Goal: Information Seeking & Learning: Learn about a topic

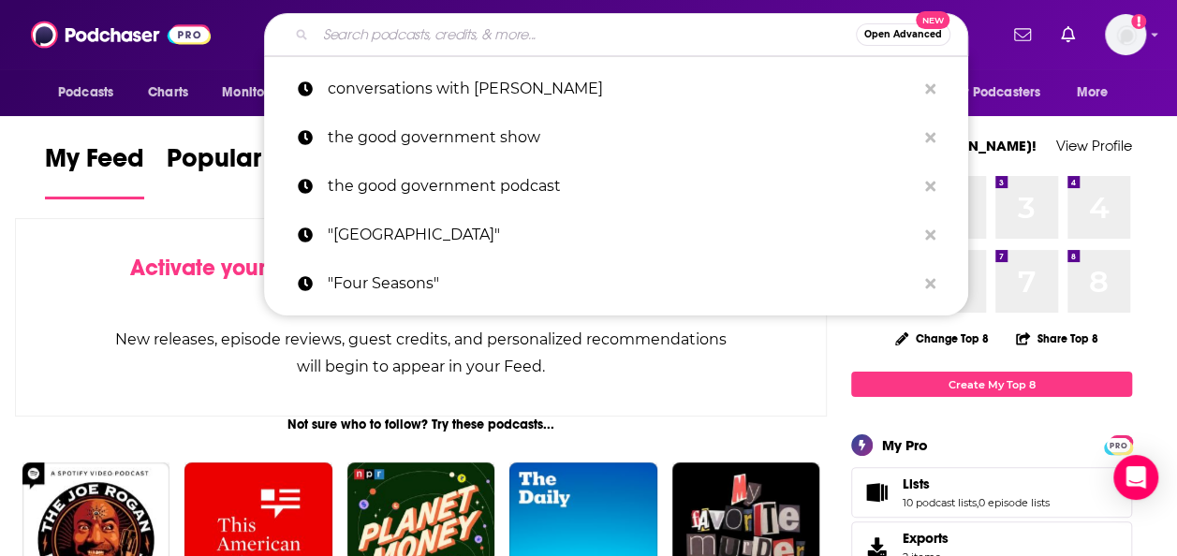
click at [618, 34] on input "Search podcasts, credits, & more..." at bounding box center [586, 35] width 540 height 30
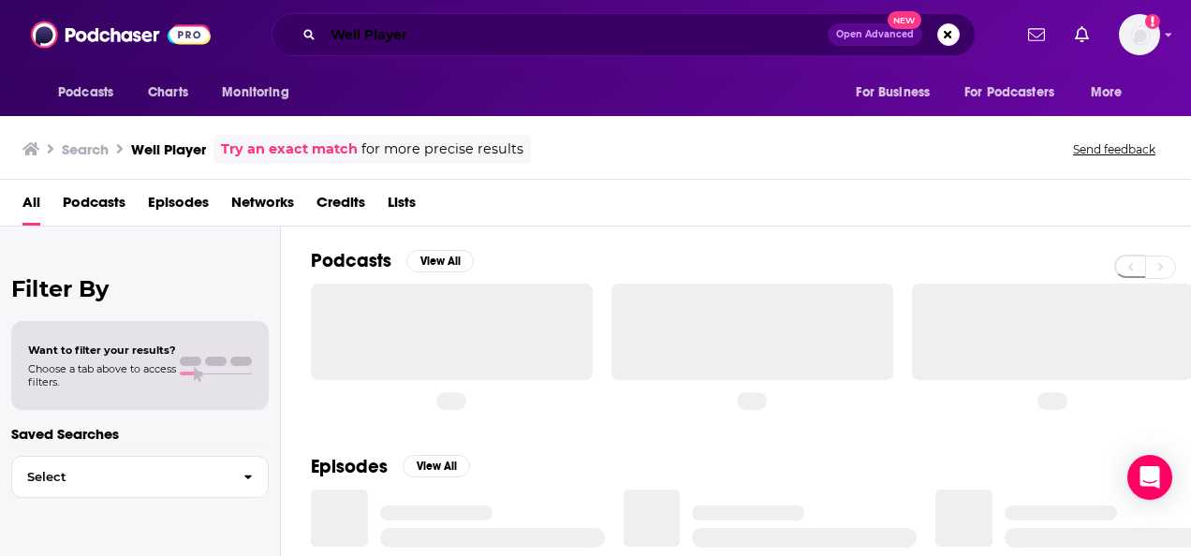
click at [618, 34] on input "Well Player" at bounding box center [575, 35] width 505 height 30
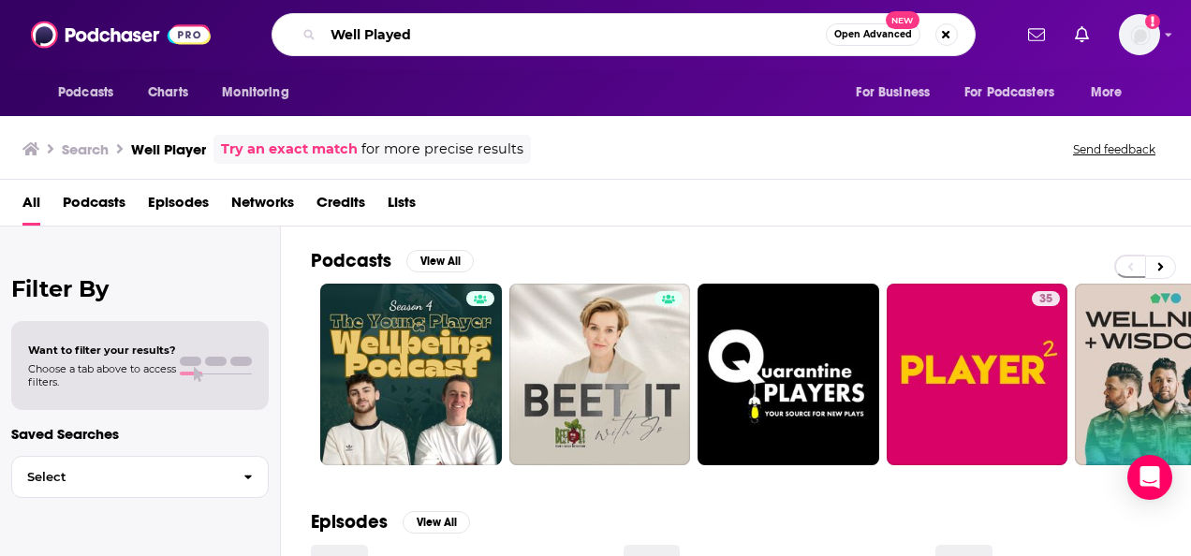
type input "Well Played"
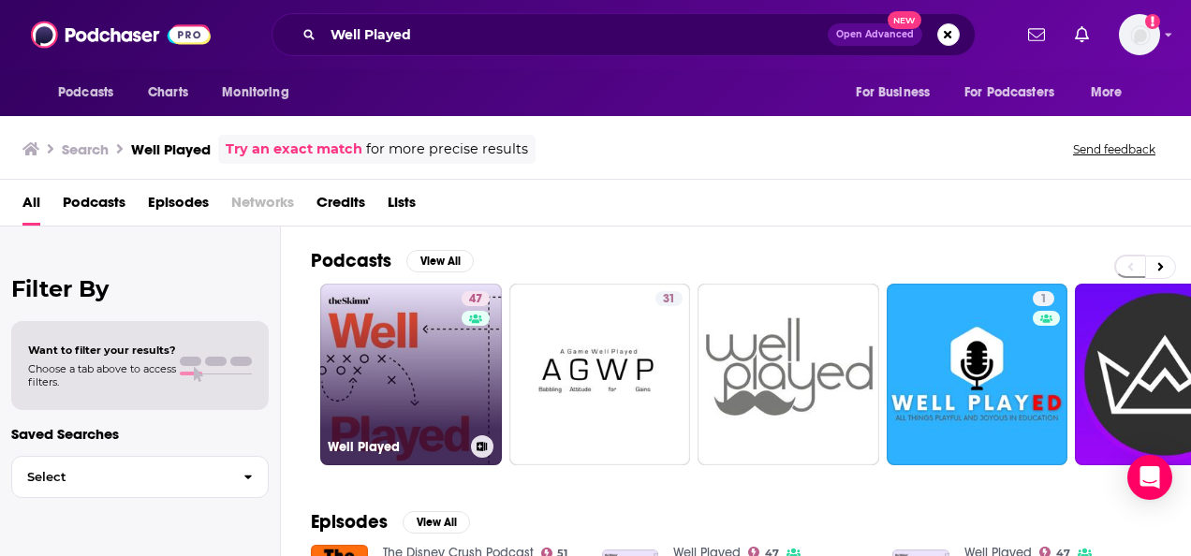
click at [419, 393] on link "47 Well Played" at bounding box center [411, 375] width 182 height 182
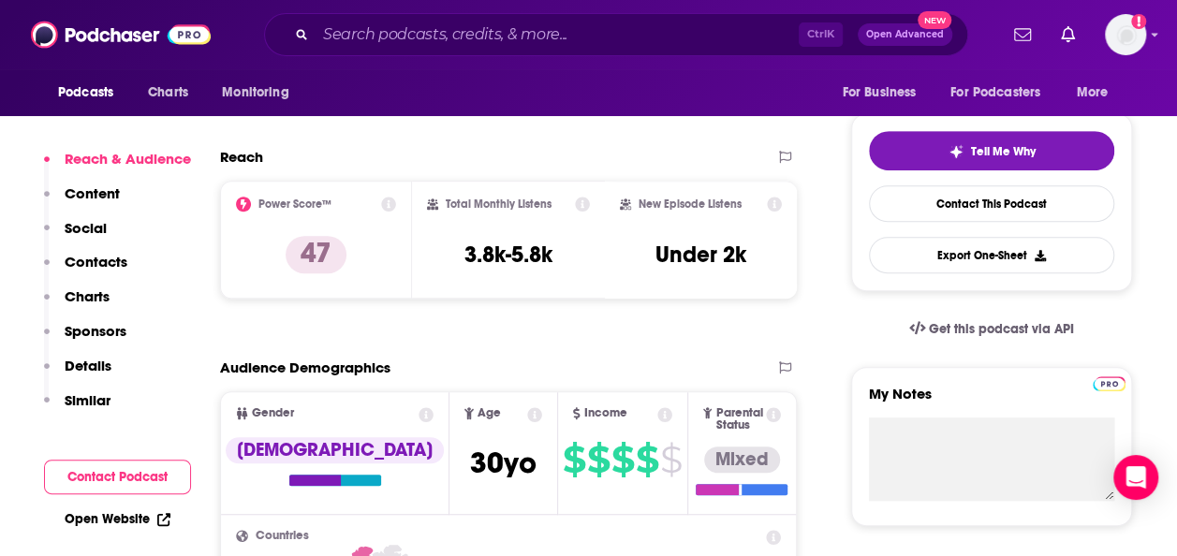
scroll to position [393, 0]
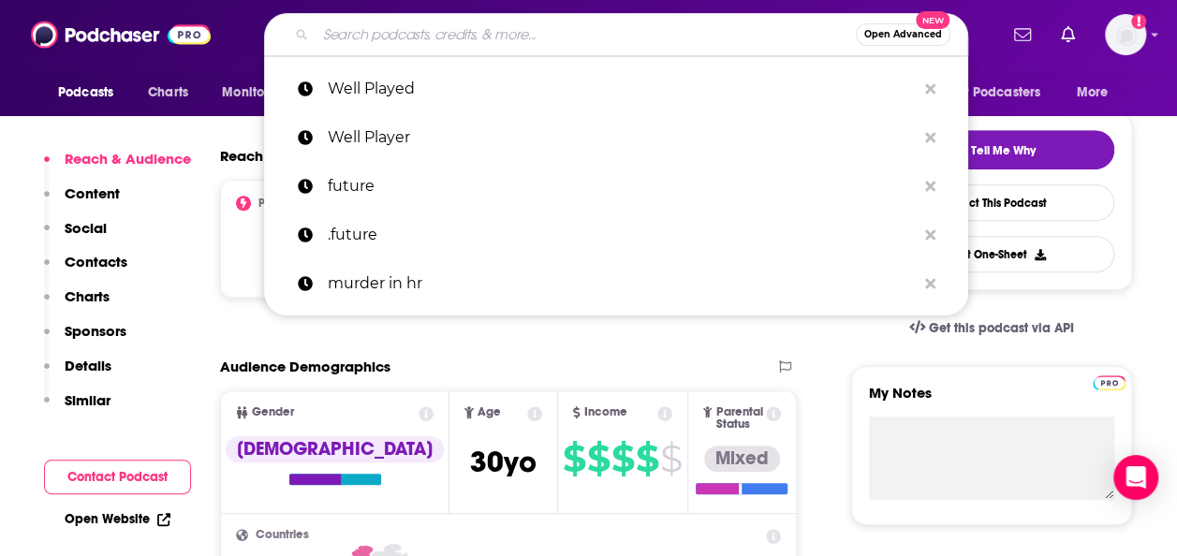
click at [565, 30] on input "Search podcasts, credits, & more..." at bounding box center [586, 35] width 540 height 30
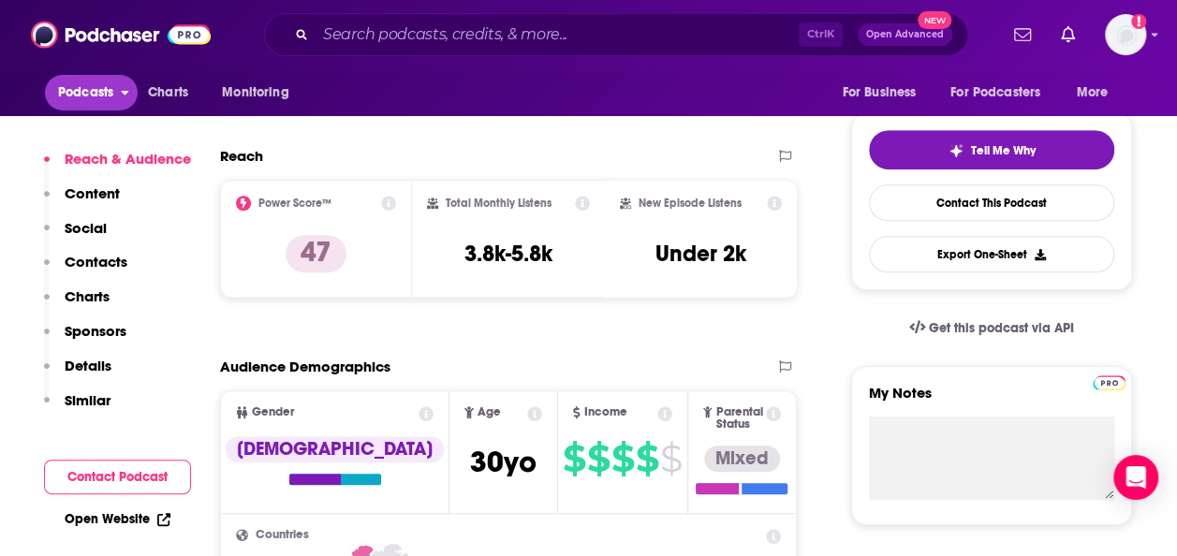
click at [92, 101] on span "Podcasts" at bounding box center [85, 93] width 55 height 26
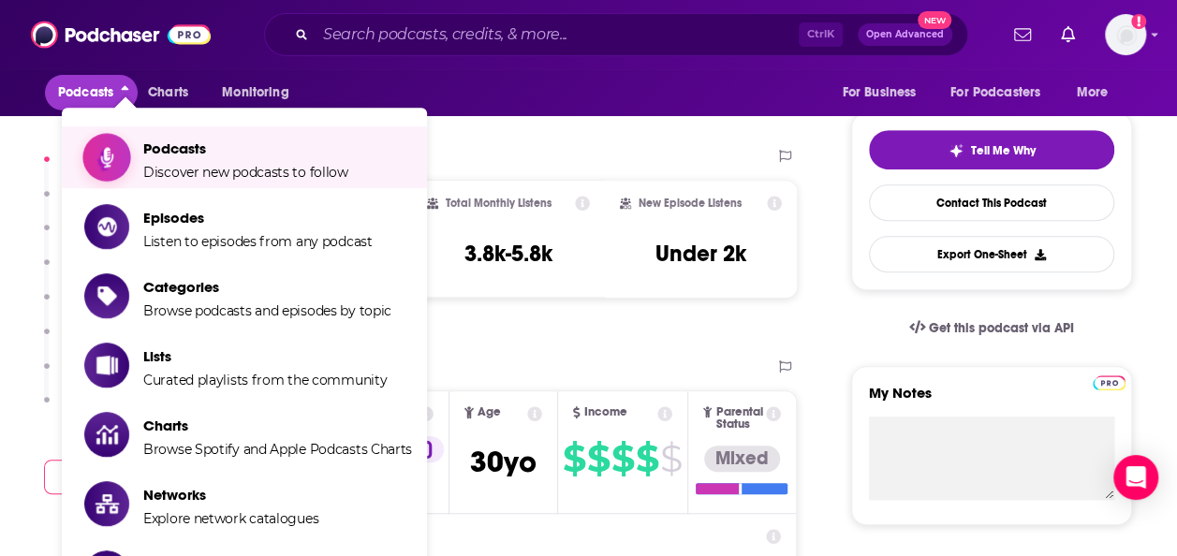
click at [300, 147] on span "Podcasts" at bounding box center [245, 149] width 205 height 18
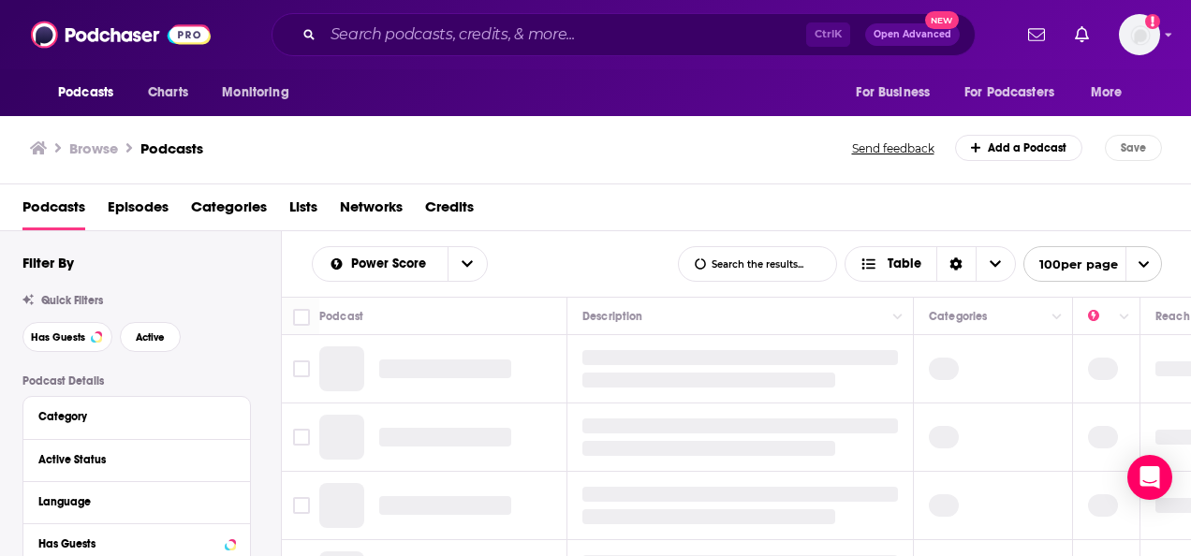
drag, startPoint x: 440, startPoint y: 52, endPoint x: 466, endPoint y: 39, distance: 29.3
click at [466, 39] on div "Ctrl K Open Advanced New" at bounding box center [624, 34] width 704 height 43
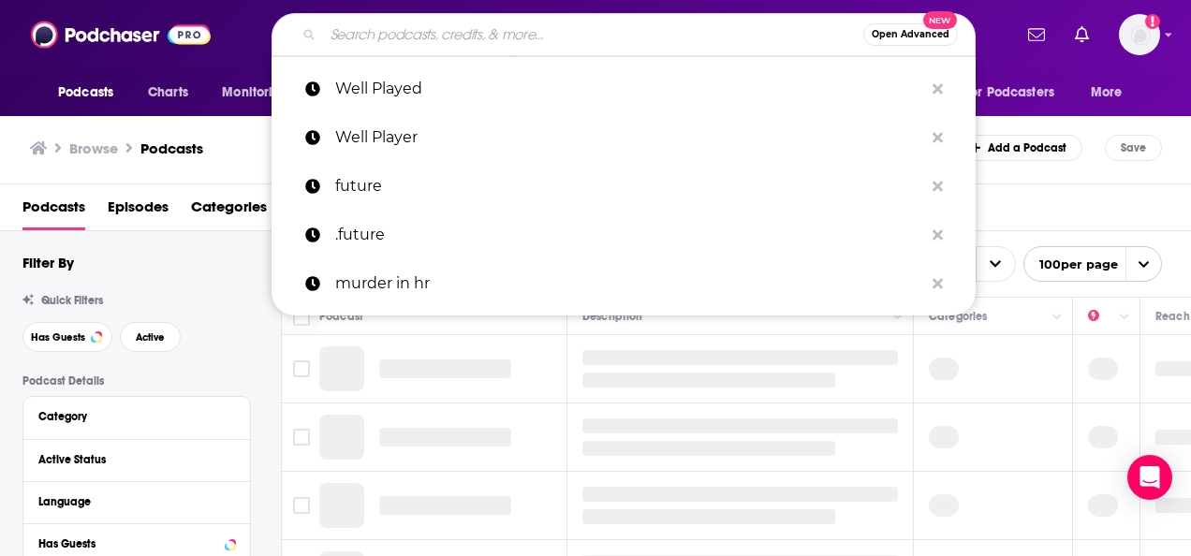
click at [466, 39] on input "Search podcasts, credits, & more..." at bounding box center [593, 35] width 540 height 30
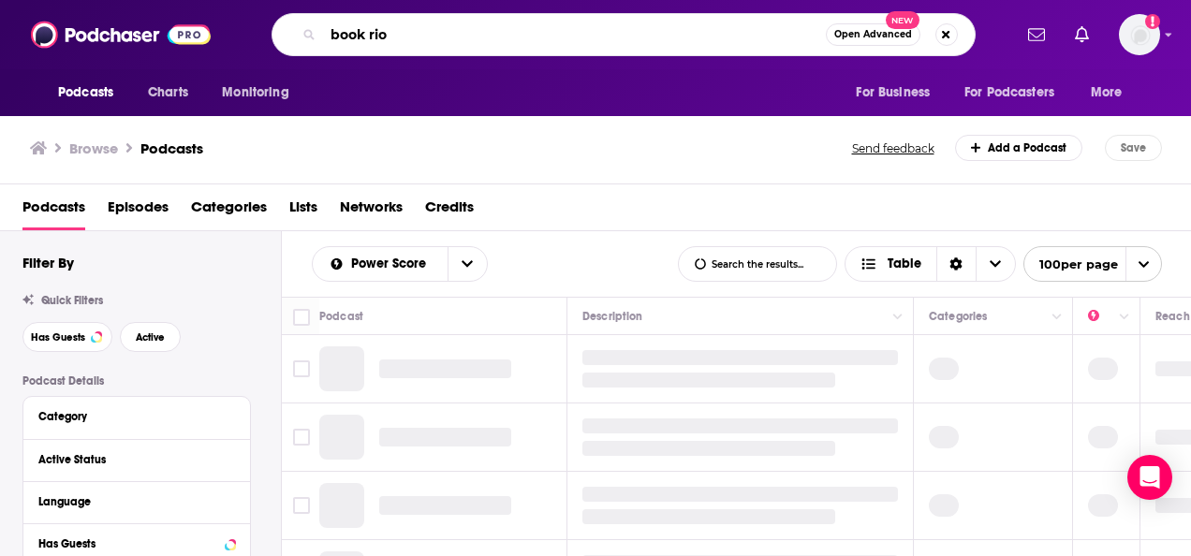
type input "book riot"
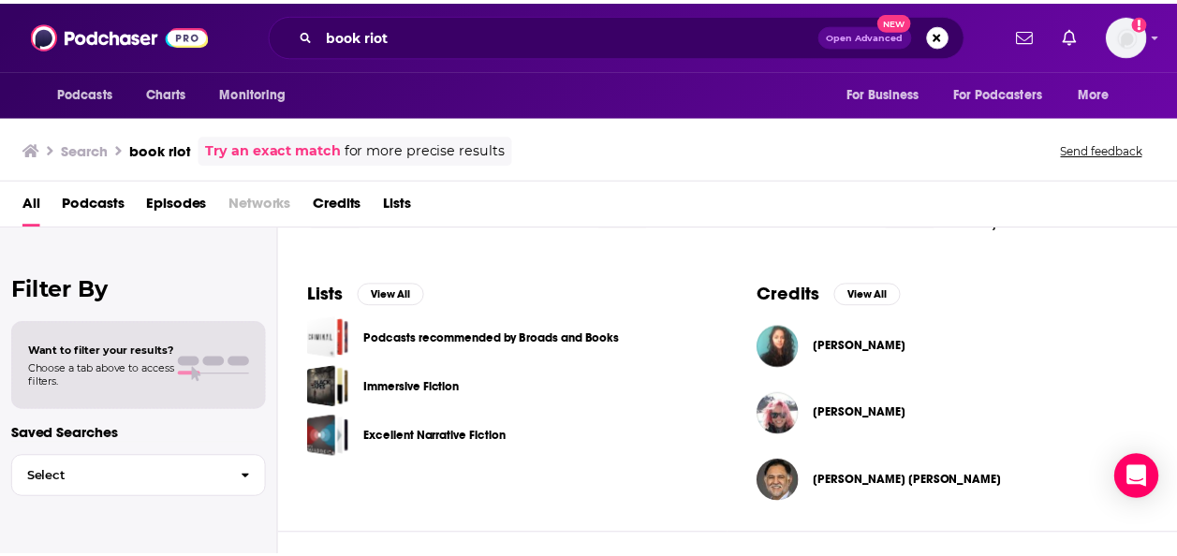
scroll to position [571, 0]
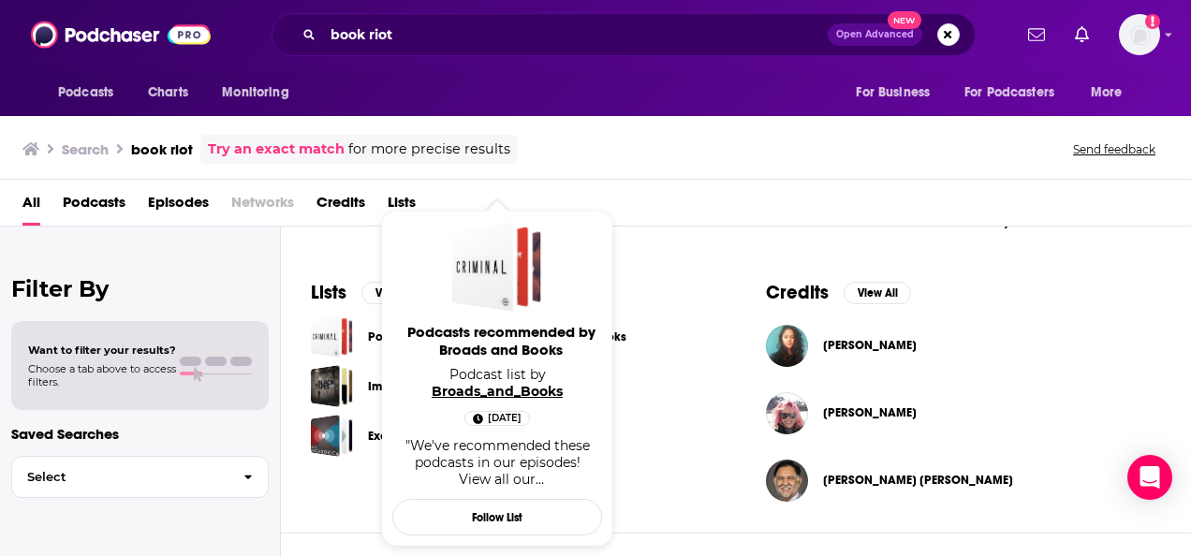
click at [501, 383] on link "Broads_and_Books" at bounding box center [497, 391] width 131 height 17
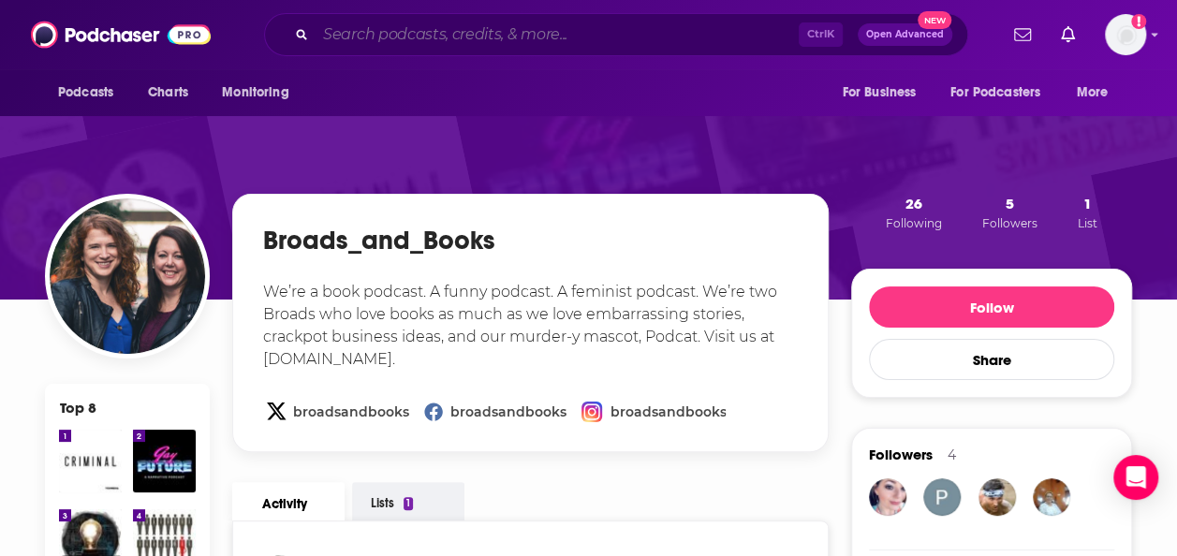
click at [391, 41] on input "Search podcasts, credits, & more..." at bounding box center [557, 35] width 483 height 30
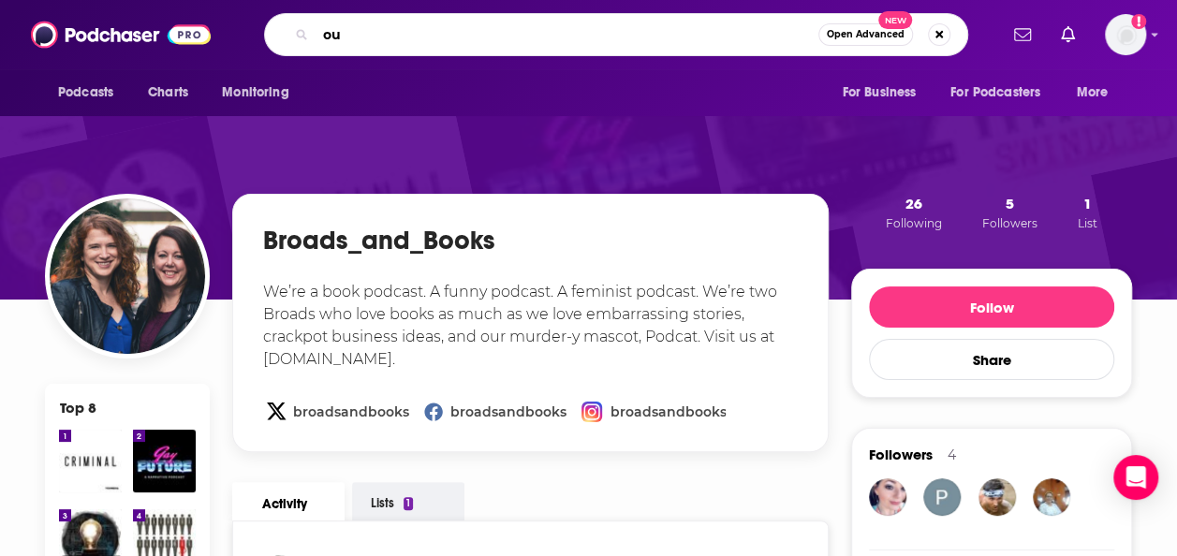
type input "o"
type input "publishing"
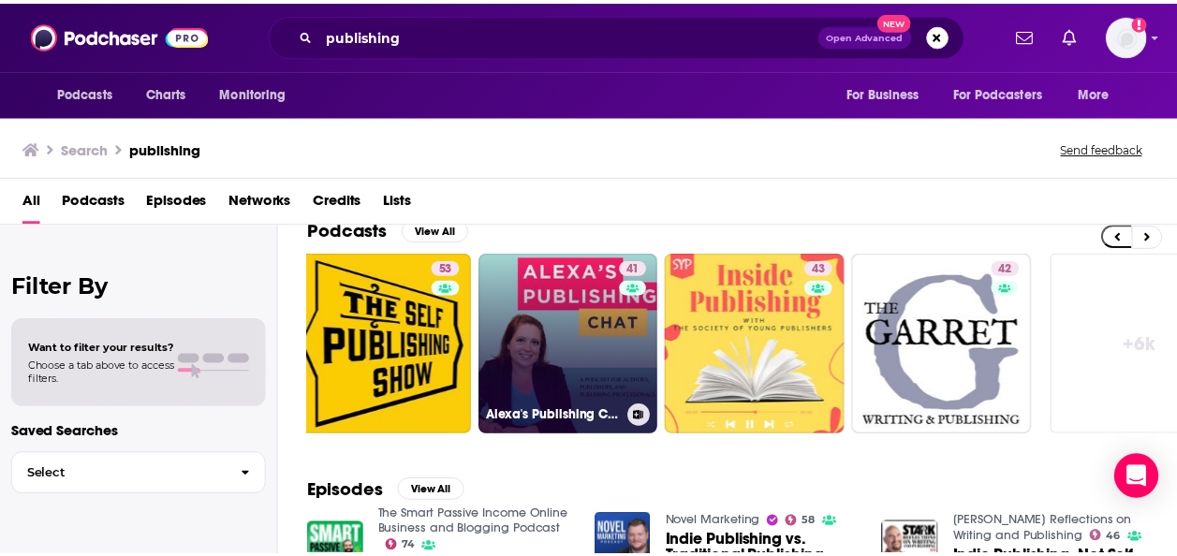
scroll to position [0, 777]
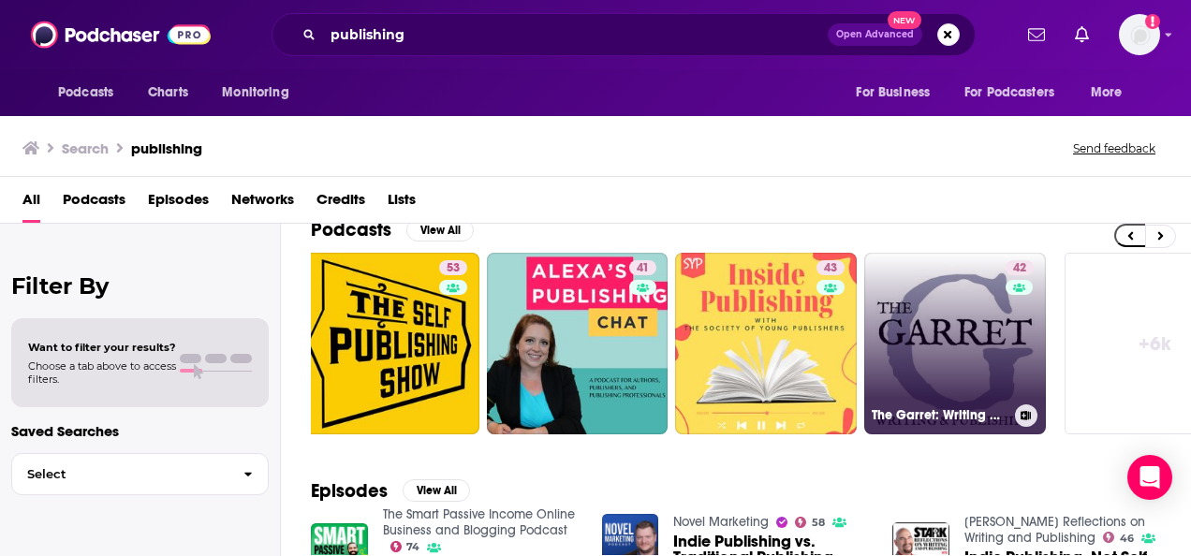
click at [901, 326] on link "42 The Garret: Writing & Publishing" at bounding box center [955, 344] width 182 height 182
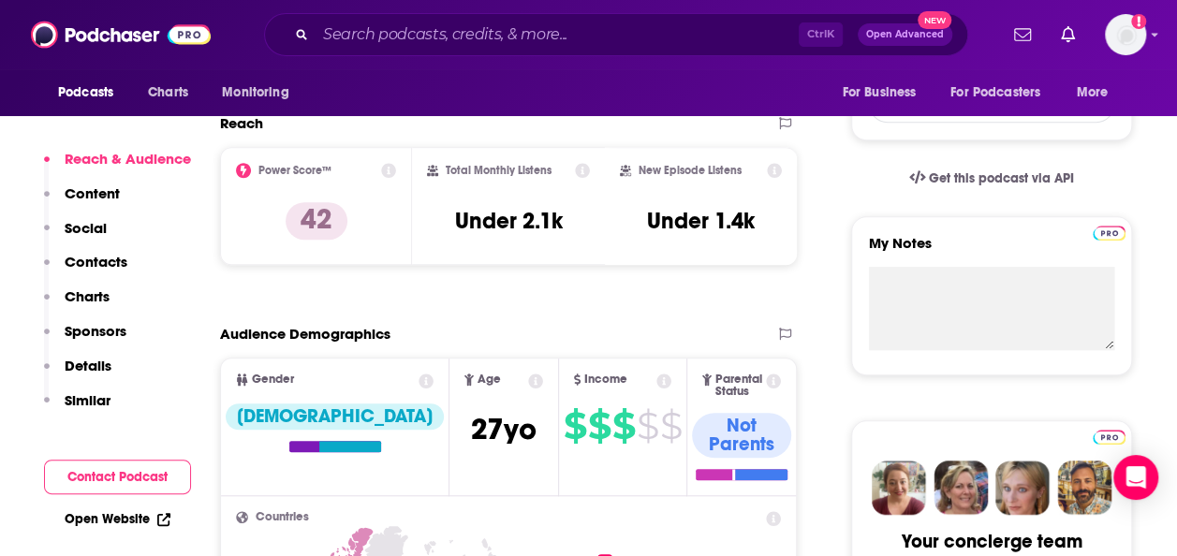
scroll to position [544, 0]
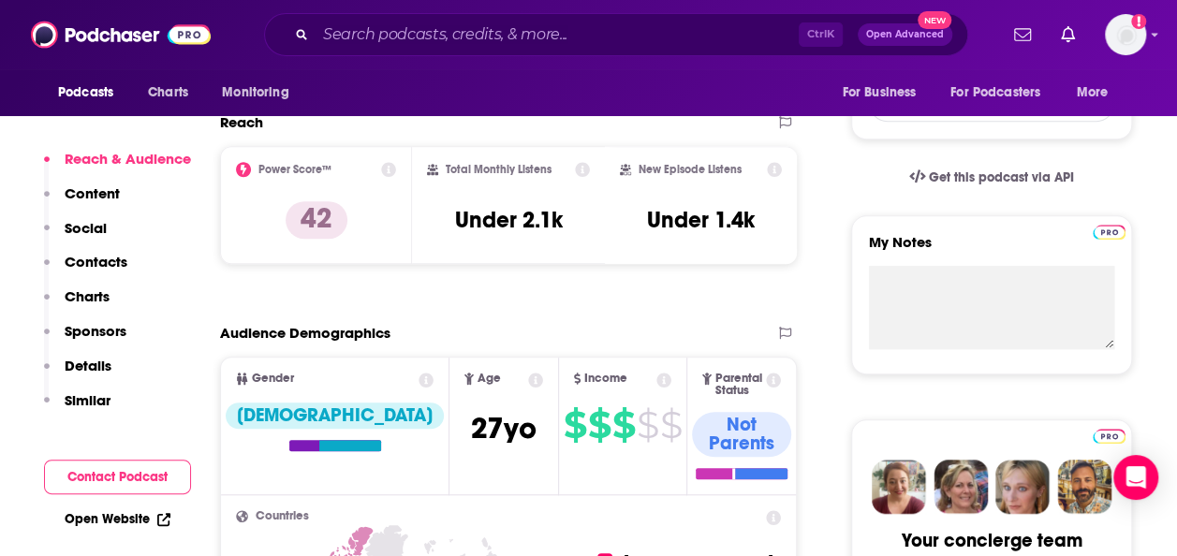
click at [118, 517] on link "Open Website" at bounding box center [118, 519] width 106 height 16
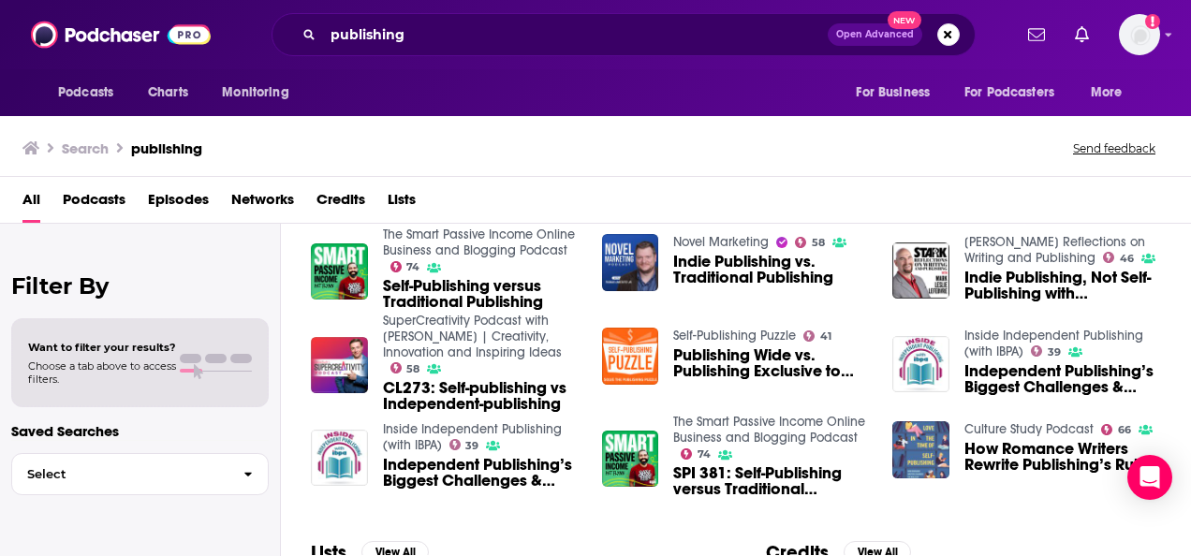
scroll to position [420, 0]
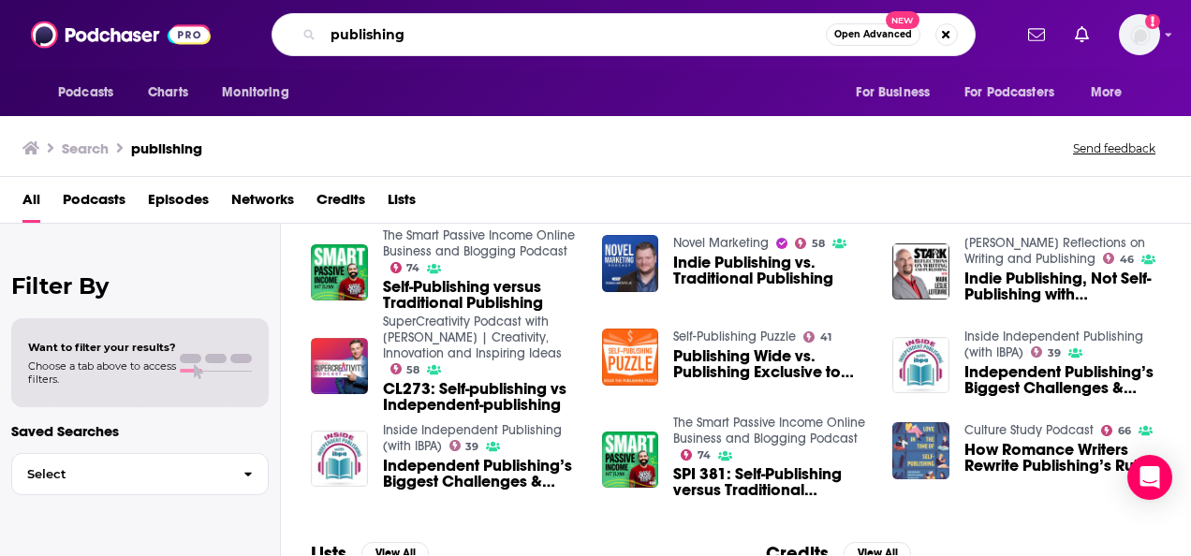
click at [425, 41] on input "publishing" at bounding box center [574, 35] width 503 height 30
type input "entitled opinions"
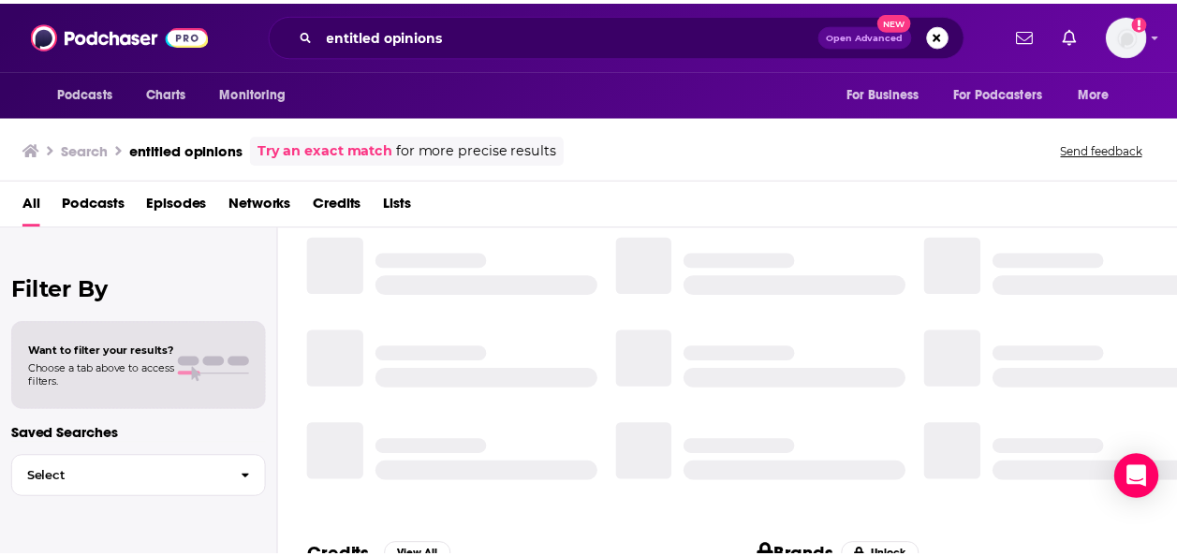
scroll to position [307, 0]
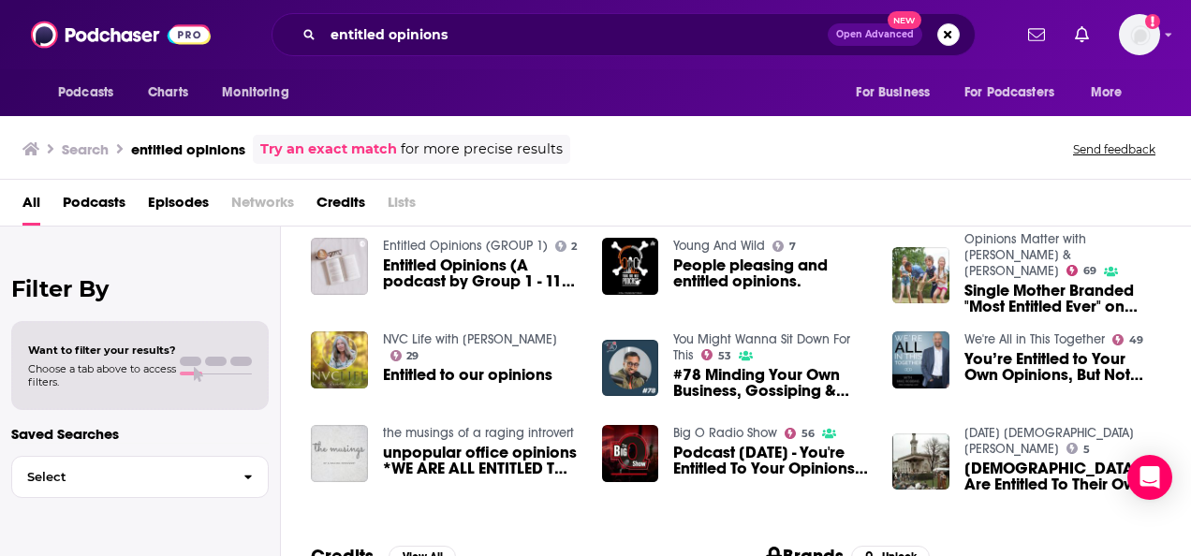
click at [474, 270] on span "Entitled Opinions (A podcast by Group 1 - 11 OLS)" at bounding box center [481, 274] width 197 height 32
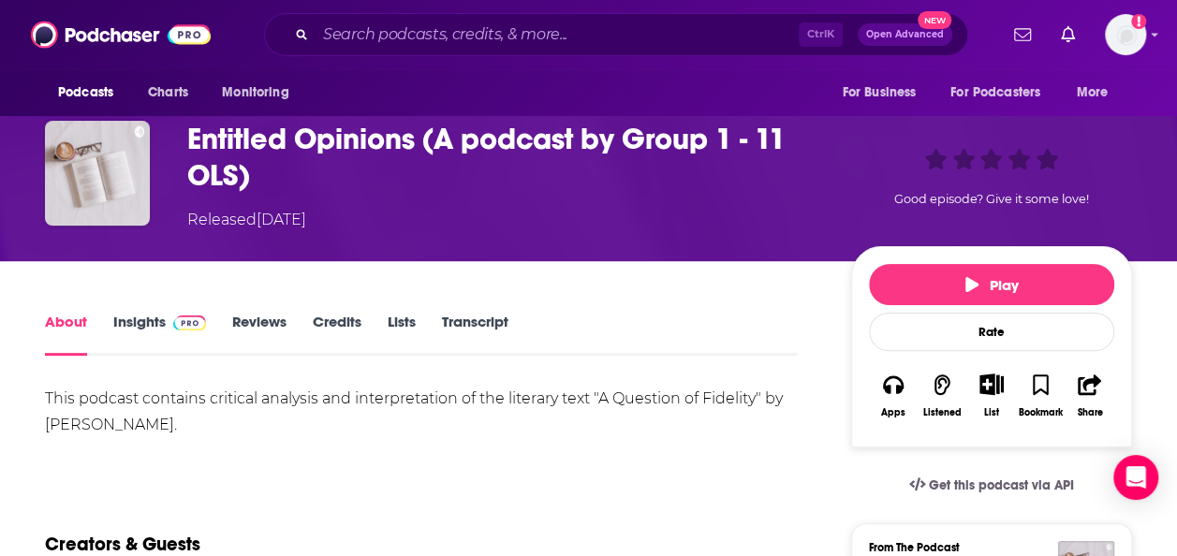
scroll to position [103, 0]
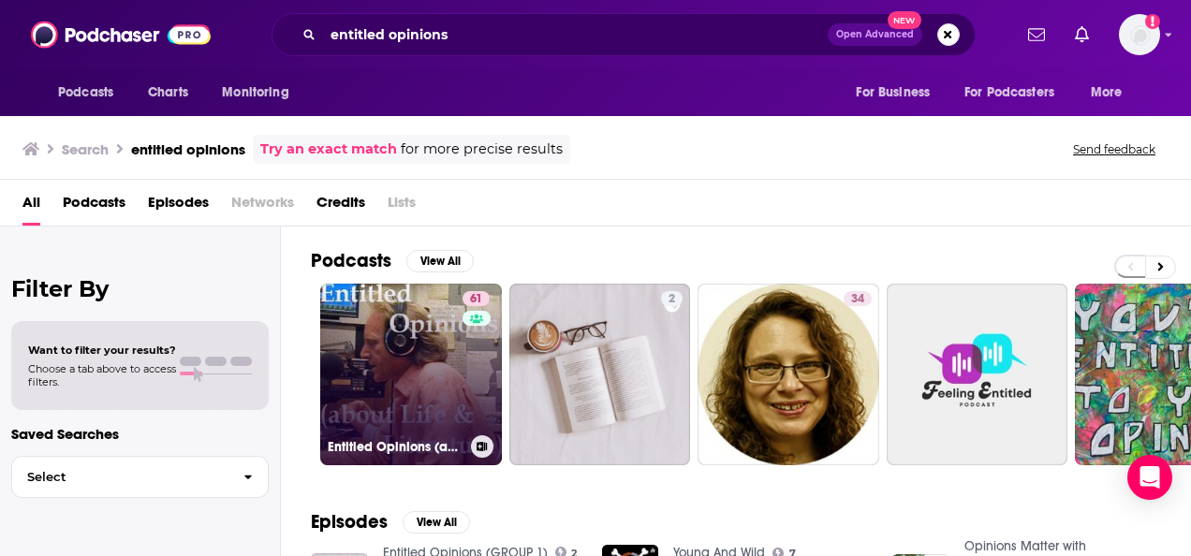
click at [435, 352] on link "61 Entitled Opinions (about Life and Literature)" at bounding box center [411, 375] width 182 height 182
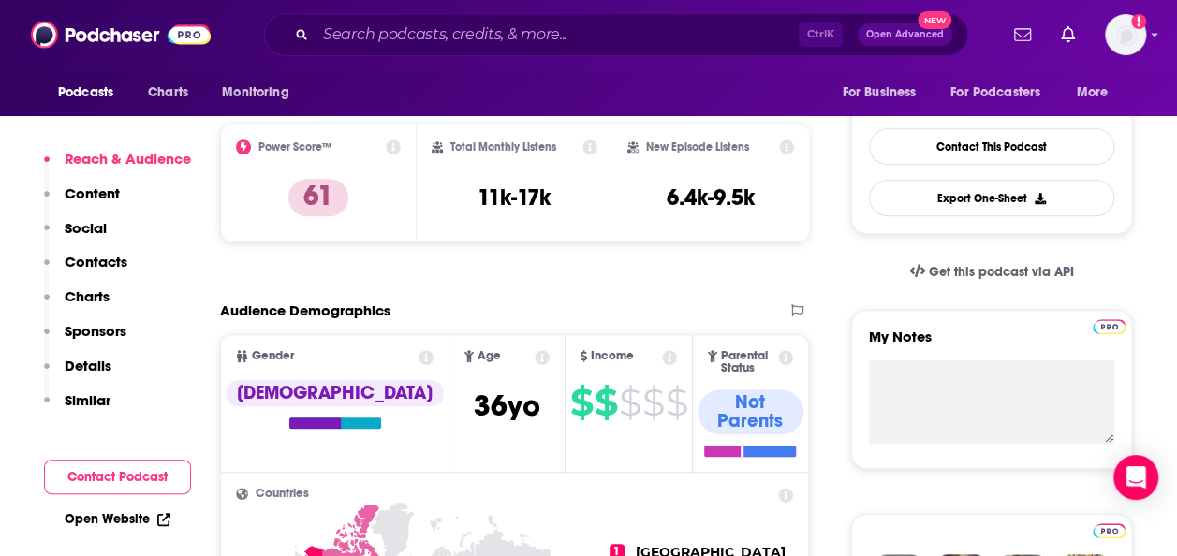
scroll to position [451, 0]
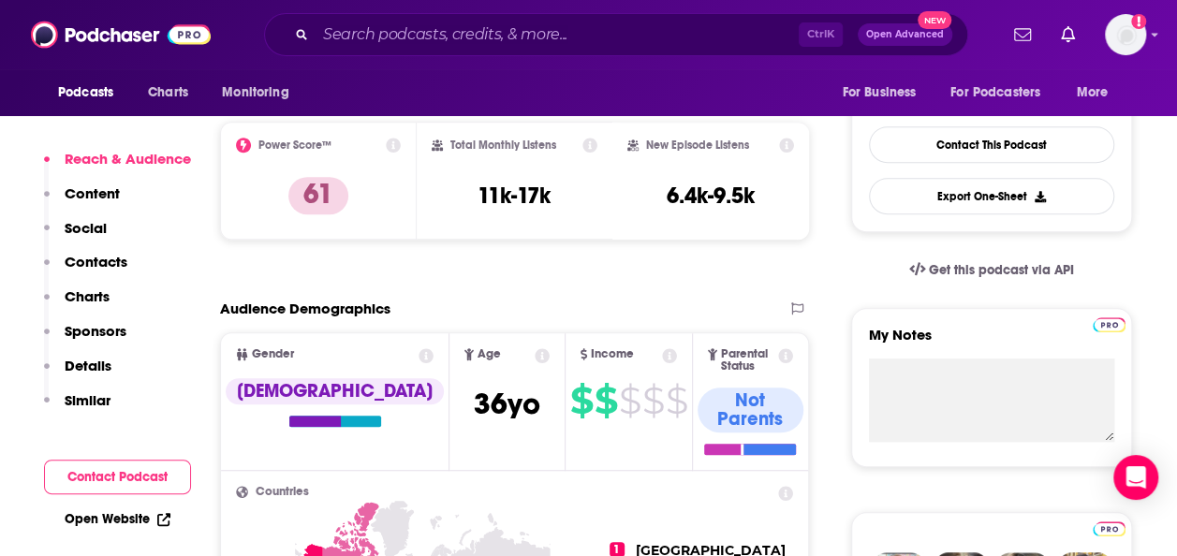
click at [146, 521] on link "Open Website" at bounding box center [118, 519] width 106 height 16
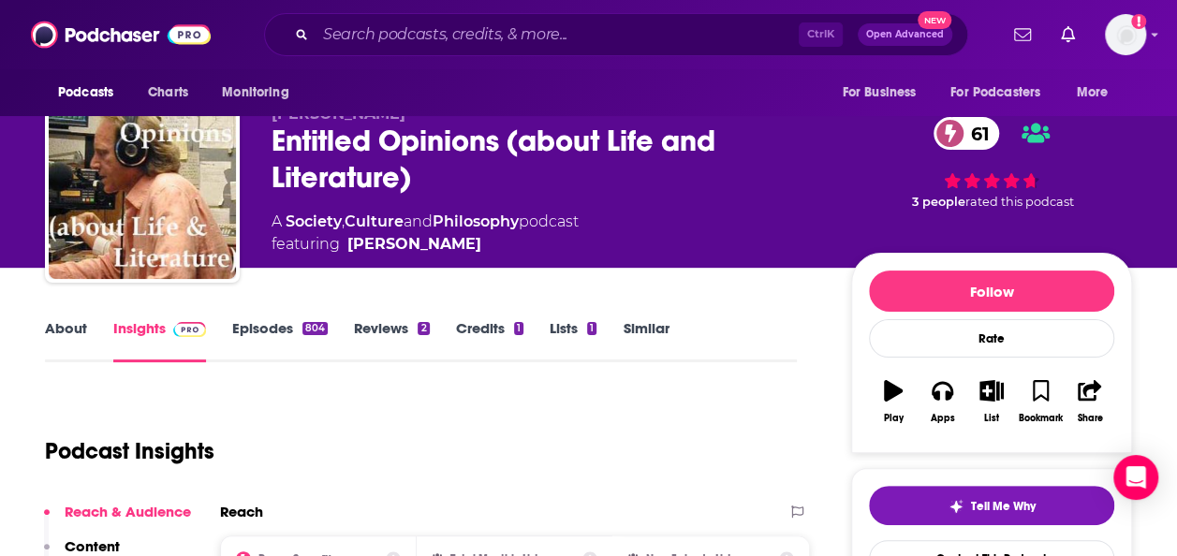
scroll to position [0, 0]
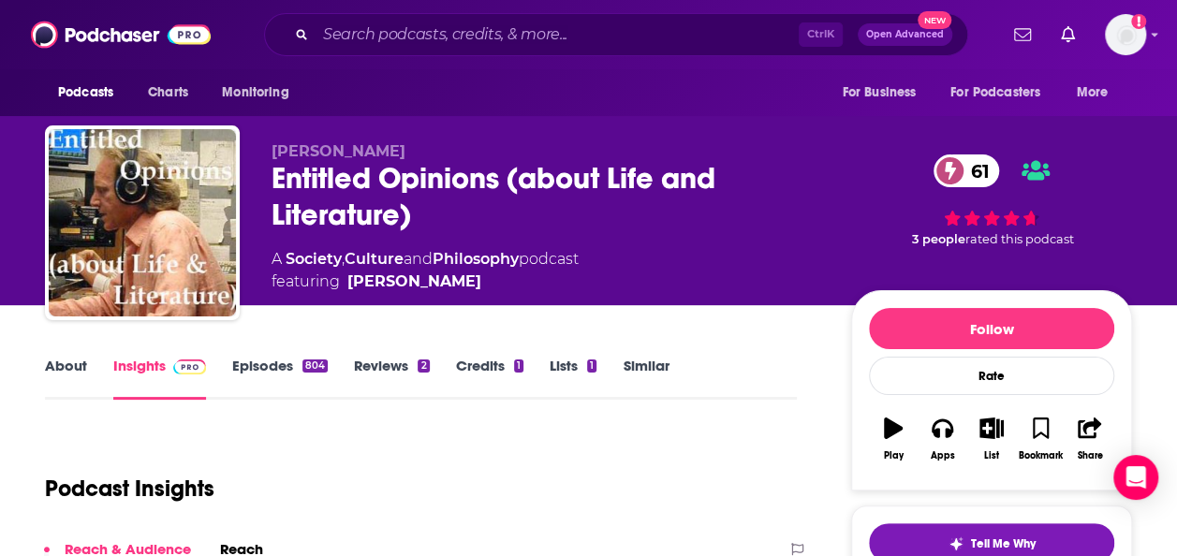
click at [662, 380] on link "Similar" at bounding box center [646, 378] width 46 height 43
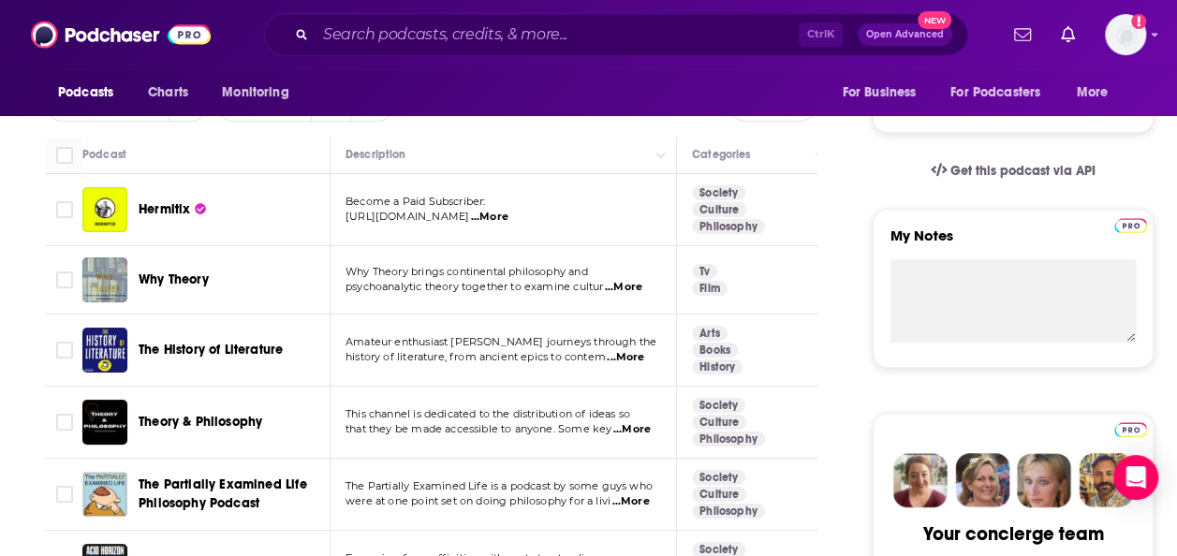
scroll to position [552, 0]
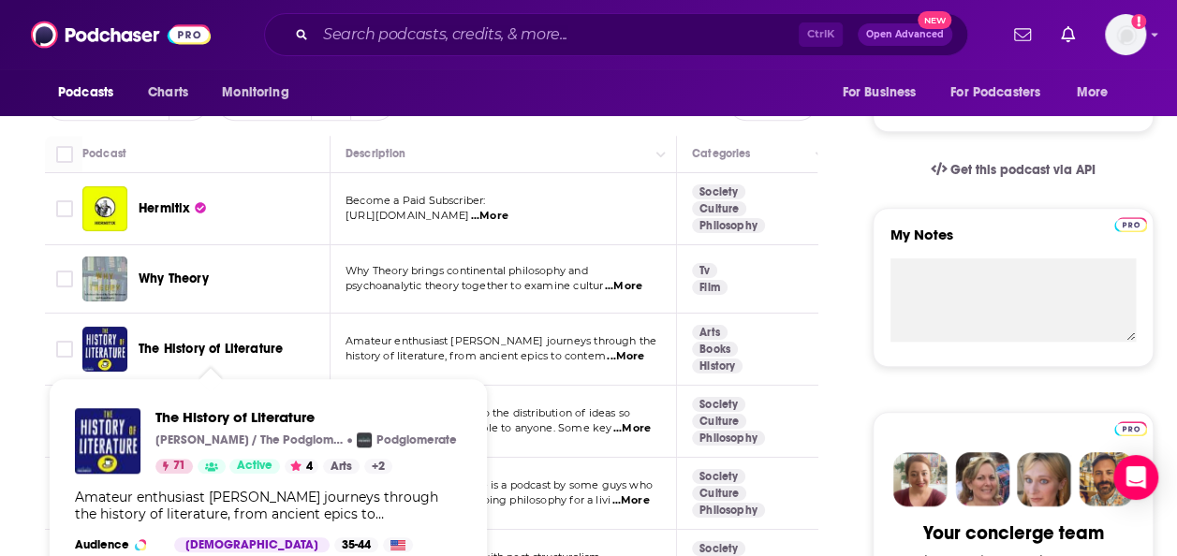
click at [234, 349] on span "The History of Literature" at bounding box center [211, 349] width 144 height 16
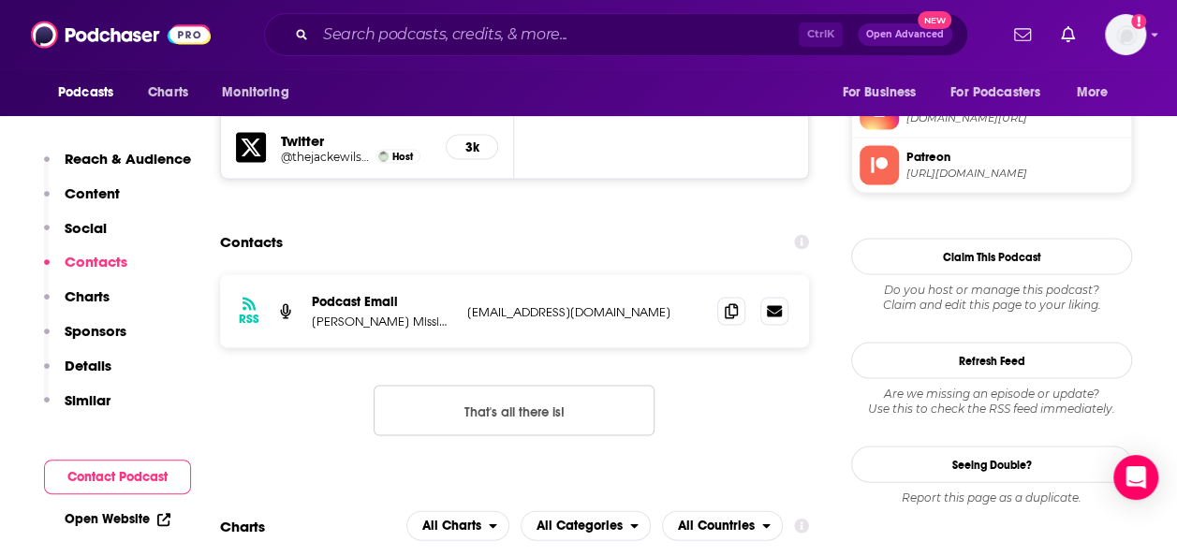
scroll to position [1731, 0]
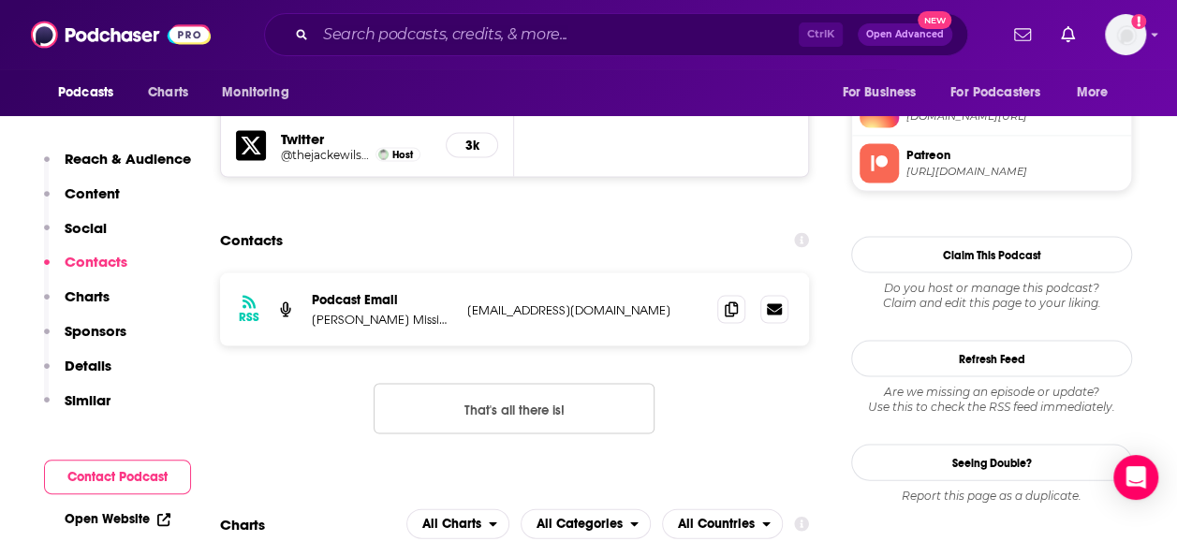
click at [131, 517] on link "Open Website" at bounding box center [118, 519] width 106 height 16
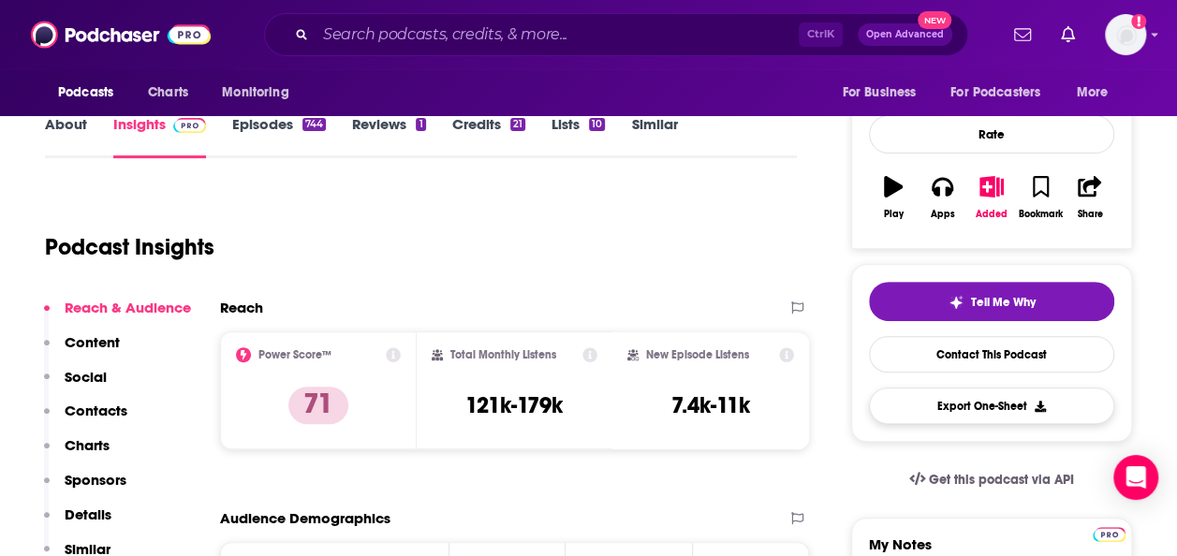
scroll to position [0, 0]
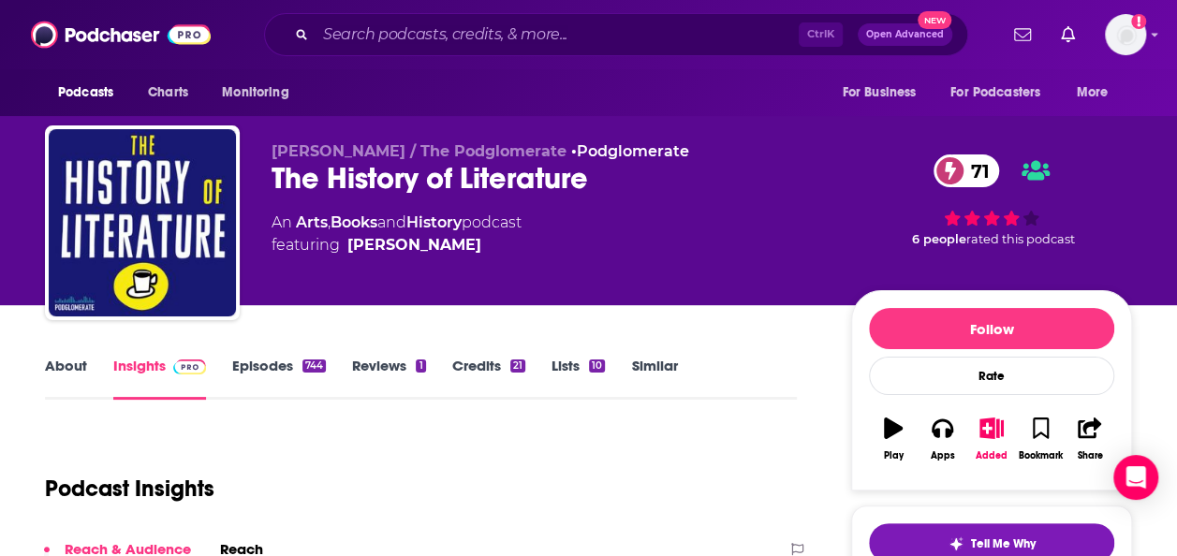
click at [652, 376] on link "Similar" at bounding box center [654, 378] width 46 height 43
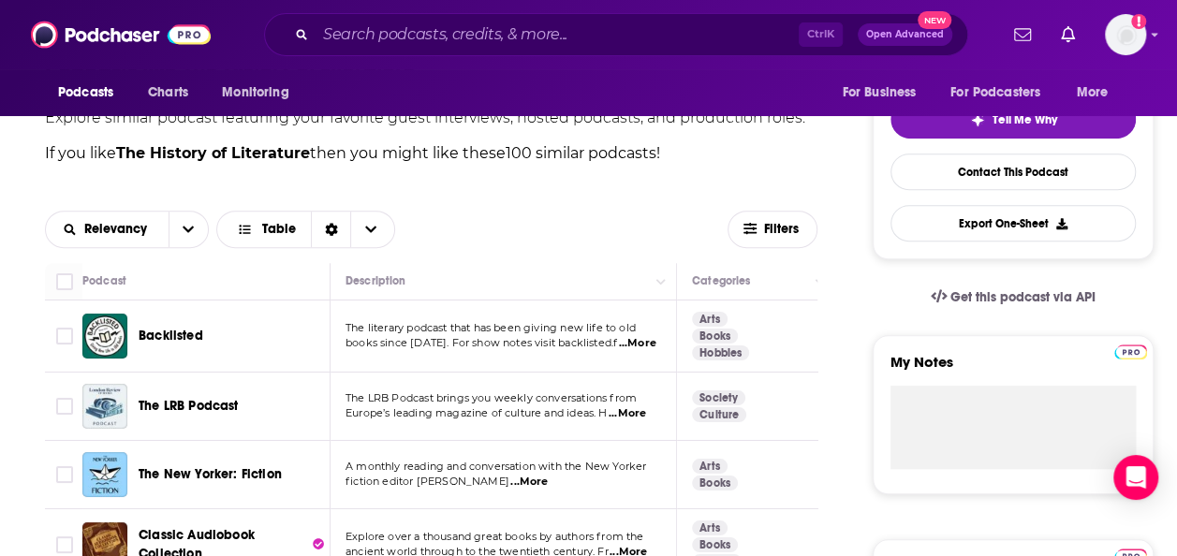
scroll to position [527, 0]
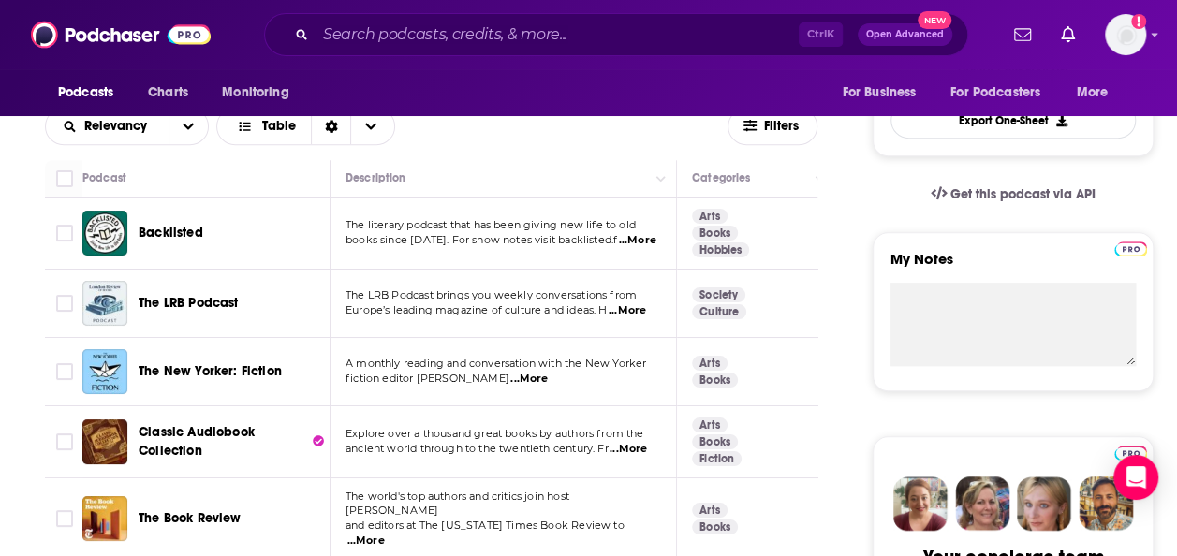
click at [539, 378] on span "...More" at bounding box center [528, 379] width 37 height 15
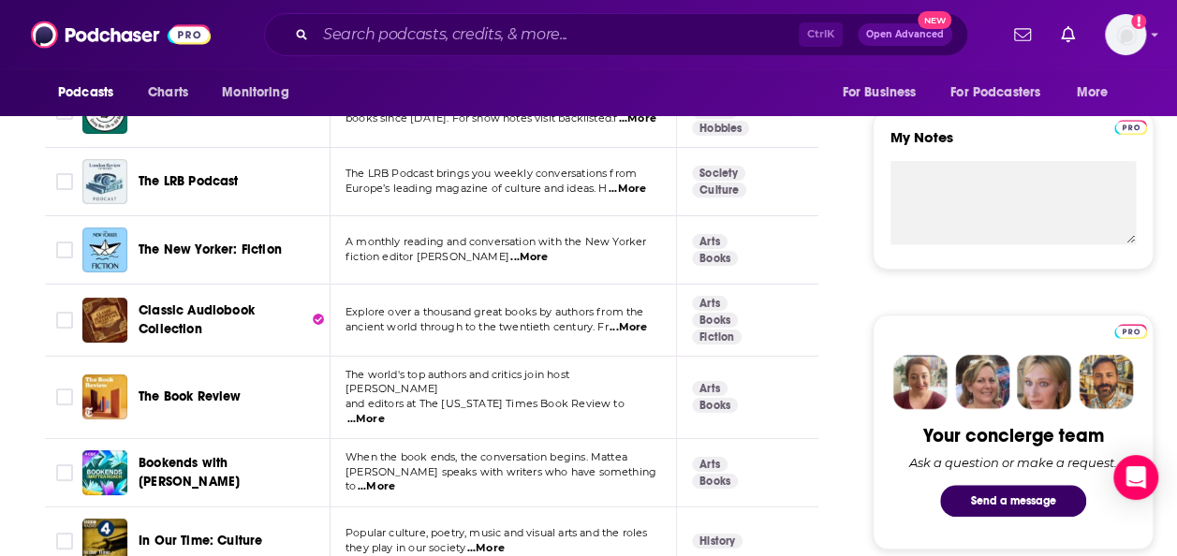
scroll to position [652, 0]
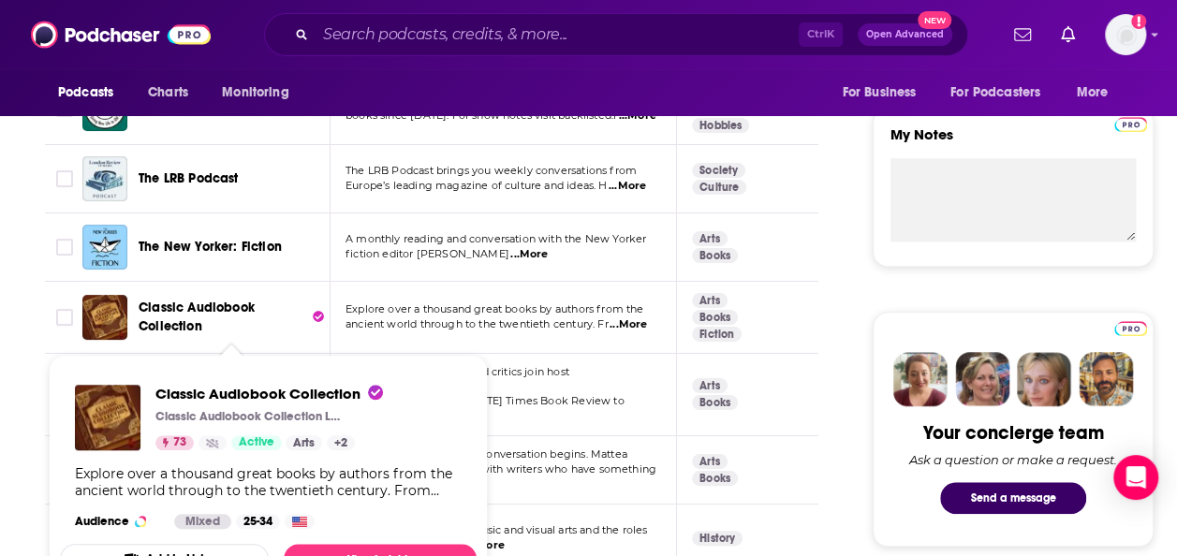
click at [323, 317] on icon at bounding box center [318, 316] width 11 height 11
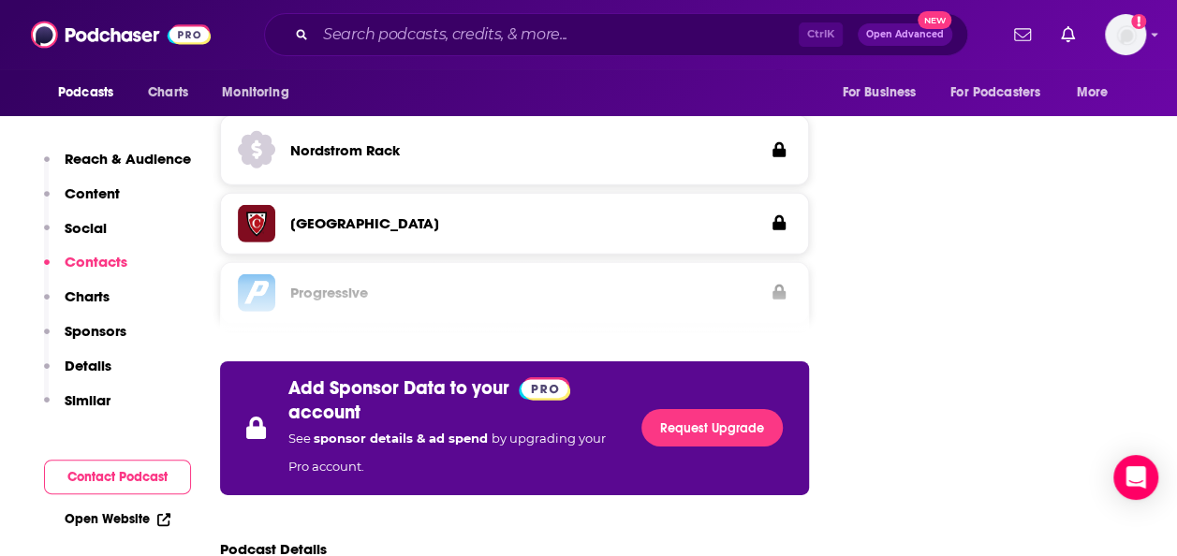
scroll to position [2777, 0]
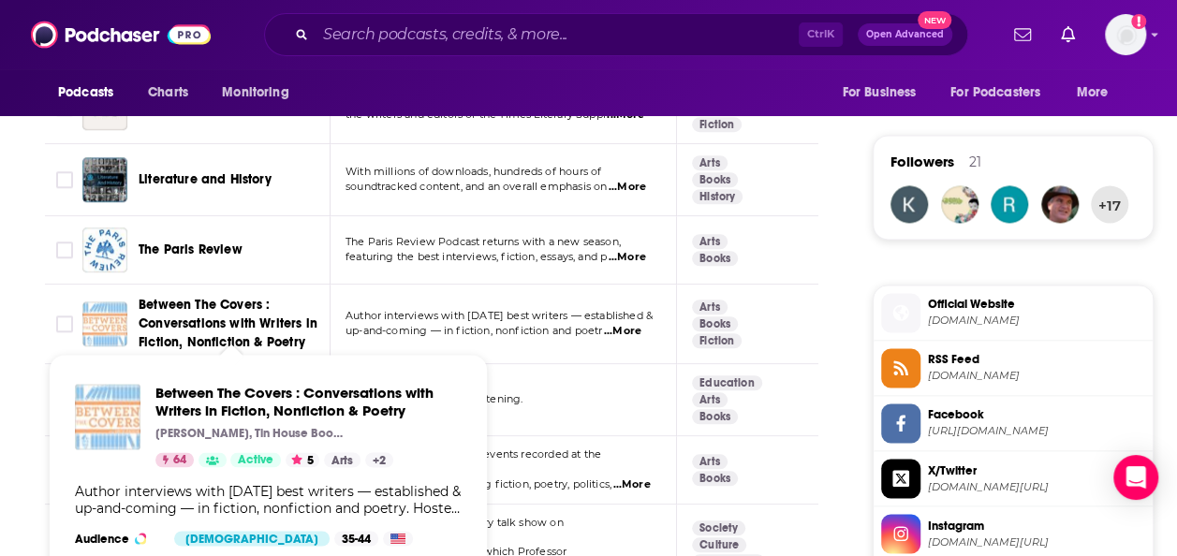
scroll to position [1365, 0]
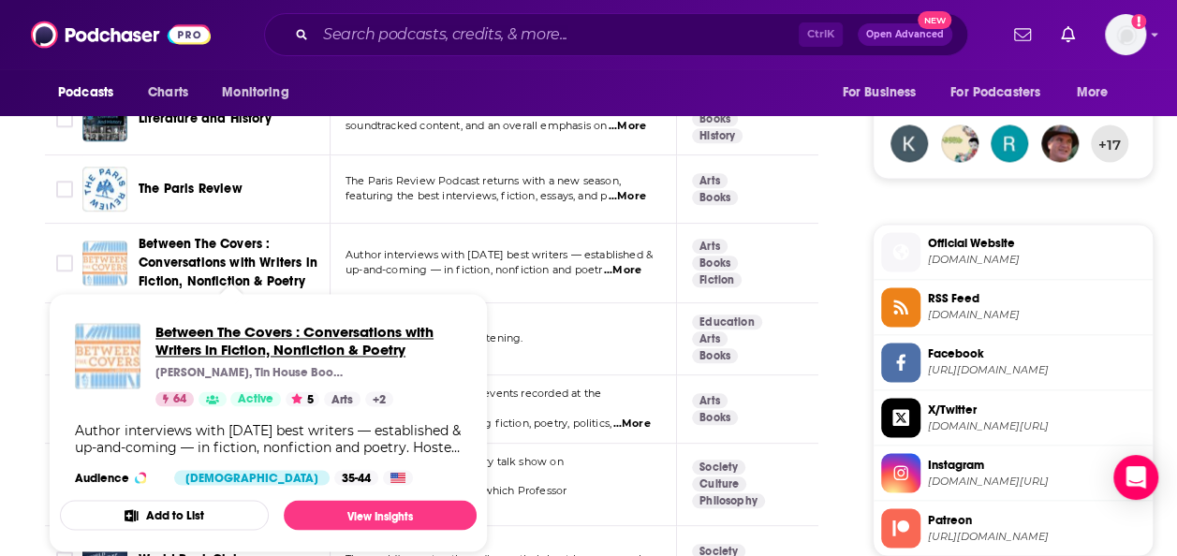
click at [240, 339] on span "Between The Covers : Conversations with Writers in Fiction, Nonfiction & Poetry" at bounding box center [308, 341] width 306 height 36
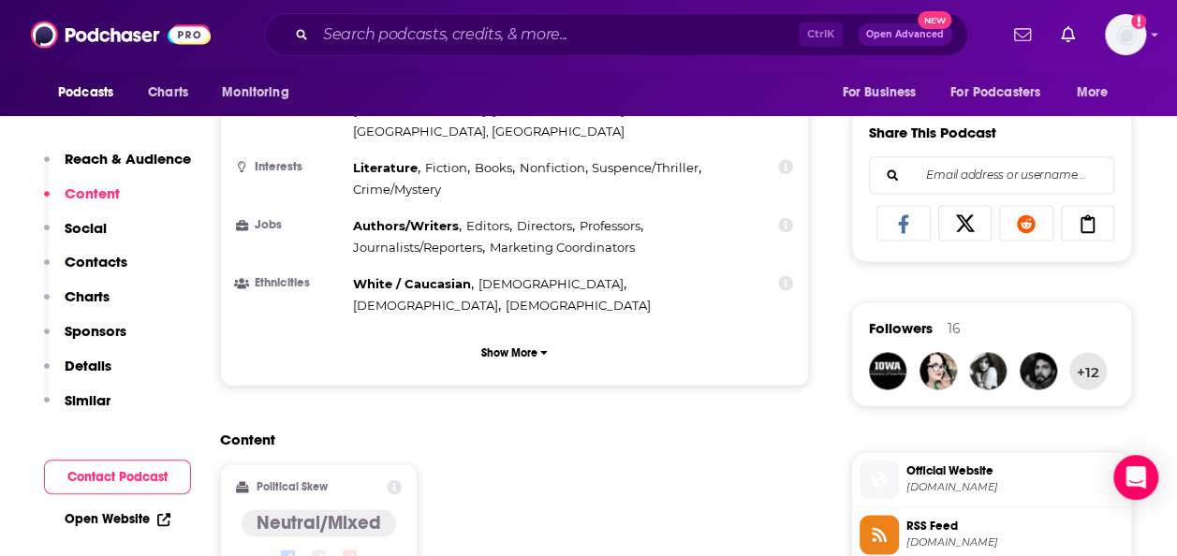
scroll to position [1139, 0]
click at [133, 516] on link "Open Website" at bounding box center [118, 519] width 106 height 16
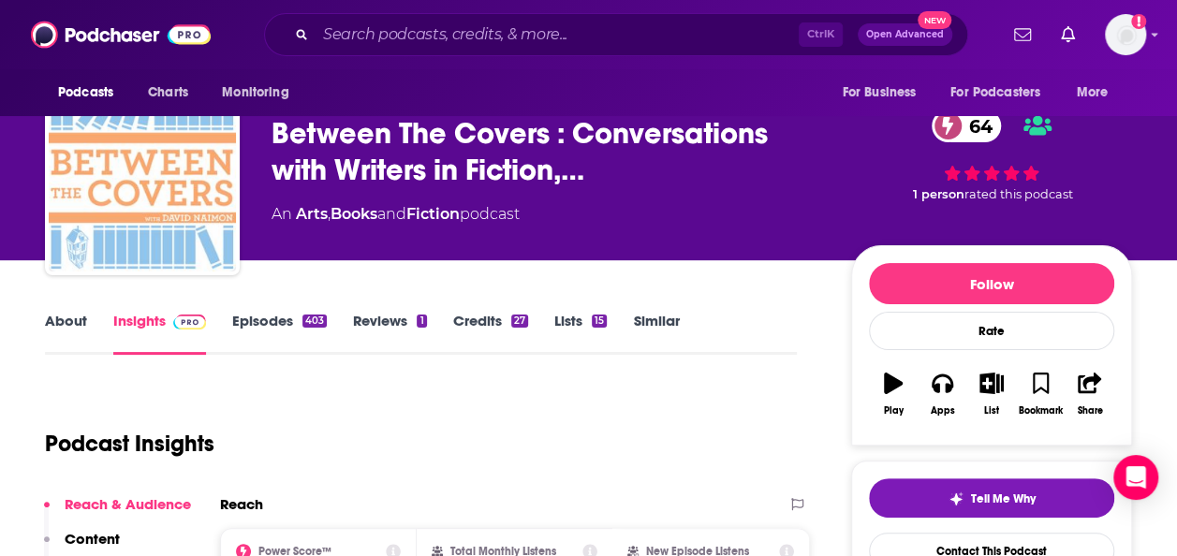
scroll to position [22, 0]
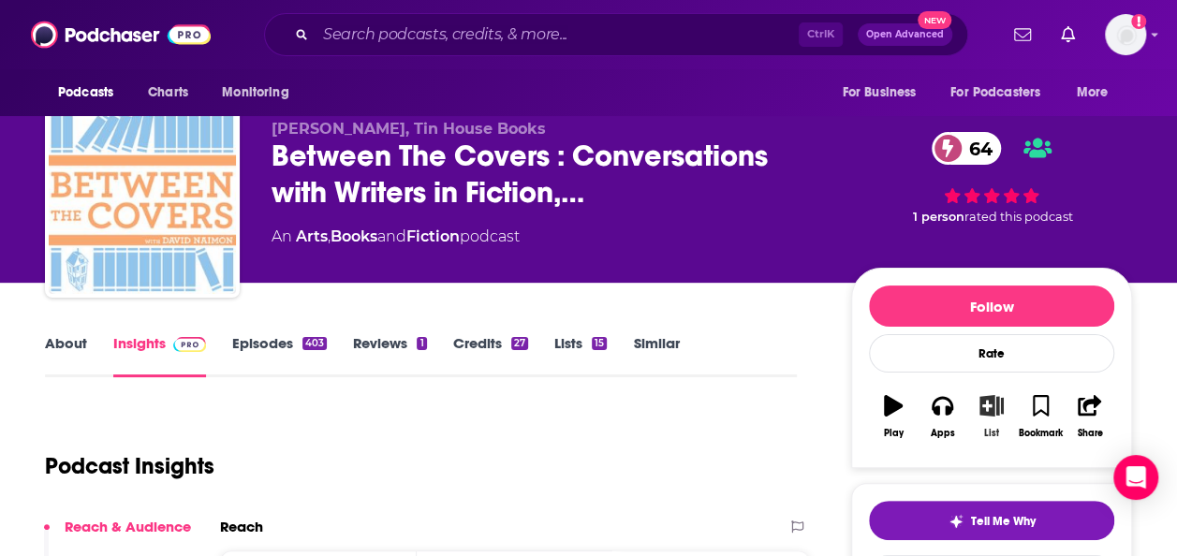
click at [997, 405] on icon "button" at bounding box center [992, 405] width 23 height 21
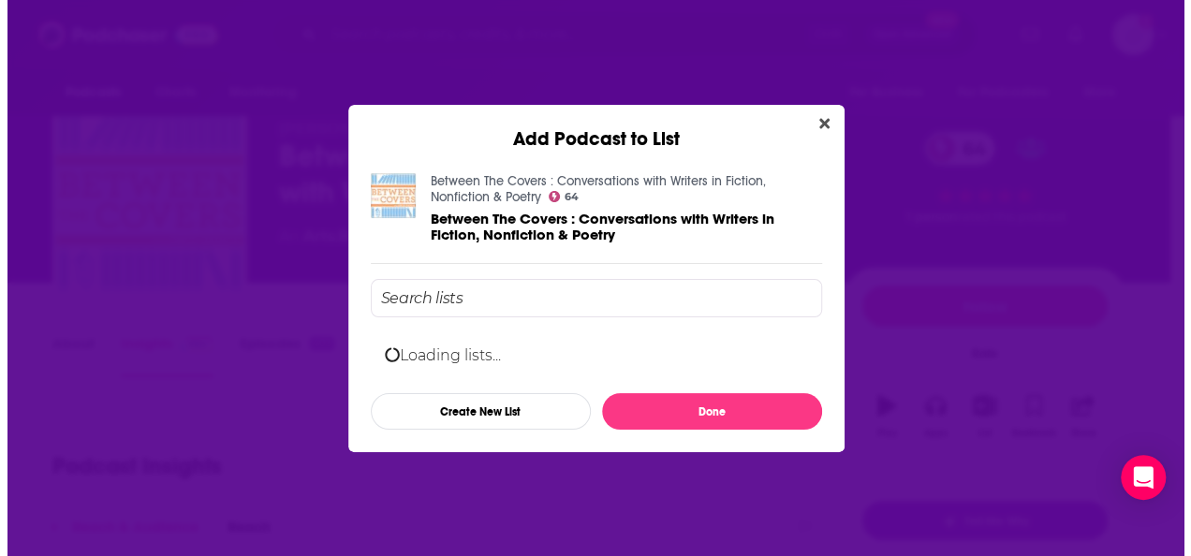
scroll to position [0, 0]
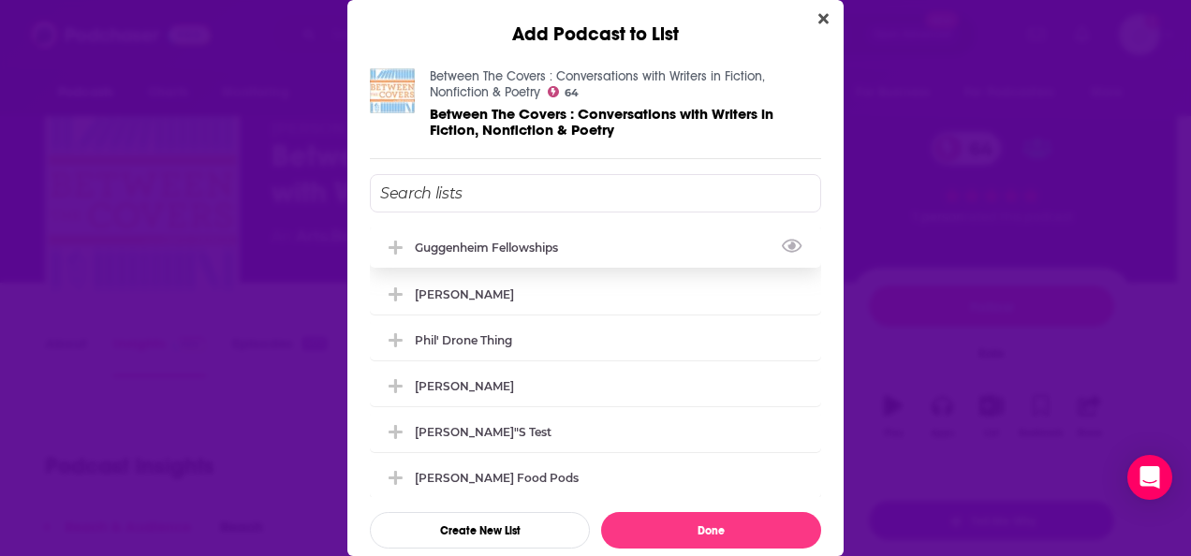
click at [582, 241] on div "Guggenheim Fellowships" at bounding box center [595, 247] width 451 height 41
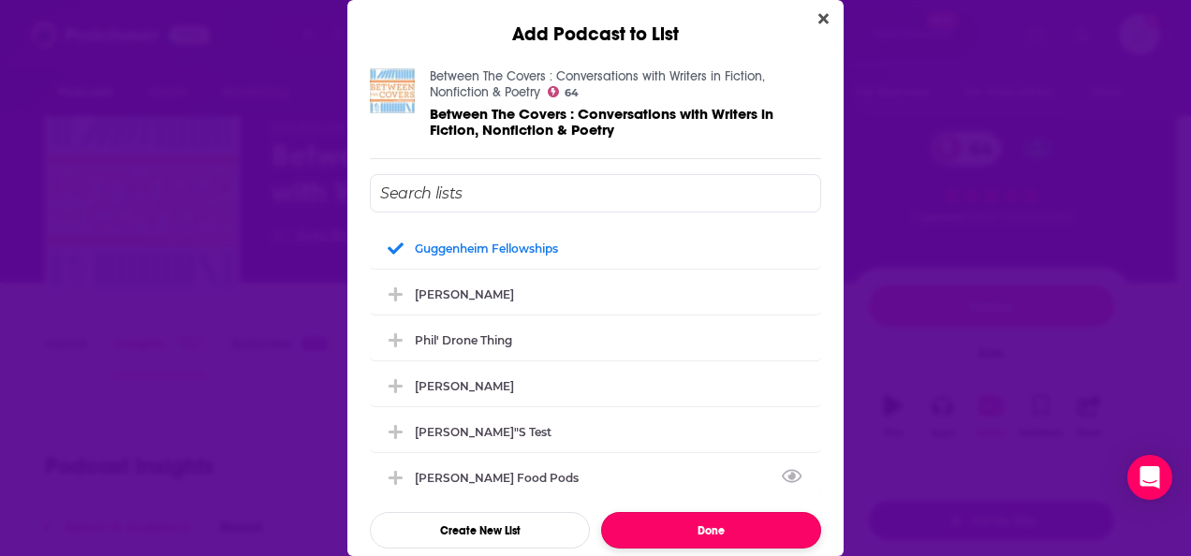
click at [693, 530] on button "Done" at bounding box center [711, 530] width 220 height 37
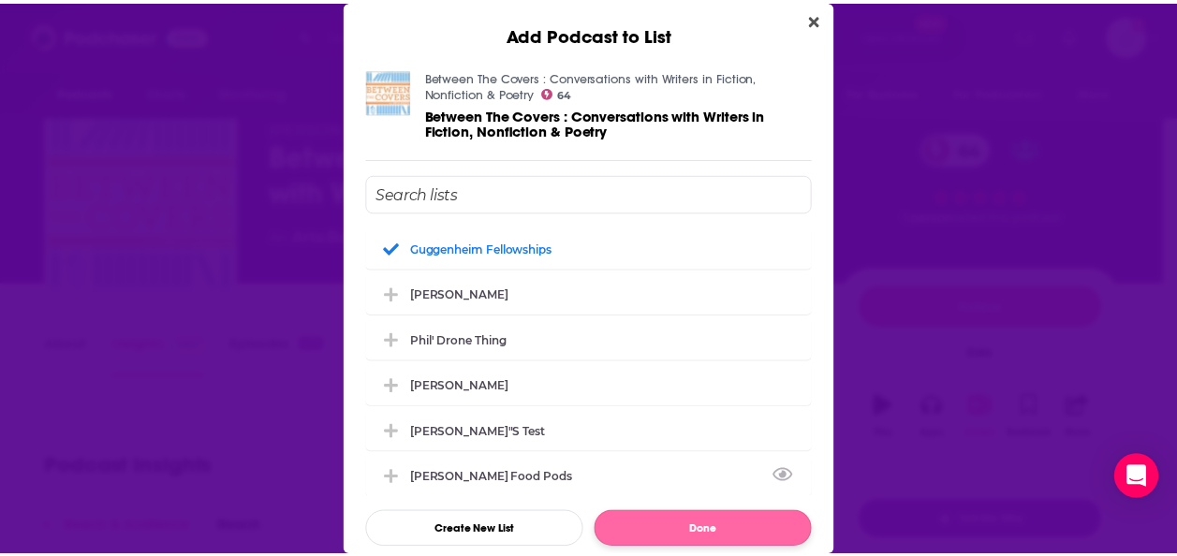
scroll to position [22, 0]
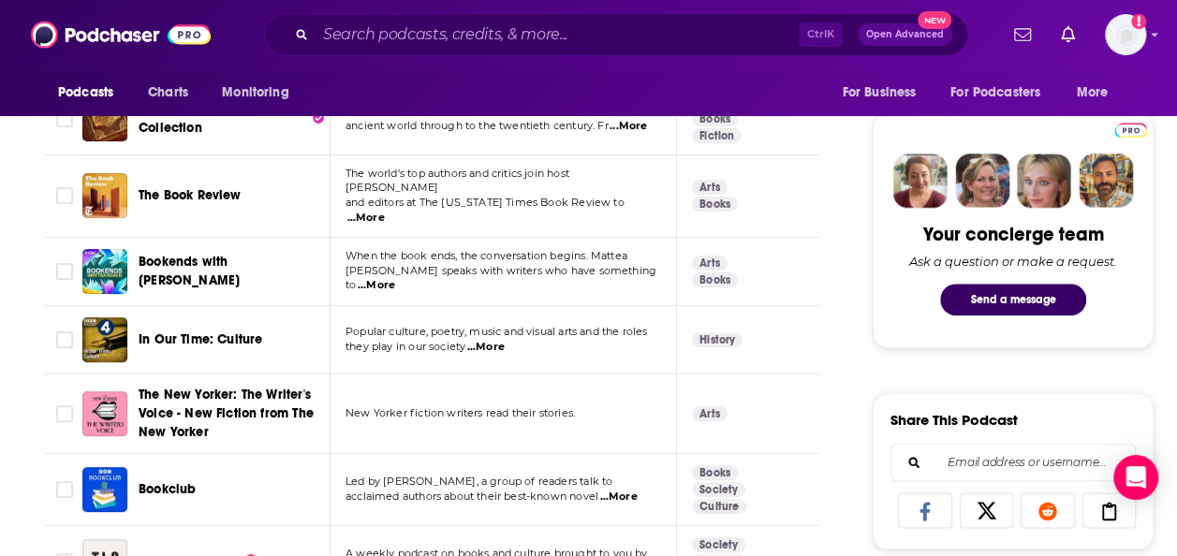
scroll to position [860, 0]
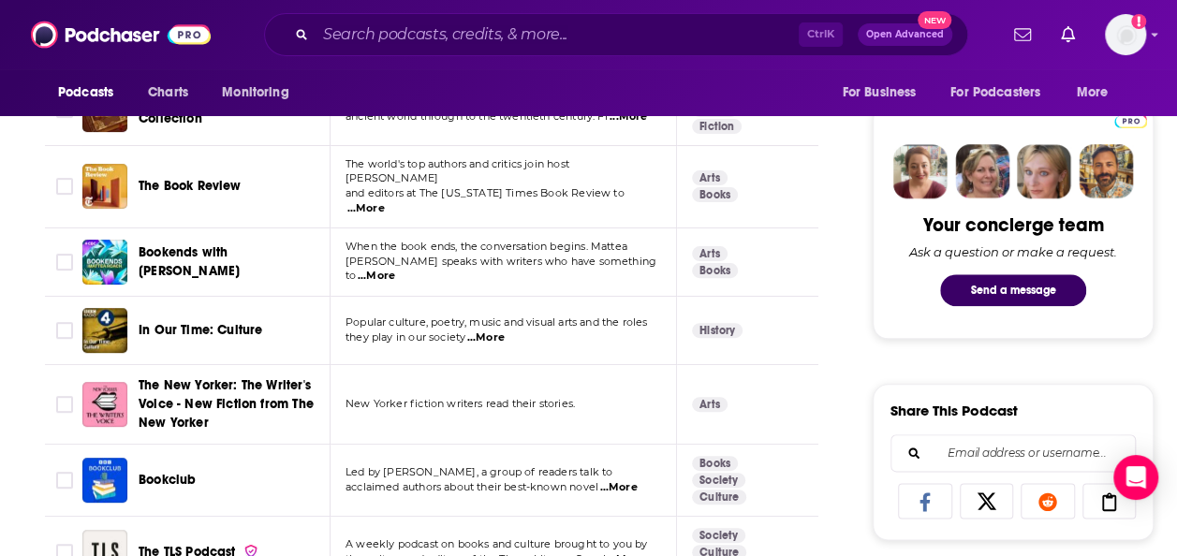
click at [395, 269] on span "...More" at bounding box center [376, 276] width 37 height 15
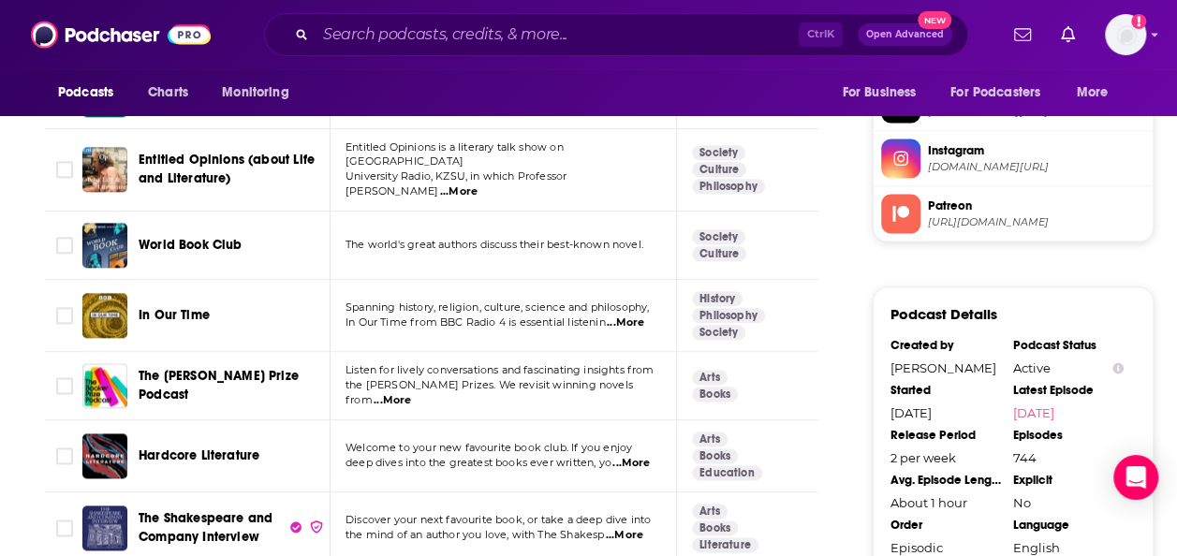
scroll to position [1681, 0]
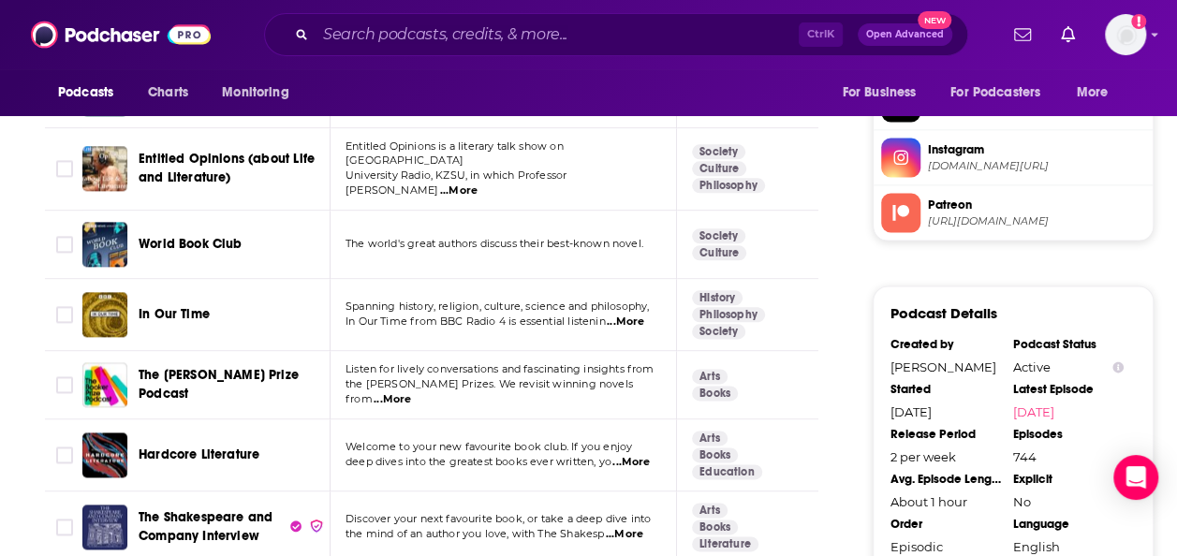
click at [411, 392] on span "...More" at bounding box center [392, 399] width 37 height 15
drag, startPoint x: 260, startPoint y: 353, endPoint x: 63, endPoint y: 350, distance: 197.6
click at [63, 376] on input "Toggle select row" at bounding box center [64, 384] width 17 height 17
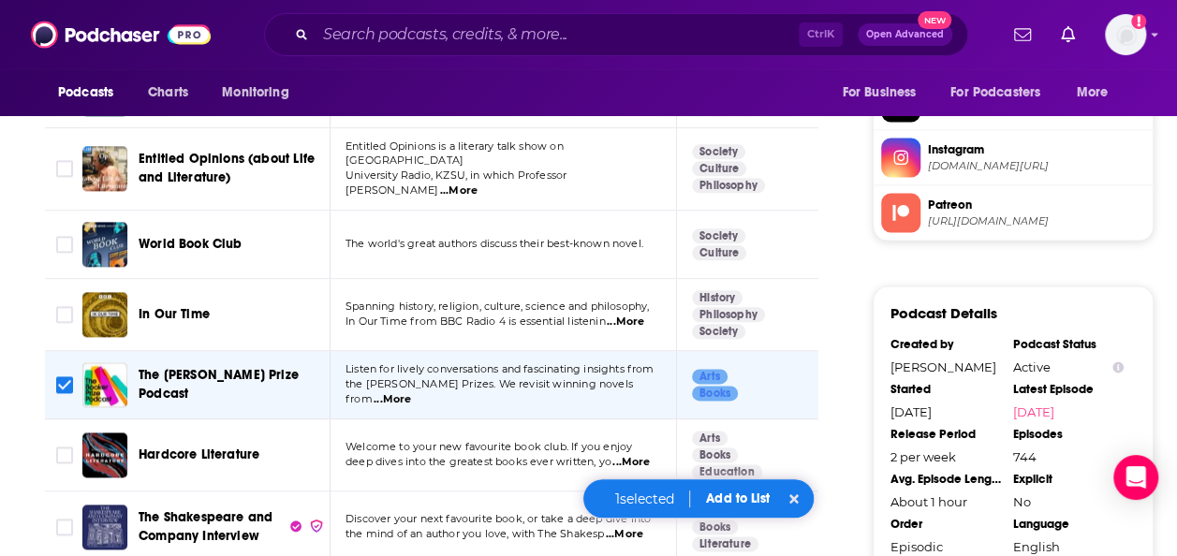
click at [737, 494] on button "Add to List" at bounding box center [737, 499] width 93 height 16
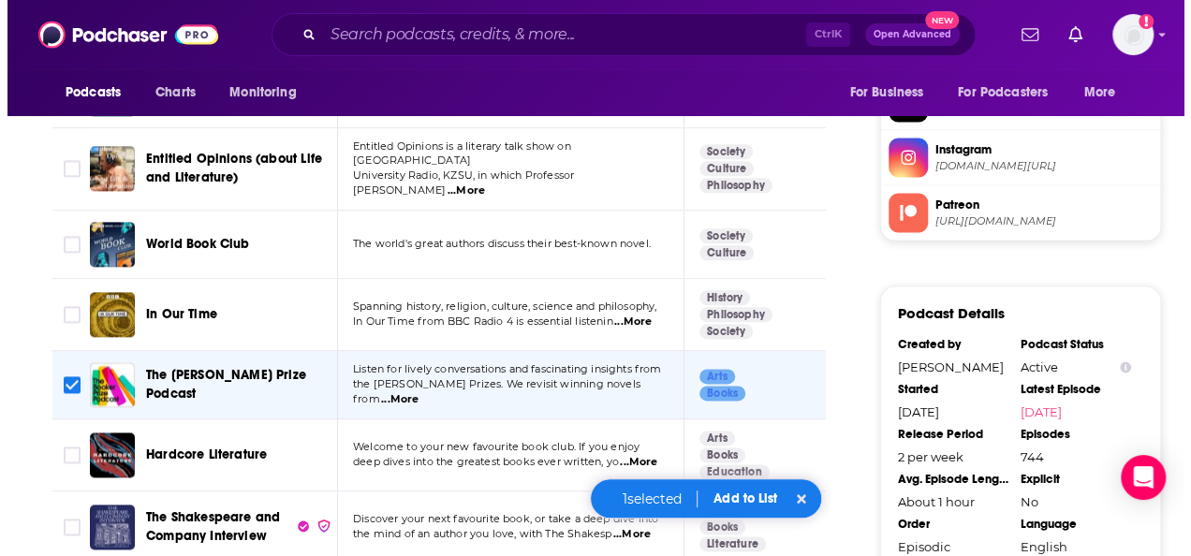
scroll to position [0, 0]
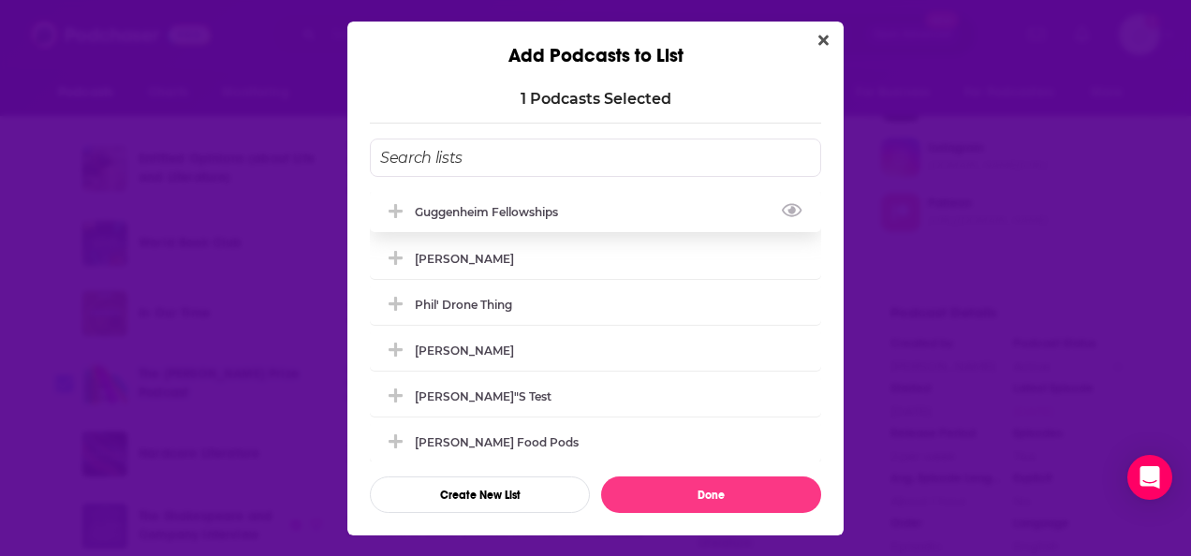
click at [569, 212] on div "Guggenheim Fellowships" at bounding box center [492, 212] width 155 height 14
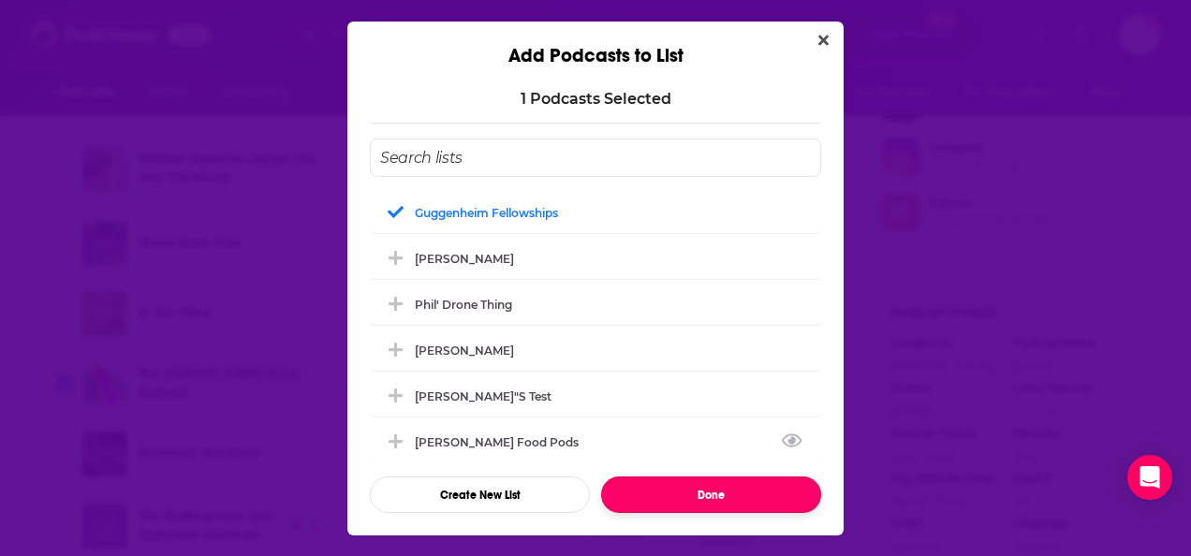
click at [666, 491] on button "Done" at bounding box center [711, 495] width 220 height 37
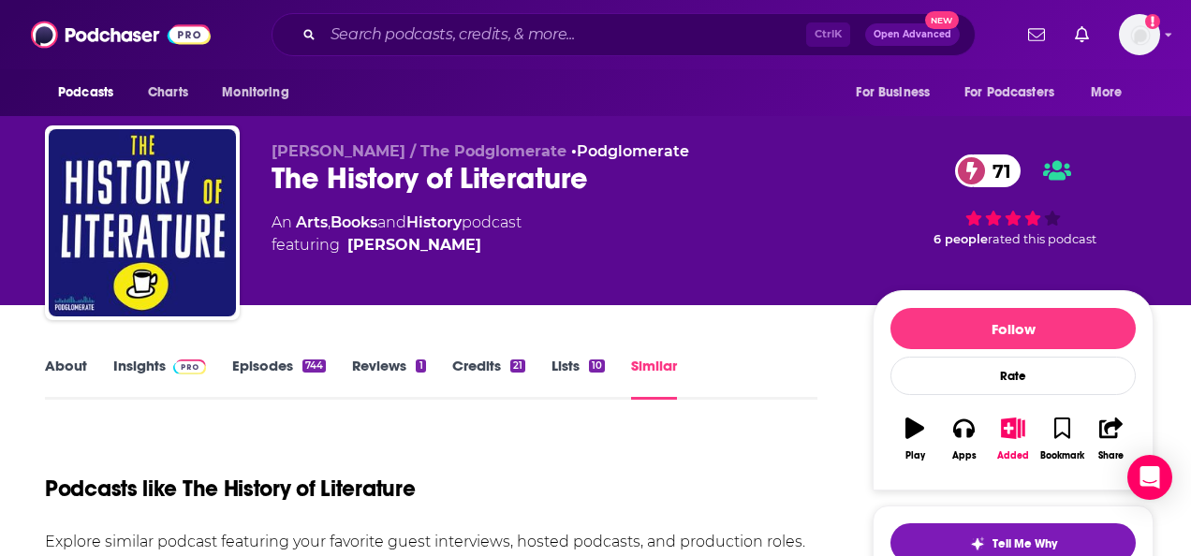
checkbox input "false"
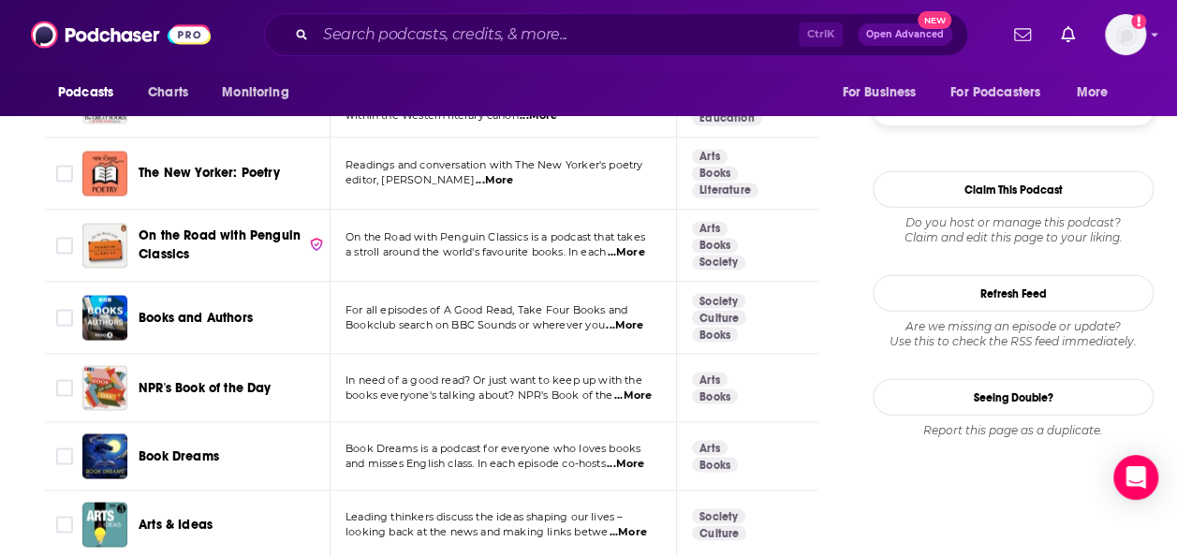
scroll to position [2180, 0]
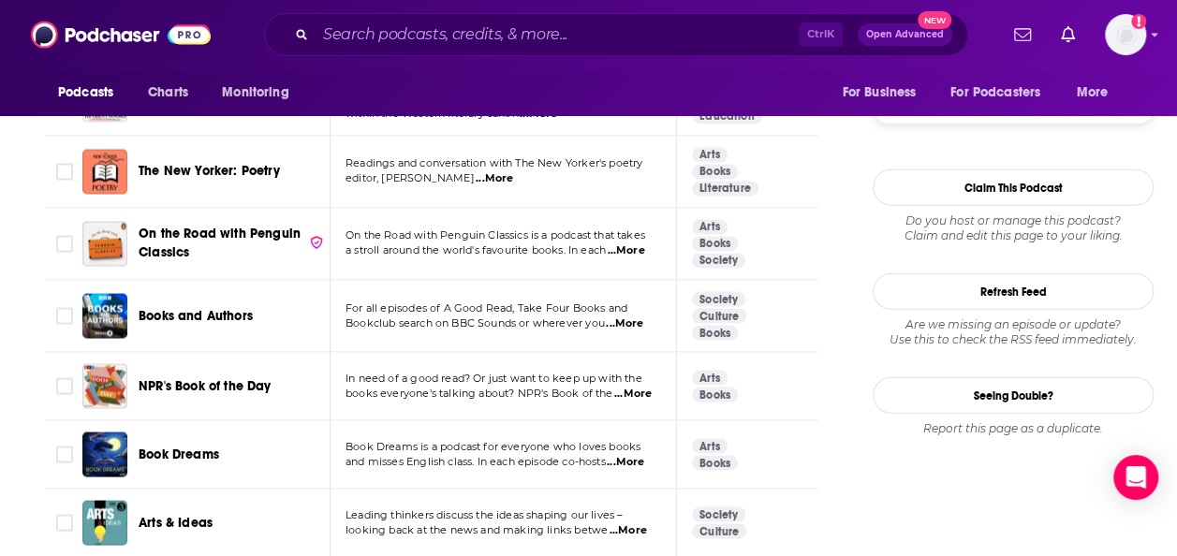
click at [632, 317] on span "...More" at bounding box center [624, 324] width 37 height 15
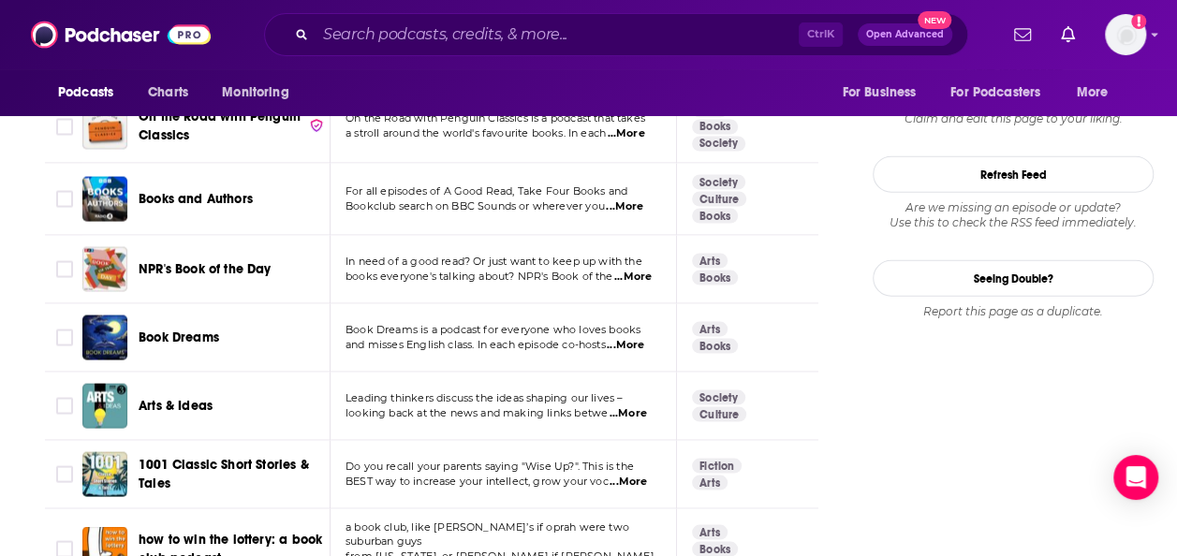
scroll to position [2300, 0]
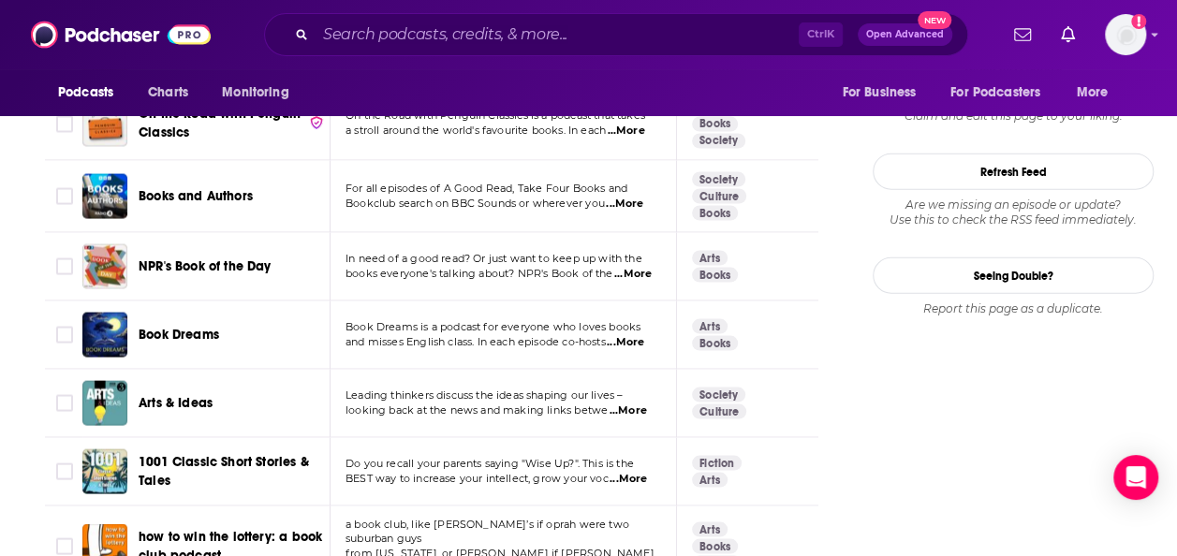
click at [625, 404] on span "...More" at bounding box center [628, 411] width 37 height 15
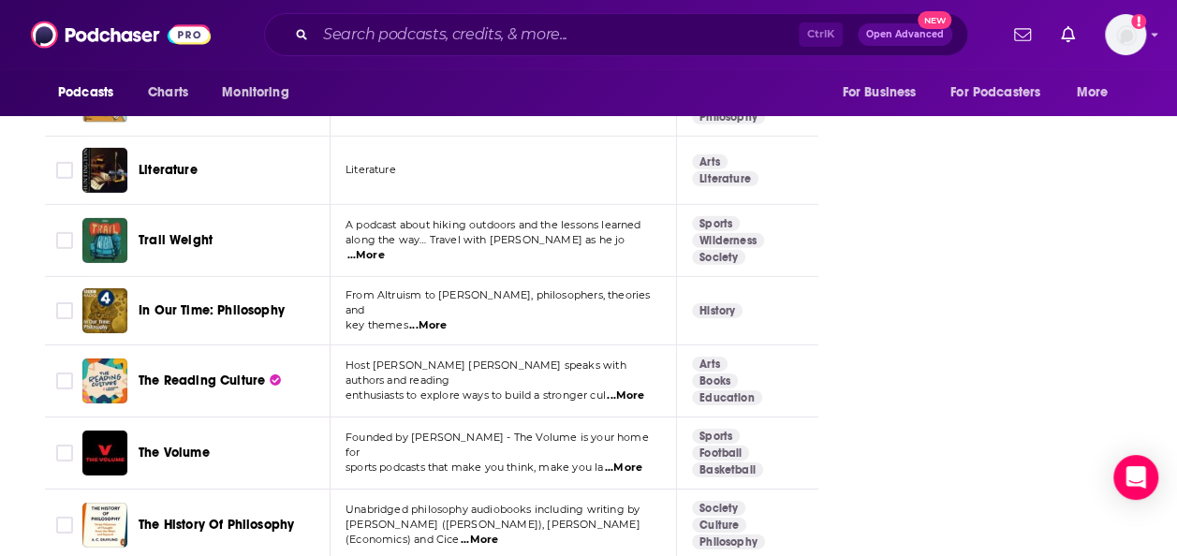
scroll to position [3509, 0]
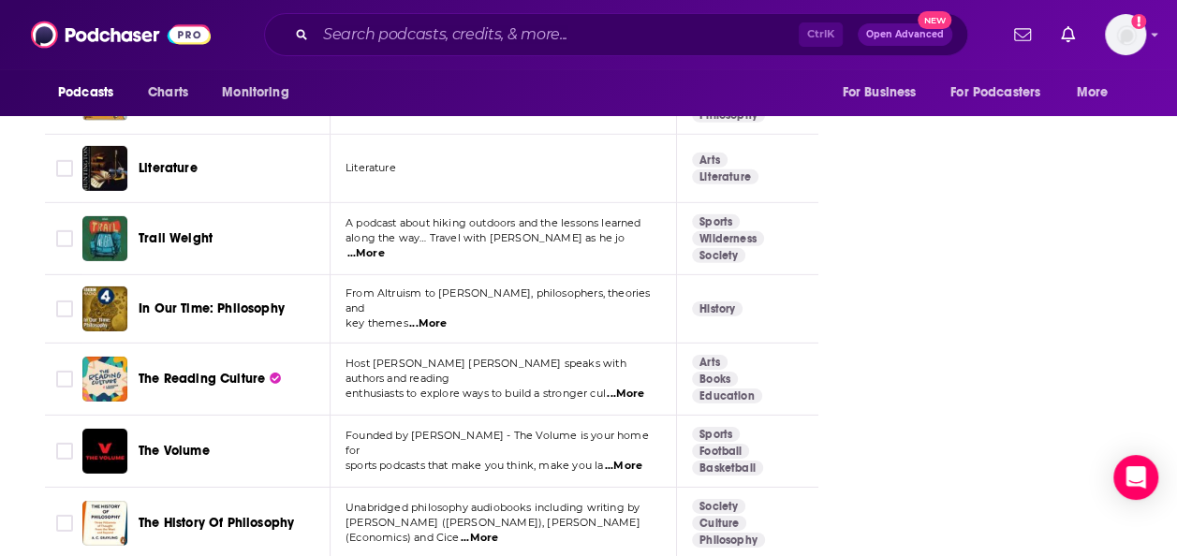
click at [644, 387] on span "...More" at bounding box center [625, 394] width 37 height 15
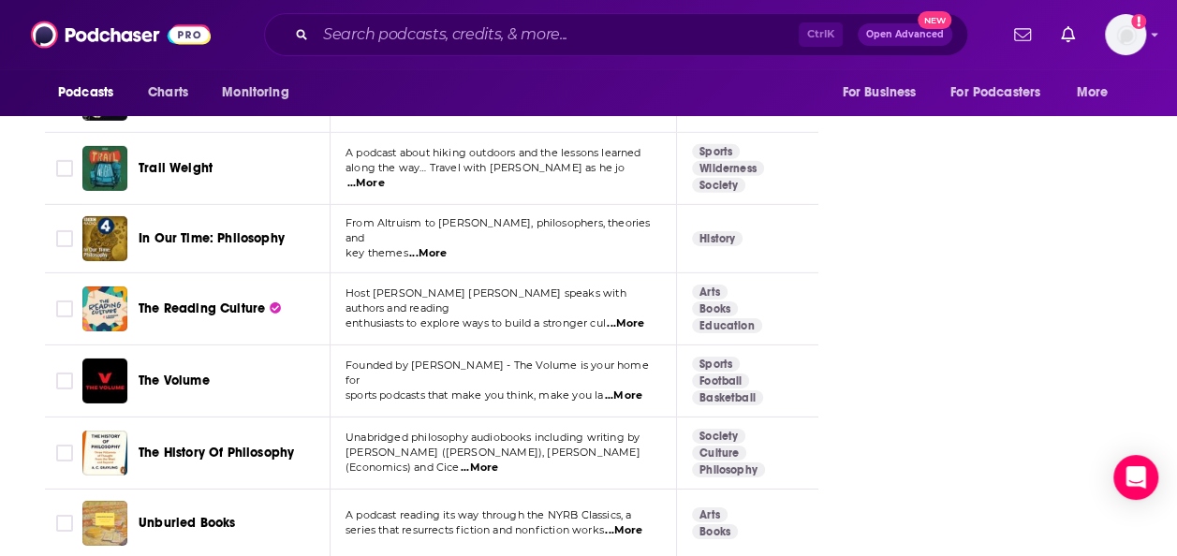
scroll to position [3740, 0]
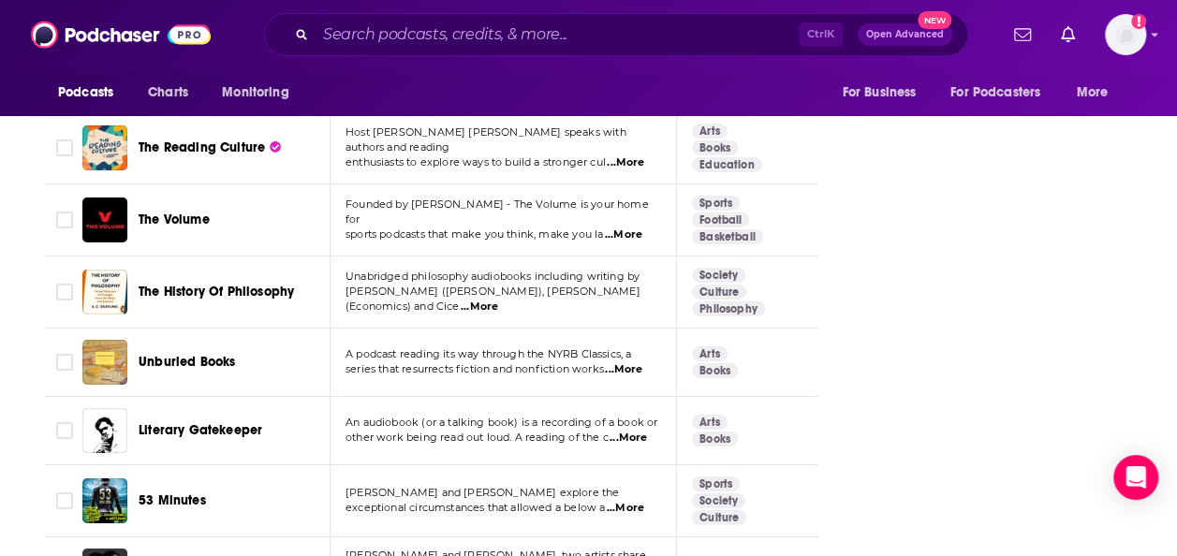
click at [629, 362] on span "...More" at bounding box center [623, 369] width 37 height 15
click at [633, 431] on span "...More" at bounding box center [628, 438] width 37 height 15
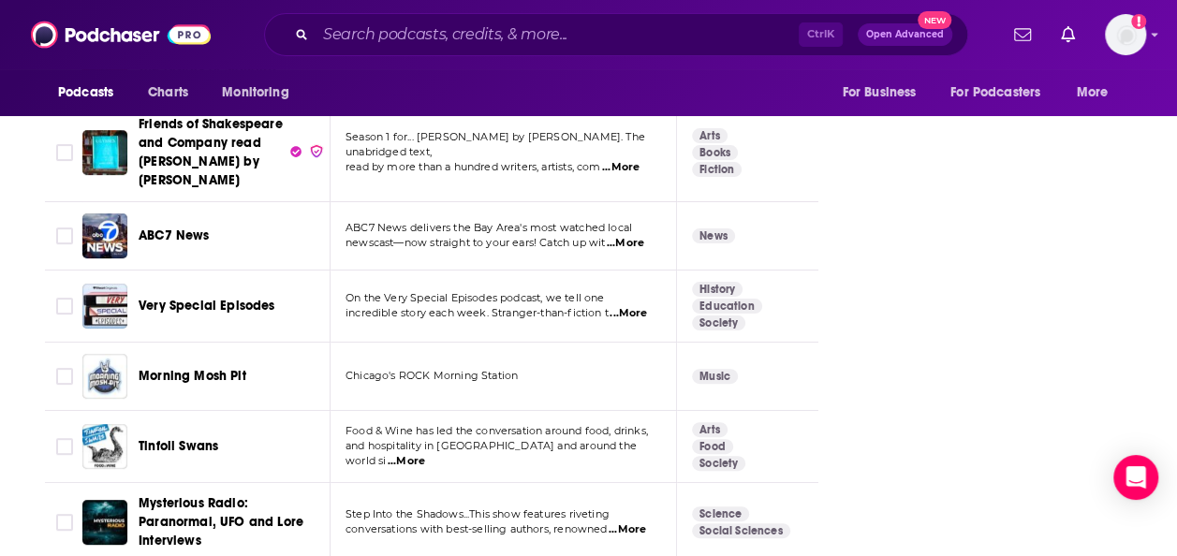
scroll to position [4325, 0]
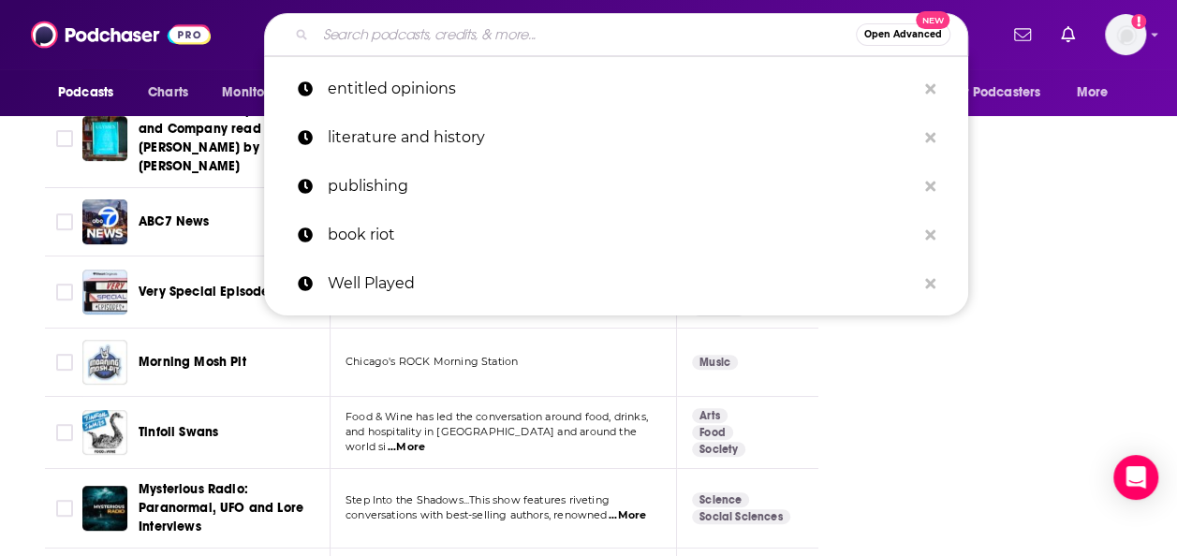
click at [381, 26] on input "Search podcasts, credits, & more..." at bounding box center [586, 35] width 540 height 30
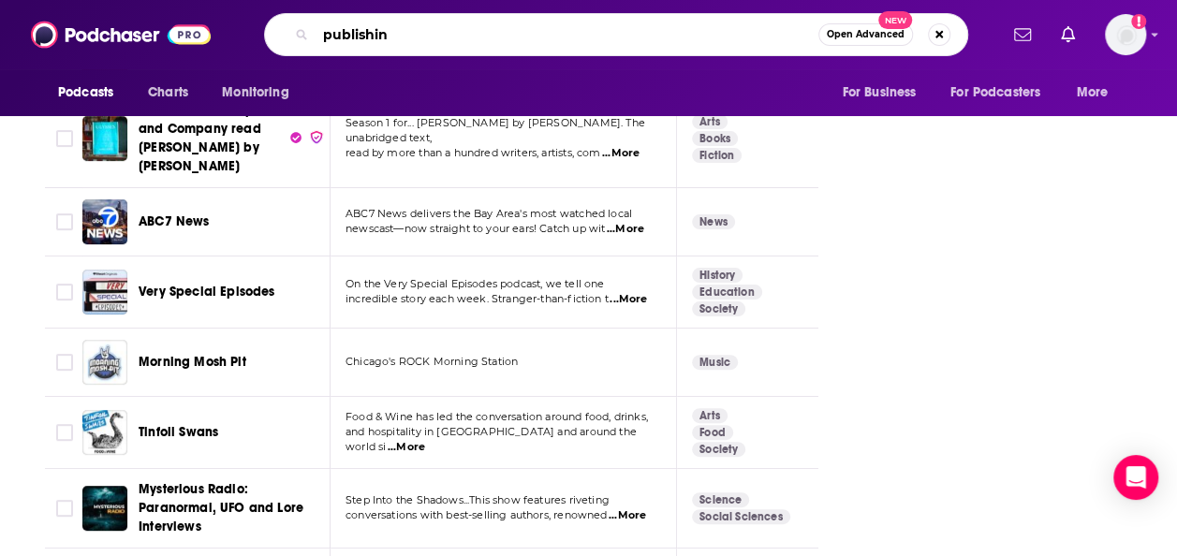
type input "publishing"
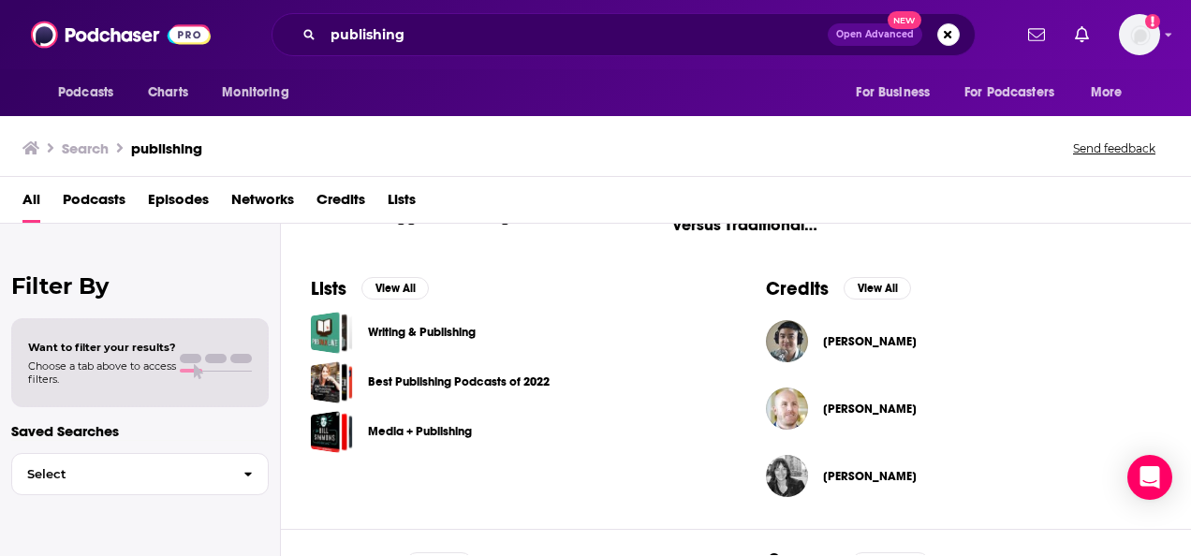
scroll to position [684, 0]
click at [396, 300] on div "Lists View All Writing & Publishing Best Publishing Podcasts of 2022 Media + Pu…" at bounding box center [508, 393] width 455 height 275
click at [391, 288] on button "View All" at bounding box center [394, 289] width 67 height 22
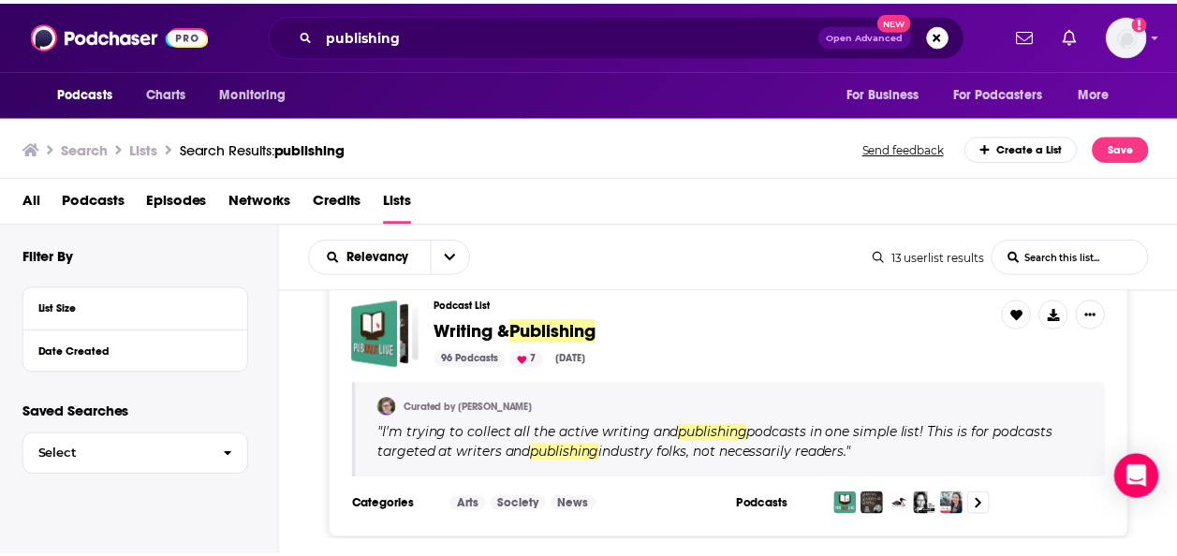
scroll to position [37, 0]
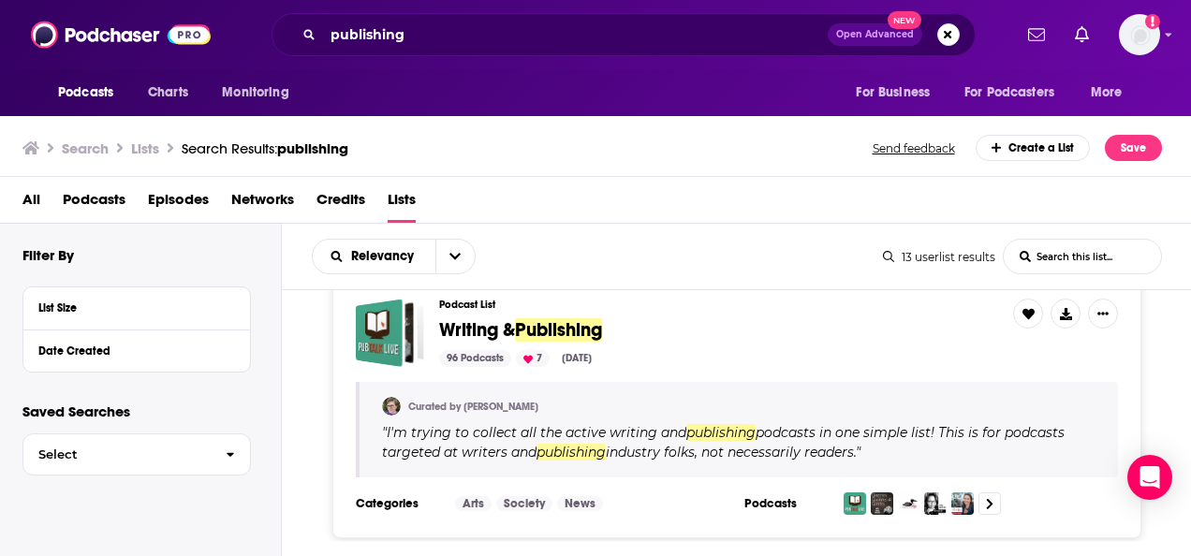
click at [490, 328] on span "Writing &" at bounding box center [477, 329] width 76 height 23
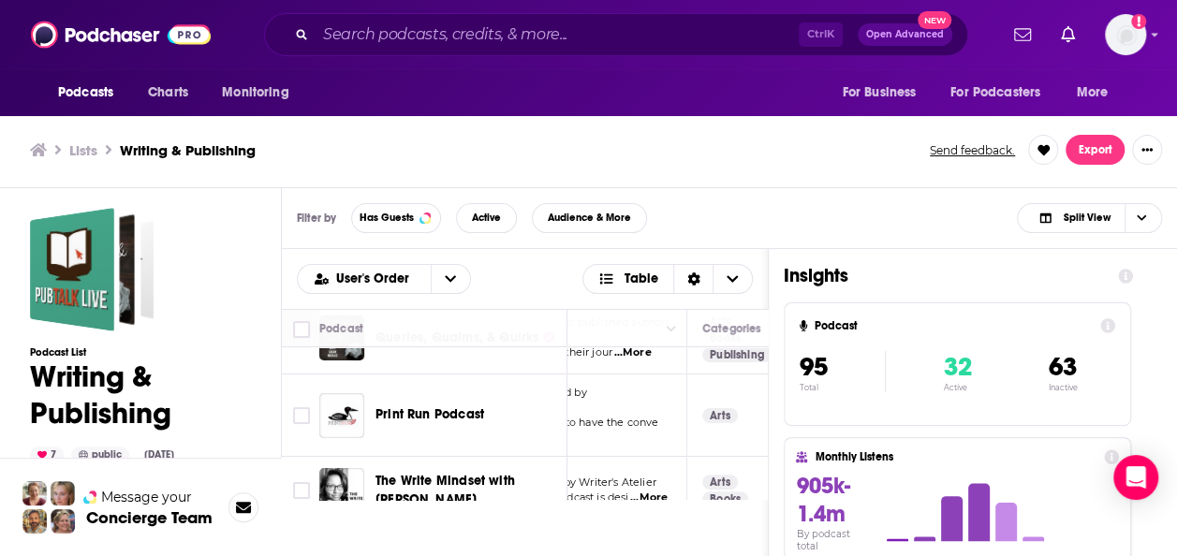
scroll to position [117, 176]
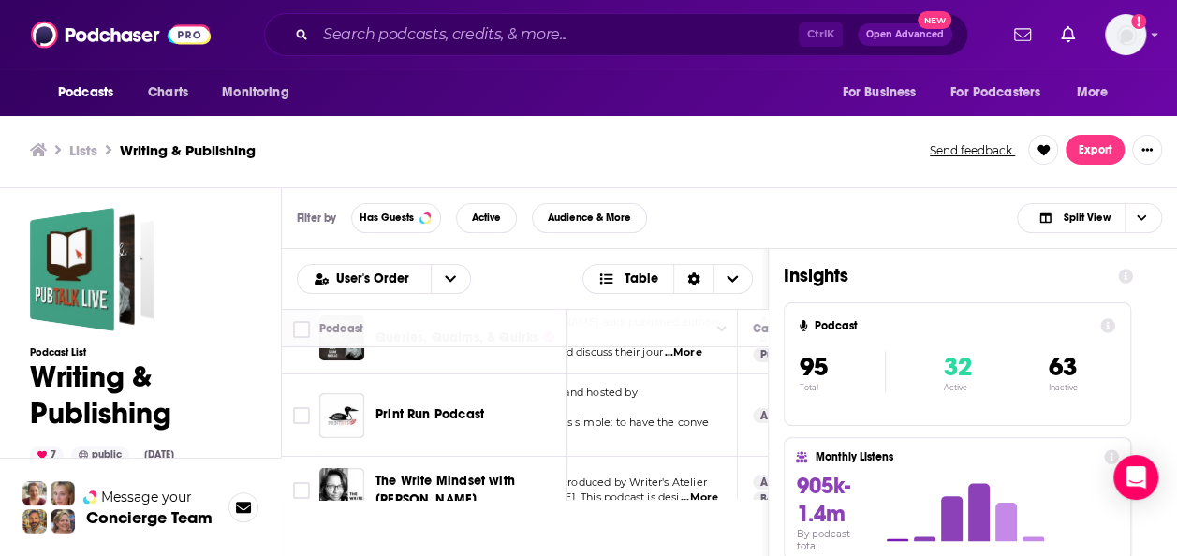
click at [446, 430] on span "...More" at bounding box center [426, 437] width 37 height 15
click at [787, 188] on div "Filter by Has Guests Active Audience & More Split View" at bounding box center [729, 218] width 895 height 61
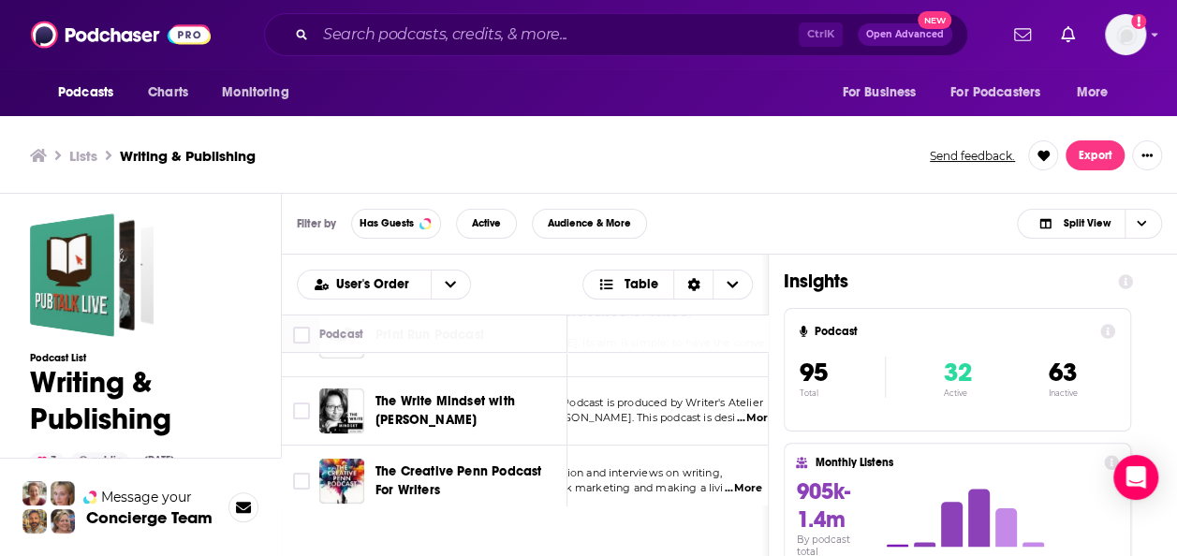
scroll to position [202, 123]
click at [742, 411] on span "...More" at bounding box center [752, 418] width 37 height 15
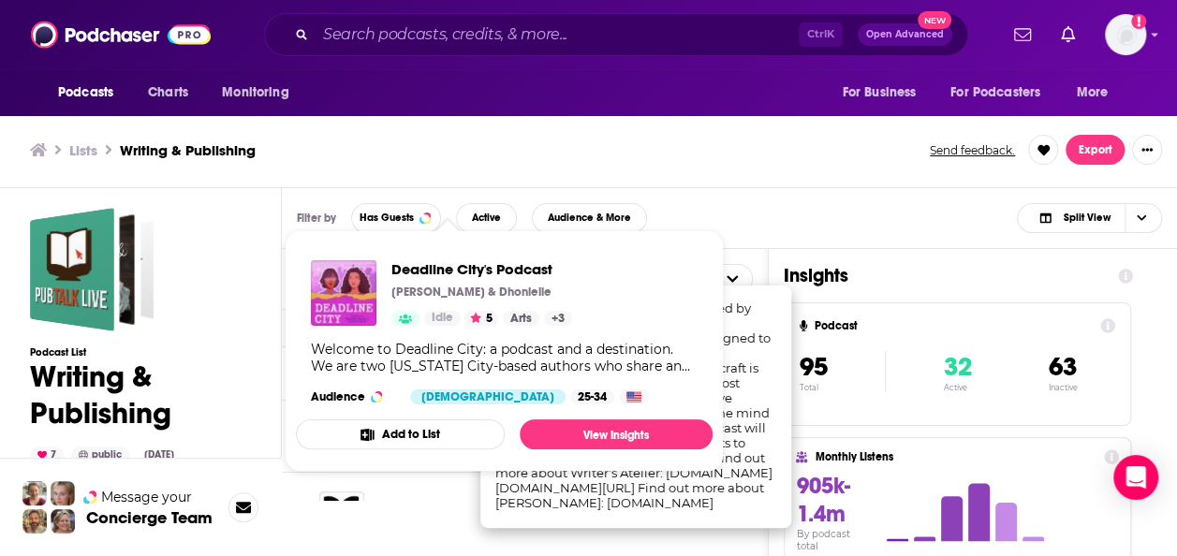
scroll to position [314, 93]
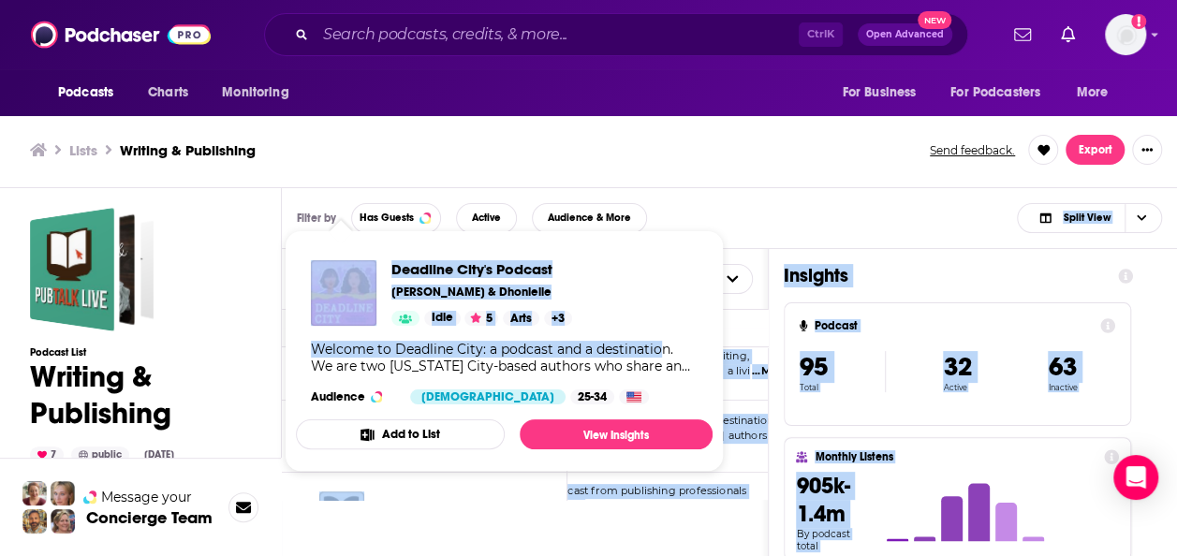
drag, startPoint x: 657, startPoint y: 353, endPoint x: 838, endPoint y: 210, distance: 230.6
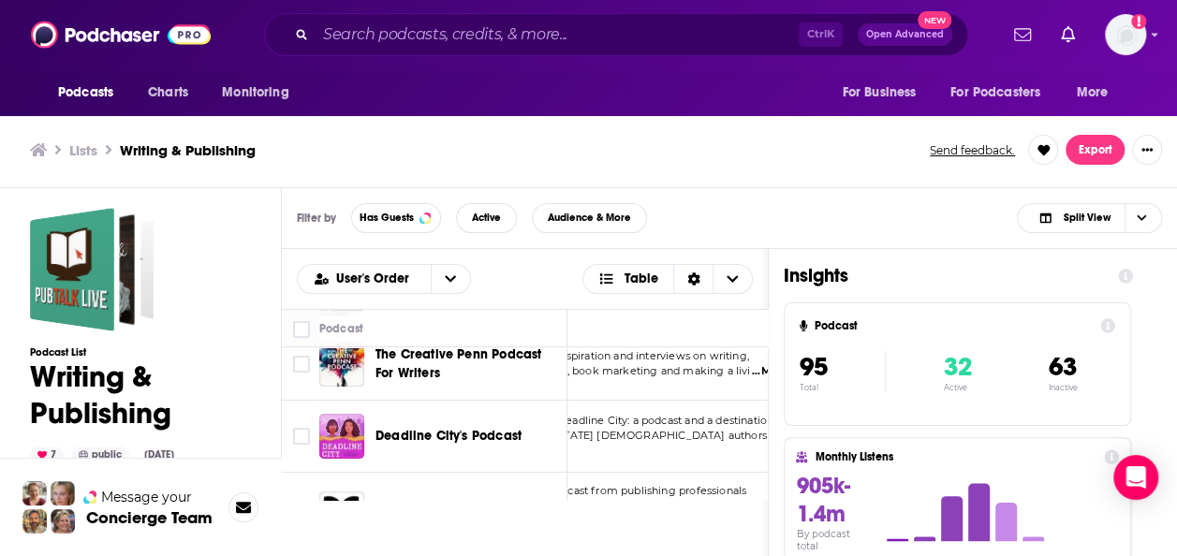
click at [838, 210] on div "Filter by Has Guests Active Audience & More Split View" at bounding box center [729, 218] width 895 height 61
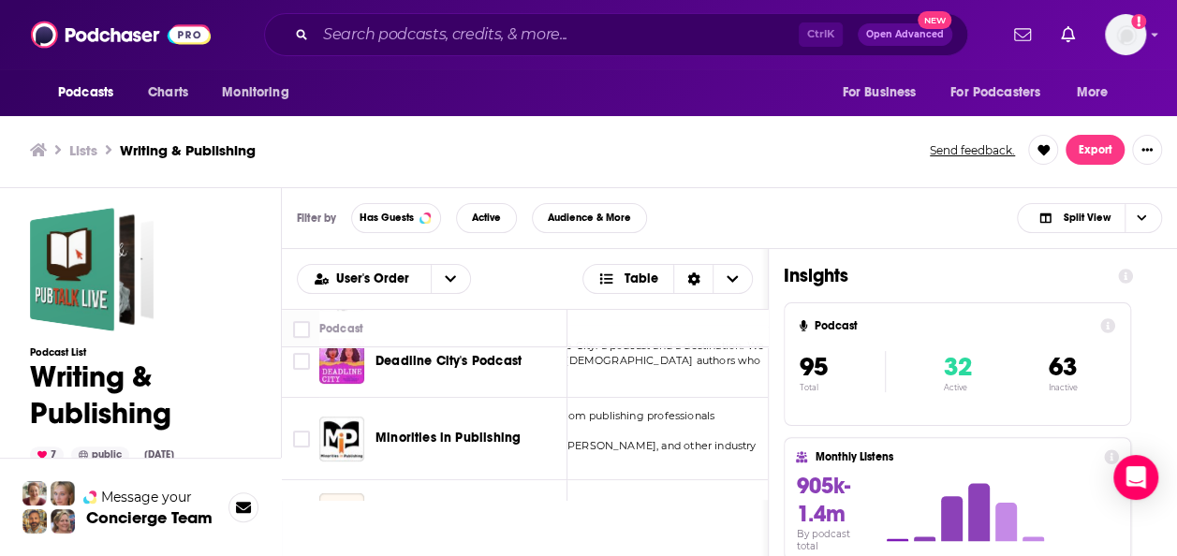
scroll to position [389, 126]
click at [546, 453] on span "...More" at bounding box center [527, 460] width 37 height 15
click at [698, 521] on div "User's Order Table Podcast Description Categories Reach (Monthly) Reach (Episod…" at bounding box center [525, 509] width 487 height 520
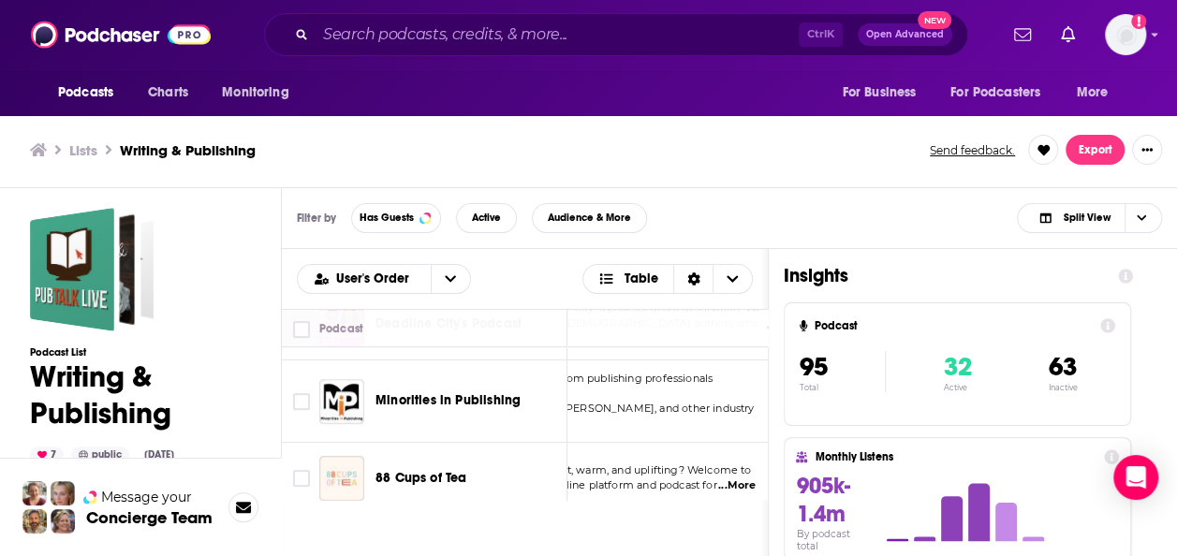
scroll to position [464, 126]
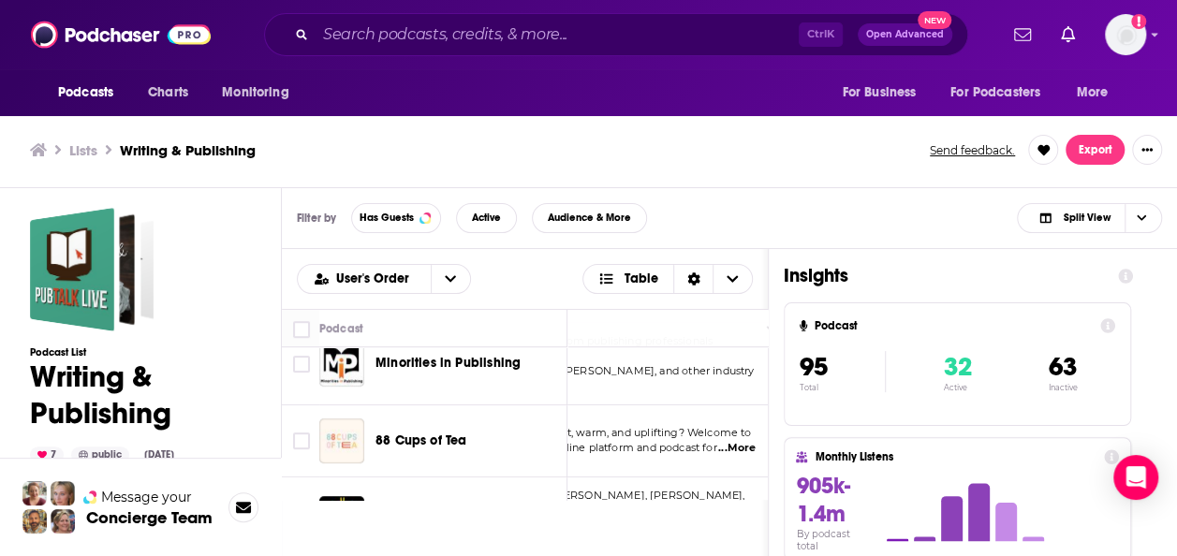
click at [742, 441] on span "...More" at bounding box center [736, 448] width 37 height 15
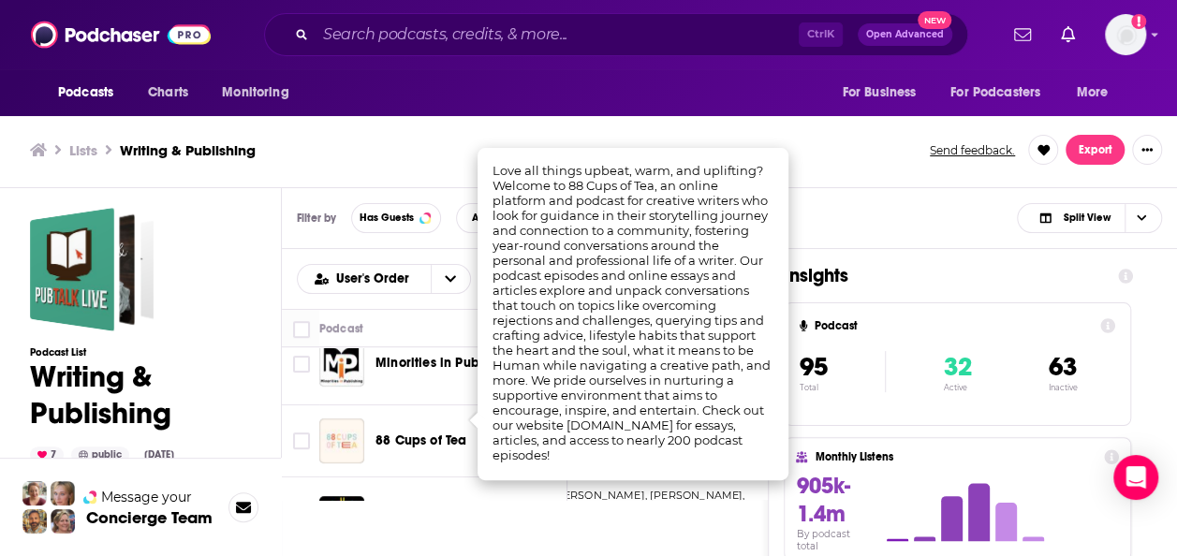
click at [450, 515] on div "User's Order Table Podcast Description Categories Reach (Monthly) Reach (Episod…" at bounding box center [525, 509] width 487 height 520
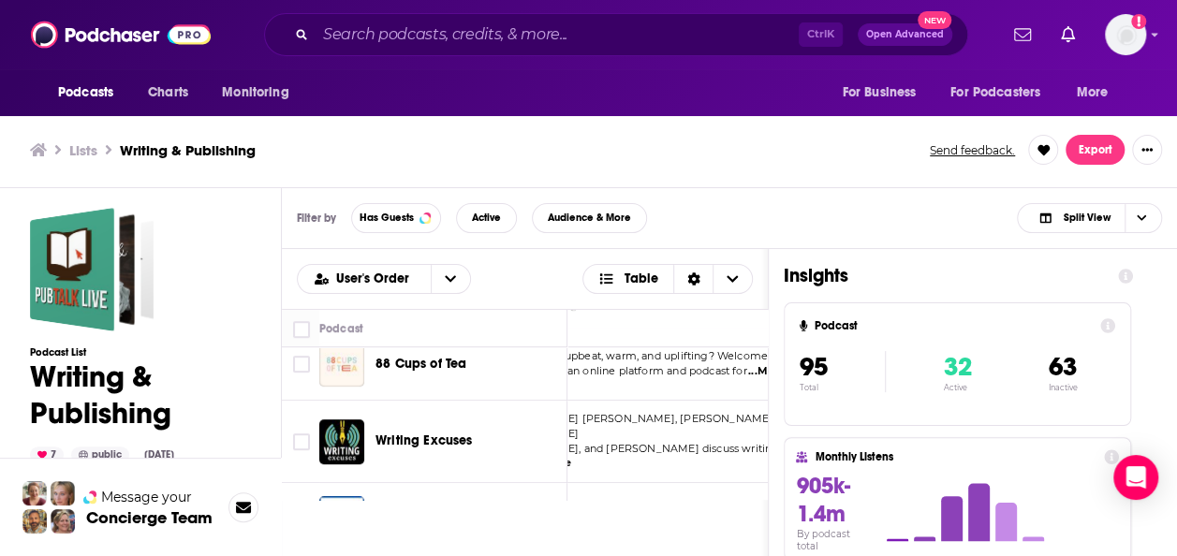
scroll to position [540, 157]
click at [510, 456] on span "...More" at bounding box center [491, 463] width 37 height 15
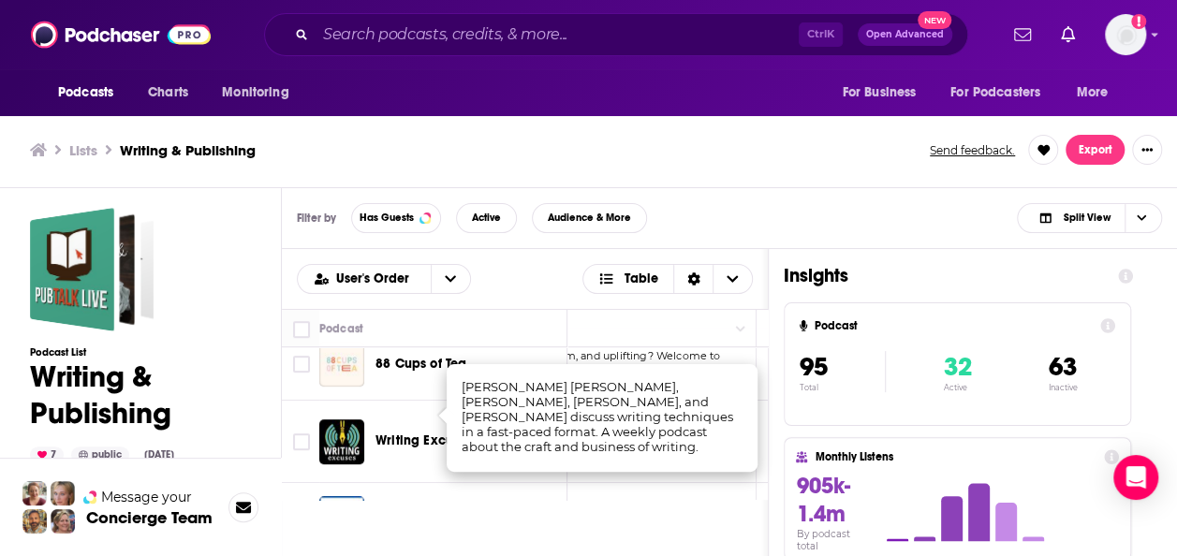
click at [536, 522] on div "User's Order Table Podcast Description Categories Reach (Monthly) Reach (Episod…" at bounding box center [525, 509] width 487 height 520
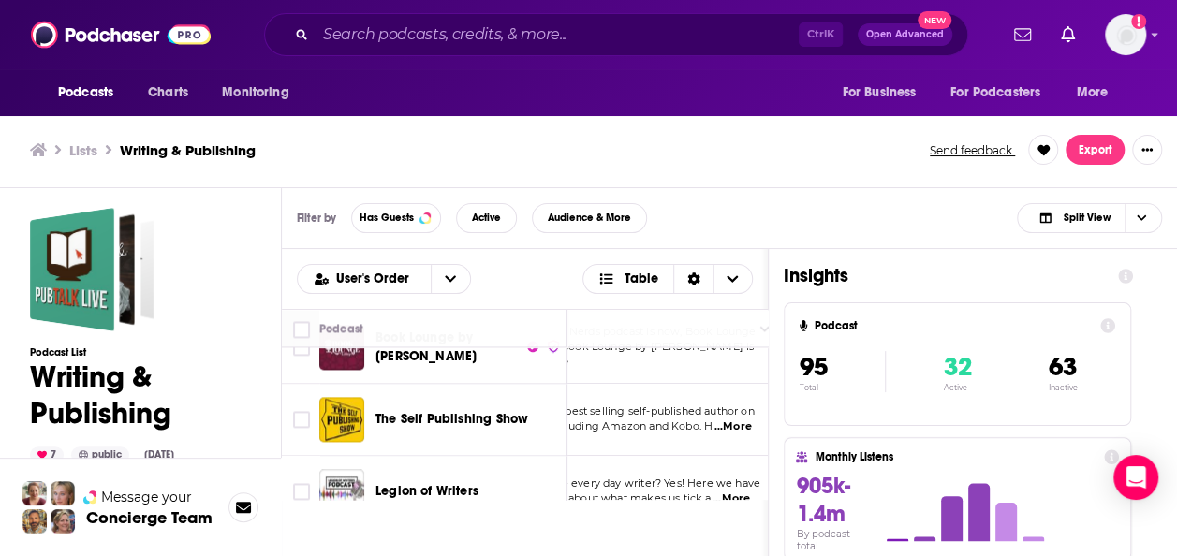
scroll to position [1342, 135]
click at [745, 420] on span "...More" at bounding box center [731, 427] width 37 height 15
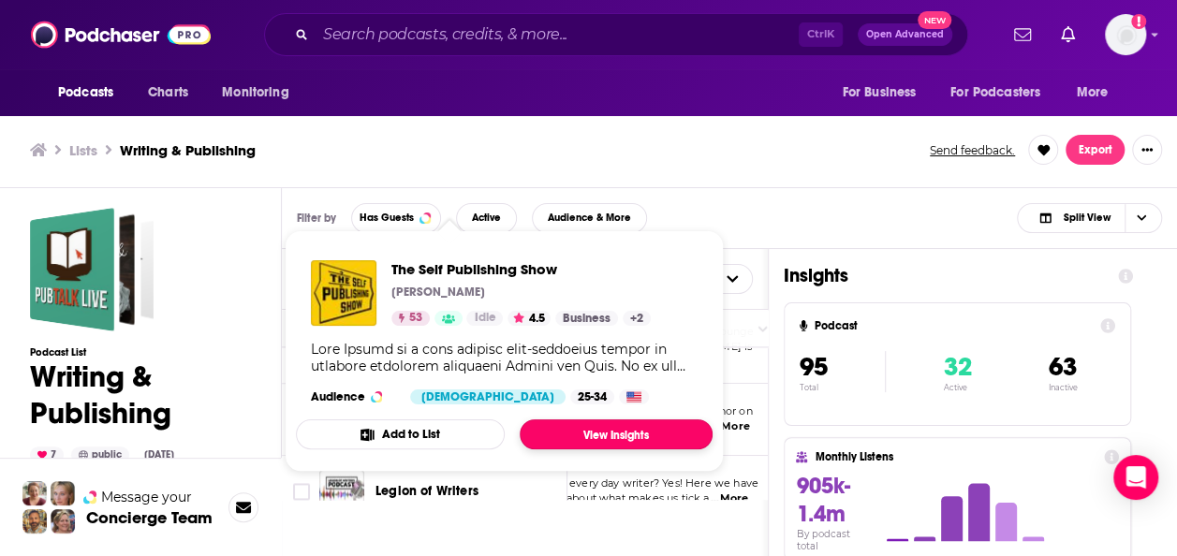
drag, startPoint x: 410, startPoint y: 376, endPoint x: 577, endPoint y: 425, distance: 173.7
click at [577, 425] on link "View Insights" at bounding box center [616, 435] width 193 height 30
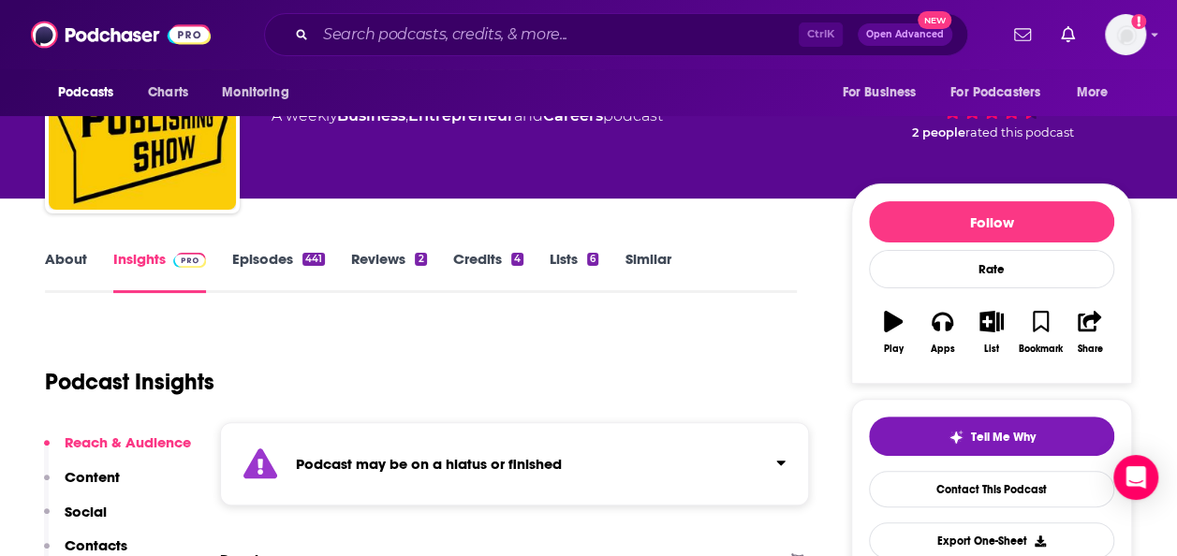
scroll to position [185, 0]
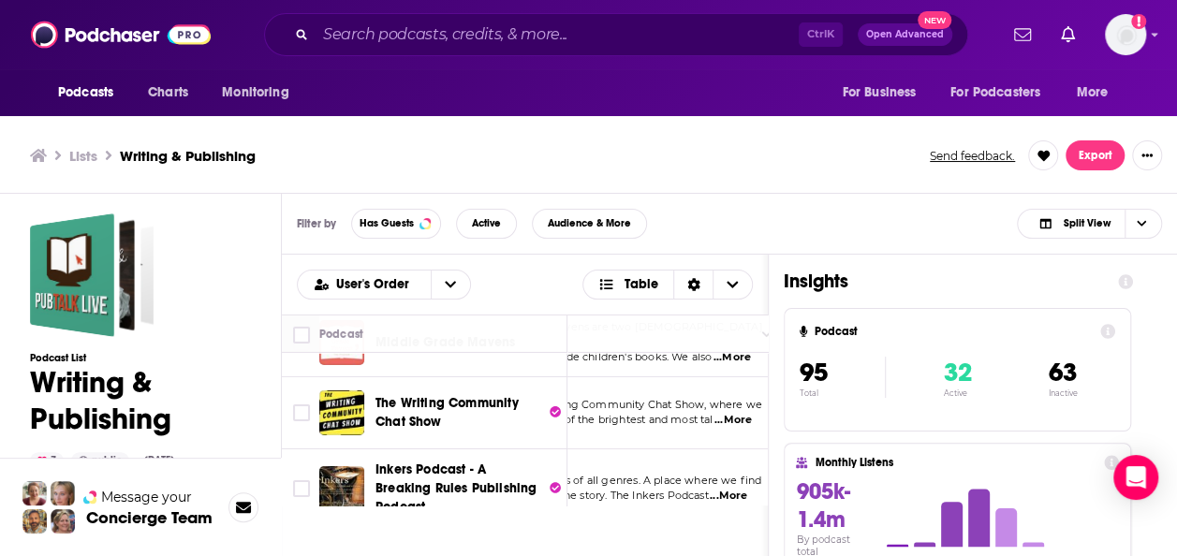
scroll to position [3191, 132]
click at [737, 489] on span "...More" at bounding box center [727, 496] width 37 height 15
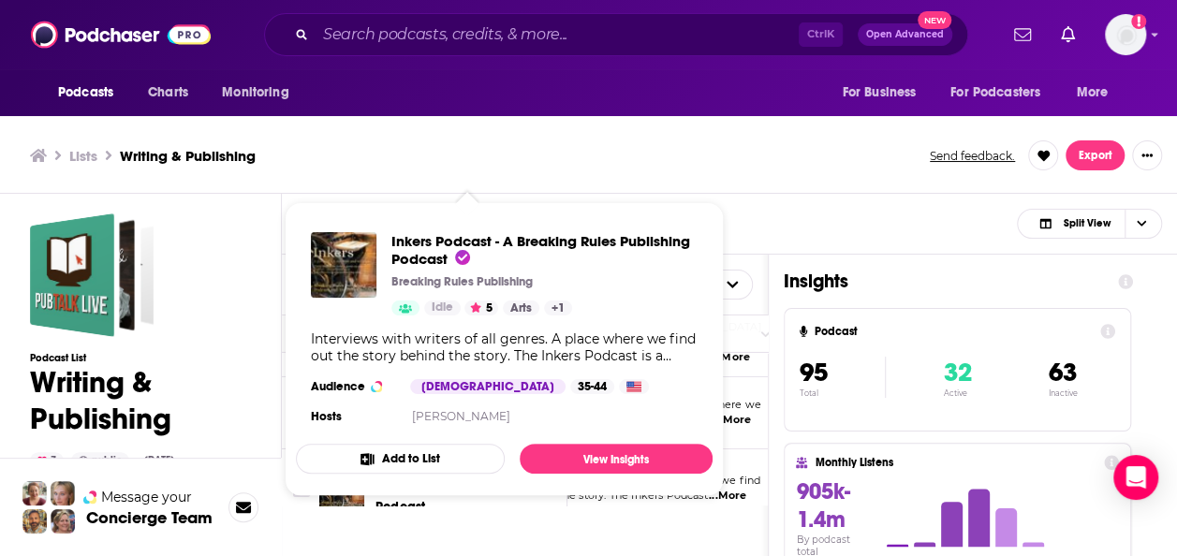
drag, startPoint x: 406, startPoint y: 373, endPoint x: 584, endPoint y: 399, distance: 179.9
click at [584, 399] on div "Inkers Podcast - A Breaking Rules Publishing Podcast Breaking Rules Publishing …" at bounding box center [504, 330] width 417 height 227
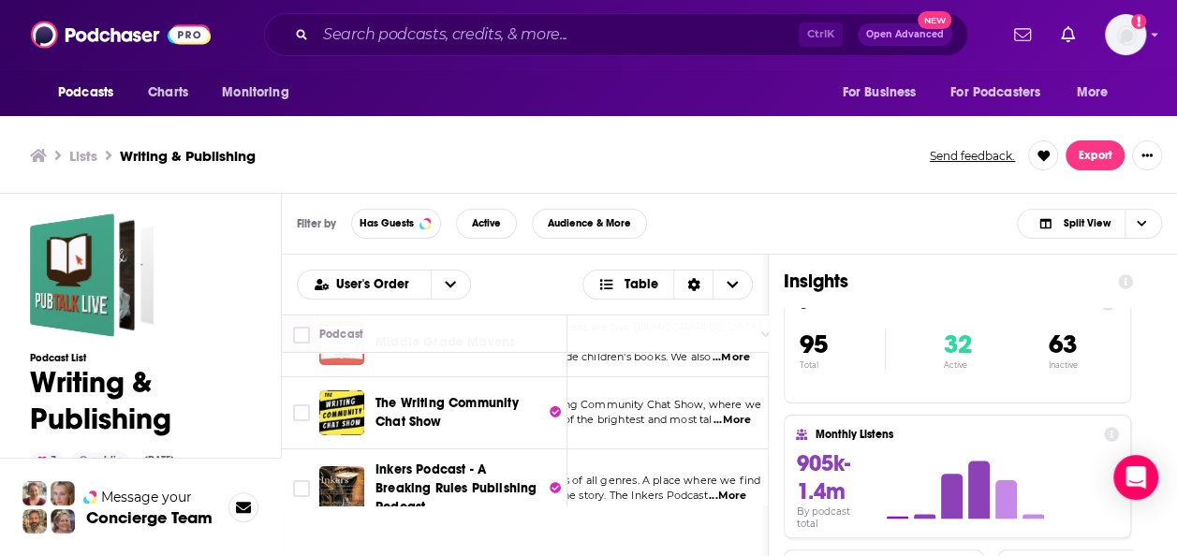
scroll to position [0, 0]
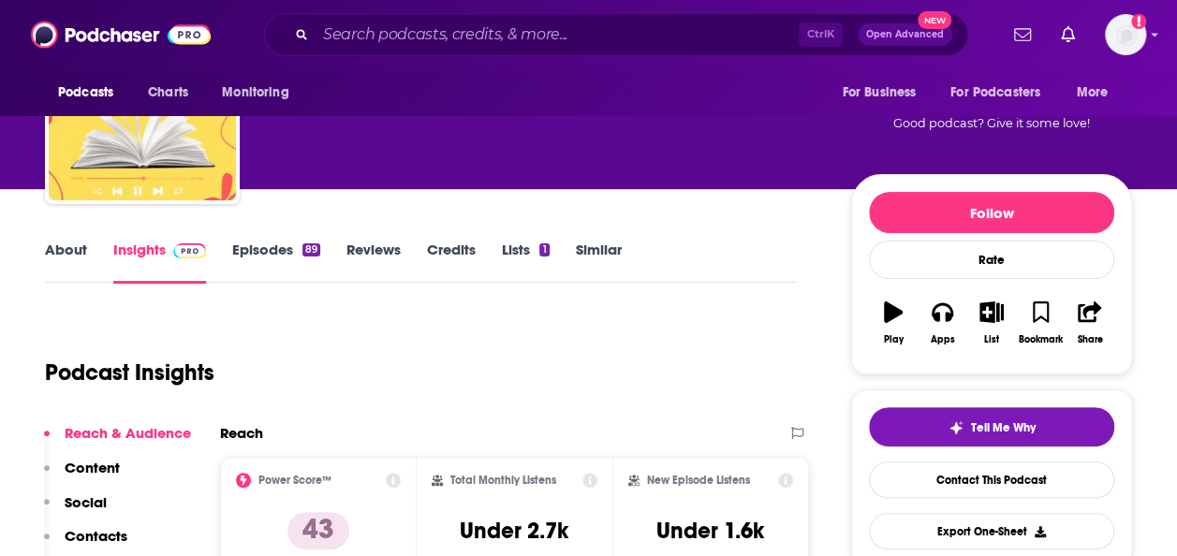
scroll to position [109, 0]
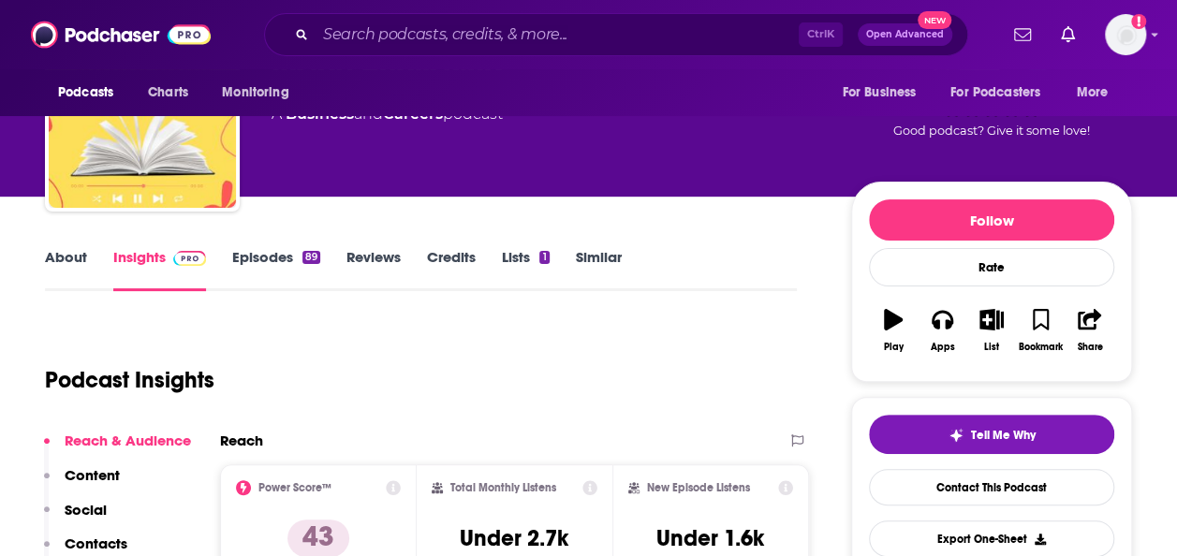
click at [80, 264] on link "About" at bounding box center [66, 269] width 42 height 43
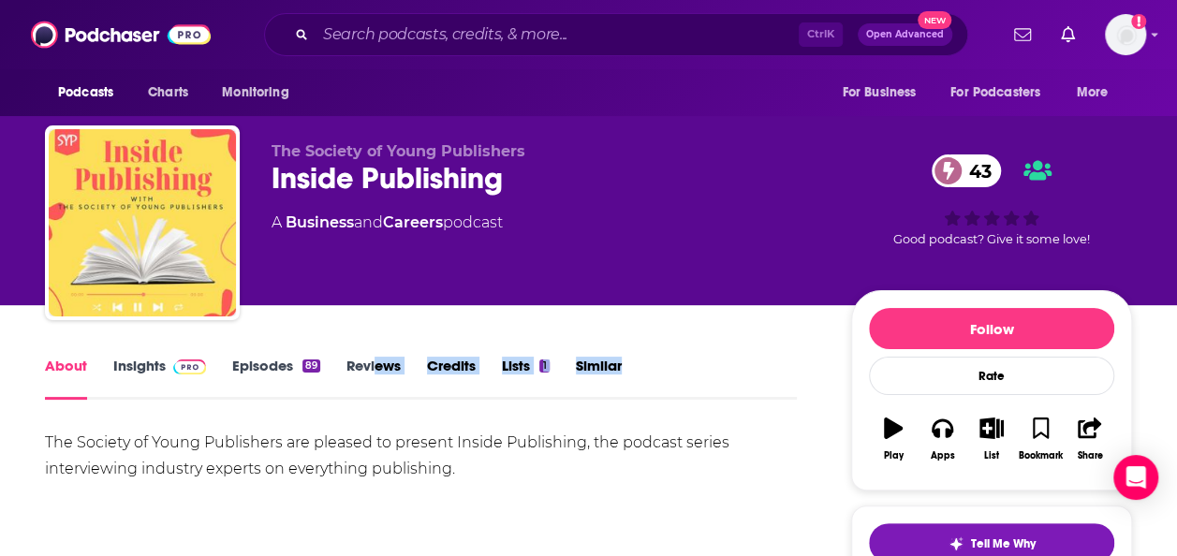
drag, startPoint x: 641, startPoint y: 413, endPoint x: 373, endPoint y: 332, distance: 279.7
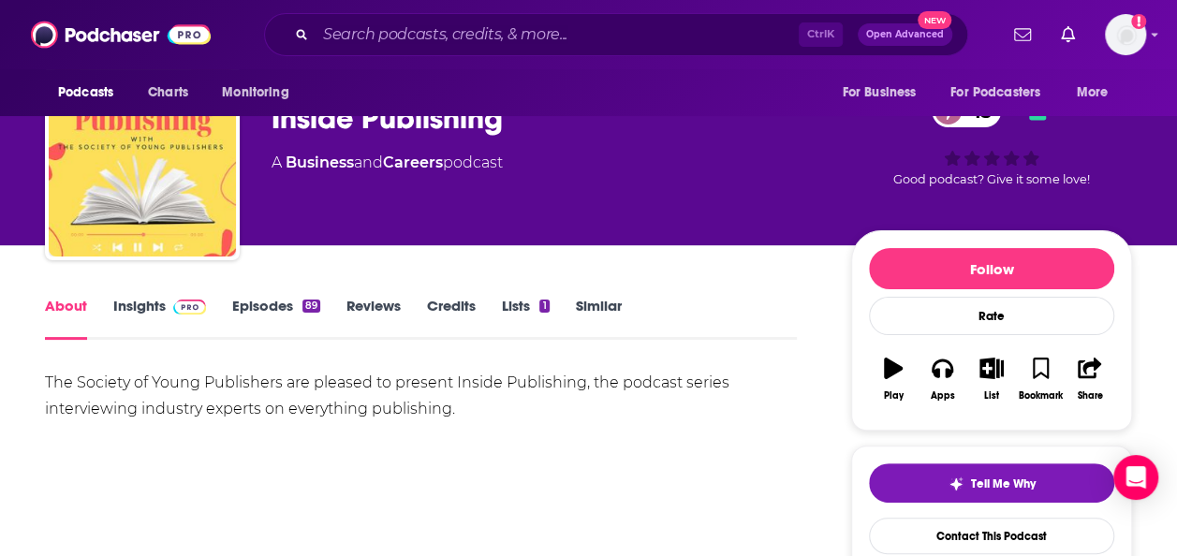
click at [137, 310] on link "Insights" at bounding box center [159, 318] width 93 height 43
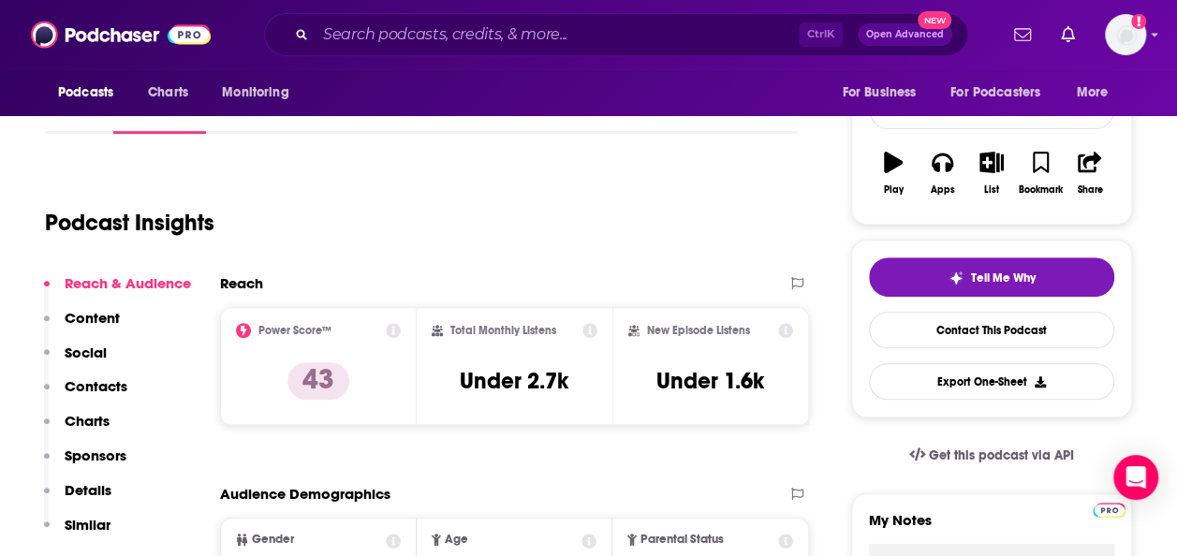
scroll to position [268, 0]
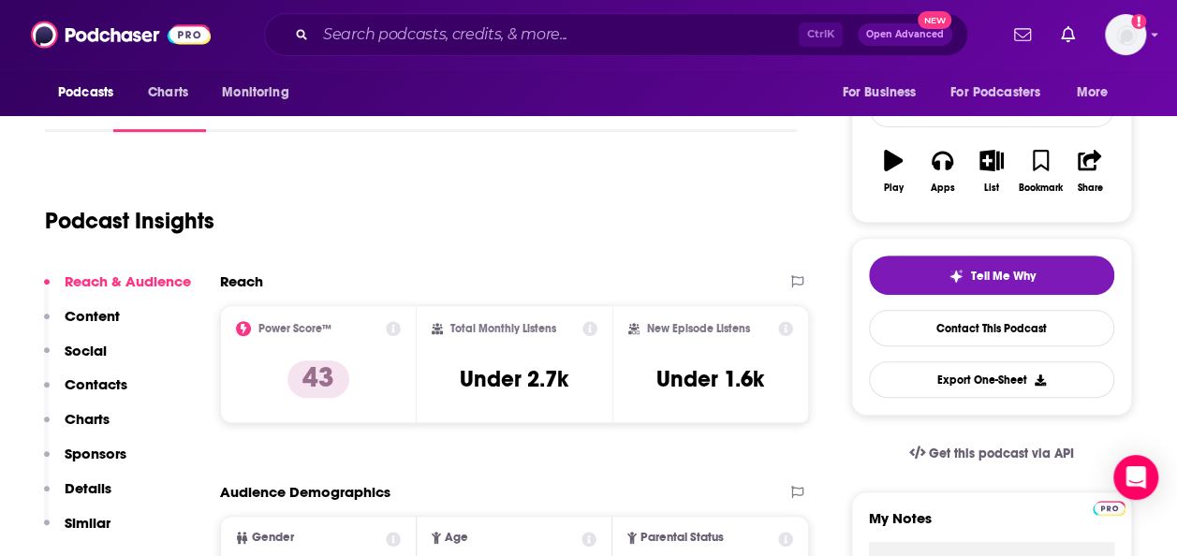
click at [395, 333] on icon at bounding box center [393, 328] width 15 height 15
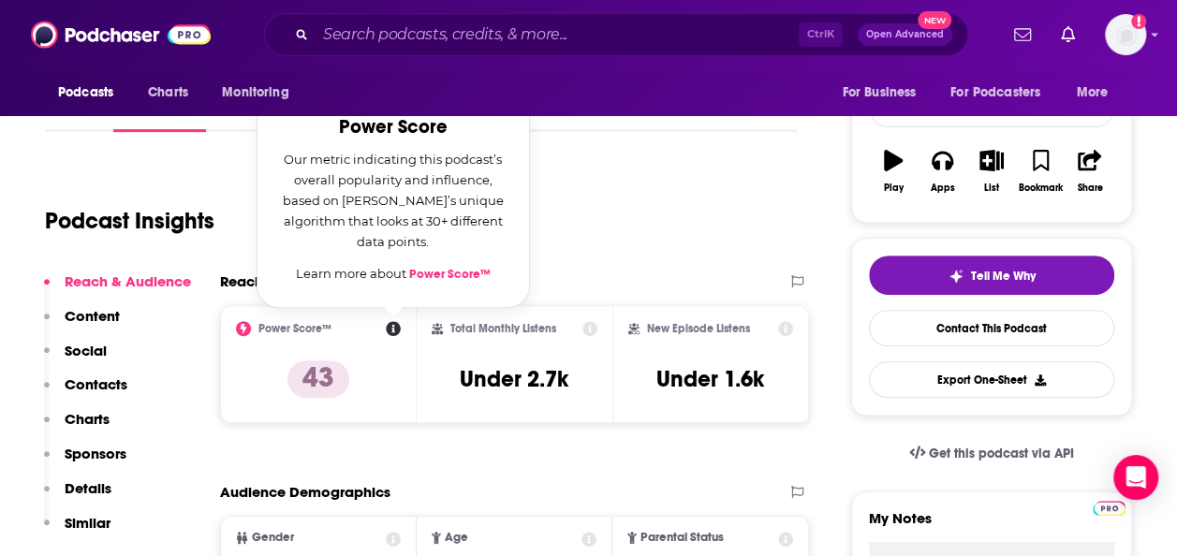
scroll to position [231, 0]
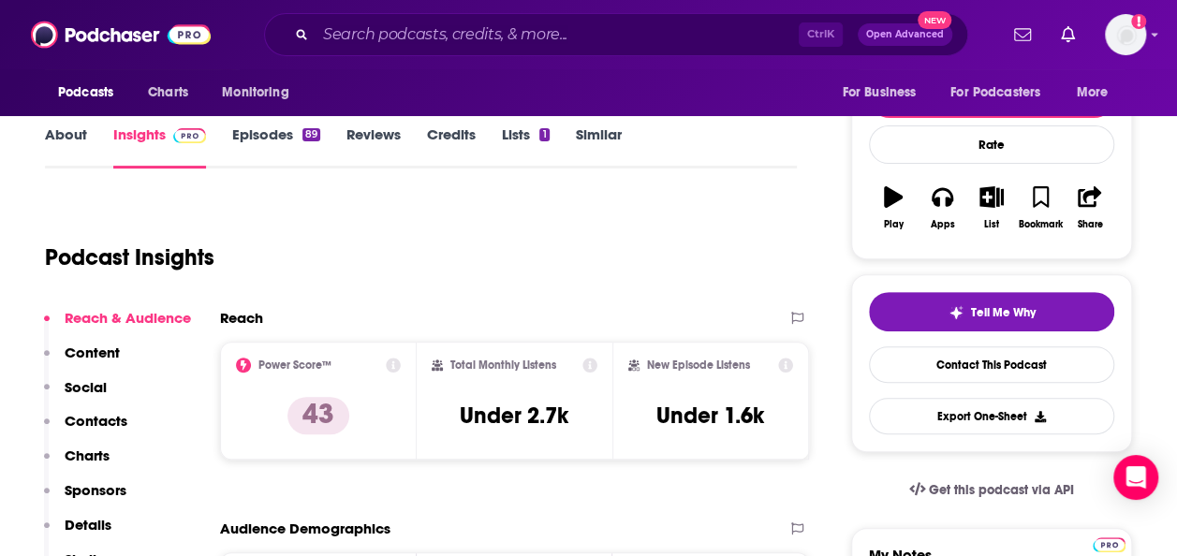
click at [471, 470] on div "Reach Power Score™ 43 Total Monthly Listens Under 2.7k New Episode Listens Unde…" at bounding box center [514, 392] width 589 height 166
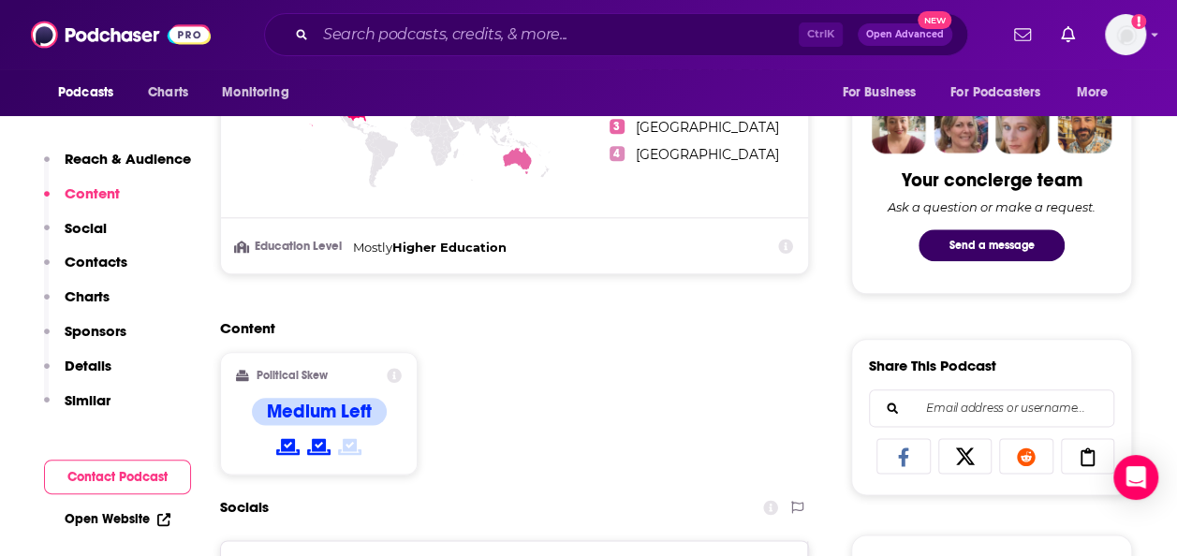
scroll to position [907, 0]
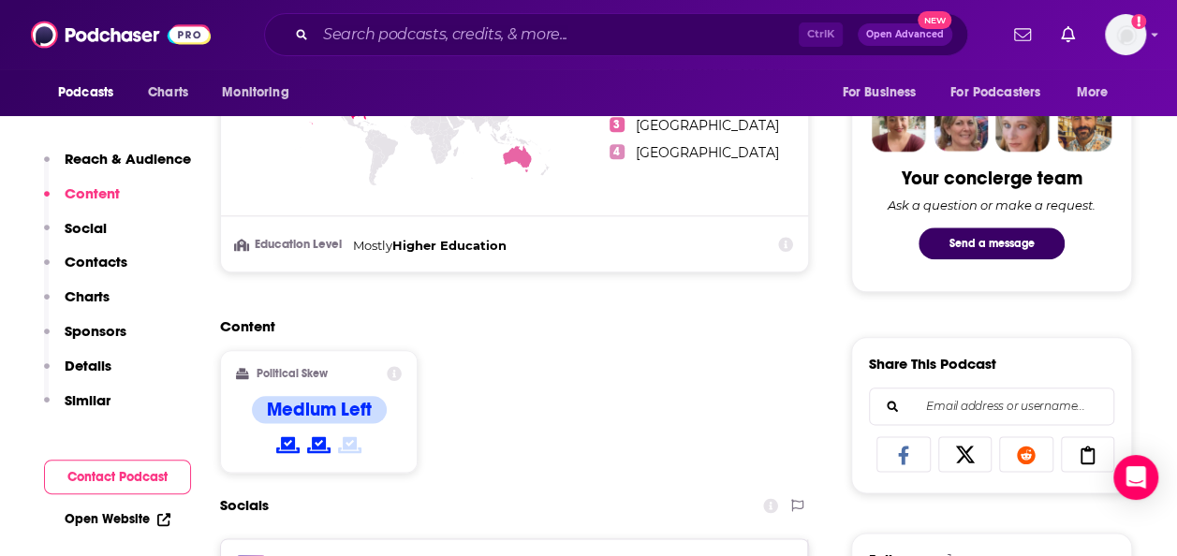
click at [148, 521] on link "Open Website" at bounding box center [118, 519] width 106 height 16
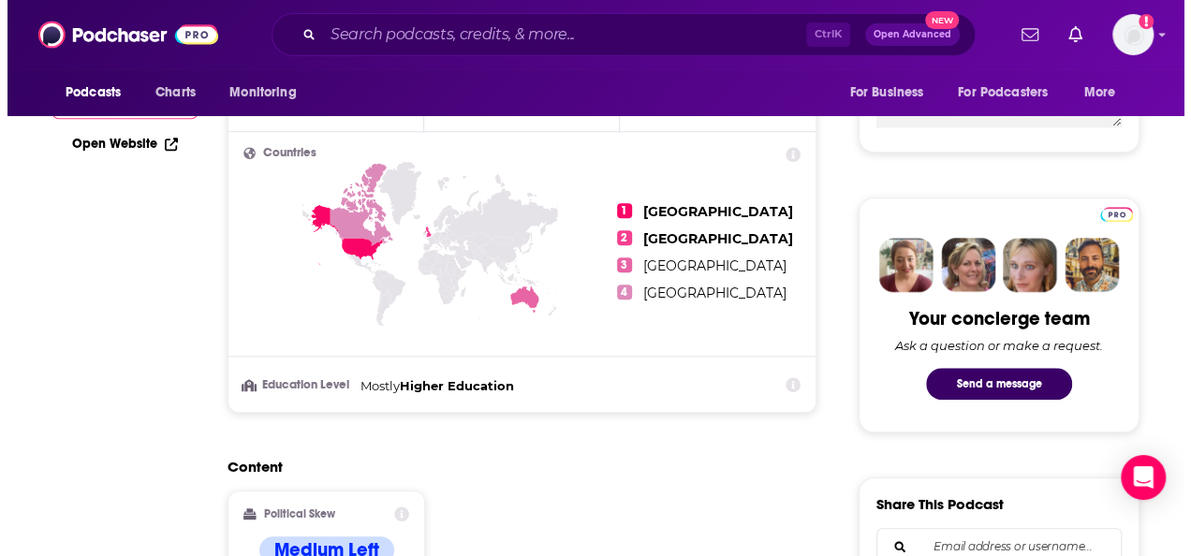
scroll to position [0, 0]
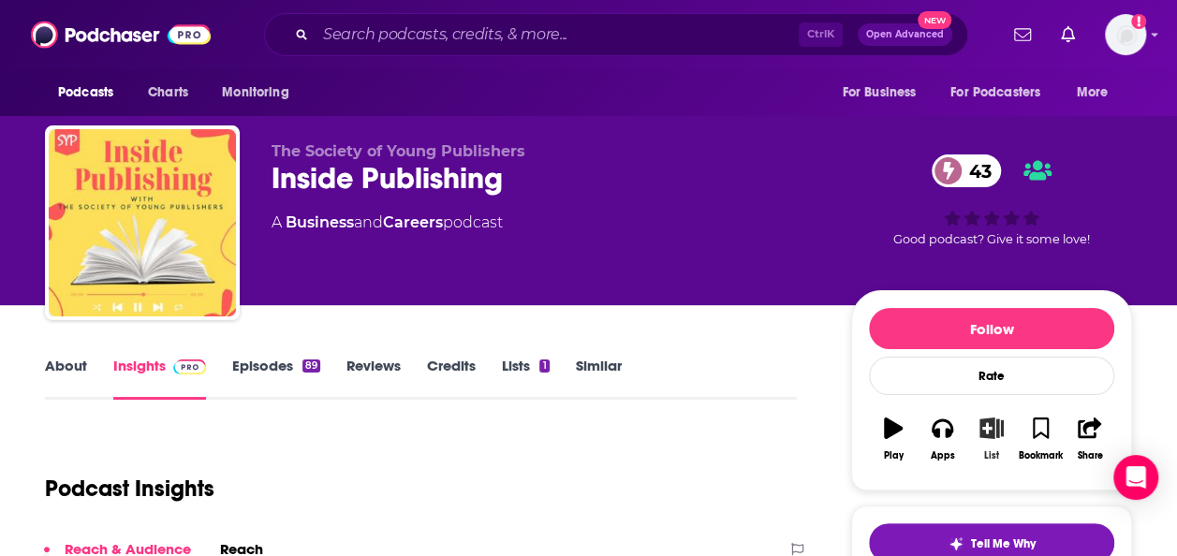
click at [1002, 442] on button "List" at bounding box center [991, 438] width 49 height 67
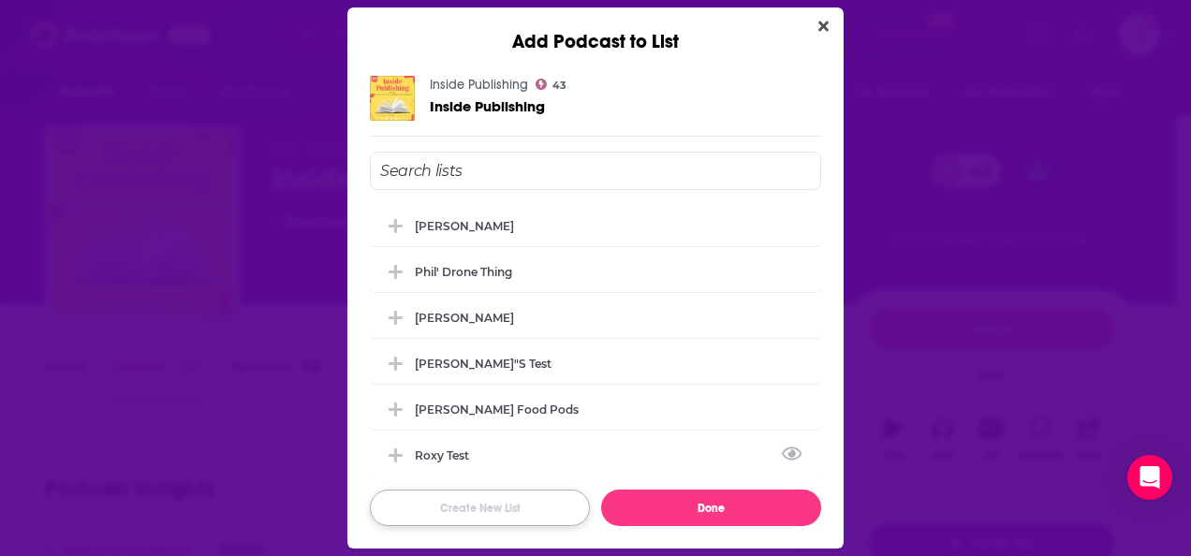
click at [492, 496] on button "Create New List" at bounding box center [480, 508] width 220 height 37
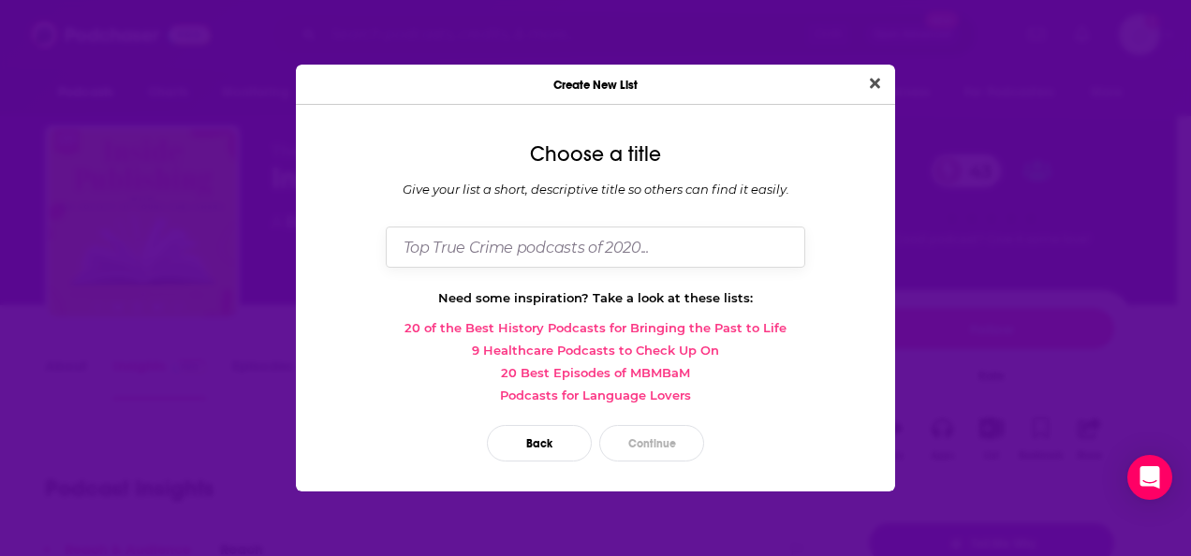
click at [652, 244] on input "Dialog" at bounding box center [596, 247] width 420 height 40
type input "Guggenheim 100 Fellowships"
click at [877, 86] on icon "Close" at bounding box center [875, 84] width 10 height 10
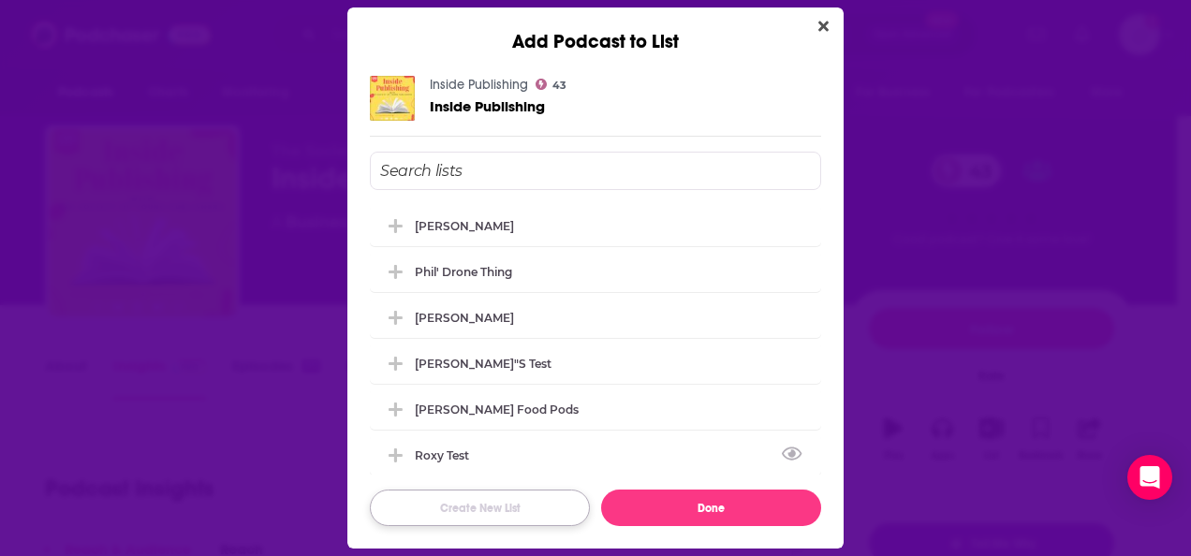
click at [479, 511] on button "Create New List" at bounding box center [480, 508] width 220 height 37
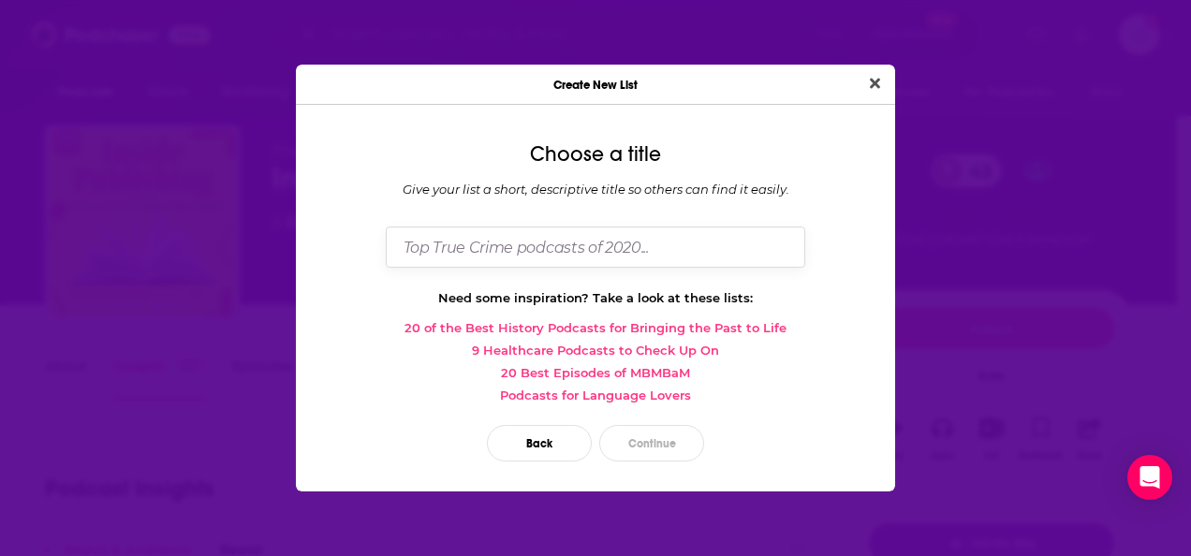
click at [494, 258] on input "Dialog" at bounding box center [596, 247] width 420 height 40
type input "Guggenheim Fellowships"
click at [645, 440] on button "Continue" at bounding box center [651, 443] width 105 height 37
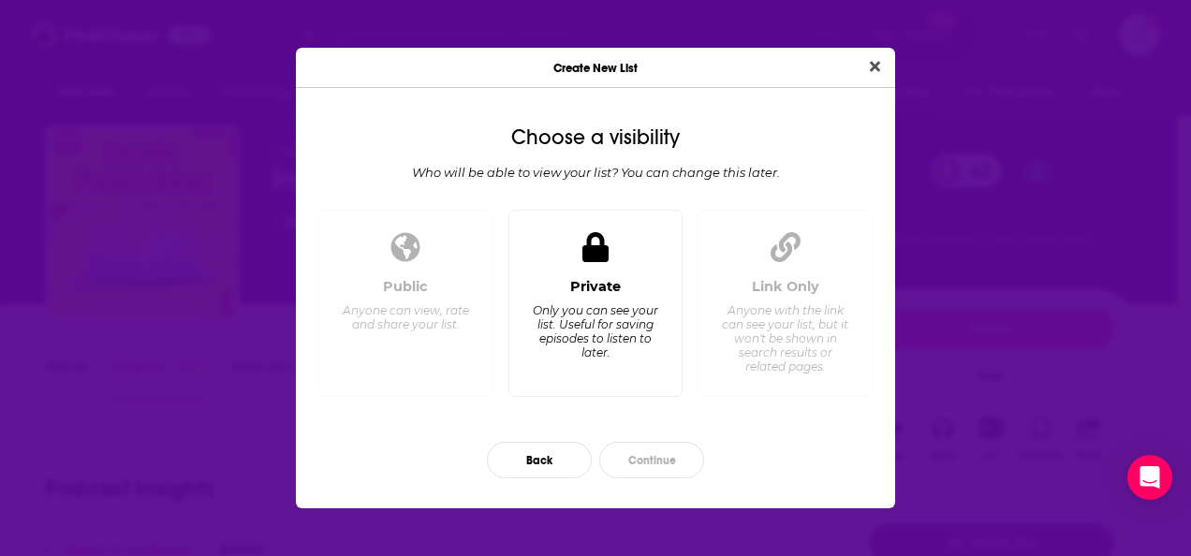
click at [649, 365] on div "Private Only you can see your list. Useful for saving episodes to listen to lat…" at bounding box center [595, 330] width 143 height 104
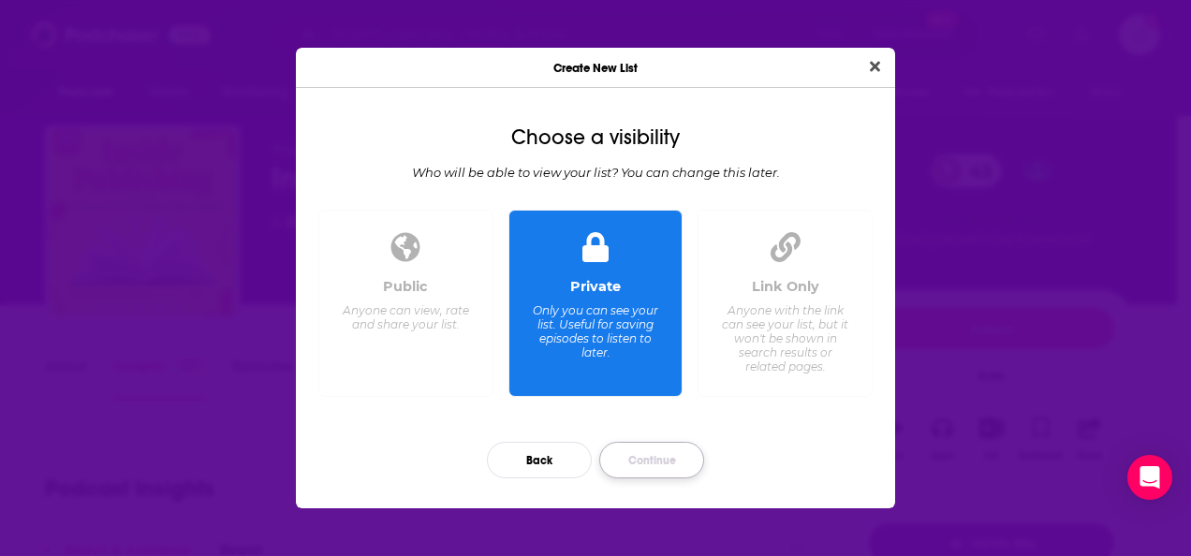
click at [659, 457] on button "Continue" at bounding box center [651, 460] width 105 height 37
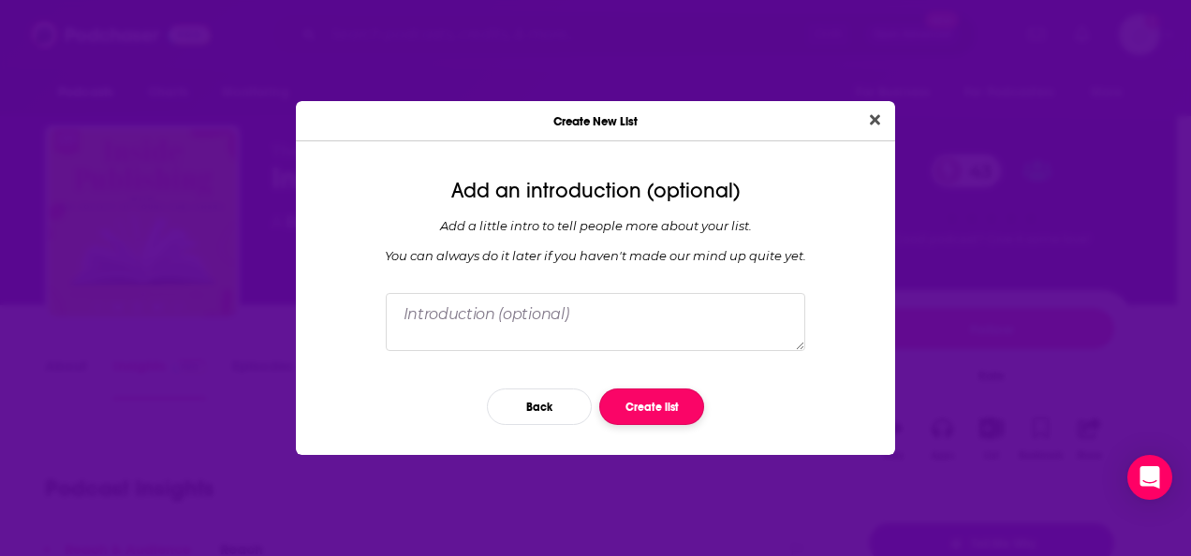
click at [657, 414] on button "Create list" at bounding box center [651, 407] width 105 height 37
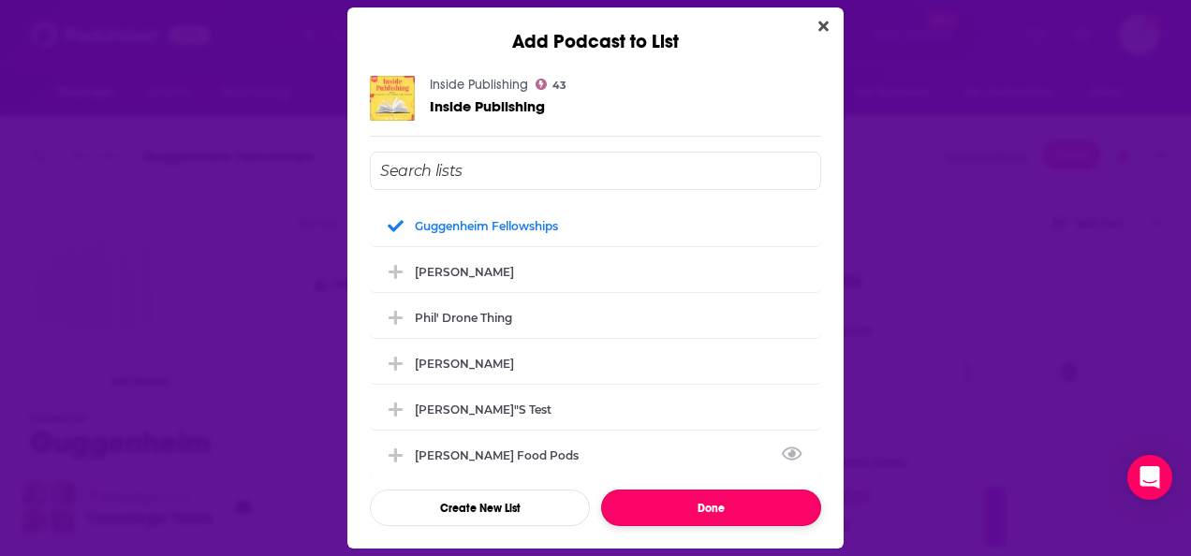
click at [685, 506] on button "Done" at bounding box center [711, 508] width 220 height 37
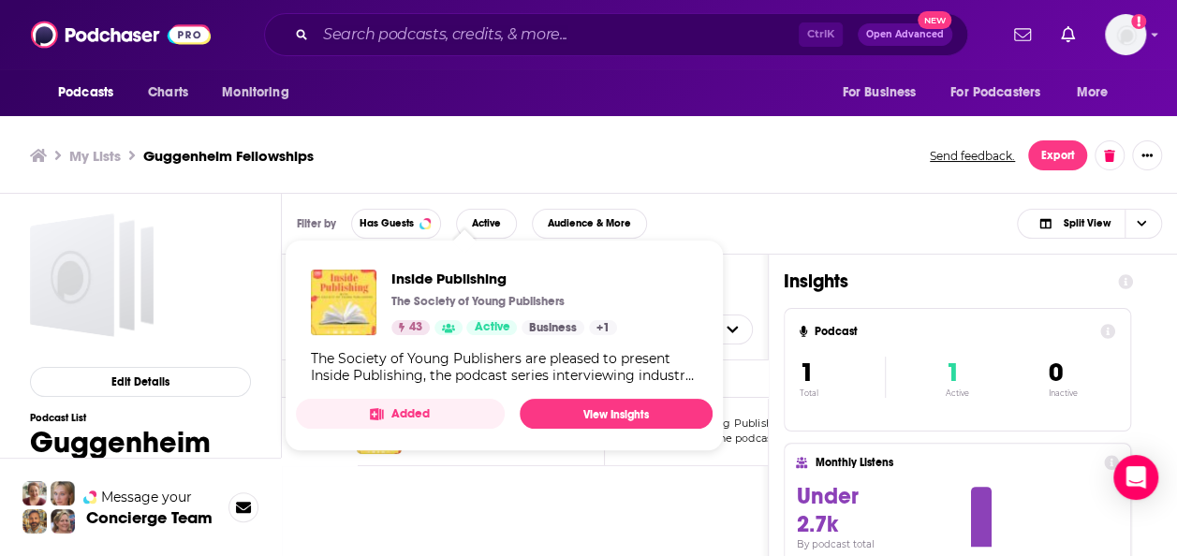
click at [464, 430] on span "Inside Publishing The Society of Young Publishers 43 Active Business + 1 The So…" at bounding box center [504, 346] width 417 height 182
click at [569, 399] on link "View Insights" at bounding box center [616, 414] width 193 height 30
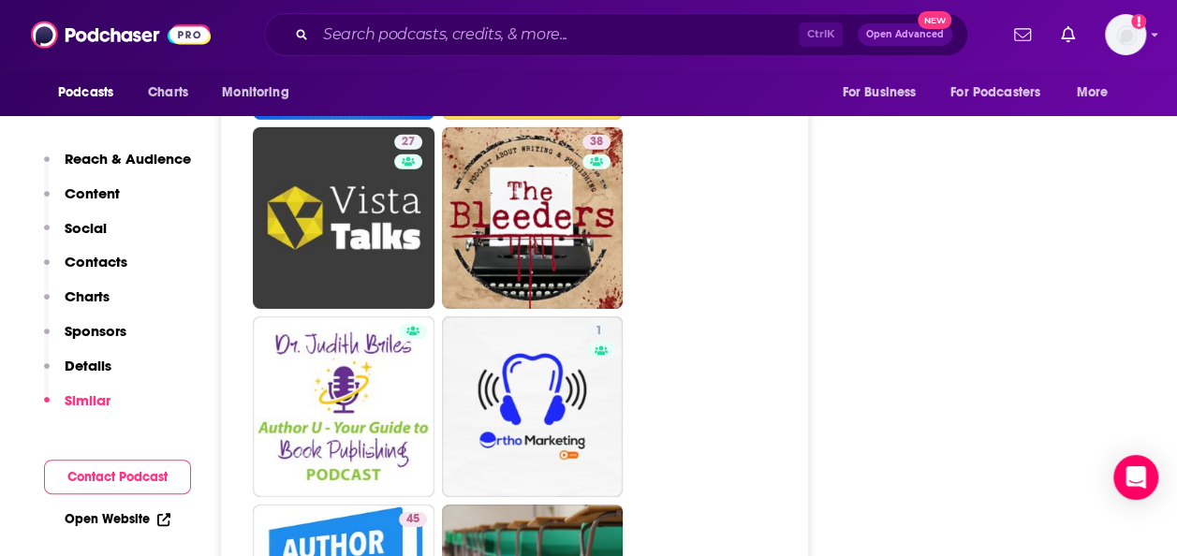
scroll to position [2883, 0]
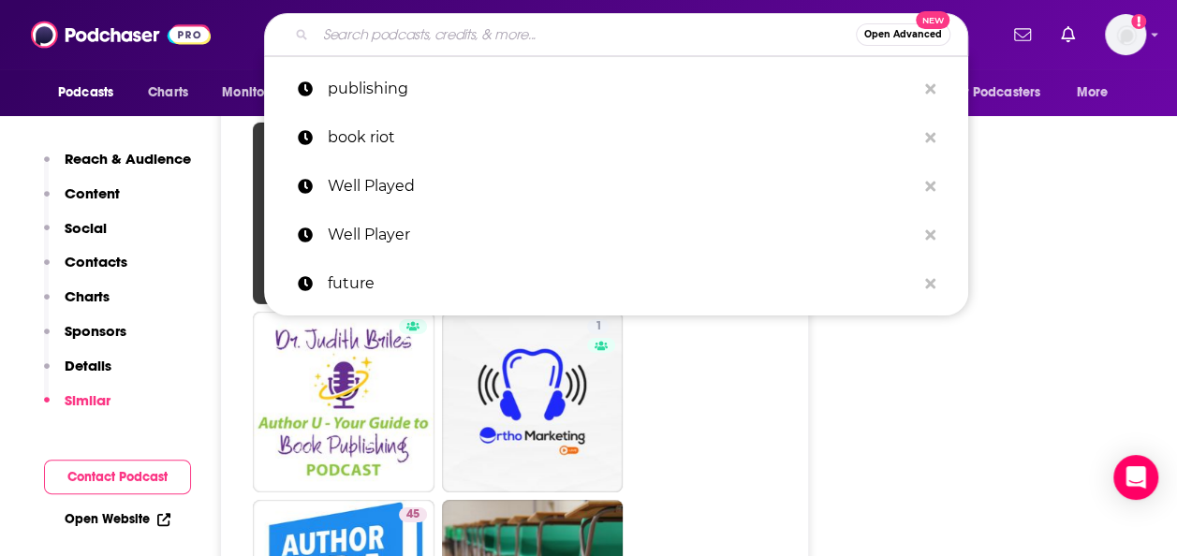
click at [403, 37] on input "Search podcasts, credits, & more..." at bounding box center [586, 35] width 540 height 30
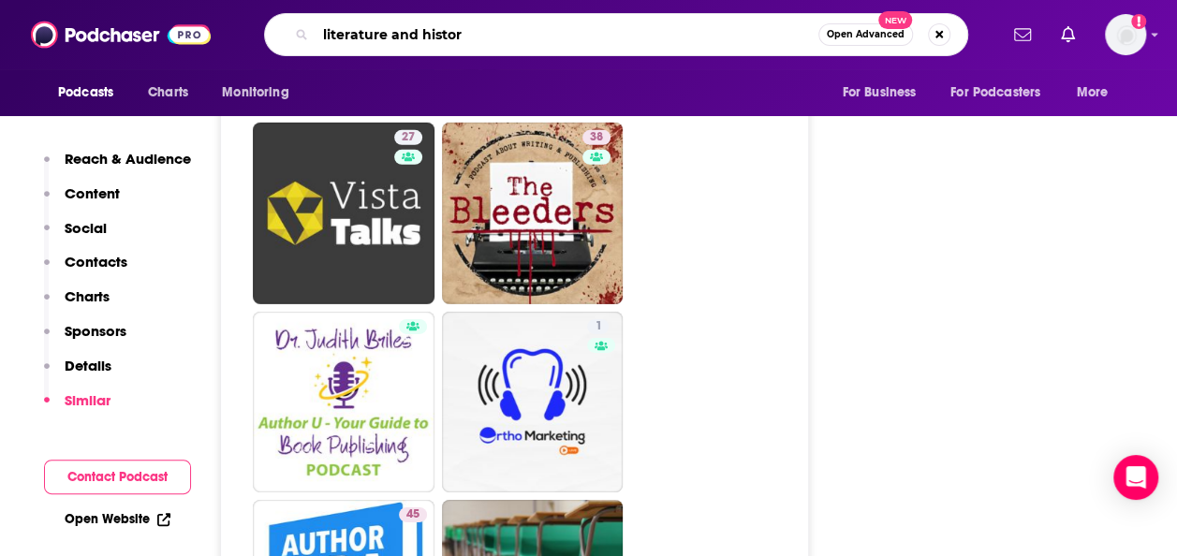
type input "literature and history"
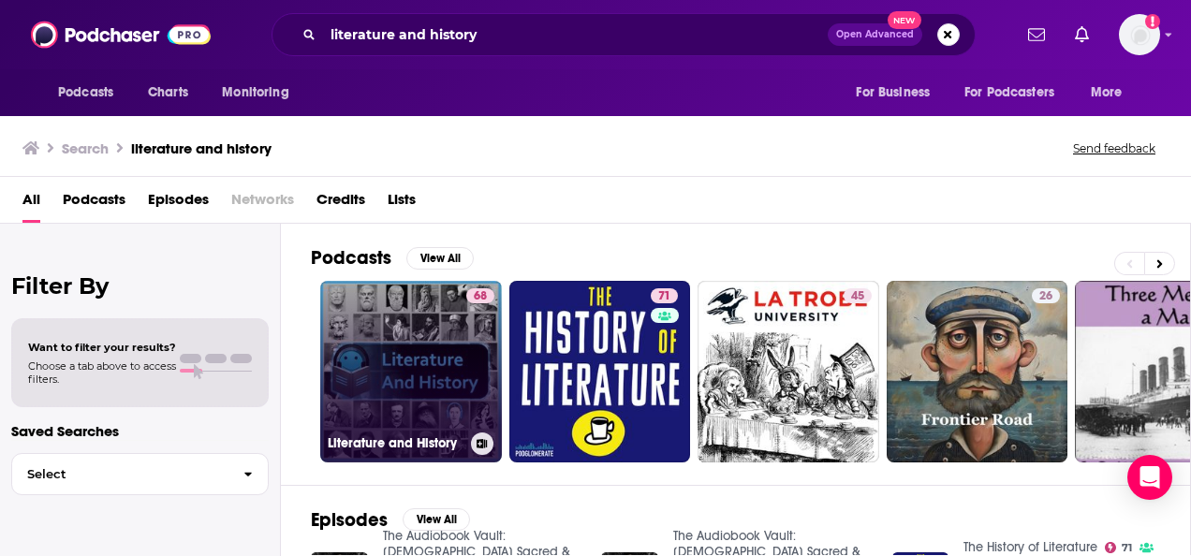
click at [417, 347] on link "68 Literature and History" at bounding box center [411, 372] width 182 height 182
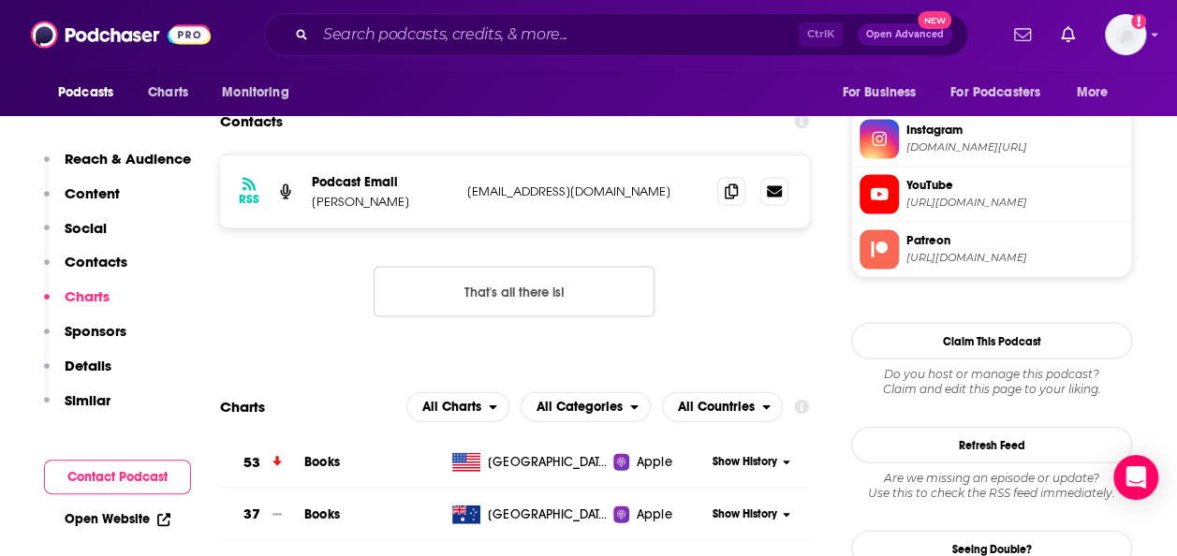
scroll to position [1871, 0]
click at [140, 517] on link "Open Website" at bounding box center [118, 519] width 106 height 16
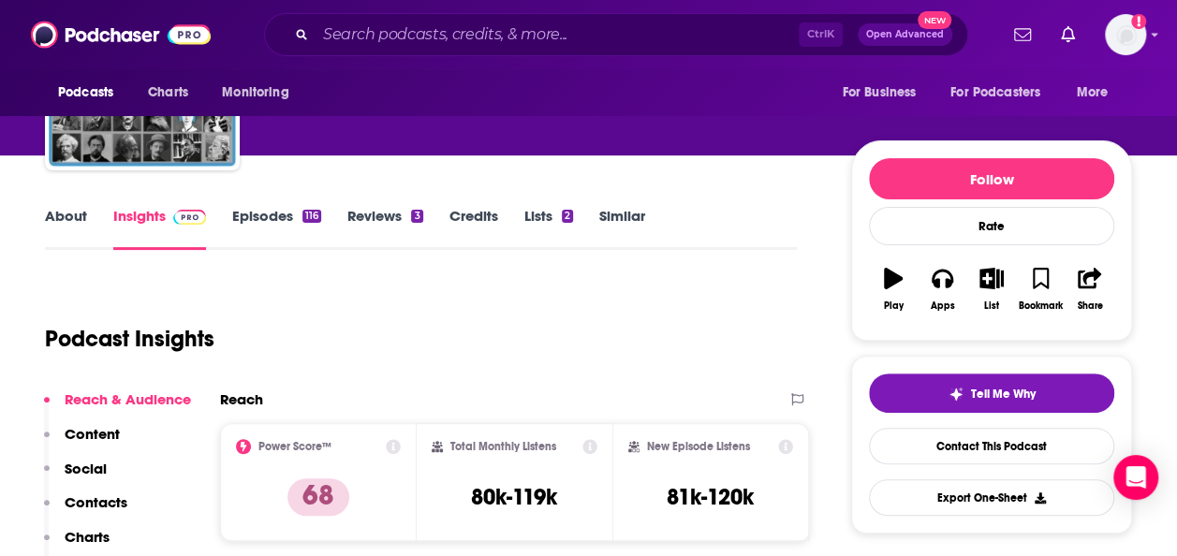
scroll to position [0, 0]
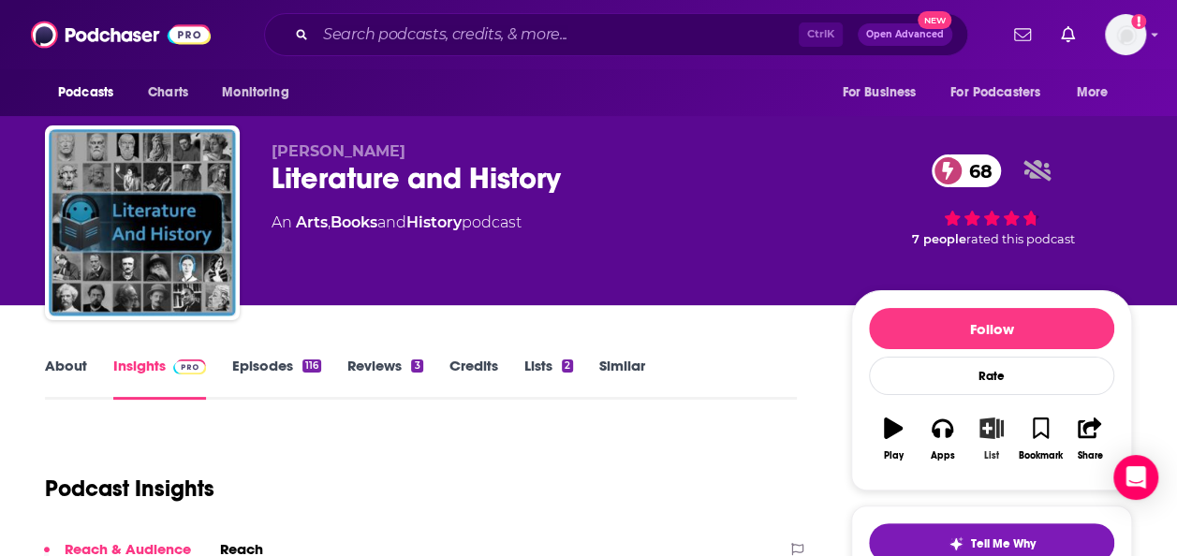
click at [989, 433] on icon "button" at bounding box center [992, 428] width 23 height 21
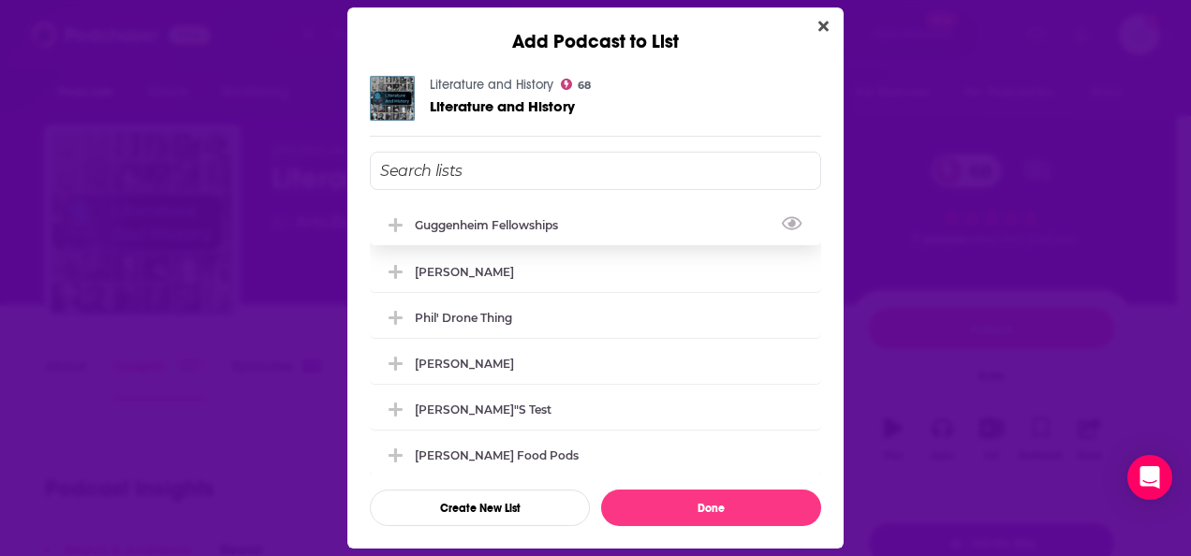
click at [639, 227] on div "Guggenheim Fellowships" at bounding box center [595, 224] width 451 height 41
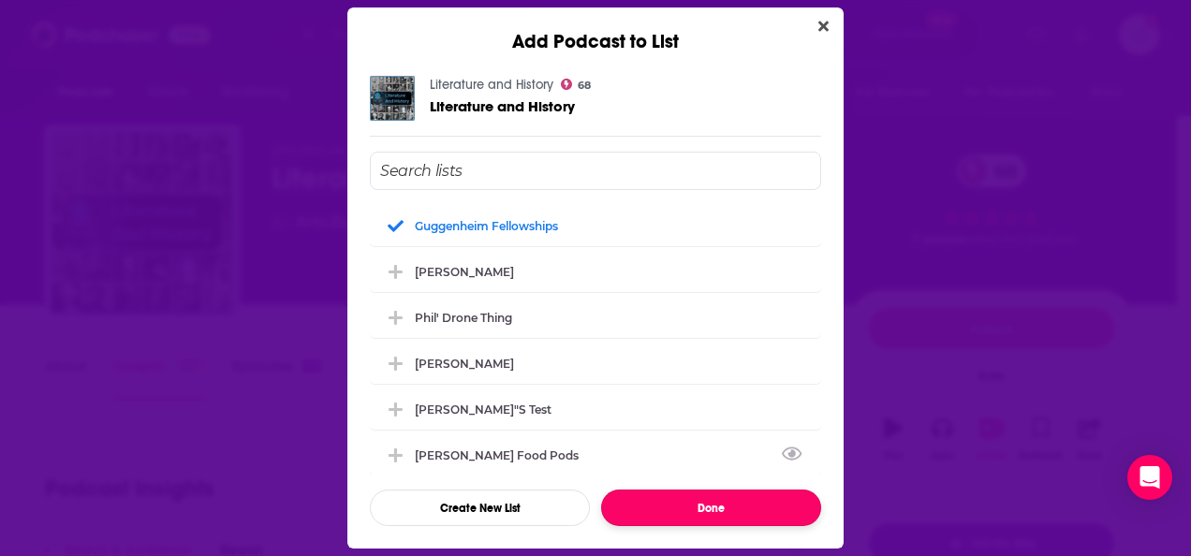
click at [687, 495] on button "Done" at bounding box center [711, 508] width 220 height 37
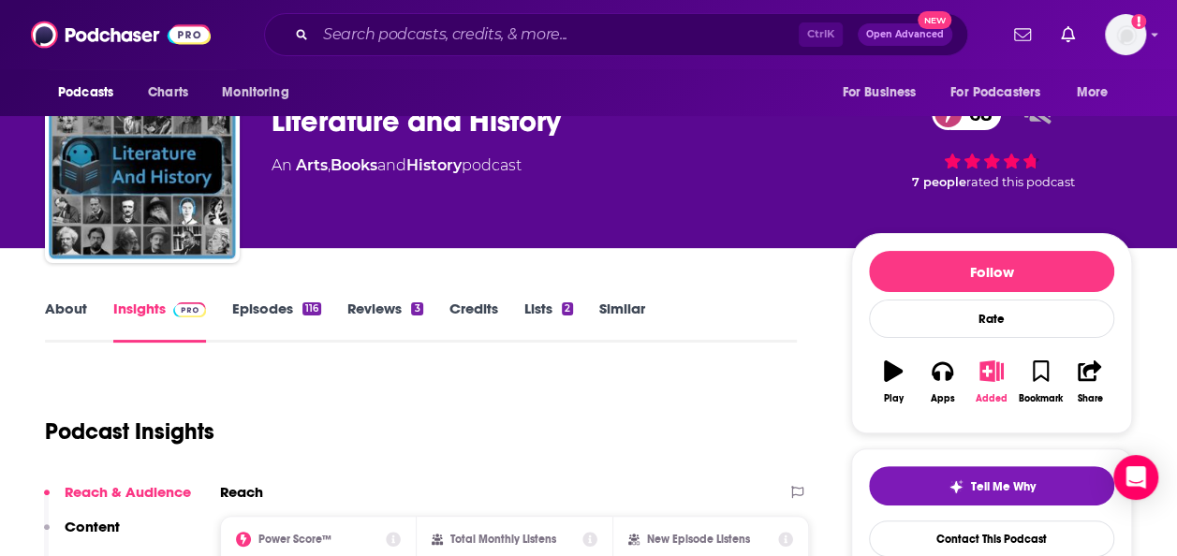
scroll to position [60, 0]
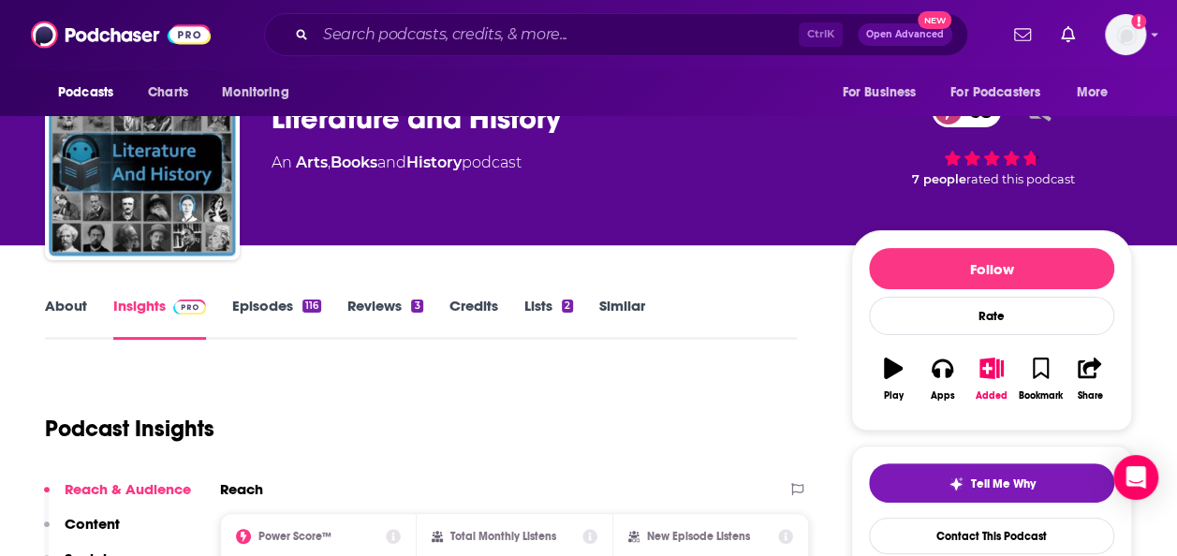
drag, startPoint x: 620, startPoint y: 289, endPoint x: 624, endPoint y: 300, distance: 11.0
click at [624, 300] on link "Similar" at bounding box center [622, 318] width 46 height 43
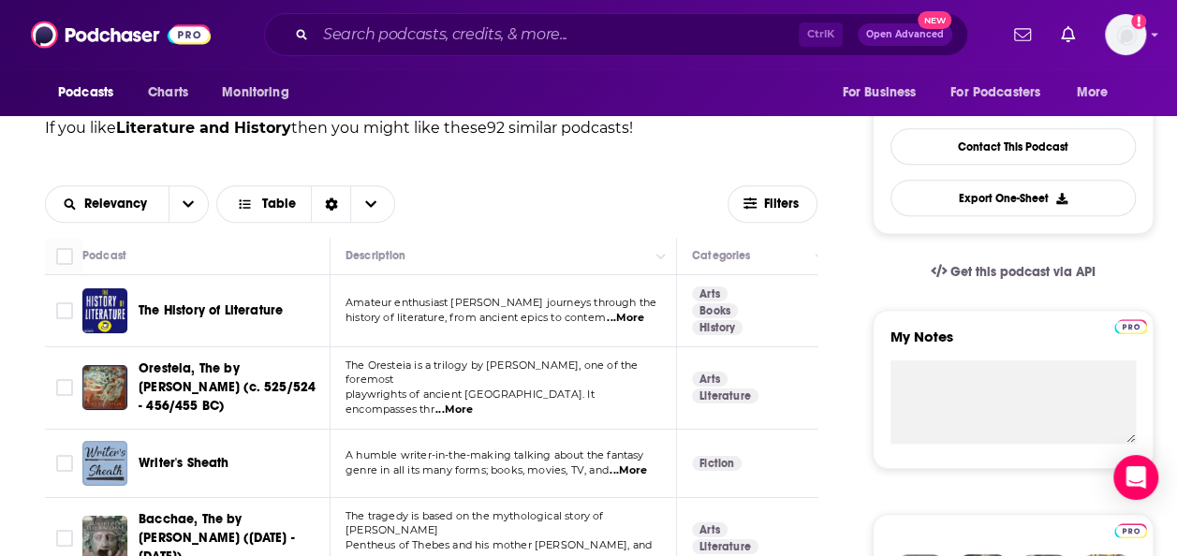
scroll to position [457, 0]
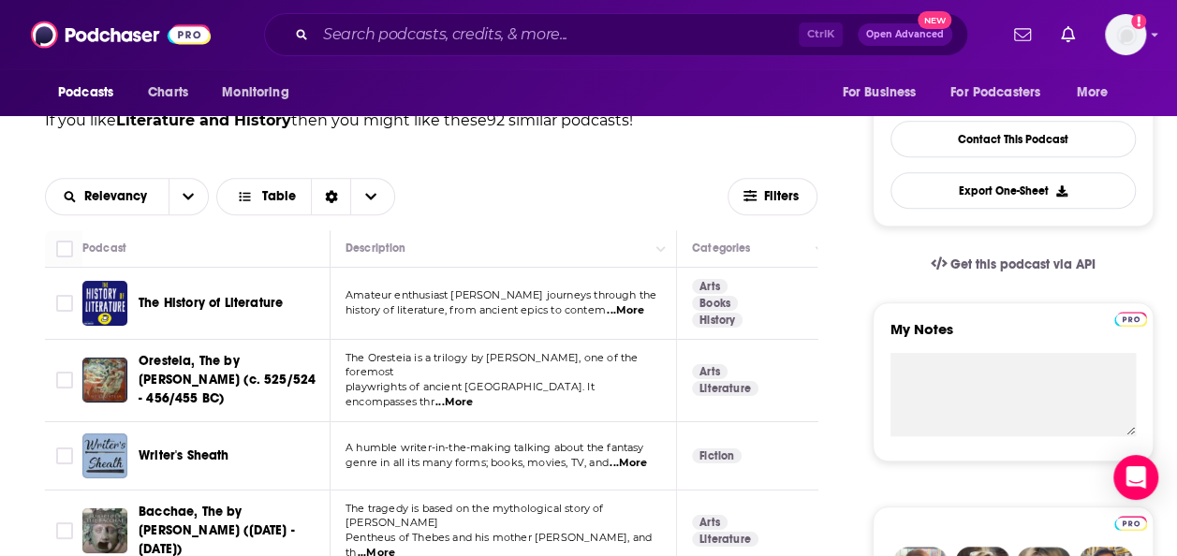
click at [633, 305] on span "...More" at bounding box center [625, 310] width 37 height 15
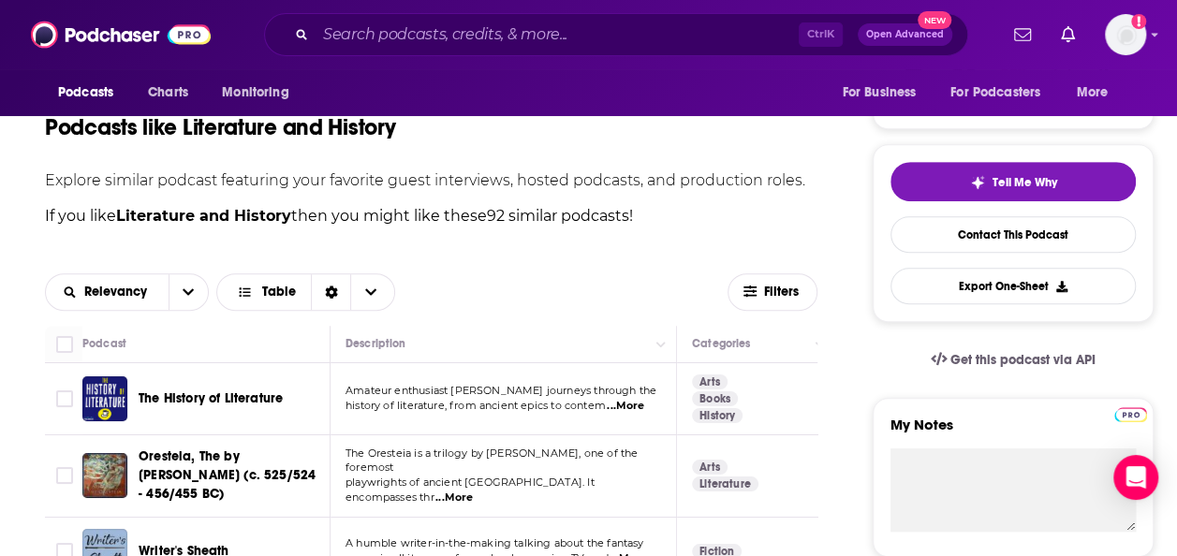
scroll to position [0, 0]
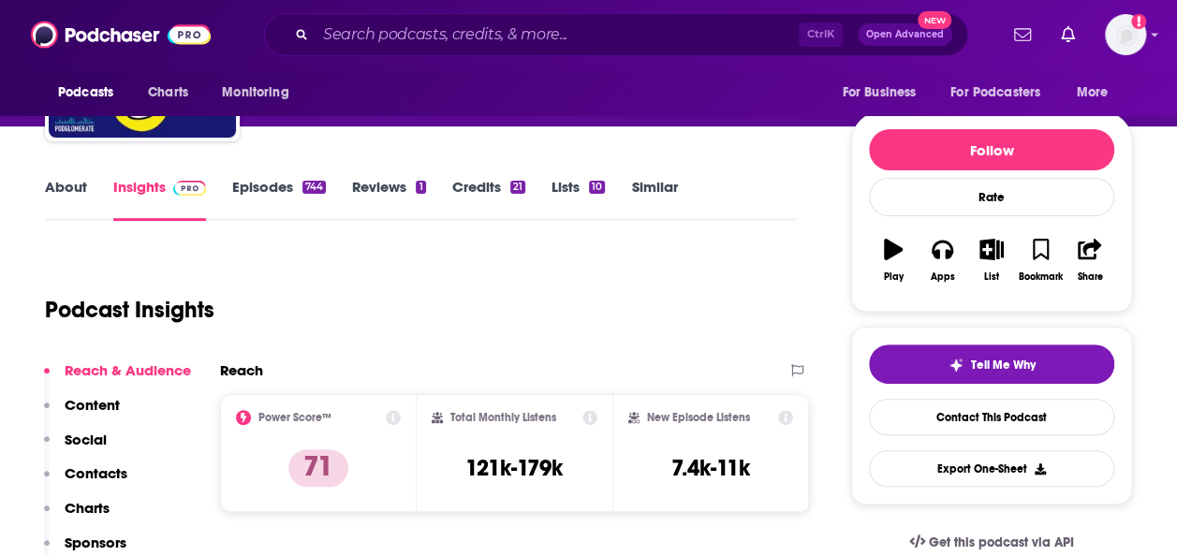
scroll to position [180, 0]
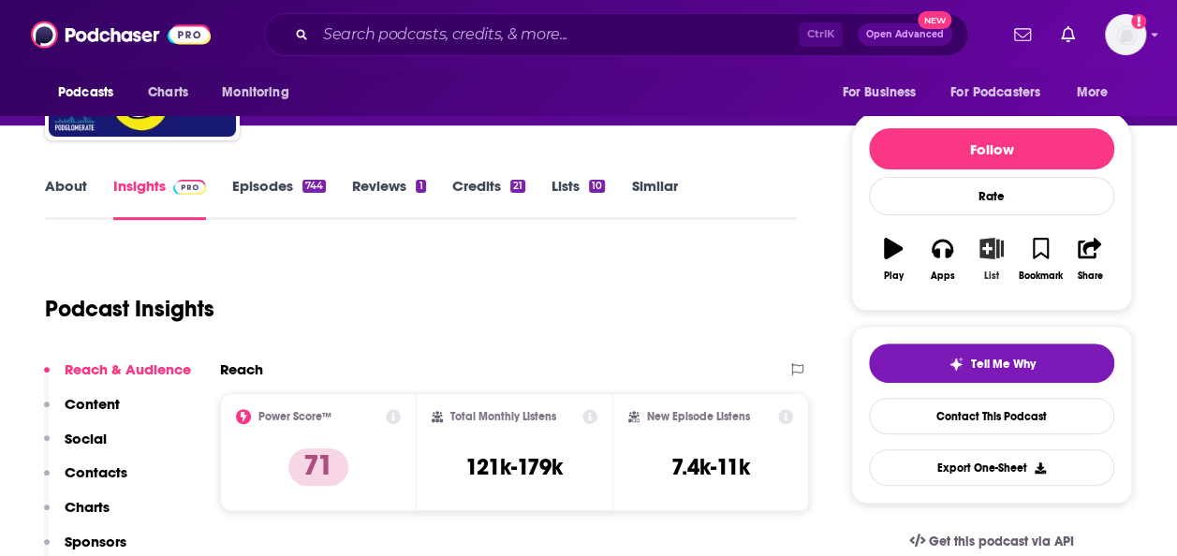
click at [992, 249] on icon "button" at bounding box center [992, 248] width 23 height 21
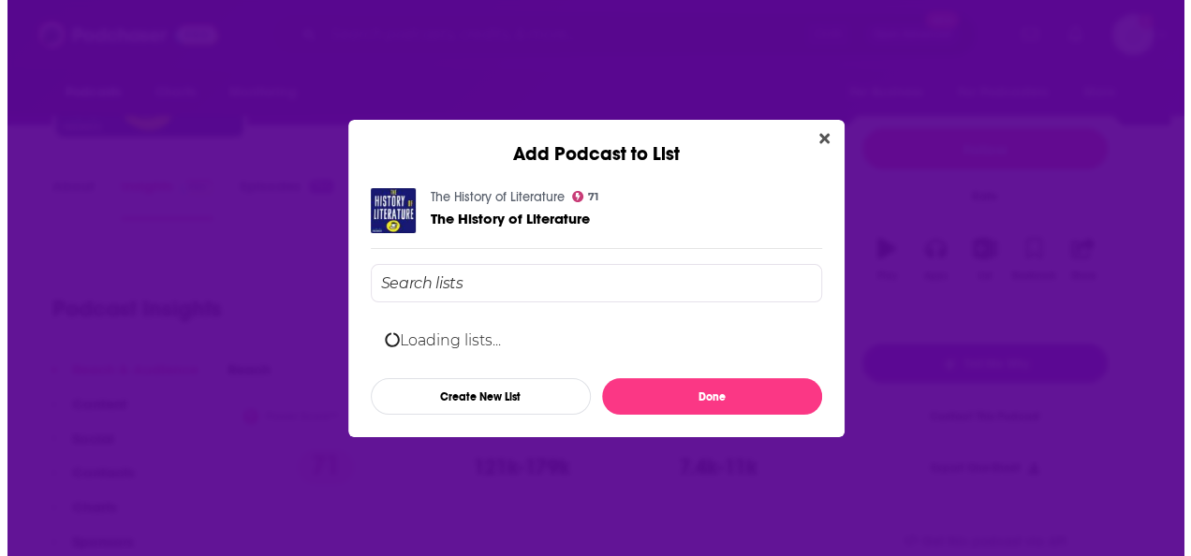
scroll to position [0, 0]
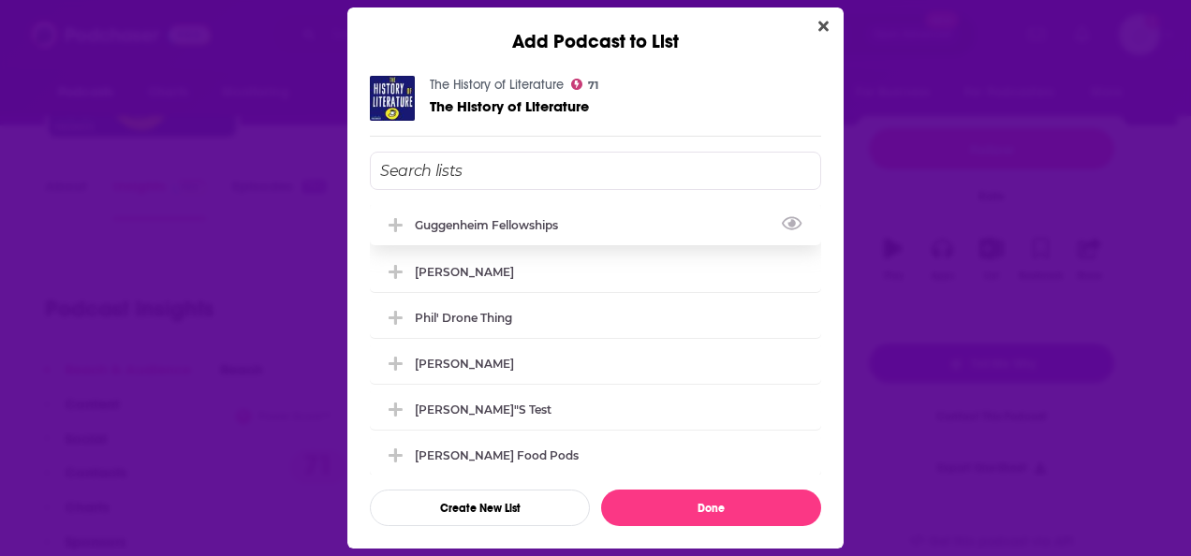
click at [605, 219] on div "Guggenheim Fellowships" at bounding box center [595, 224] width 451 height 41
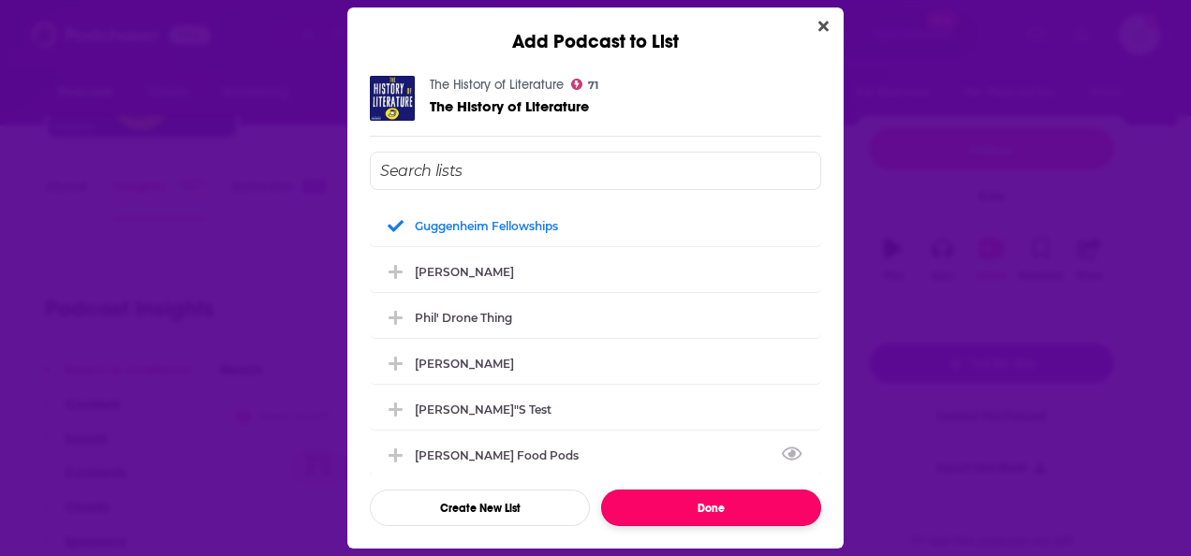
click at [678, 511] on button "Done" at bounding box center [711, 508] width 220 height 37
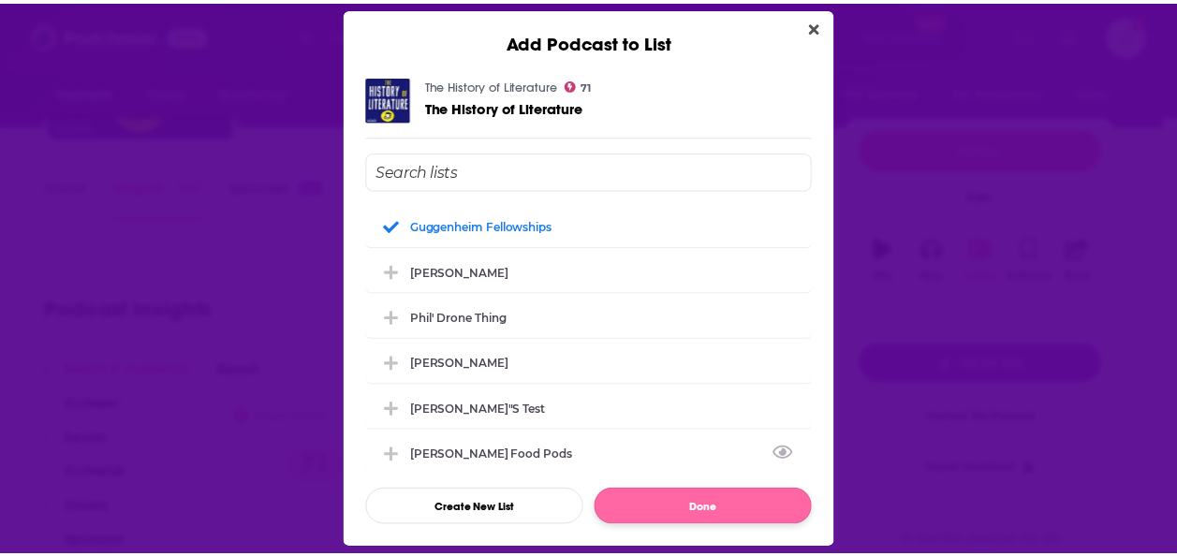
scroll to position [180, 0]
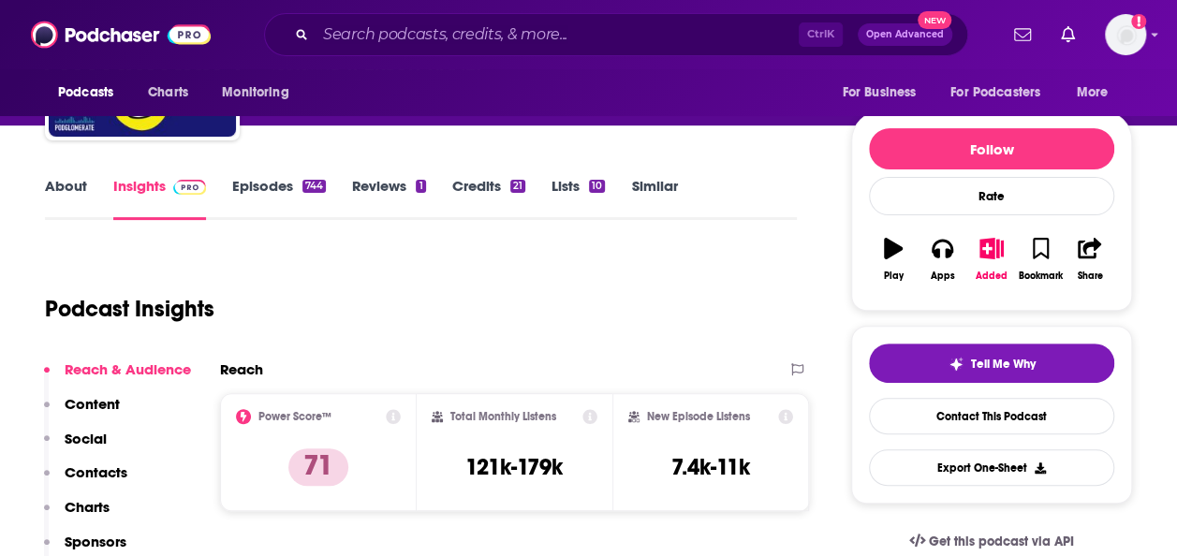
click at [263, 188] on link "Episodes 744" at bounding box center [279, 198] width 94 height 43
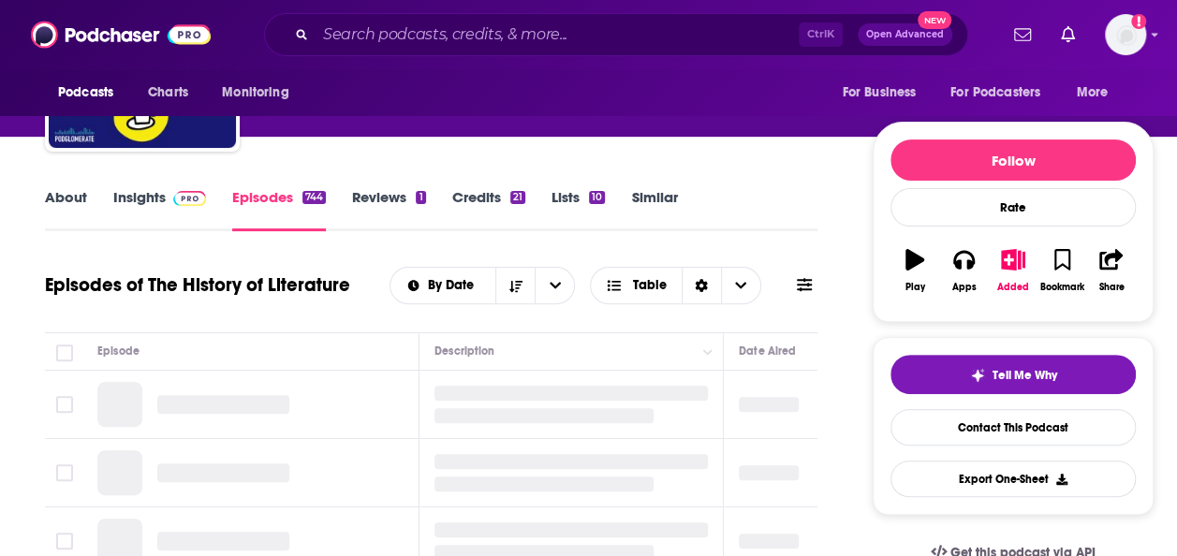
scroll to position [170, 0]
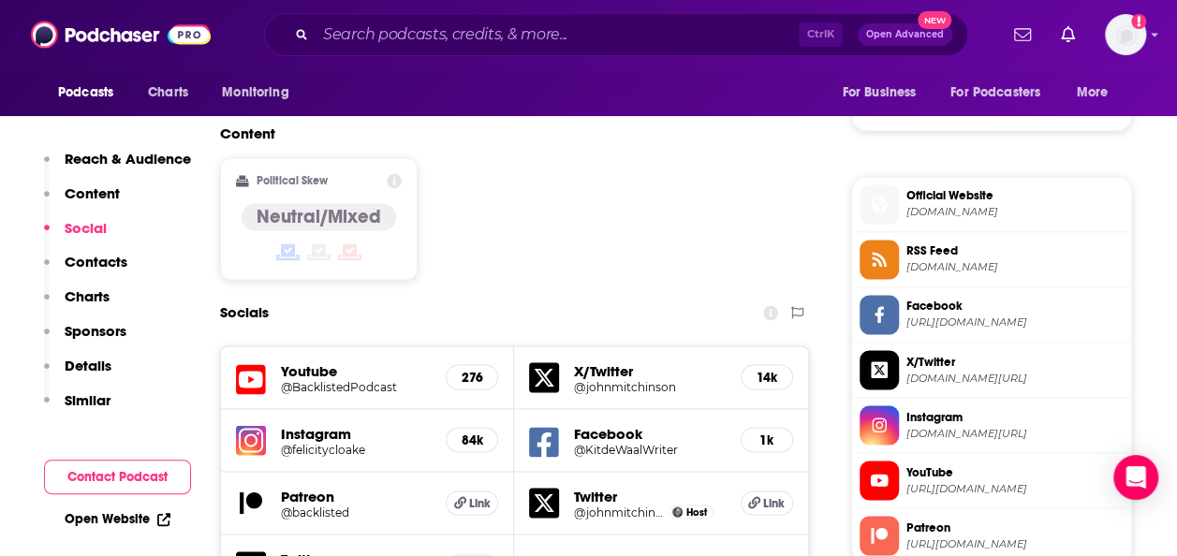
scroll to position [1414, 0]
click at [142, 519] on link "Open Website" at bounding box center [118, 519] width 106 height 16
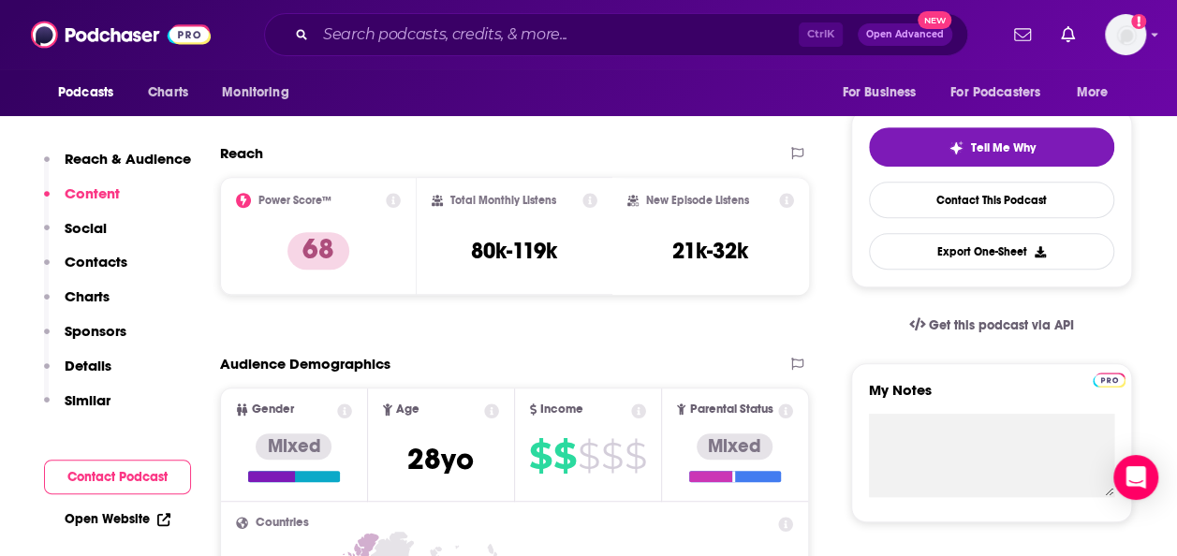
scroll to position [0, 0]
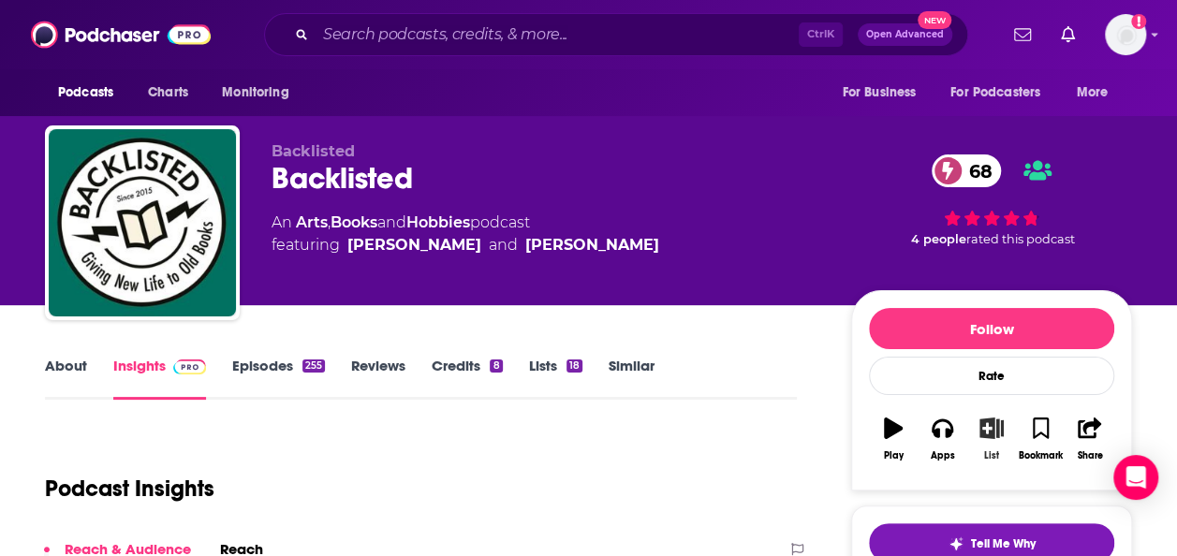
click at [996, 429] on icon "button" at bounding box center [992, 428] width 23 height 21
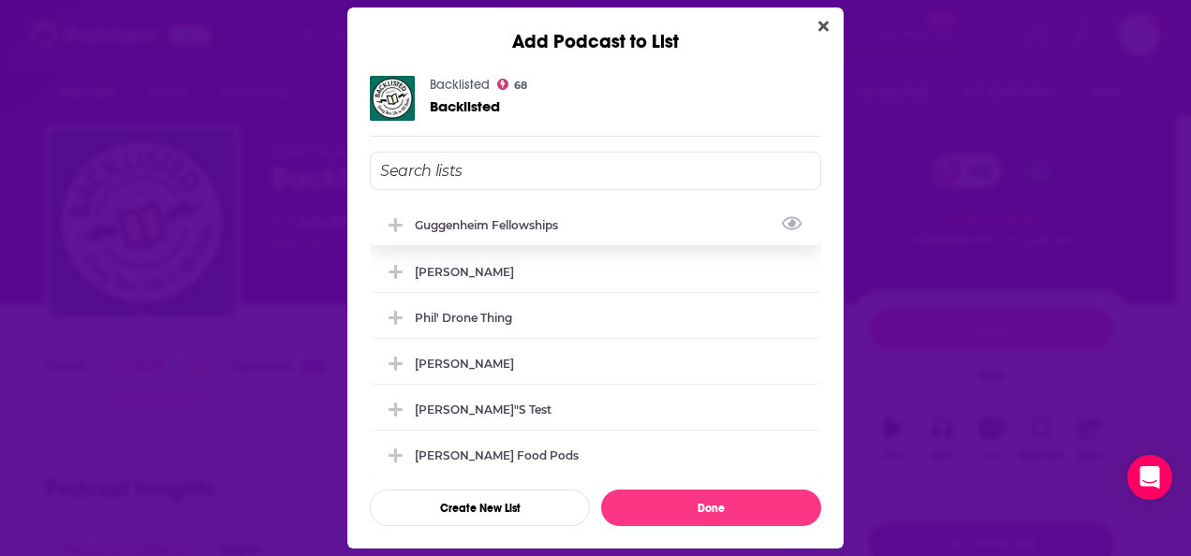
click at [736, 216] on div "Guggenheim Fellowships" at bounding box center [595, 224] width 451 height 41
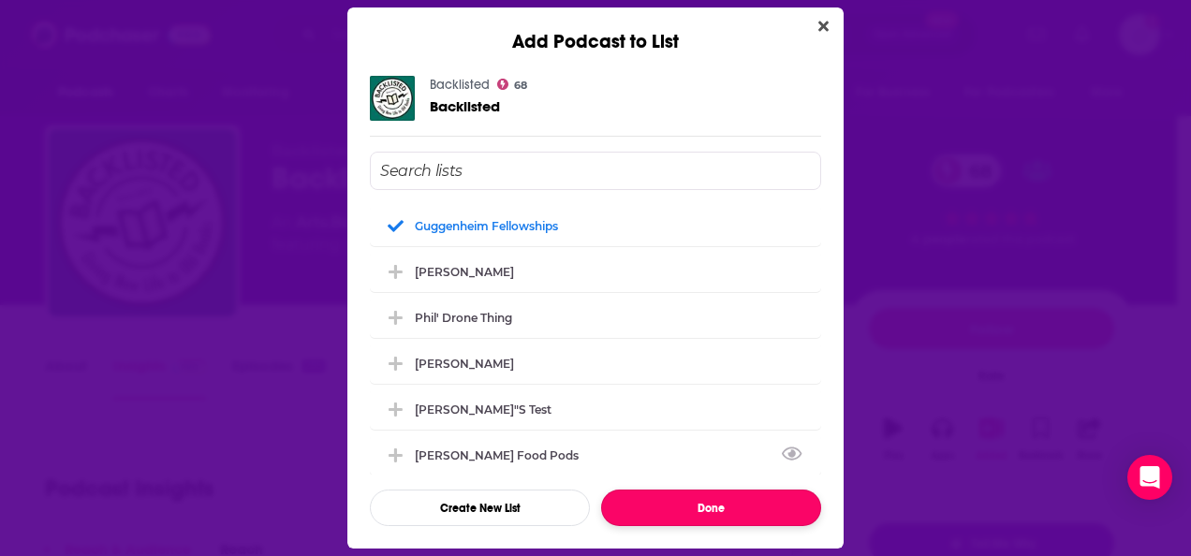
click at [669, 510] on button "Done" at bounding box center [711, 508] width 220 height 37
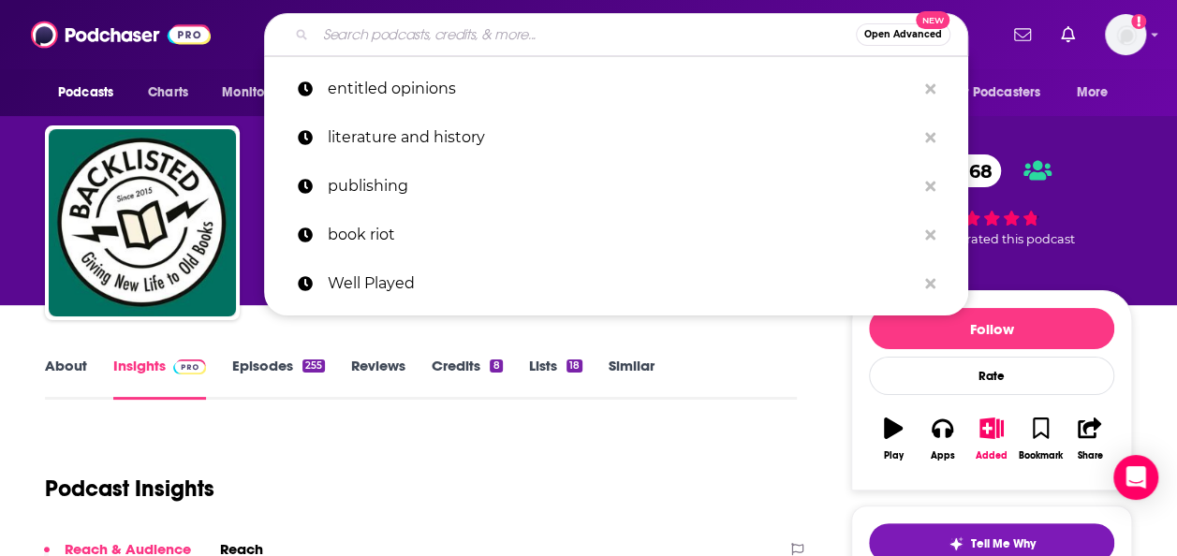
click at [419, 28] on input "Search podcasts, credits, & more..." at bounding box center [586, 35] width 540 height 30
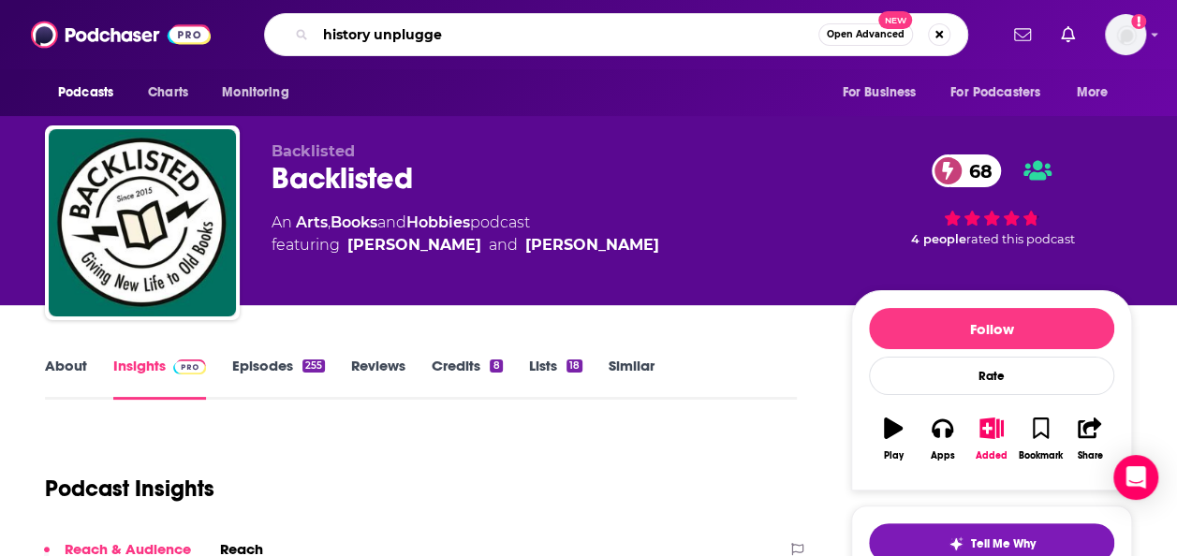
type input "history unplugged"
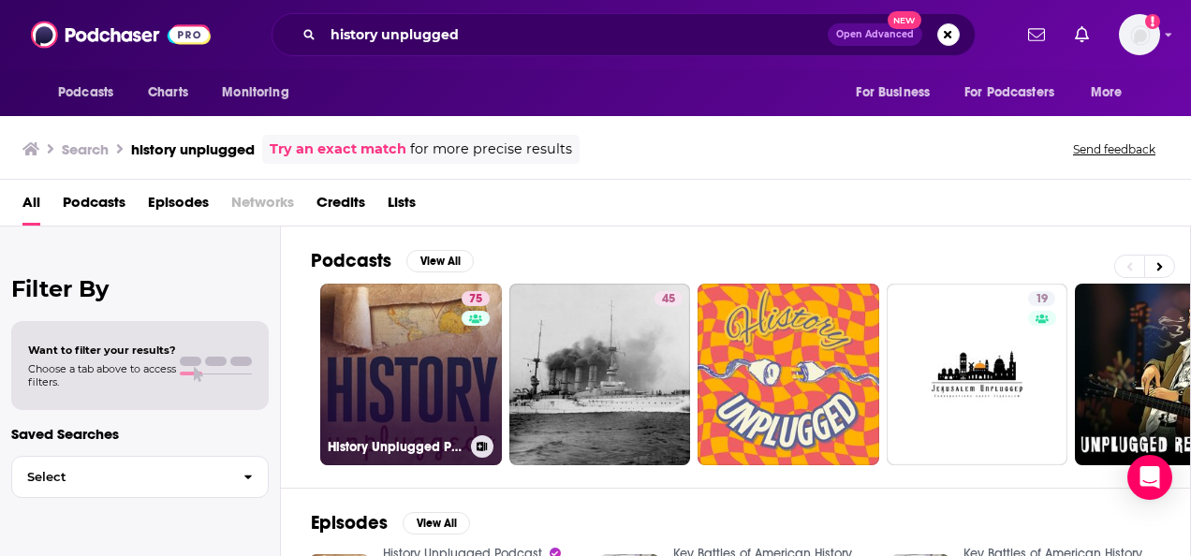
click at [401, 361] on link "75 History Unplugged Podcast" at bounding box center [411, 375] width 182 height 182
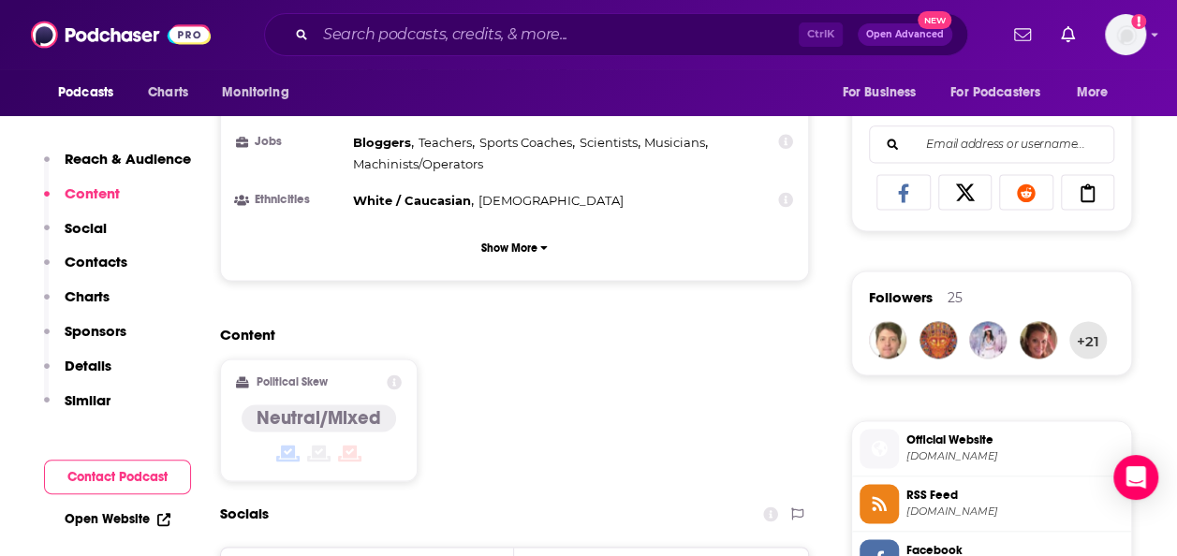
scroll to position [1170, 0]
click at [130, 521] on link "Open Website" at bounding box center [118, 519] width 106 height 16
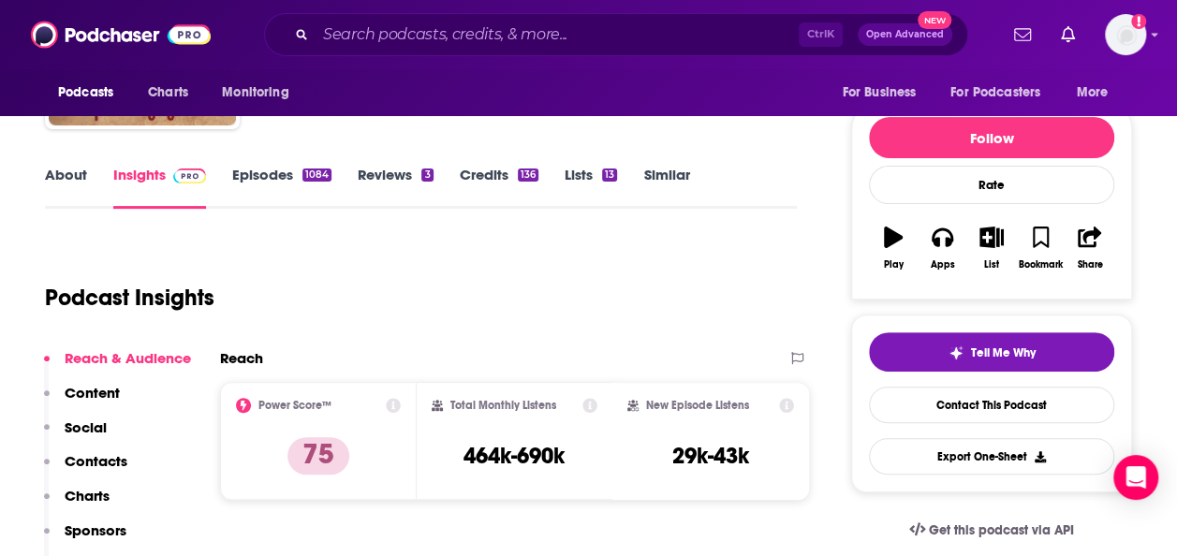
scroll to position [195, 0]
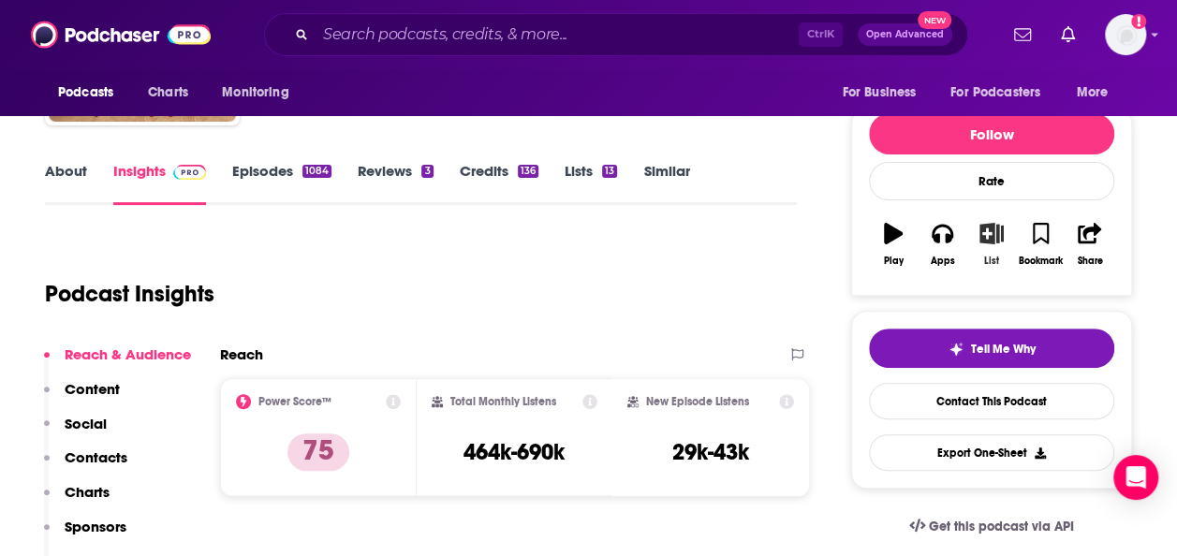
click at [993, 251] on button "List" at bounding box center [991, 244] width 49 height 67
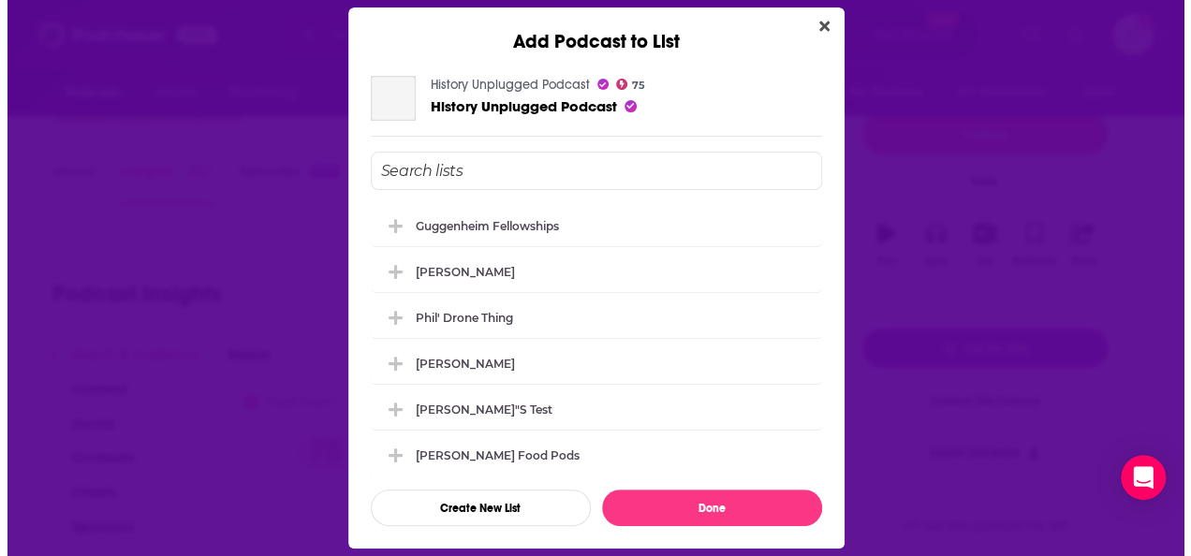
scroll to position [0, 0]
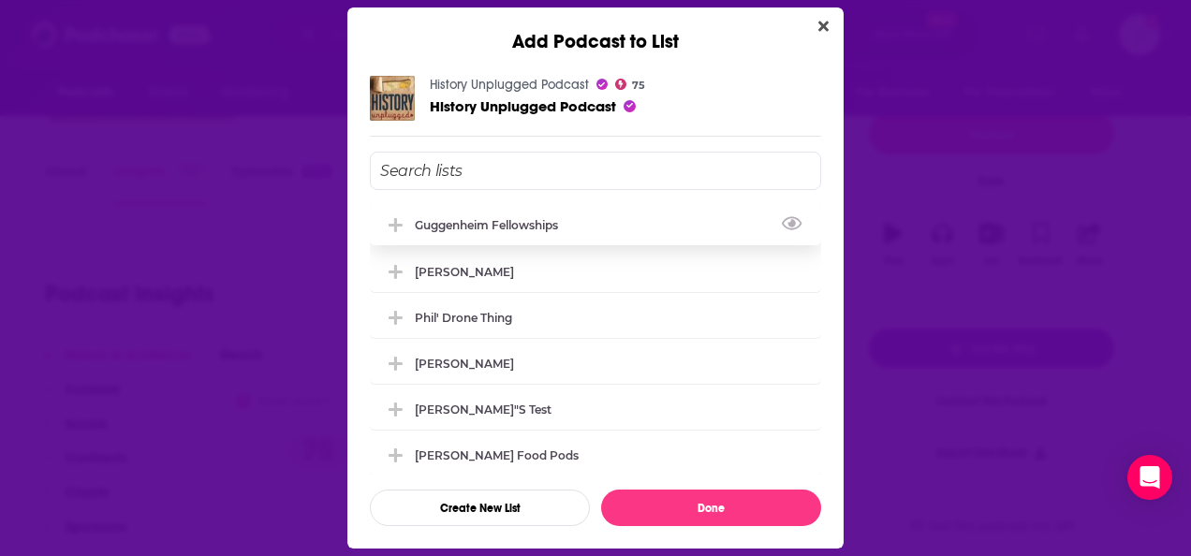
click at [628, 220] on div "Guggenheim Fellowships" at bounding box center [595, 224] width 451 height 41
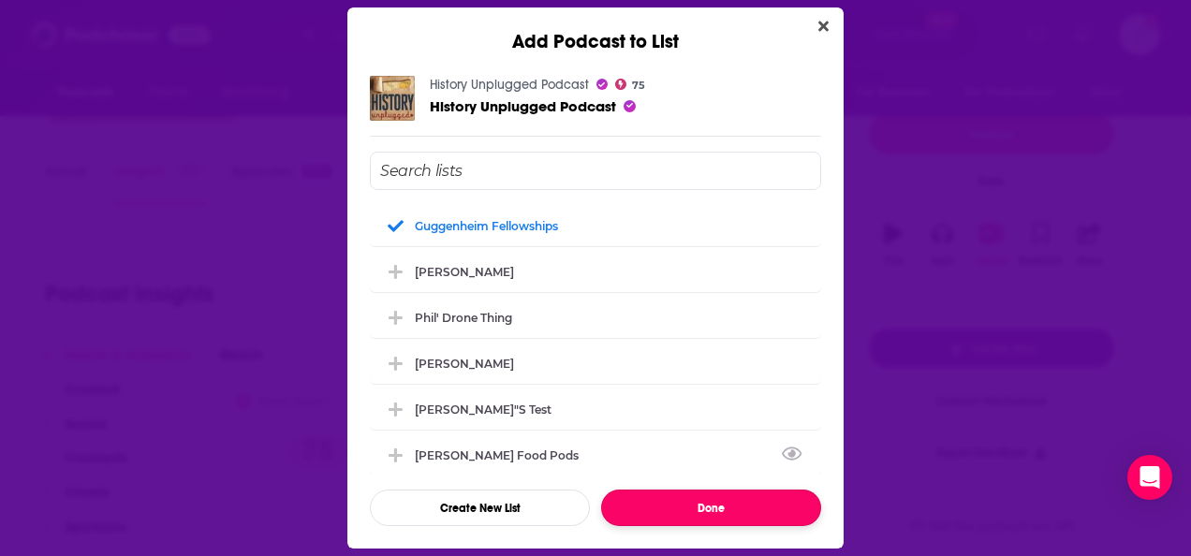
click at [694, 513] on button "Done" at bounding box center [711, 508] width 220 height 37
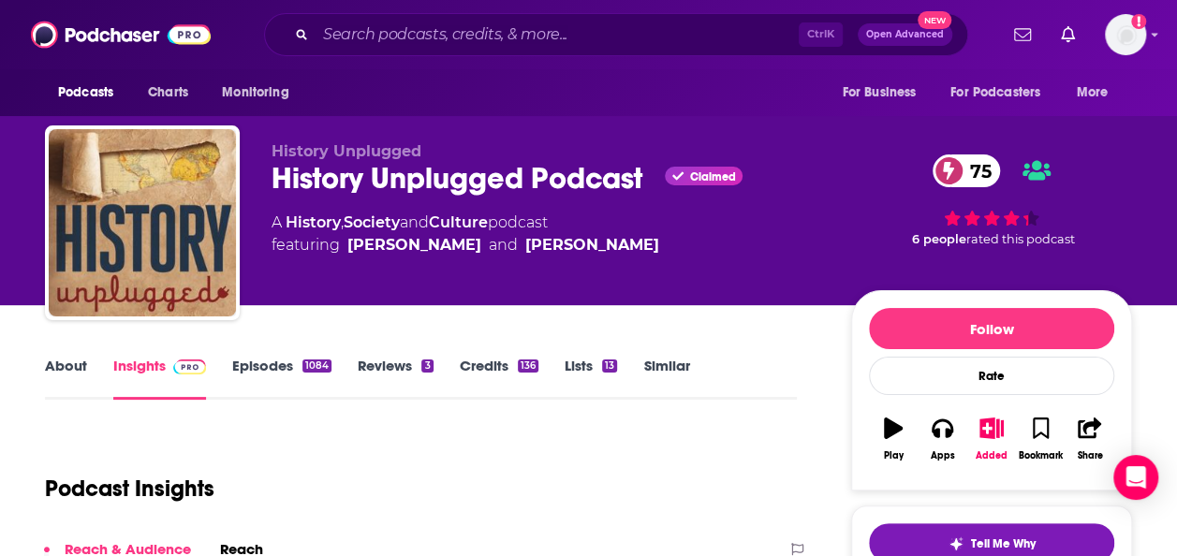
click at [653, 382] on link "Similar" at bounding box center [666, 378] width 46 height 43
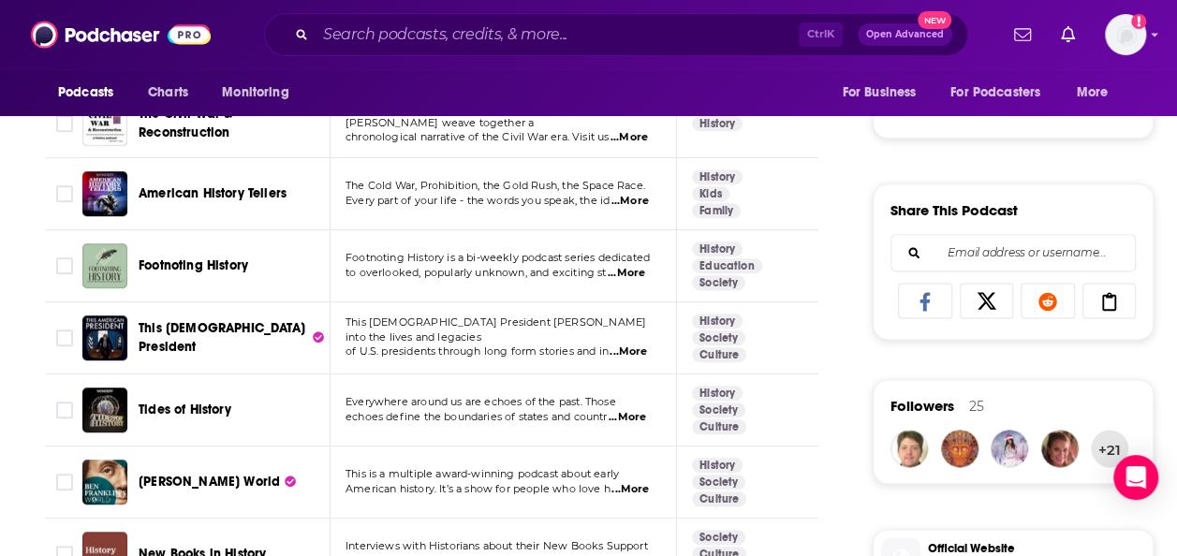
scroll to position [1062, 0]
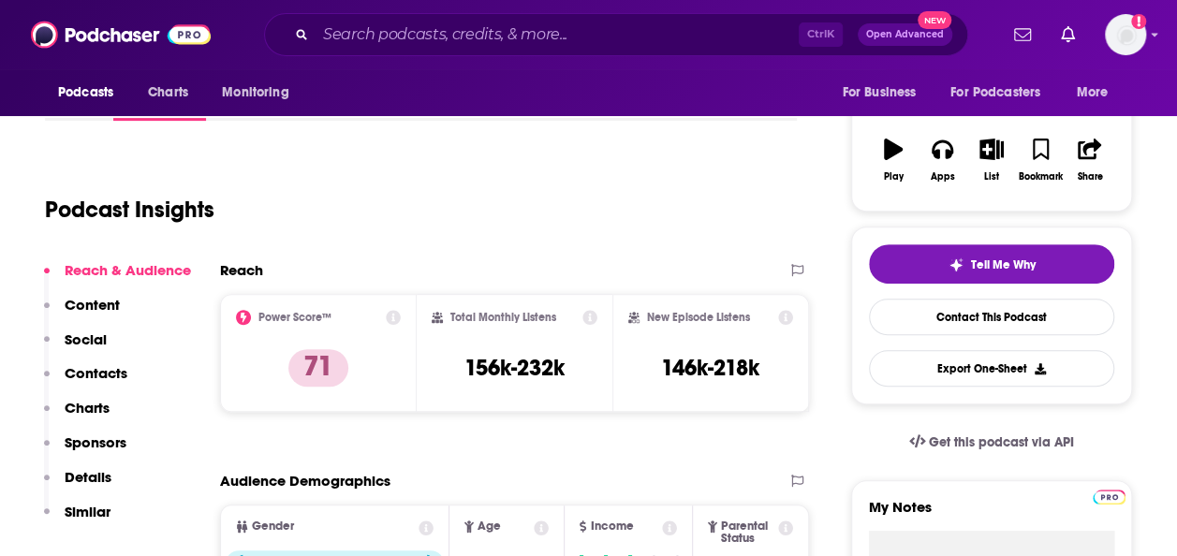
scroll to position [163, 0]
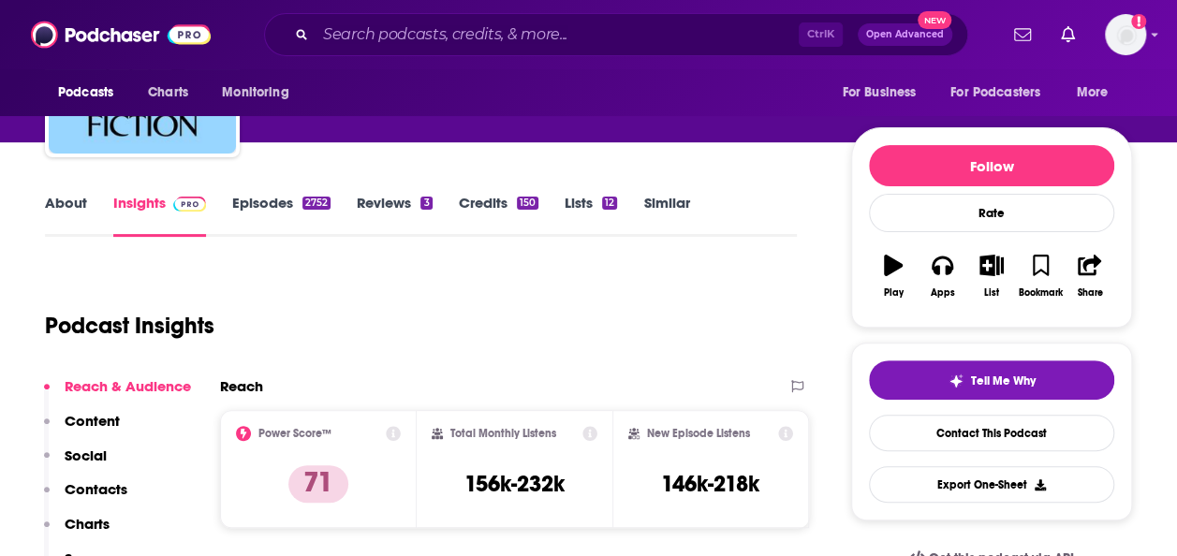
click at [286, 204] on link "Episodes 2752" at bounding box center [281, 215] width 98 height 43
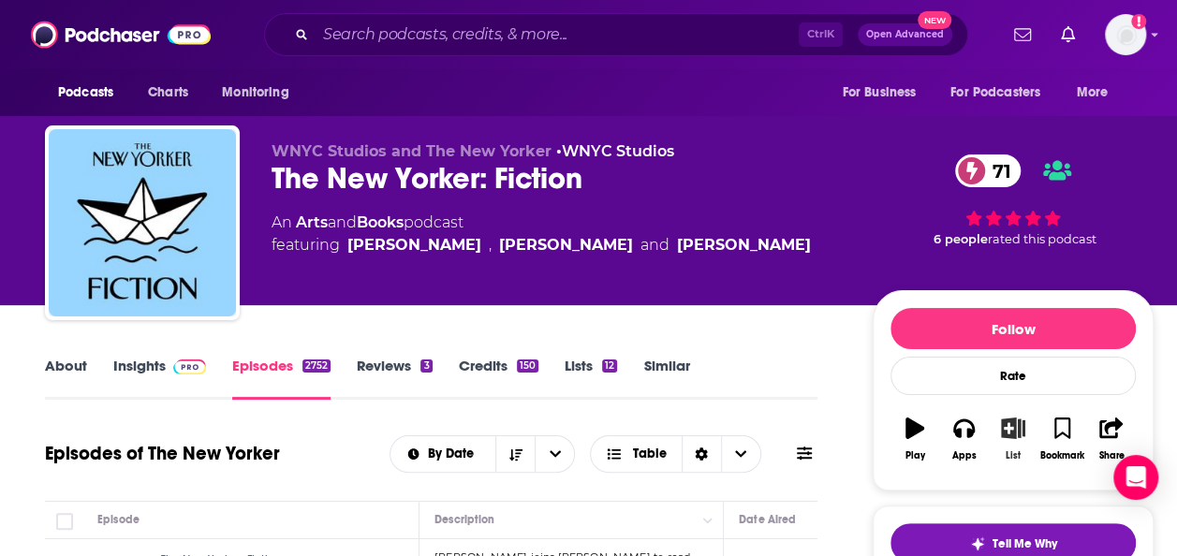
click at [1014, 421] on icon "button" at bounding box center [1013, 428] width 23 height 21
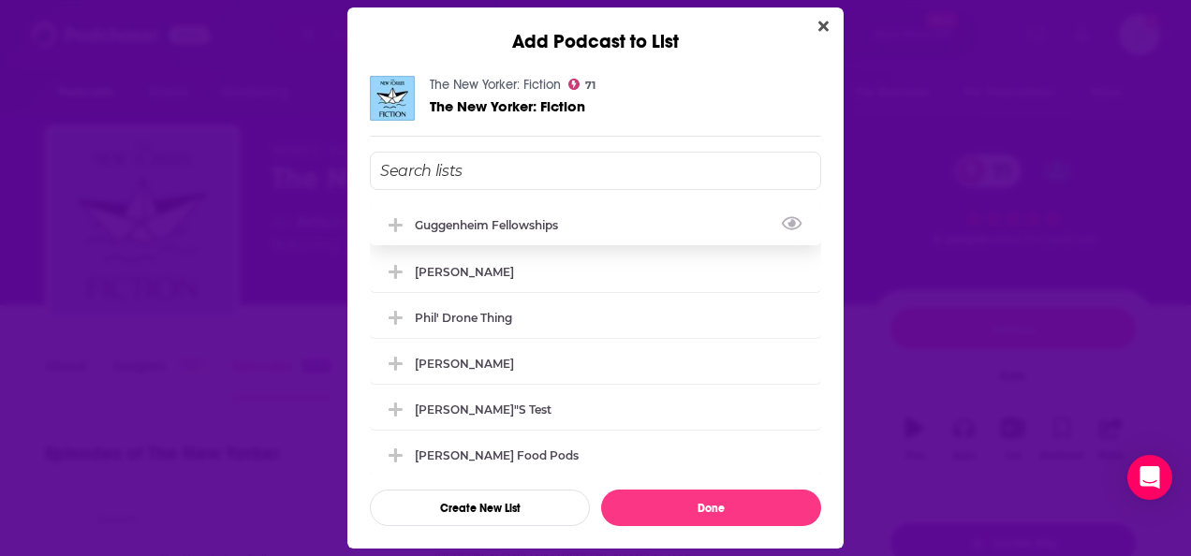
click at [597, 224] on div "Guggenheim Fellowships" at bounding box center [595, 224] width 451 height 41
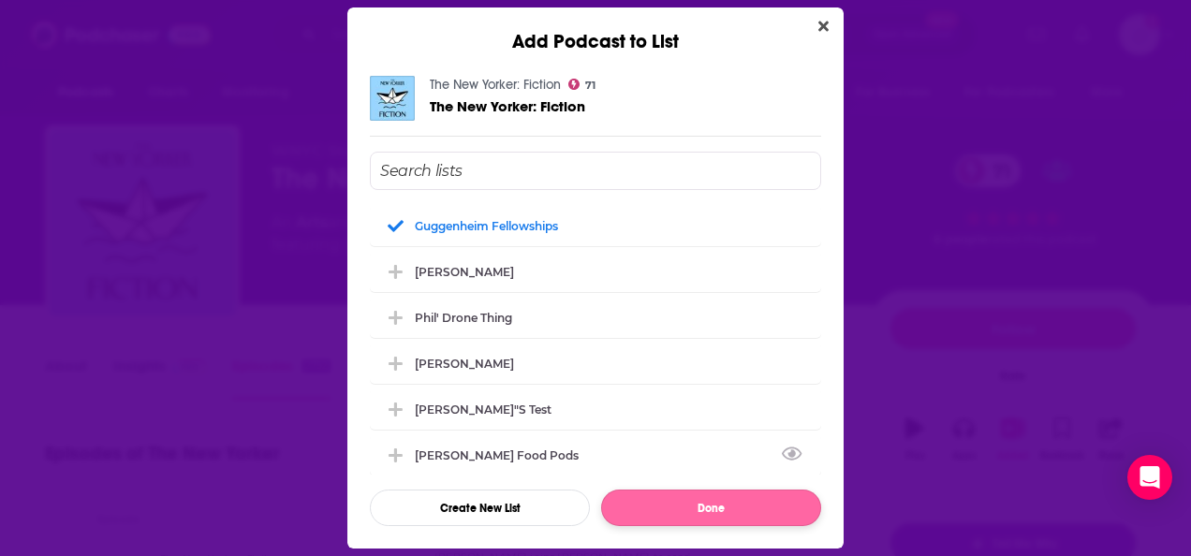
click at [675, 509] on button "Done" at bounding box center [711, 508] width 220 height 37
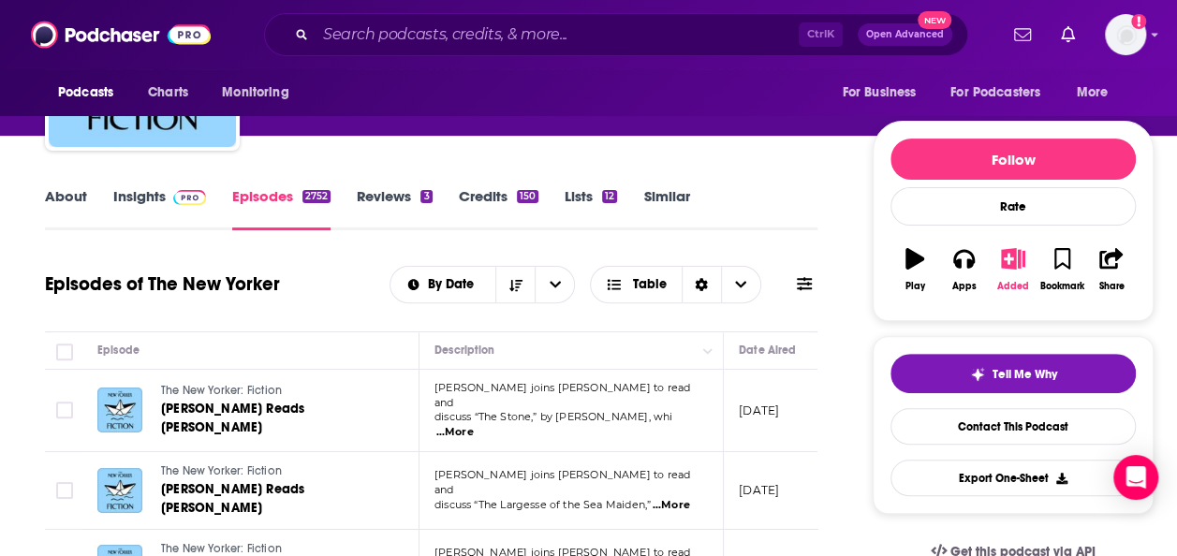
scroll to position [170, 0]
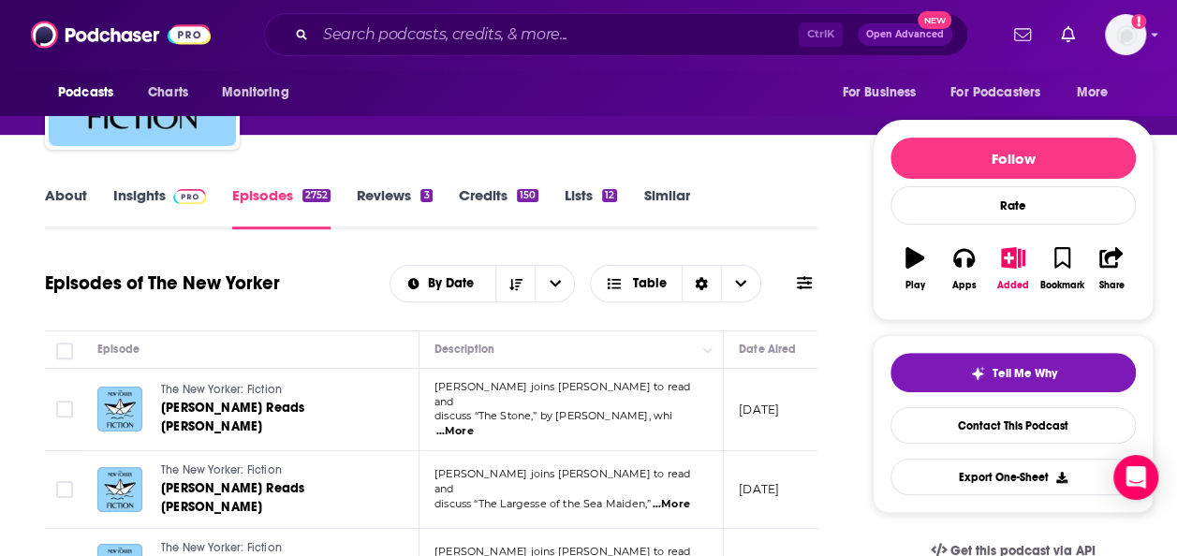
click at [157, 202] on link "Insights" at bounding box center [159, 207] width 93 height 43
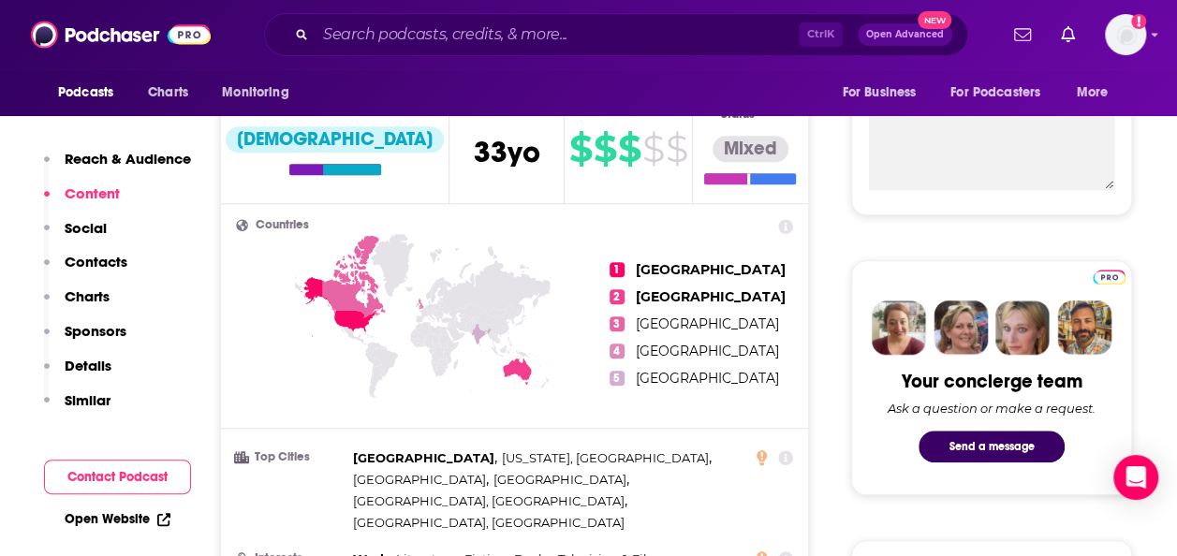
scroll to position [675, 0]
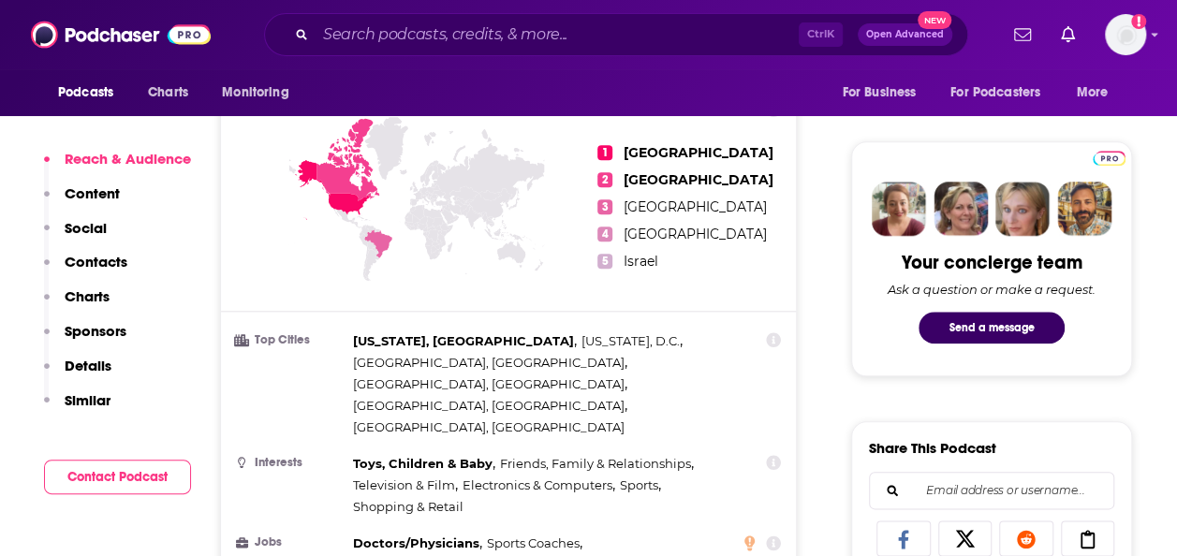
scroll to position [1014, 0]
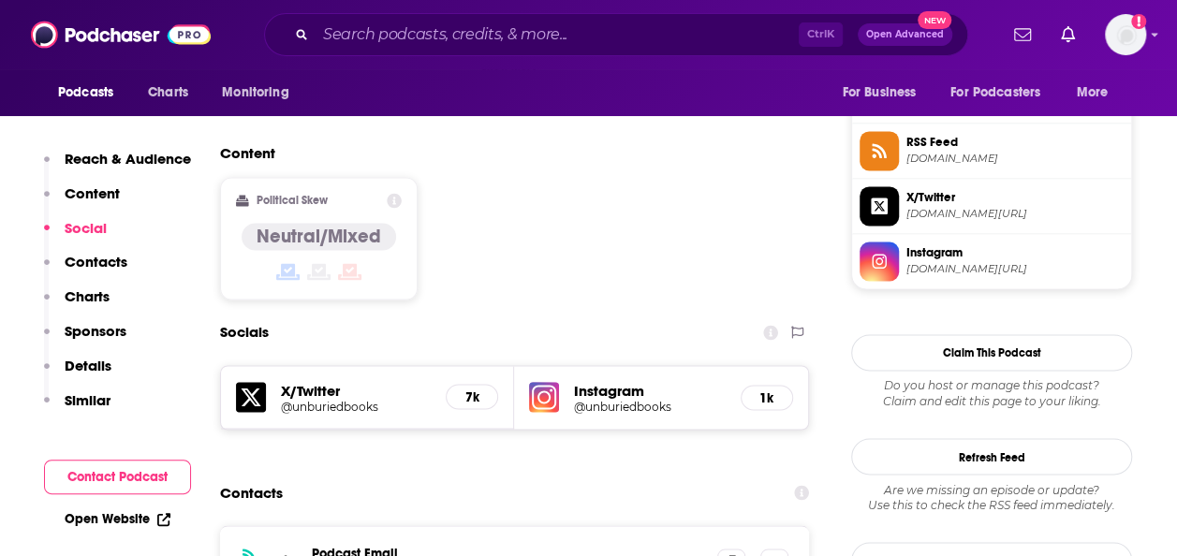
scroll to position [1376, 0]
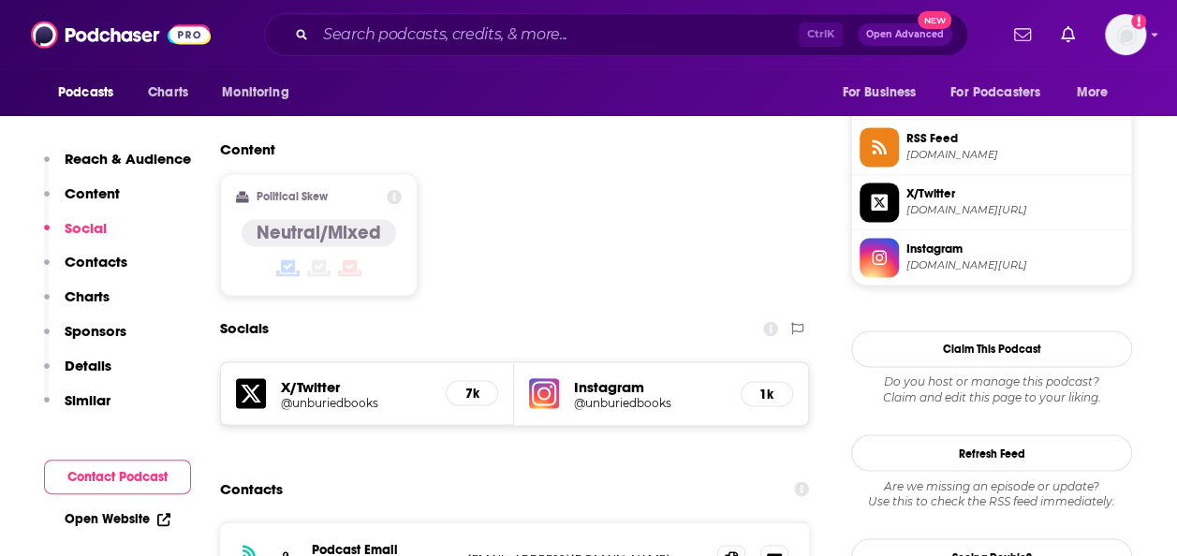
click at [116, 516] on link "Open Website" at bounding box center [118, 519] width 106 height 16
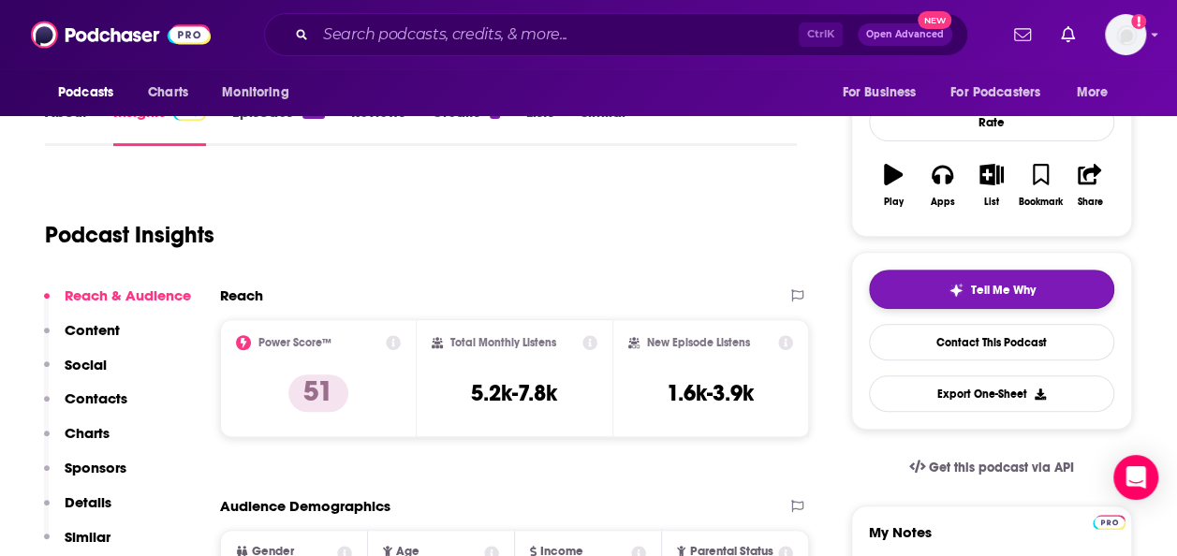
scroll to position [51, 0]
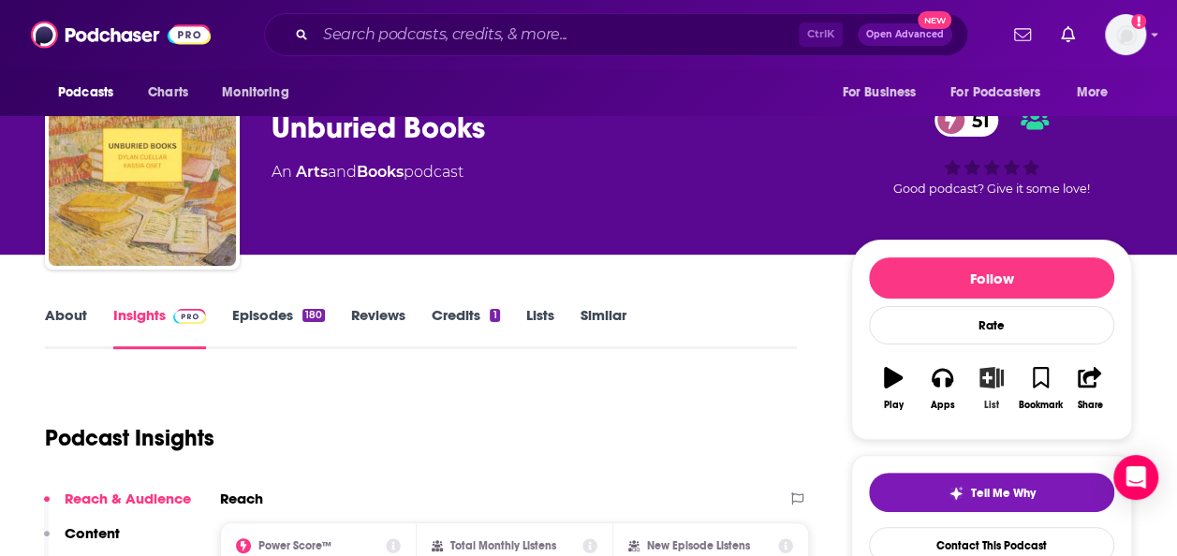
click at [987, 377] on icon "button" at bounding box center [991, 377] width 23 height 21
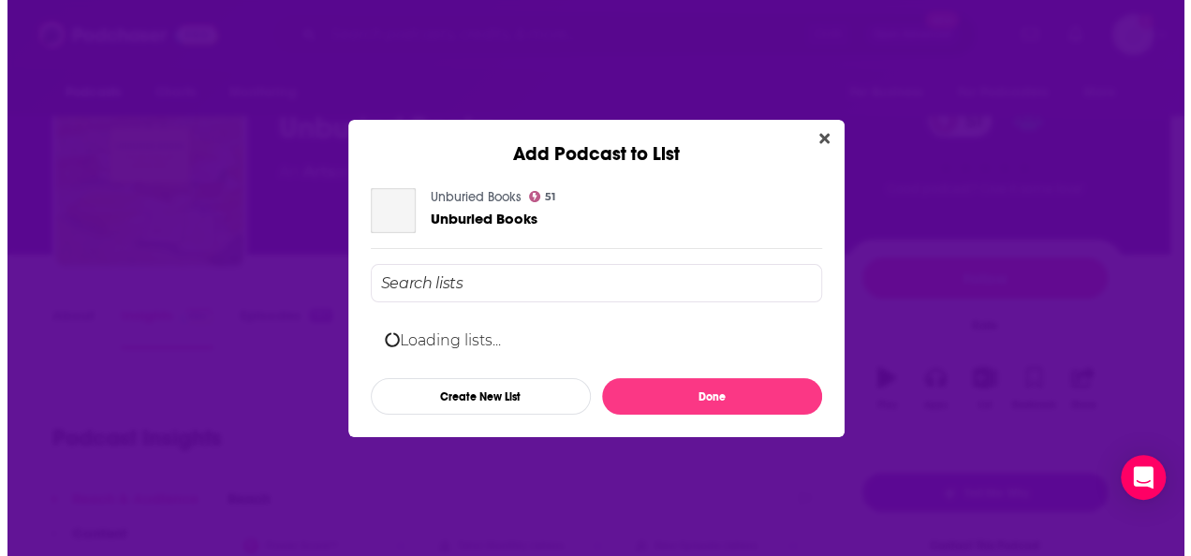
scroll to position [0, 0]
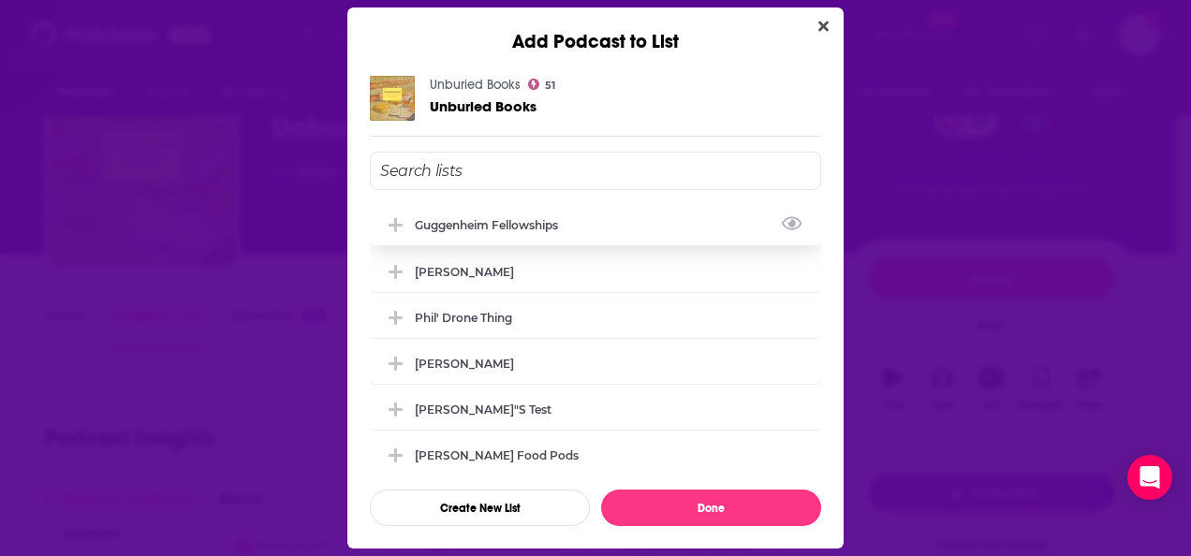
click at [709, 221] on div "Guggenheim Fellowships" at bounding box center [595, 224] width 451 height 41
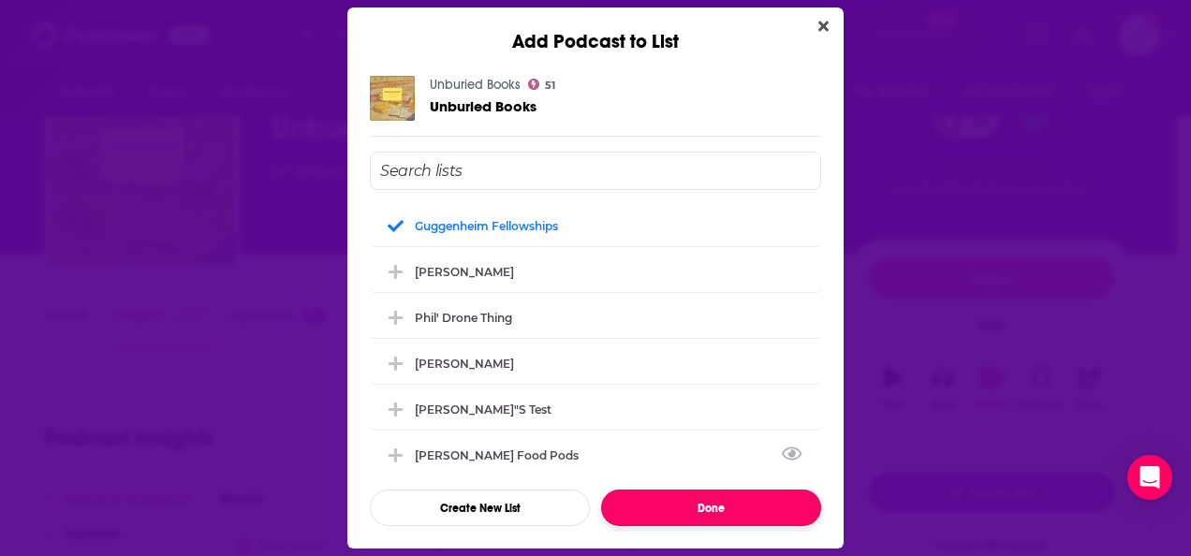
click at [678, 494] on button "Done" at bounding box center [711, 508] width 220 height 37
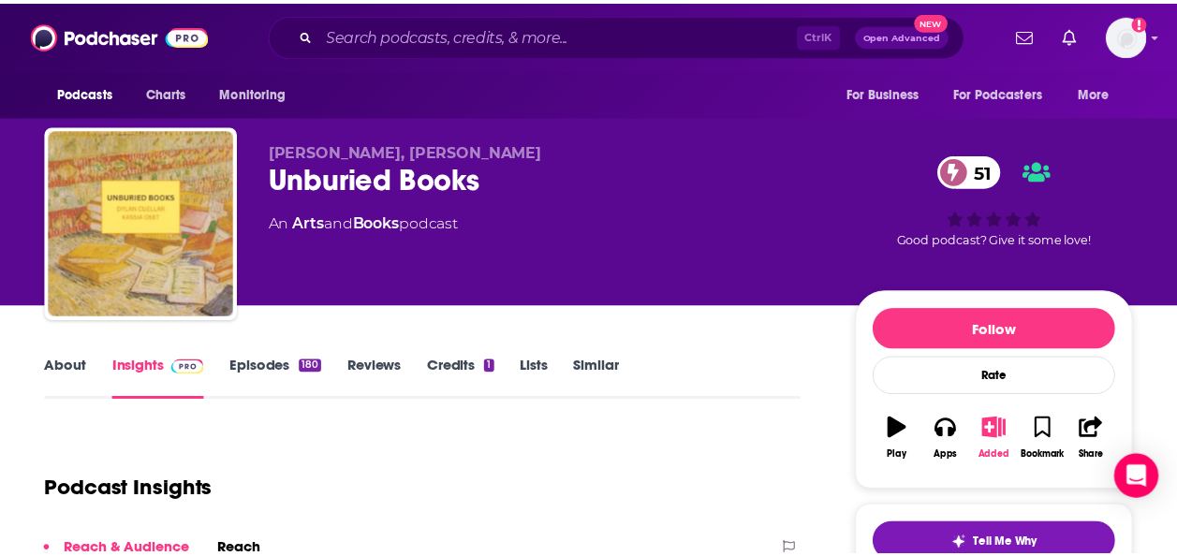
scroll to position [51, 0]
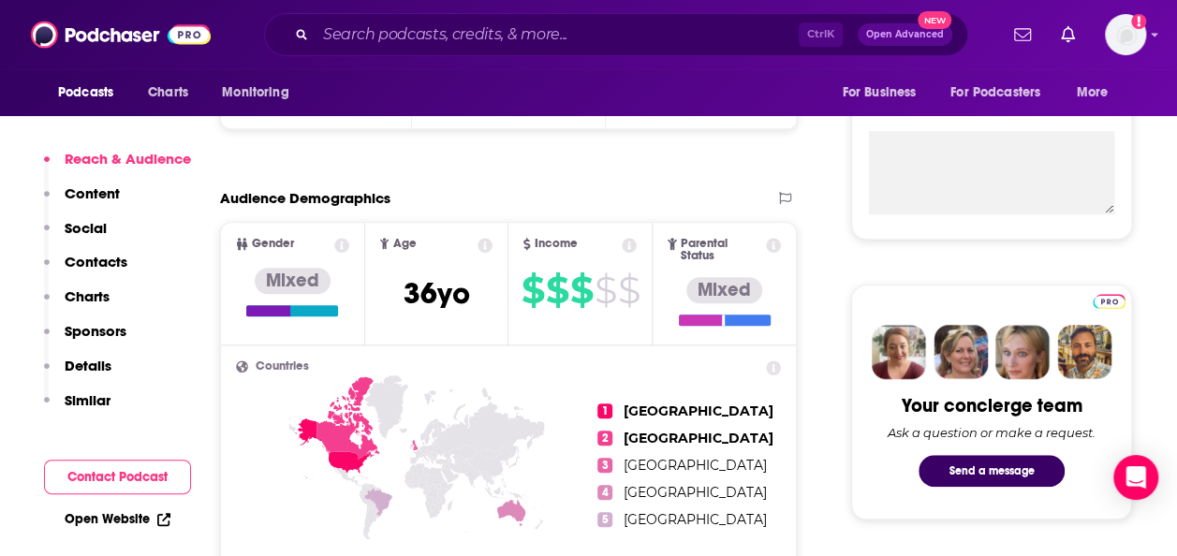
scroll to position [693, 0]
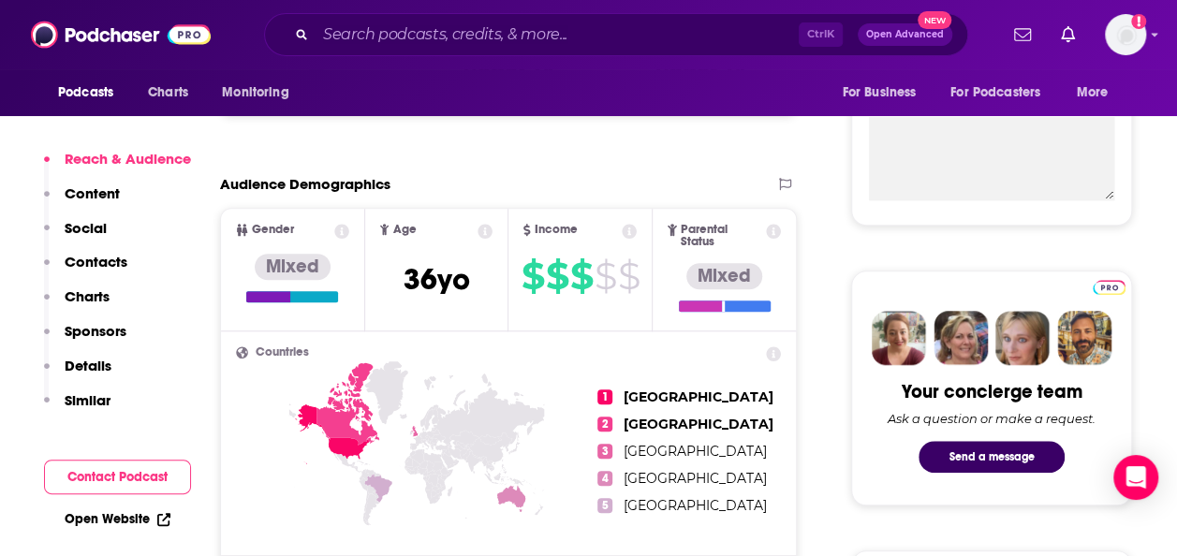
click at [150, 515] on link "Open Website" at bounding box center [118, 519] width 106 height 16
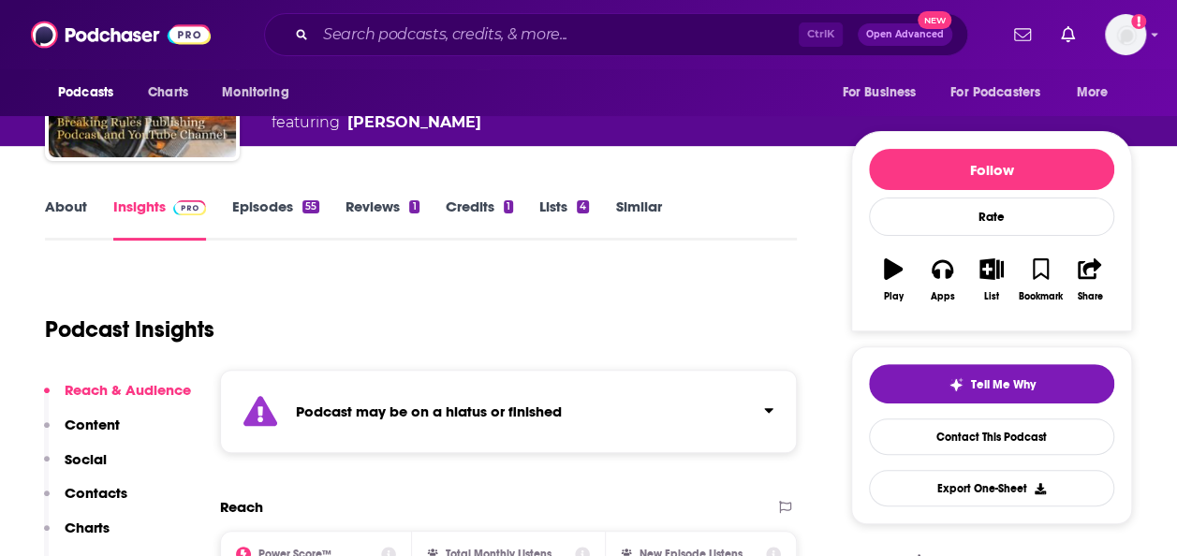
scroll to position [165, 0]
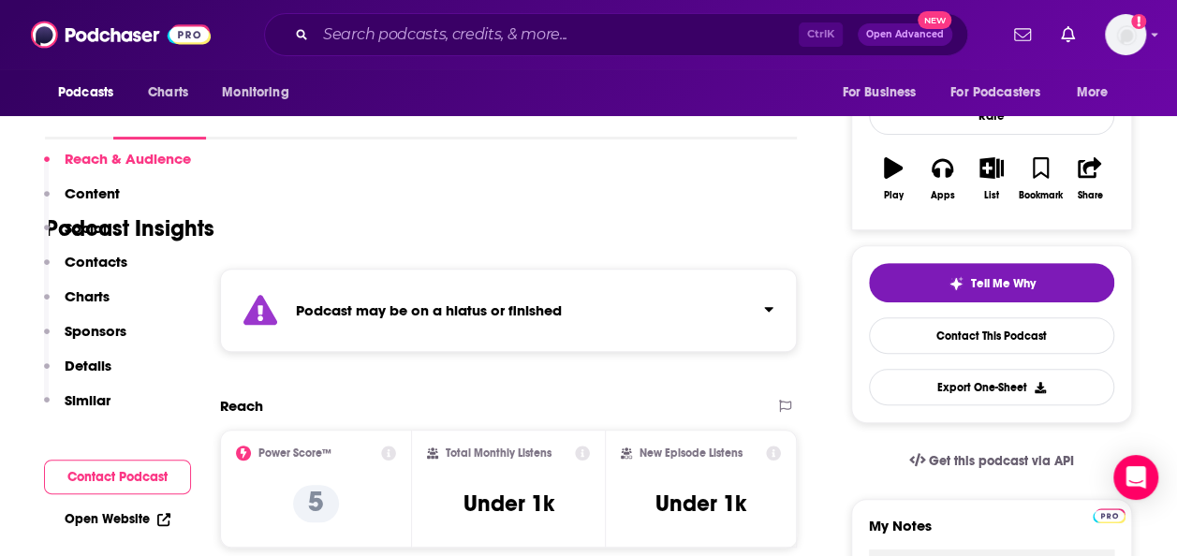
scroll to position [255, 0]
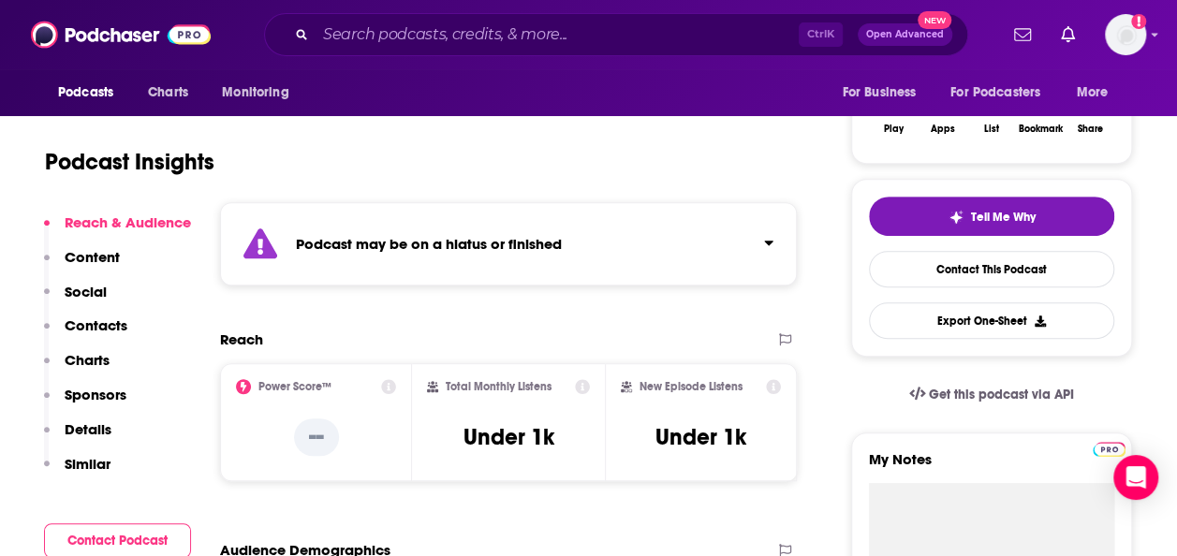
scroll to position [328, 0]
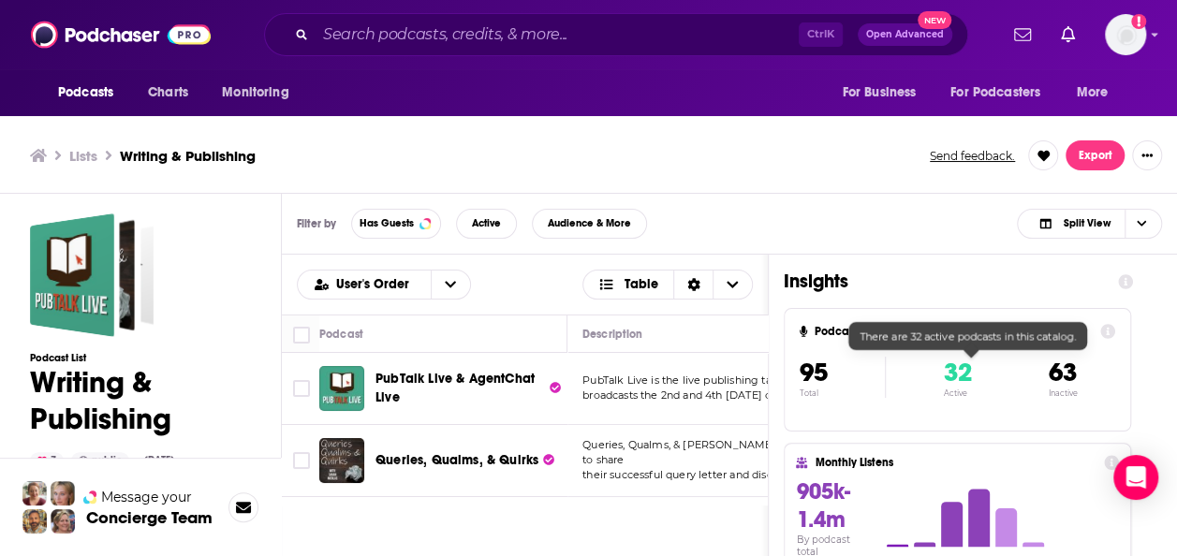
scroll to position [3191, 132]
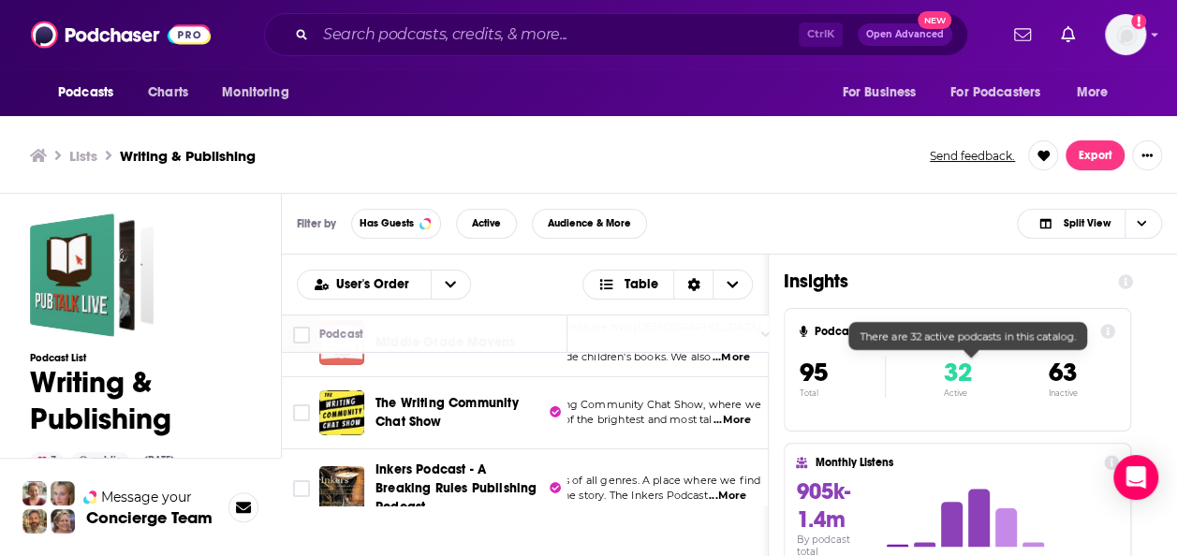
click at [963, 376] on span "32" at bounding box center [957, 373] width 28 height 32
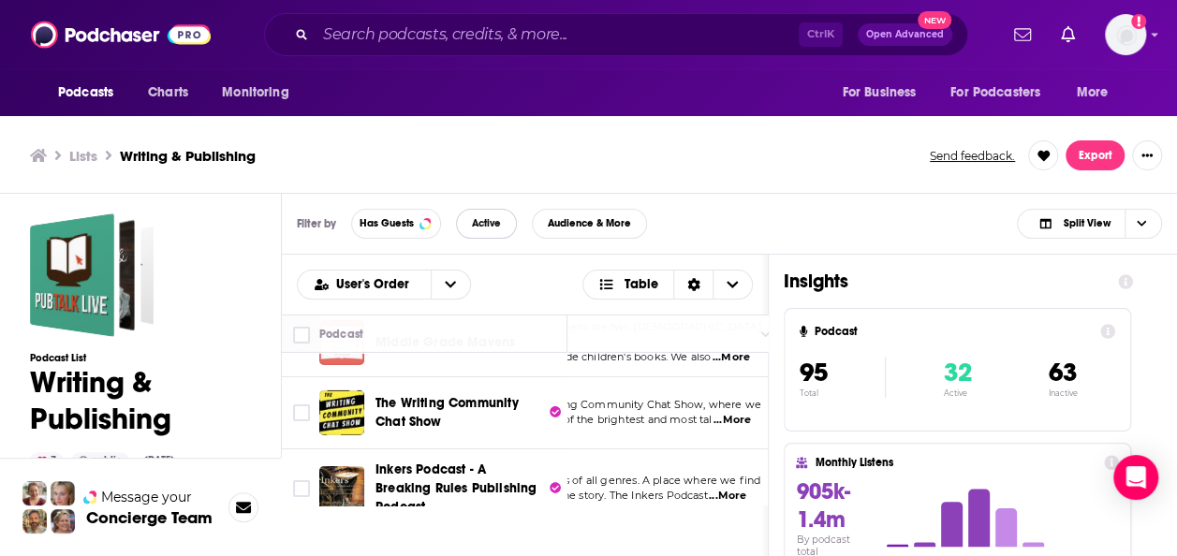
click at [495, 218] on span "Active" at bounding box center [486, 223] width 29 height 10
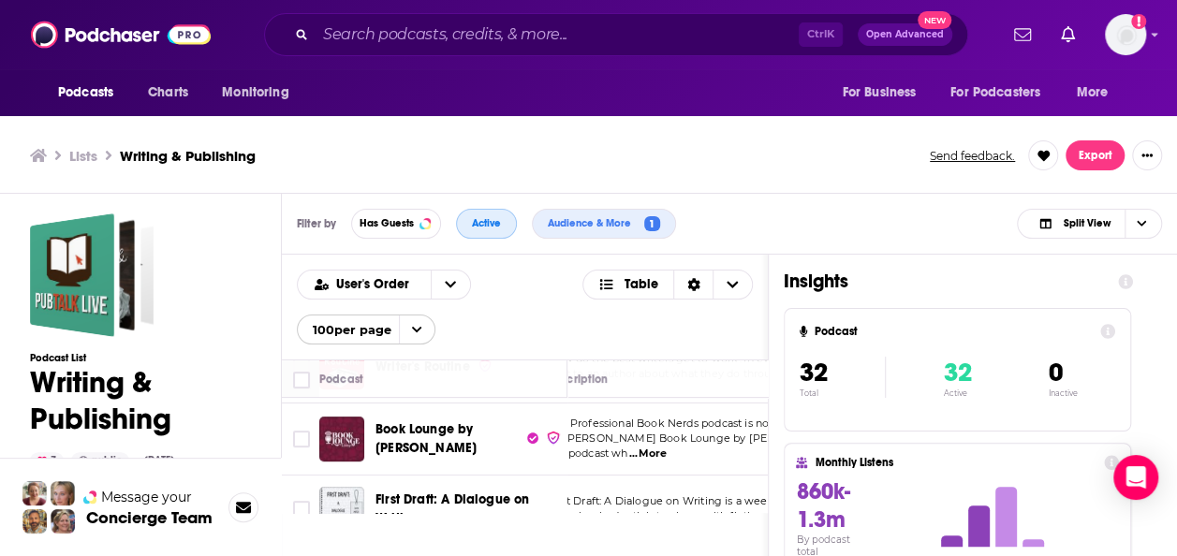
scroll to position [430, 111]
click at [591, 447] on span "...More" at bounding box center [571, 454] width 37 height 15
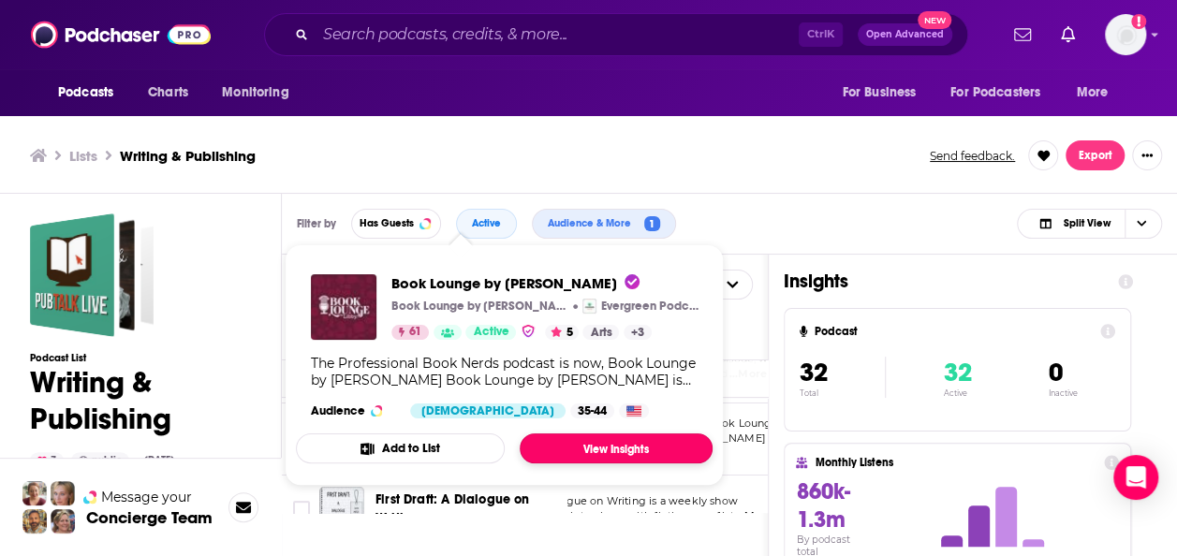
drag, startPoint x: 438, startPoint y: 424, endPoint x: 563, endPoint y: 449, distance: 126.9
click at [563, 449] on link "View Insights" at bounding box center [616, 449] width 193 height 30
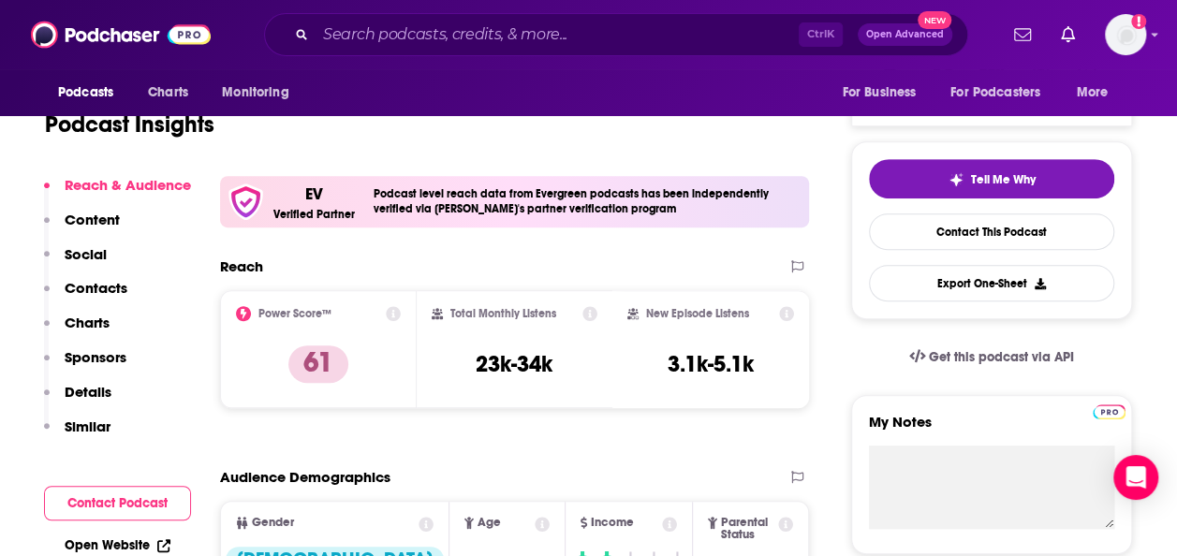
scroll to position [232, 0]
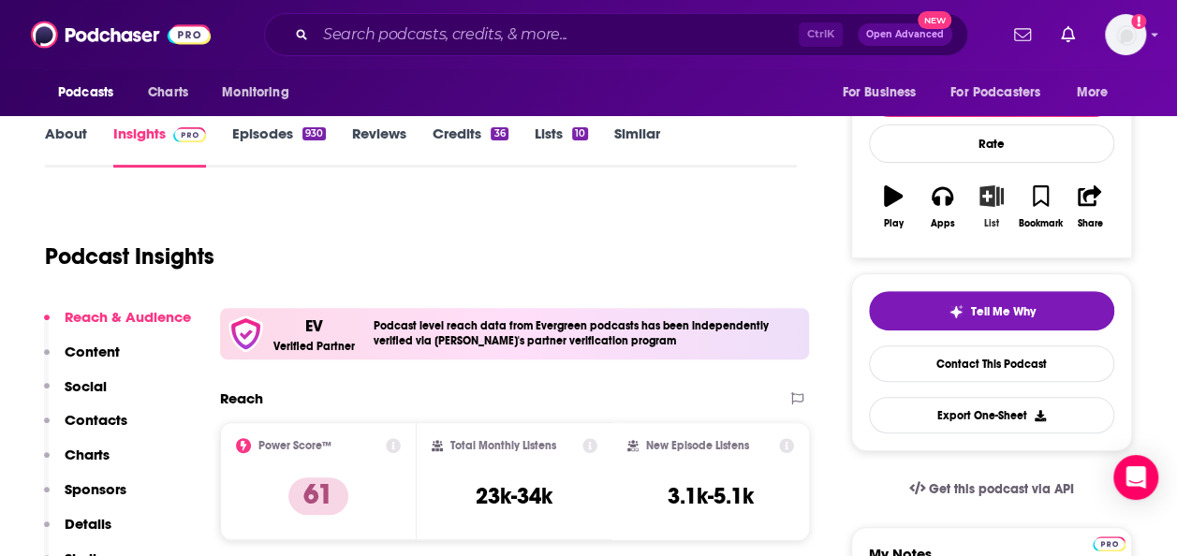
click at [994, 202] on icon "button" at bounding box center [992, 195] width 23 height 21
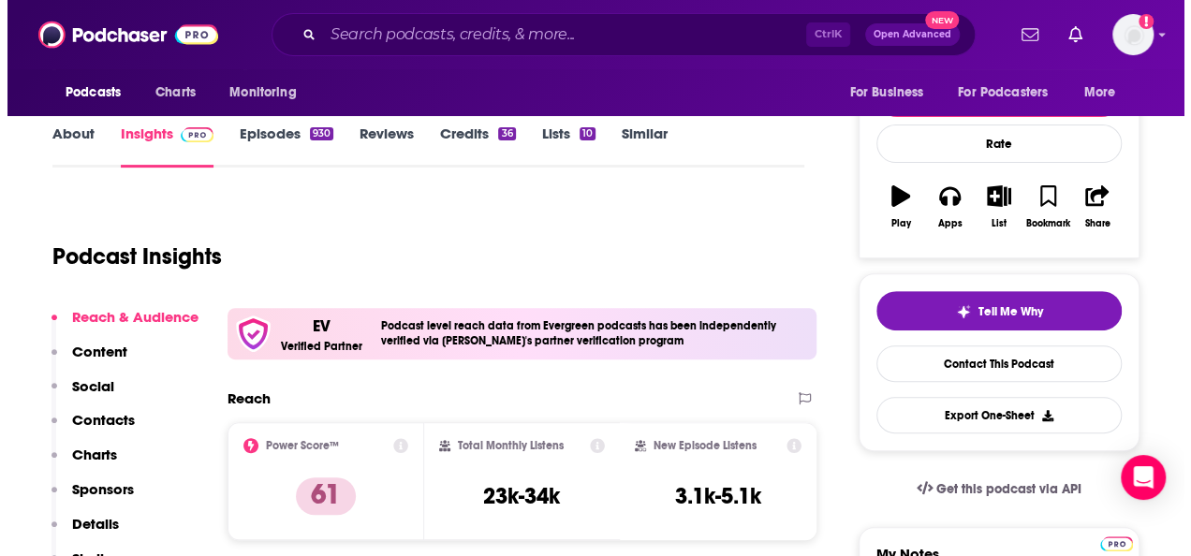
scroll to position [0, 0]
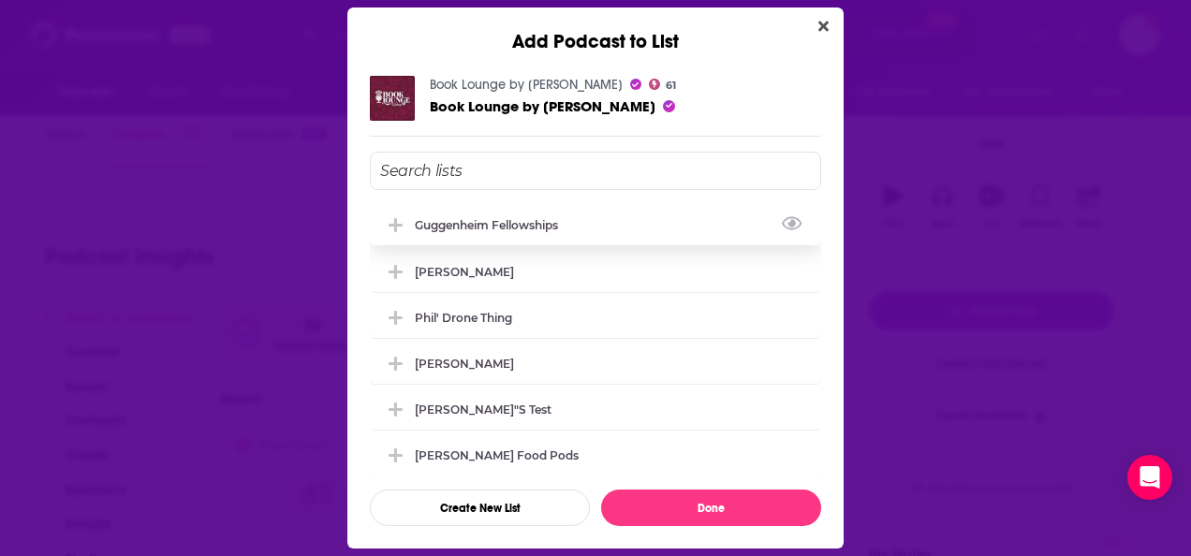
click at [718, 217] on div "Guggenheim Fellowships" at bounding box center [595, 224] width 451 height 41
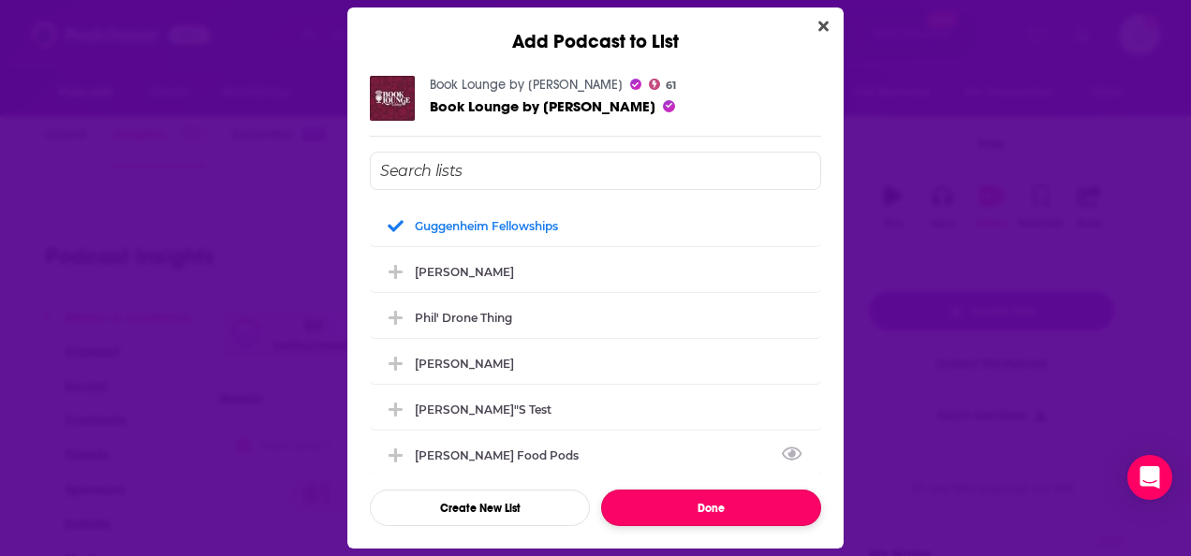
click at [709, 508] on button "Done" at bounding box center [711, 508] width 220 height 37
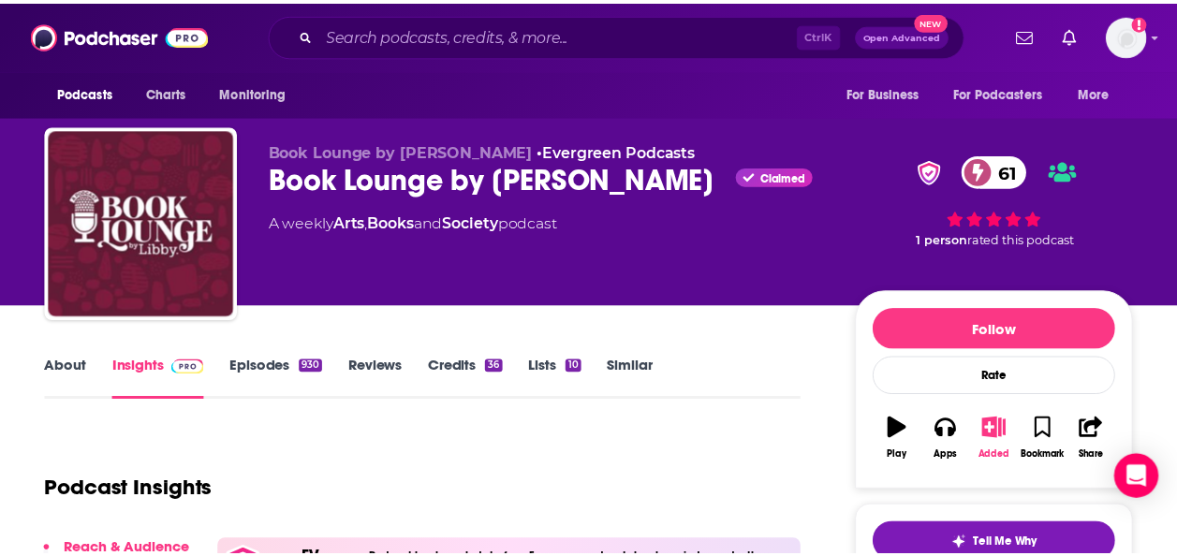
scroll to position [232, 0]
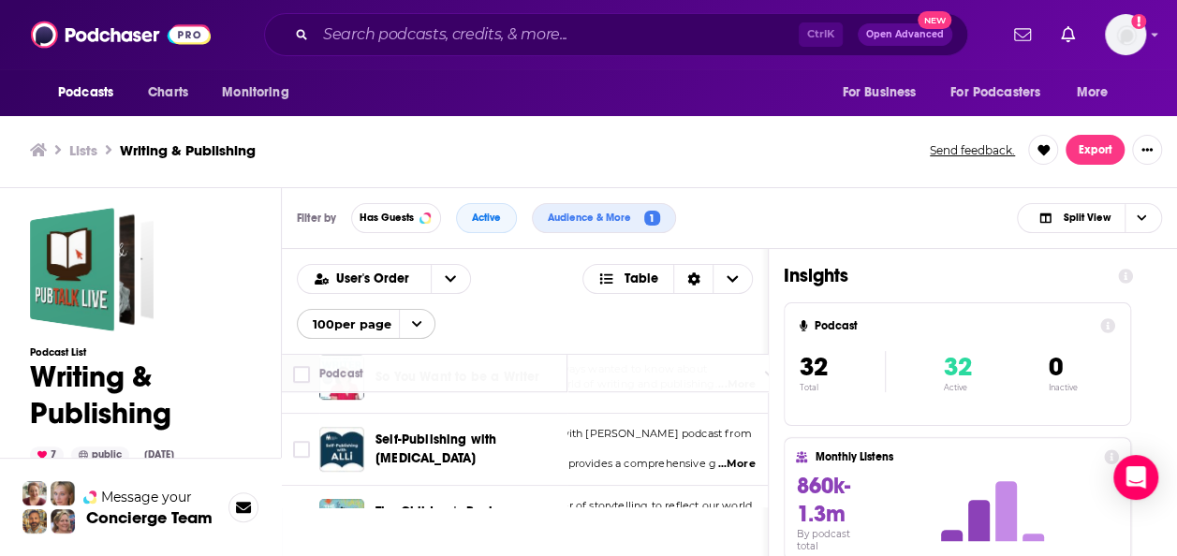
scroll to position [627, 129]
click at [744, 457] on span "...More" at bounding box center [734, 464] width 37 height 15
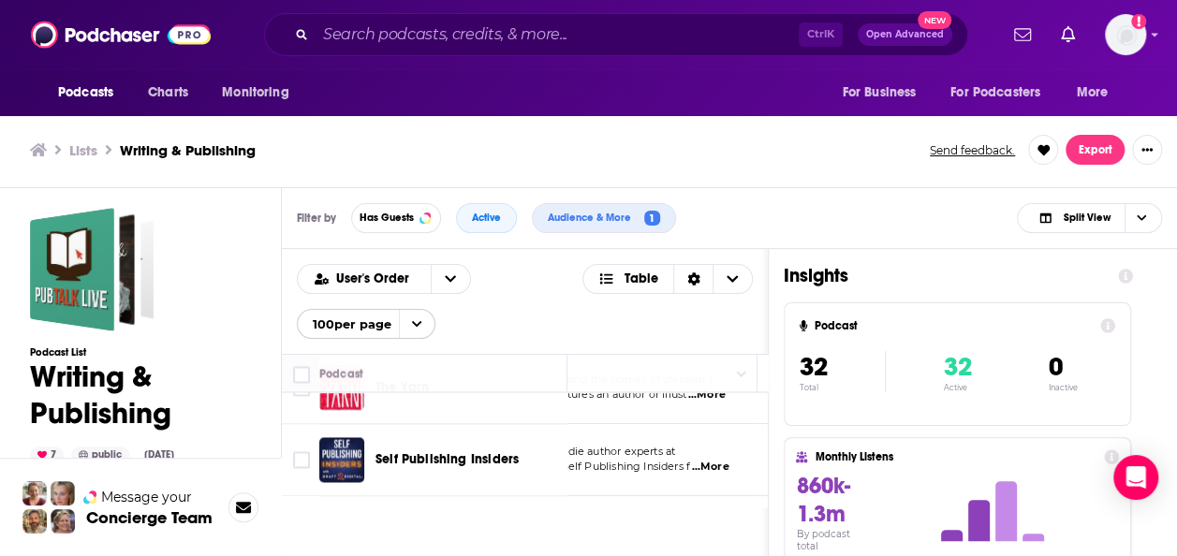
scroll to position [1586, 170]
click at [709, 460] on span "...More" at bounding box center [696, 467] width 37 height 15
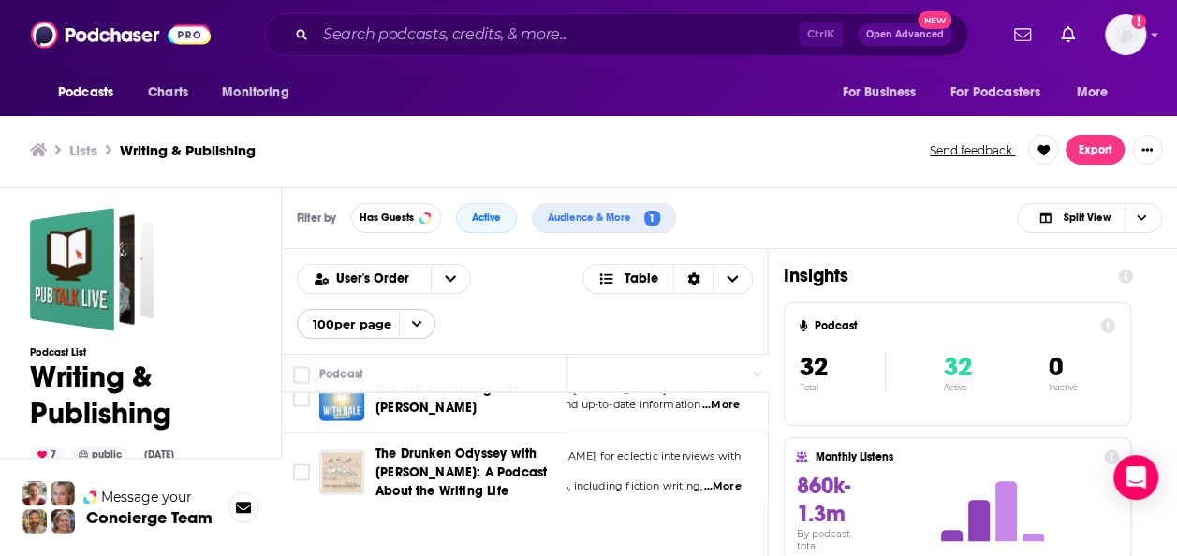
scroll to position [1791, 181]
click at [688, 479] on span "...More" at bounding box center [681, 486] width 37 height 15
click at [1103, 142] on button "Export" at bounding box center [1095, 150] width 59 height 30
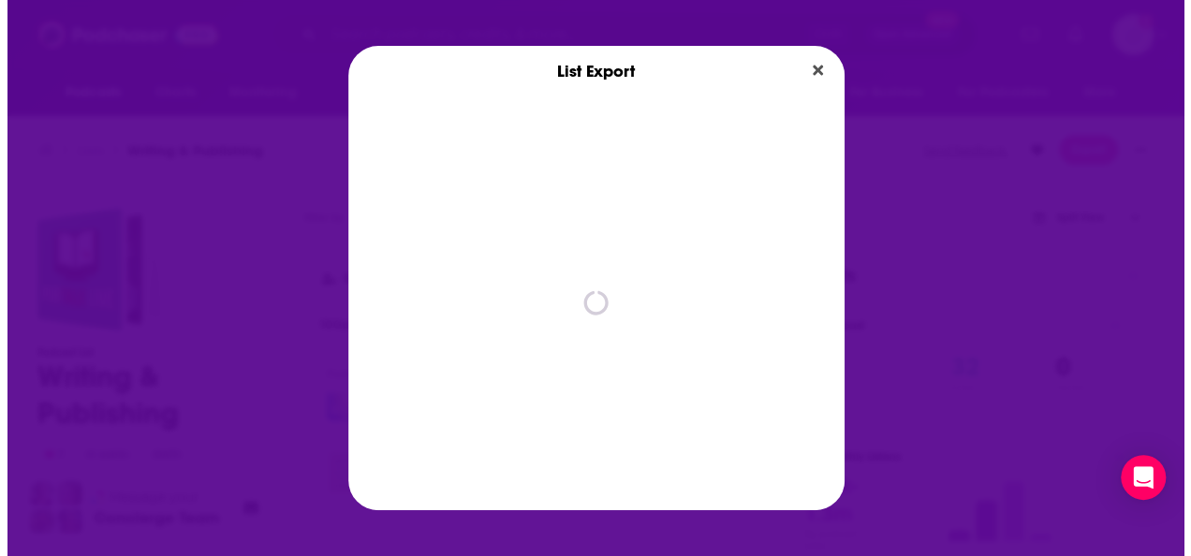
scroll to position [0, 0]
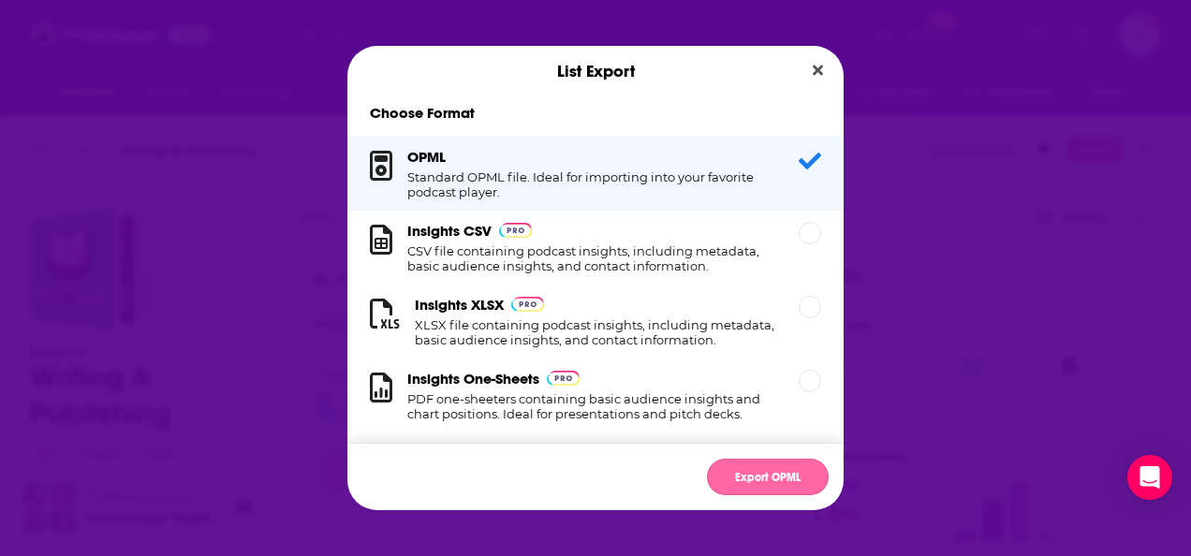
click at [768, 480] on button "Export OPML" at bounding box center [768, 477] width 122 height 37
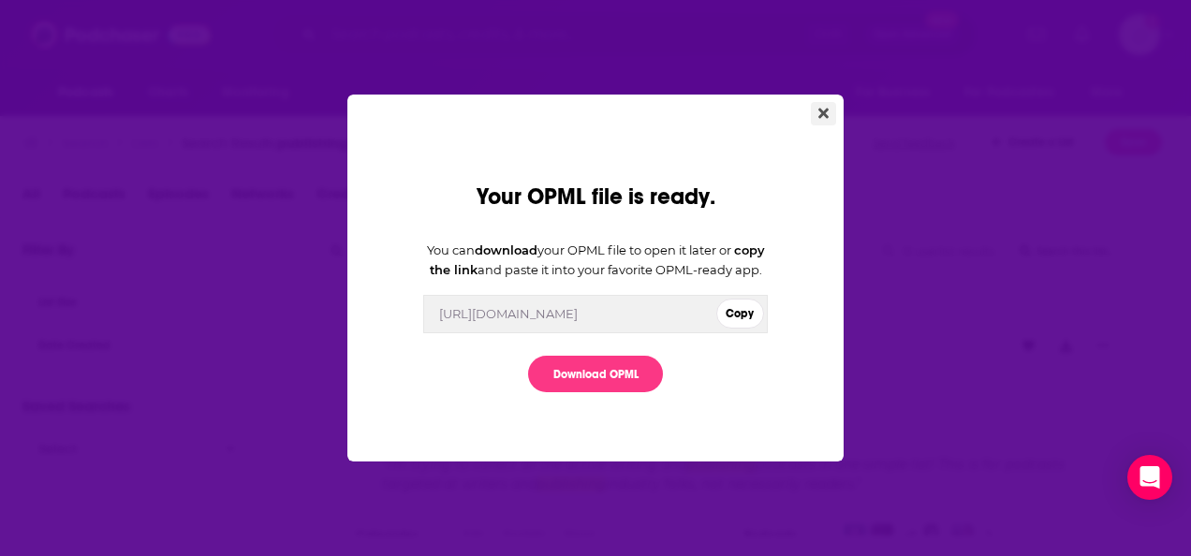
click at [813, 102] on button "Close" at bounding box center [823, 113] width 25 height 23
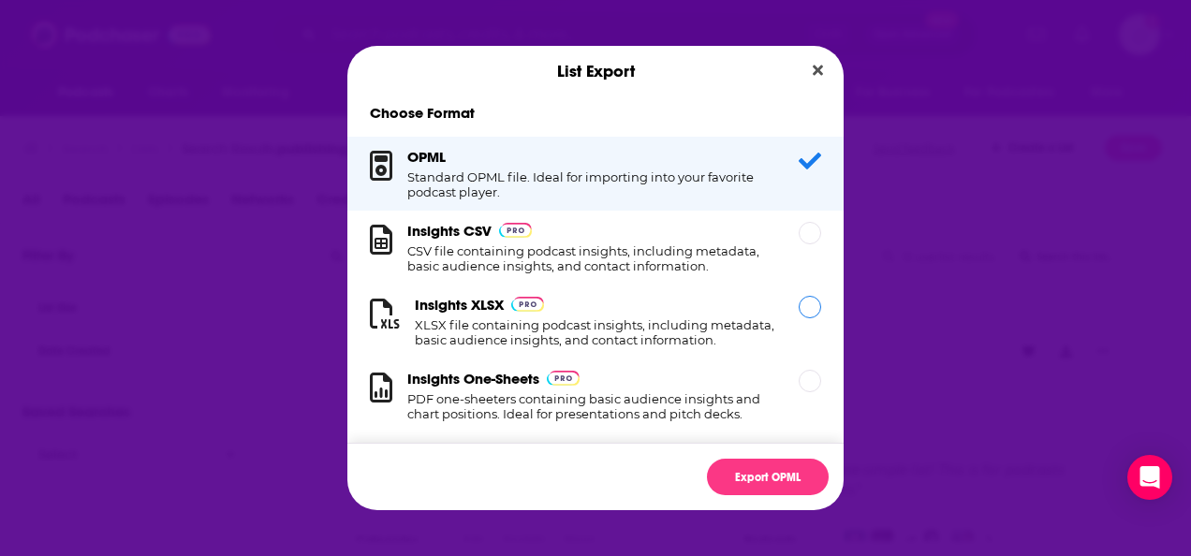
click at [799, 311] on div "Dialog" at bounding box center [810, 307] width 22 height 22
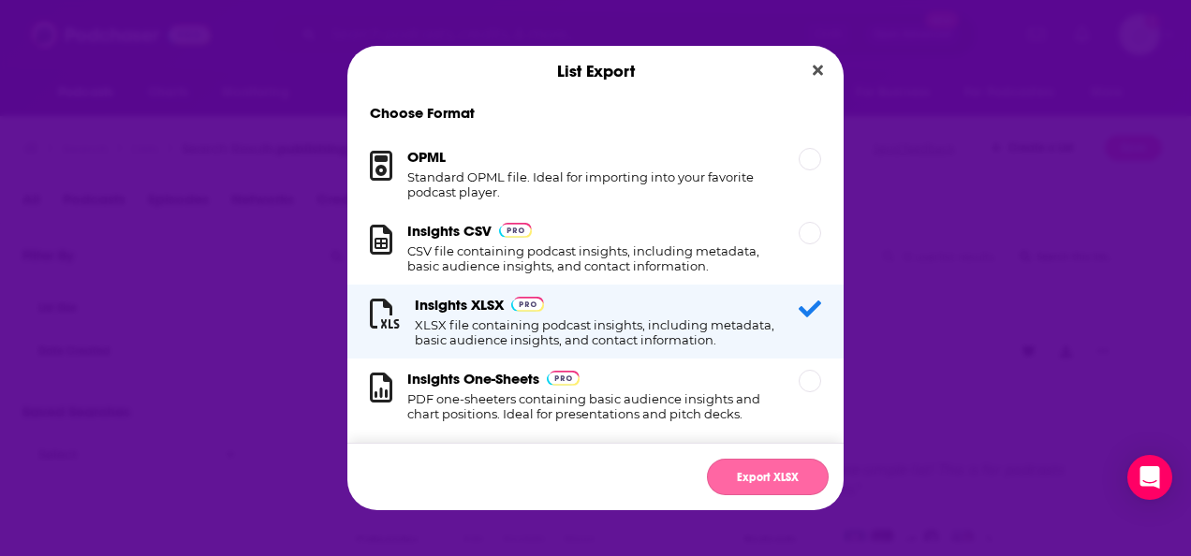
click at [756, 474] on button "Export XLSX" at bounding box center [768, 477] width 122 height 37
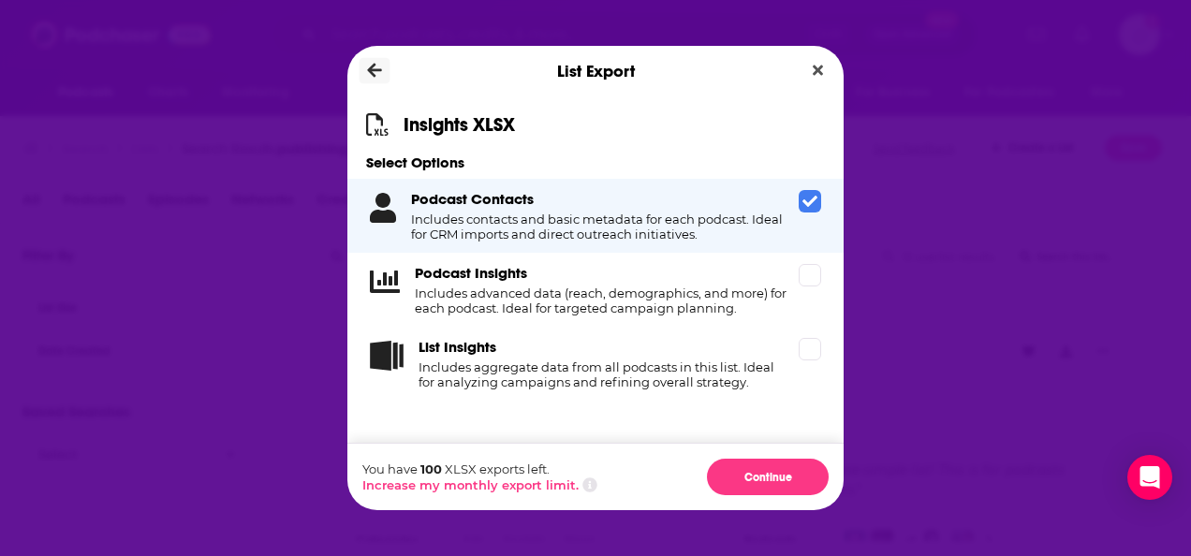
click at [376, 65] on icon "Dialog" at bounding box center [375, 71] width 14 height 17
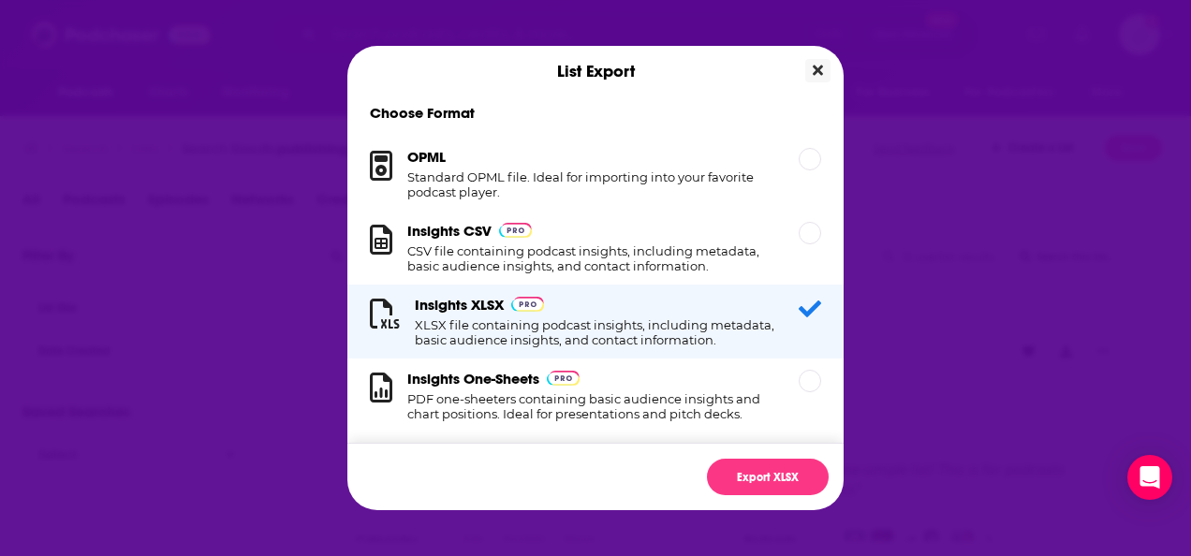
click at [817, 71] on icon "Close" at bounding box center [818, 71] width 10 height 10
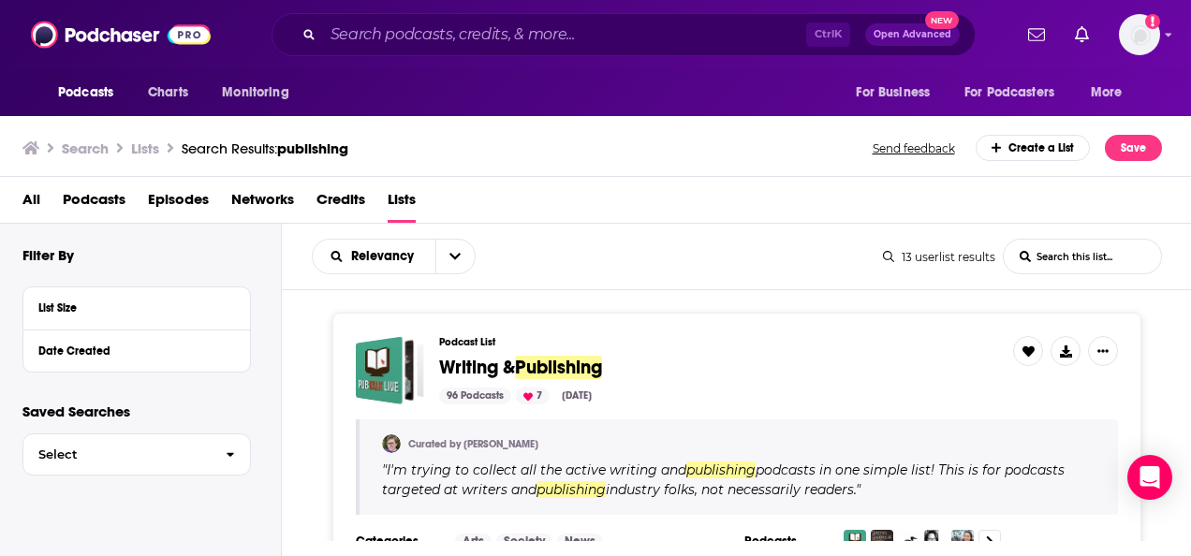
click at [1163, 37] on div "Podcasts Charts Monitoring Ctrl K Open Advanced New For Business For Podcasters…" at bounding box center [595, 34] width 1191 height 69
click at [1169, 36] on icon "Show profile menu" at bounding box center [1169, 36] width 7 height 4
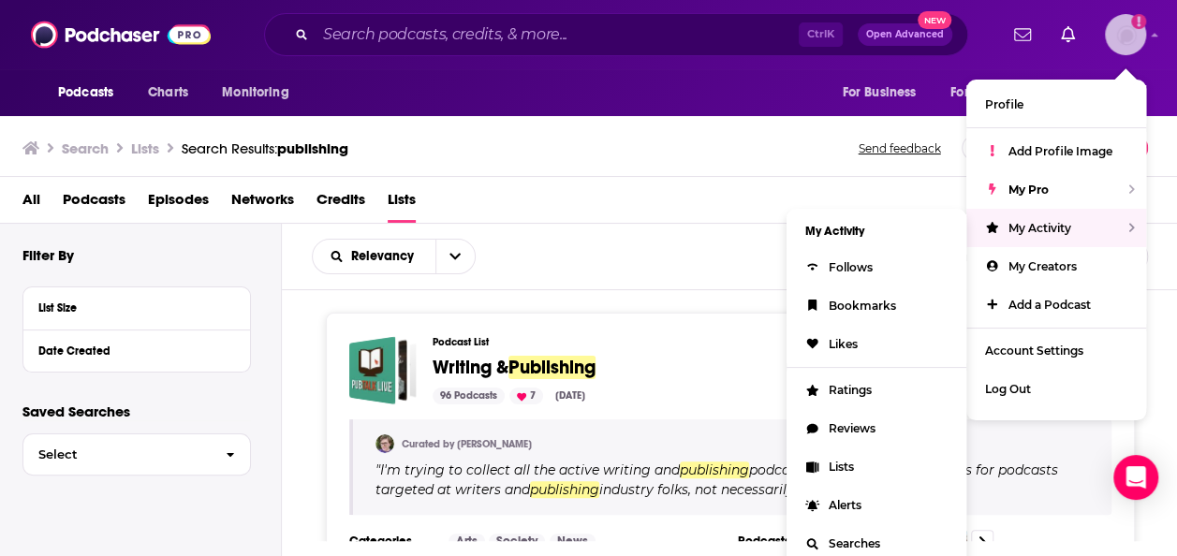
click at [1043, 231] on span "My Activity" at bounding box center [1040, 228] width 63 height 14
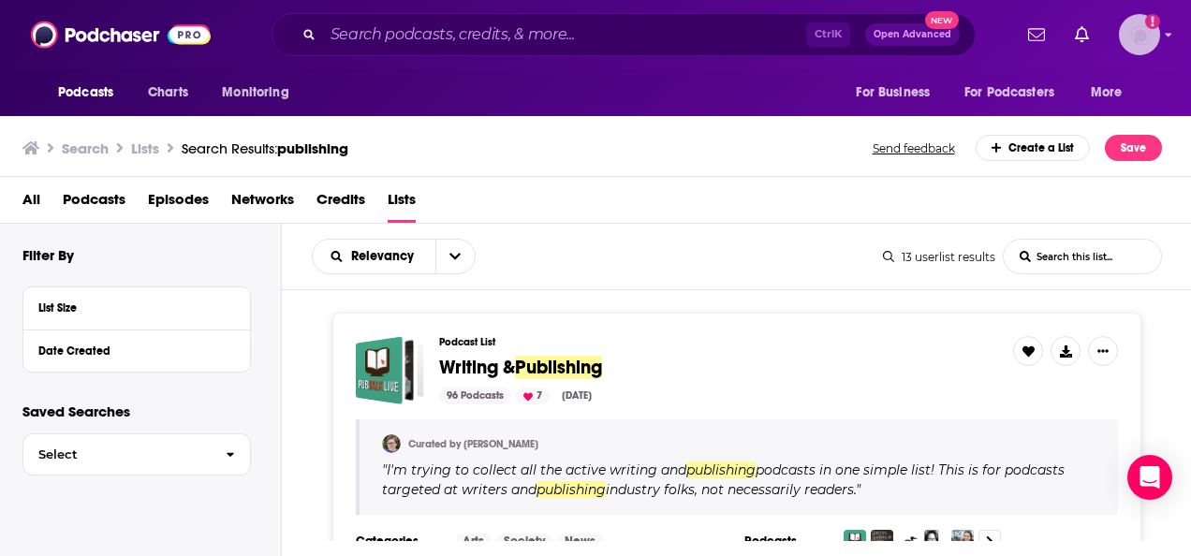
click at [1159, 28] on img "Logged in as AlexMerceron" at bounding box center [1139, 34] width 41 height 41
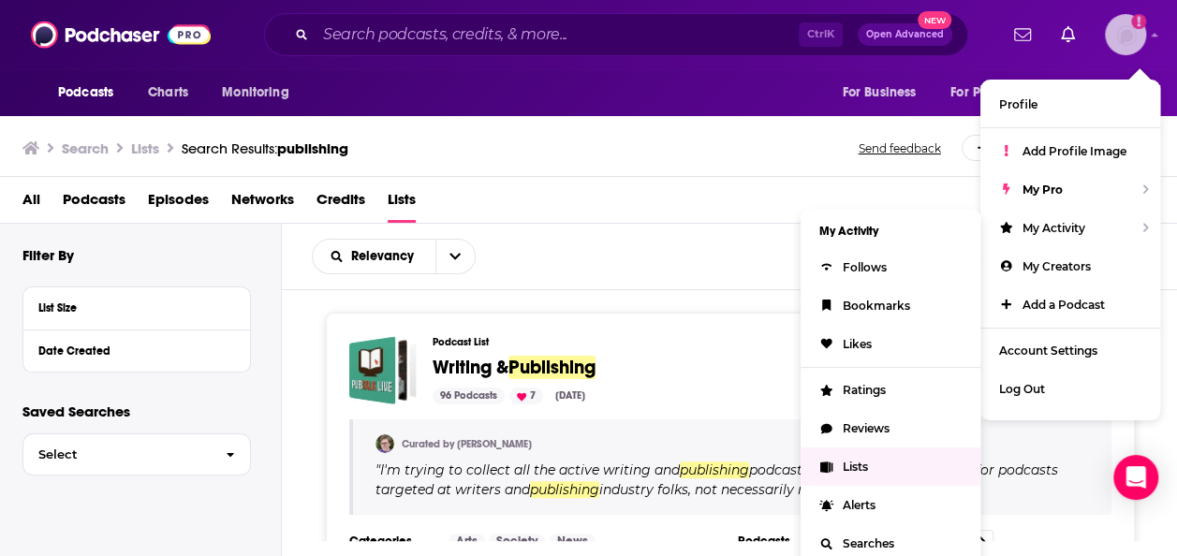
click at [851, 464] on span "Lists" at bounding box center [855, 467] width 25 height 14
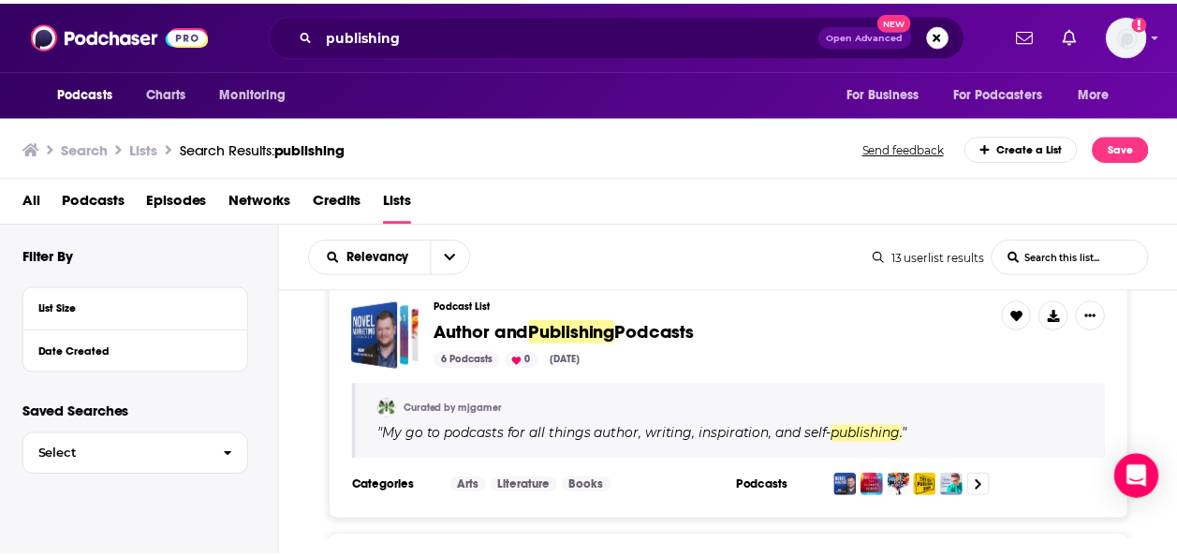
scroll to position [884, 0]
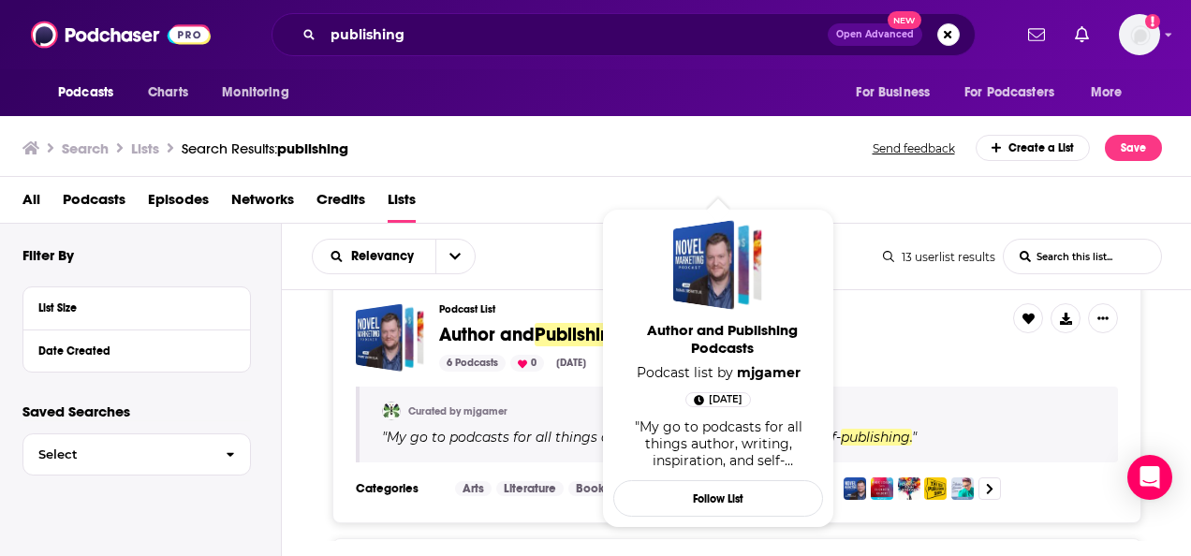
click at [637, 332] on span "Author and Publishing Podcasts" at bounding box center [722, 339] width 210 height 36
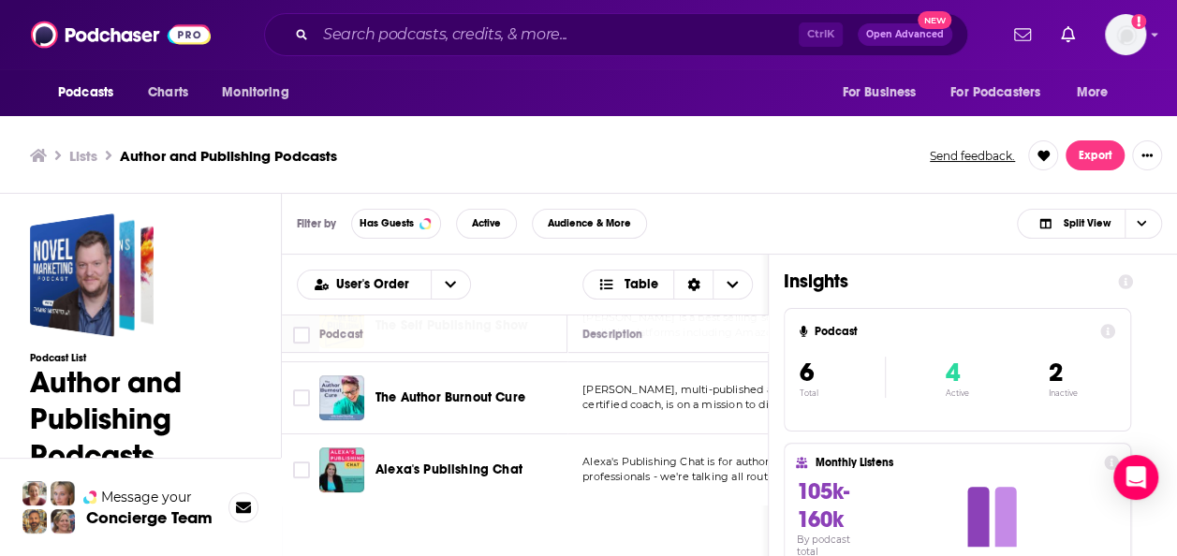
scroll to position [6, 0]
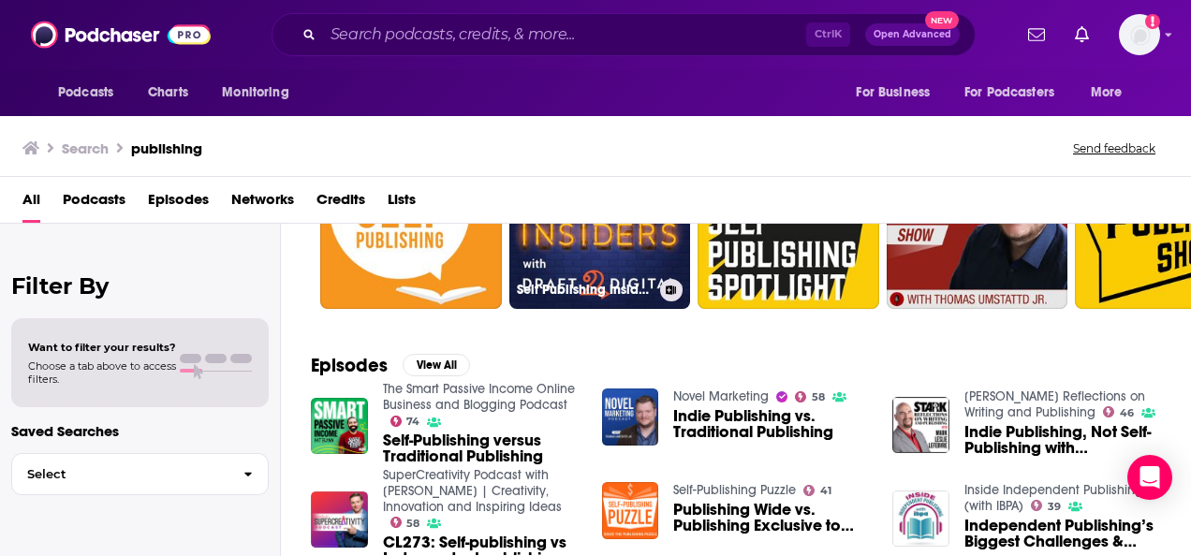
scroll to position [29, 0]
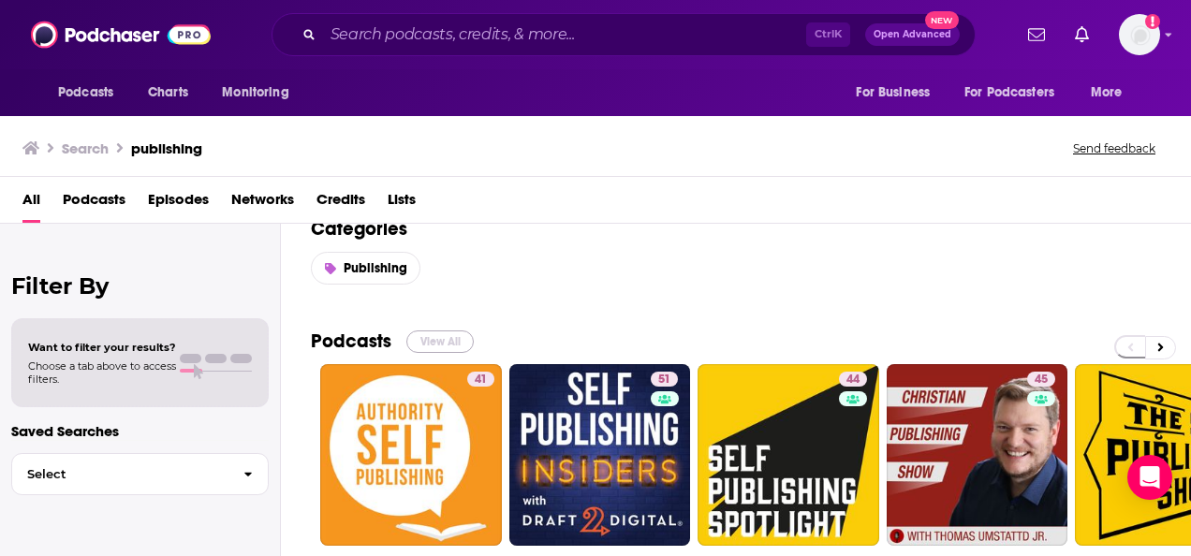
click at [442, 337] on button "View All" at bounding box center [439, 342] width 67 height 22
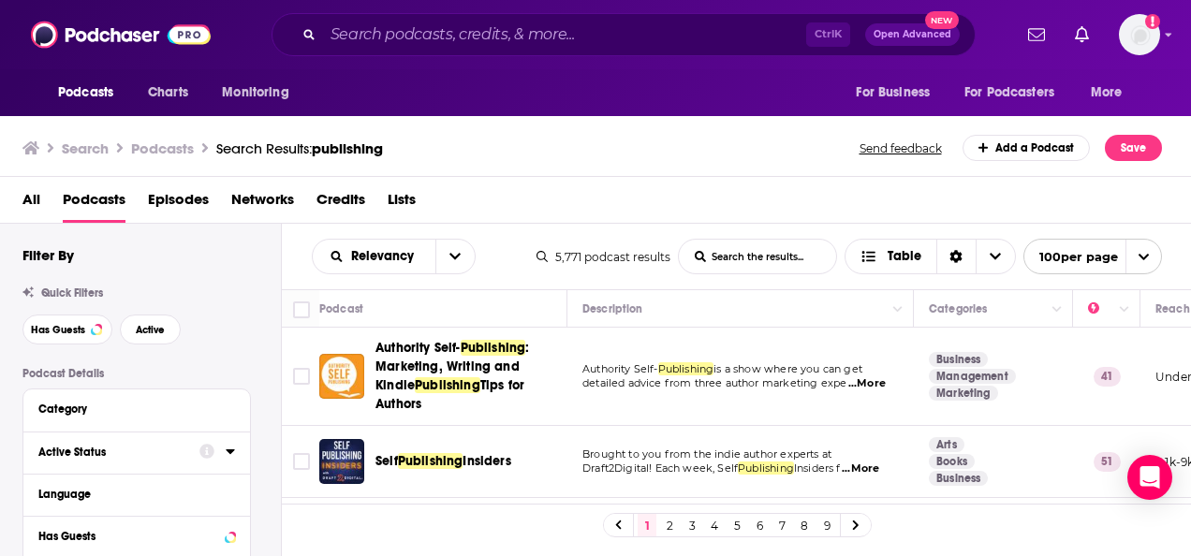
click at [233, 456] on icon at bounding box center [230, 451] width 9 height 15
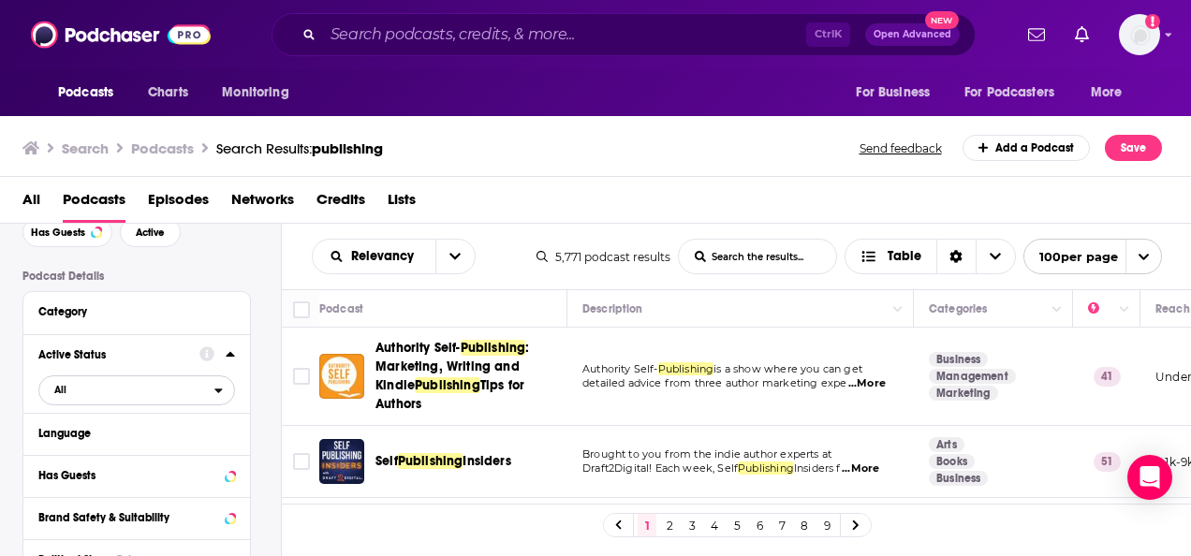
click at [212, 395] on span "All" at bounding box center [126, 389] width 175 height 24
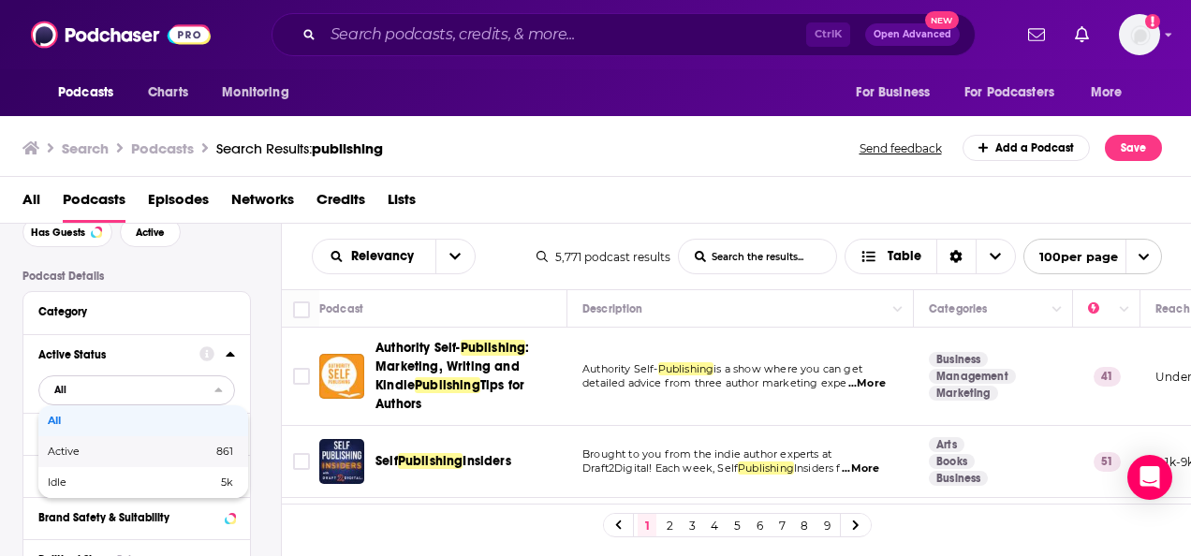
click at [199, 460] on div "Active 861" at bounding box center [143, 451] width 210 height 31
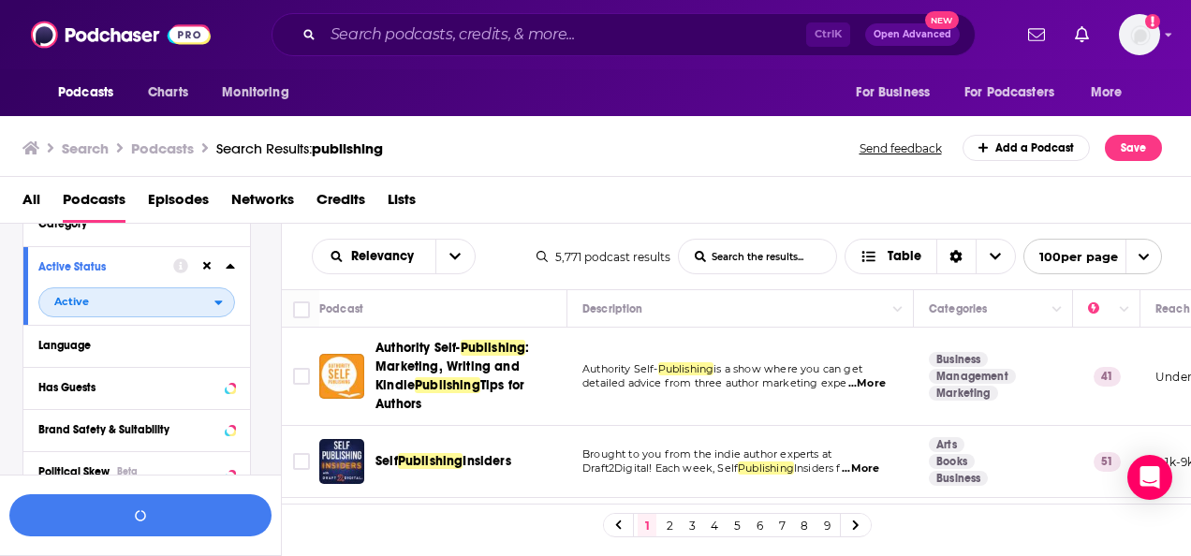
scroll to position [185, 0]
click at [230, 384] on icon at bounding box center [230, 386] width 9 height 15
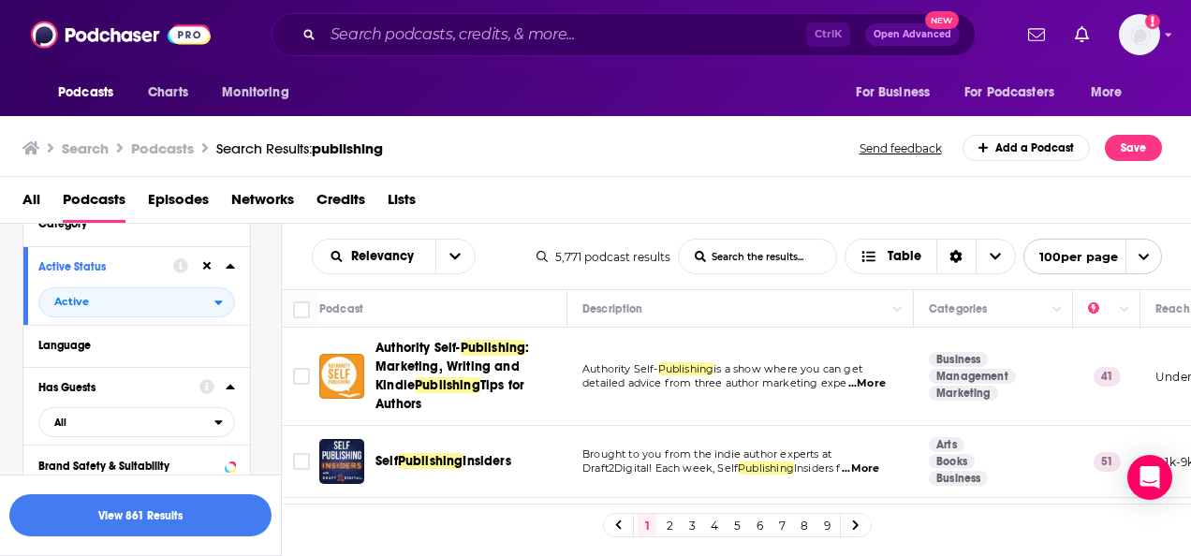
scroll to position [234, 0]
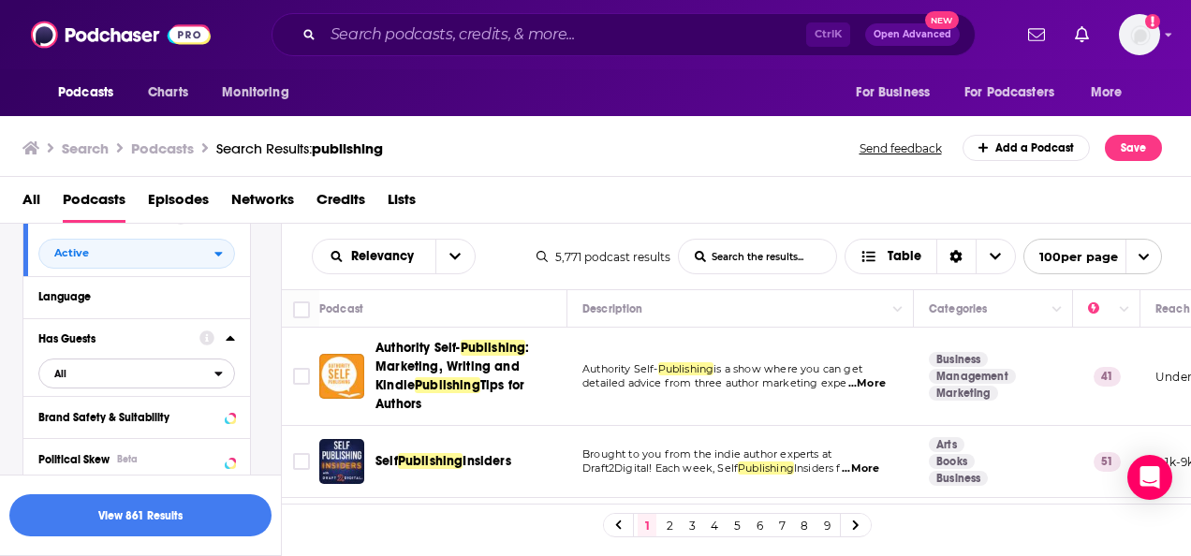
click at [207, 378] on span "All" at bounding box center [126, 373] width 175 height 24
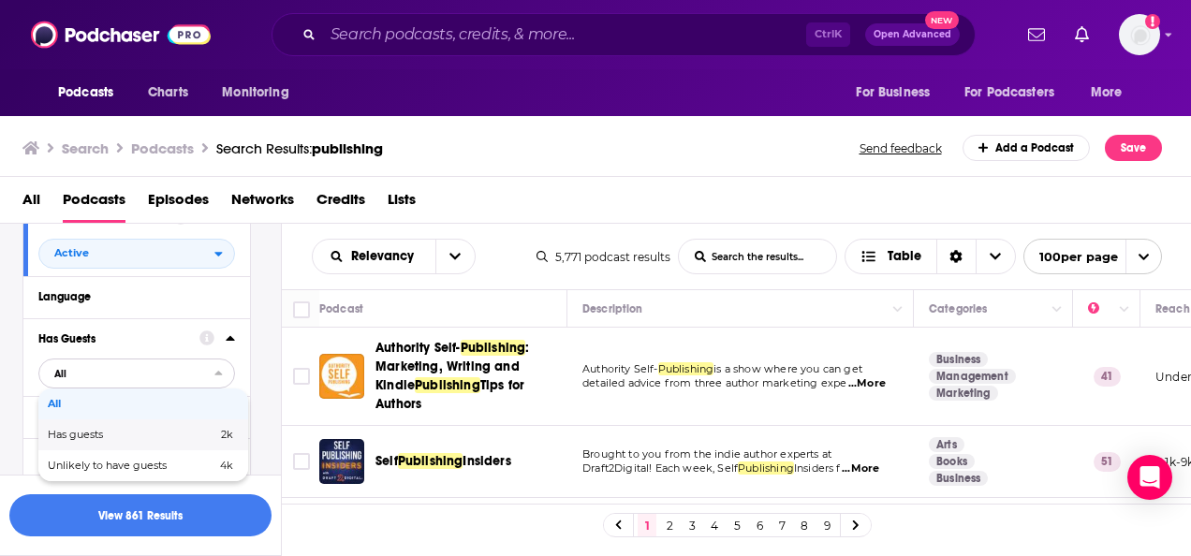
click at [183, 442] on div "Has guests 2k" at bounding box center [143, 435] width 210 height 31
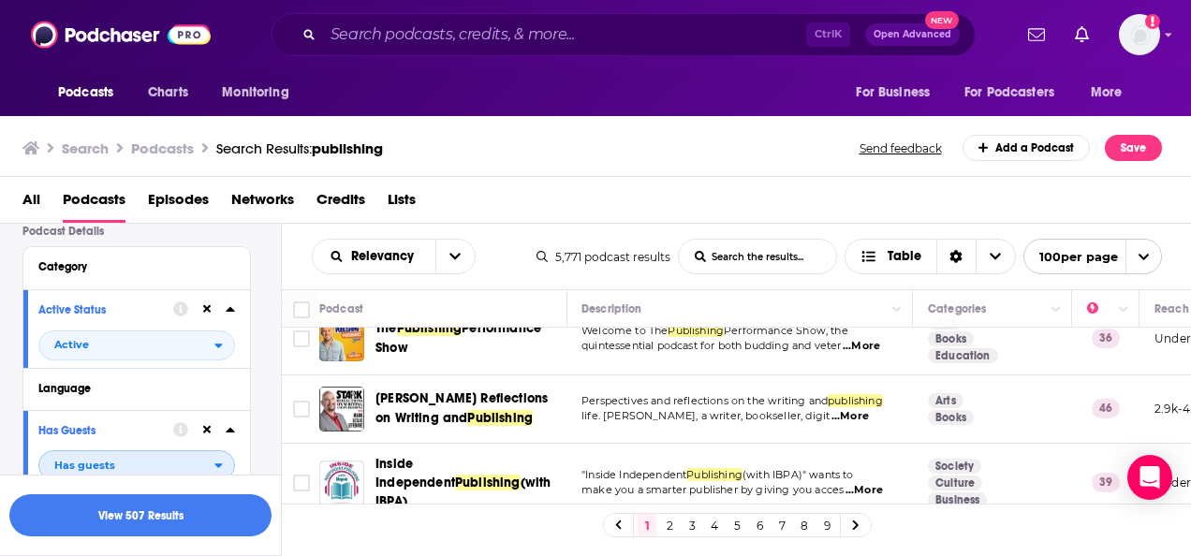
scroll to position [854, 1]
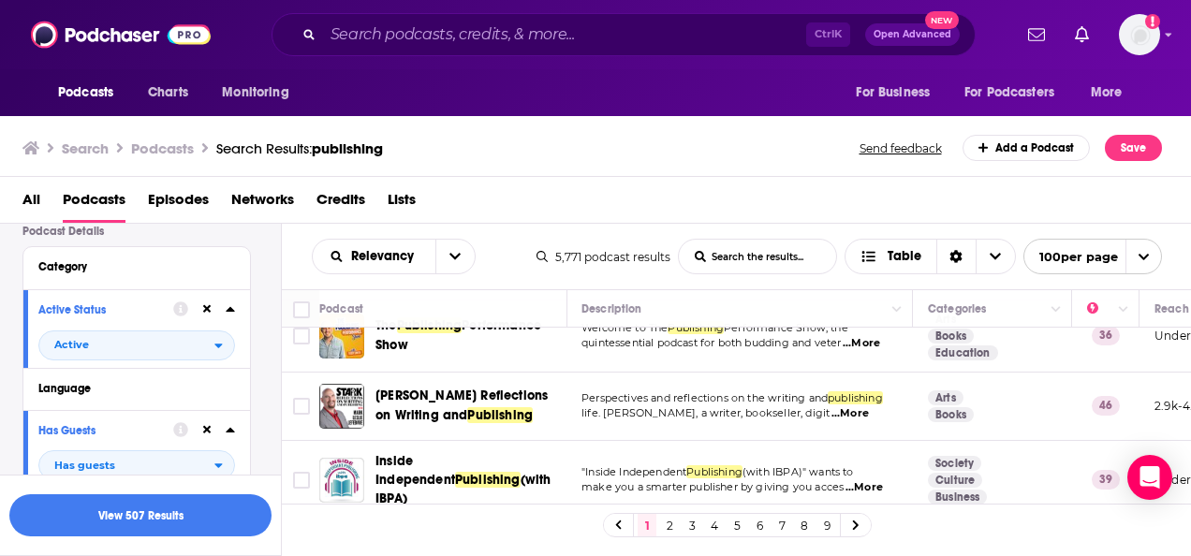
click at [869, 406] on span "...More" at bounding box center [850, 413] width 37 height 15
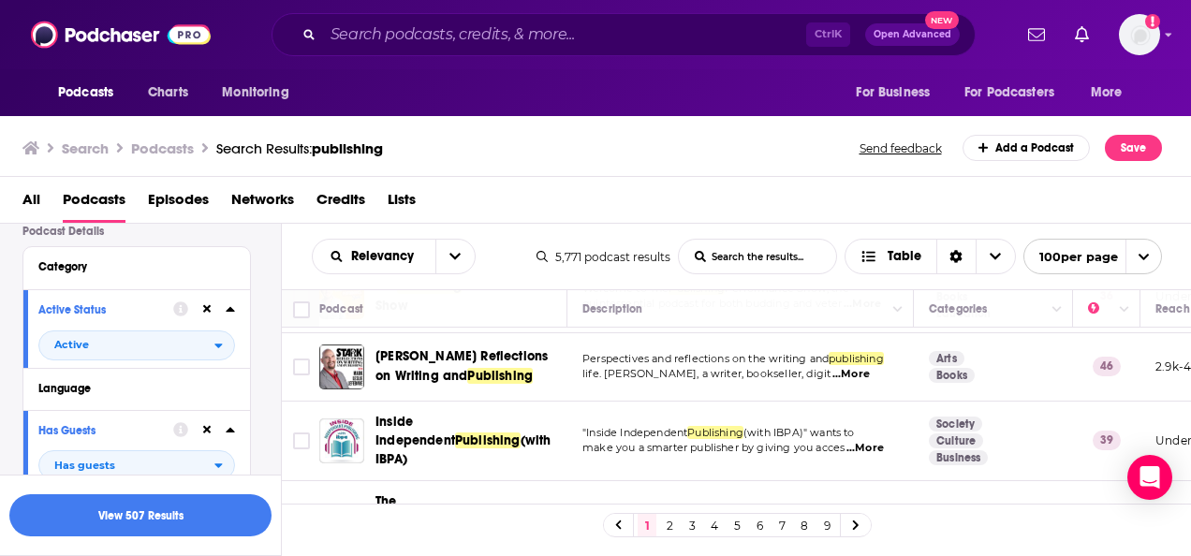
scroll to position [894, 0]
click at [867, 440] on span "...More" at bounding box center [865, 447] width 37 height 15
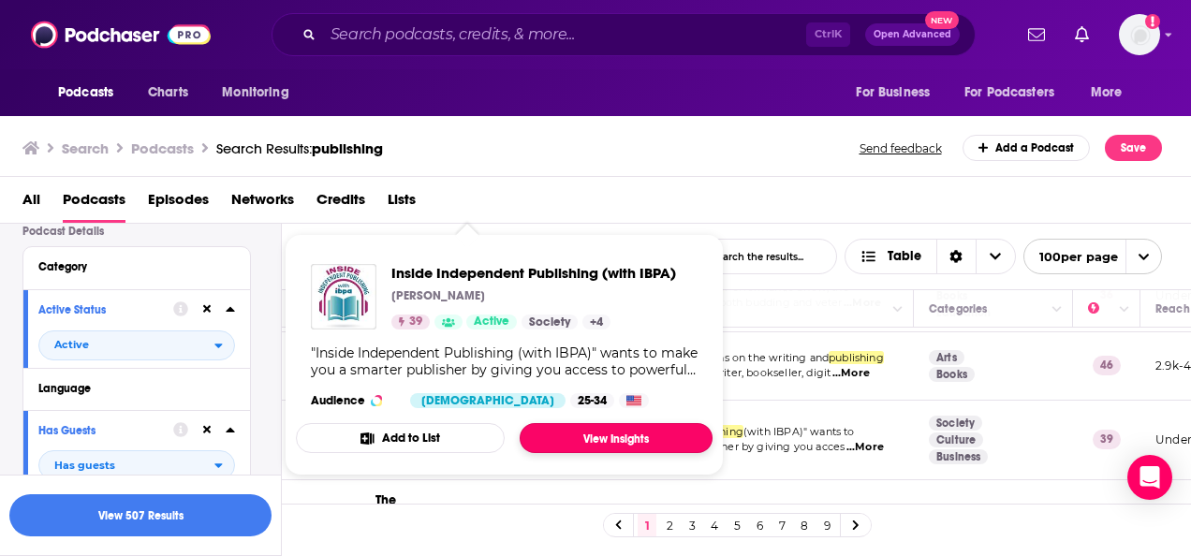
drag, startPoint x: 420, startPoint y: 388, endPoint x: 579, endPoint y: 439, distance: 166.4
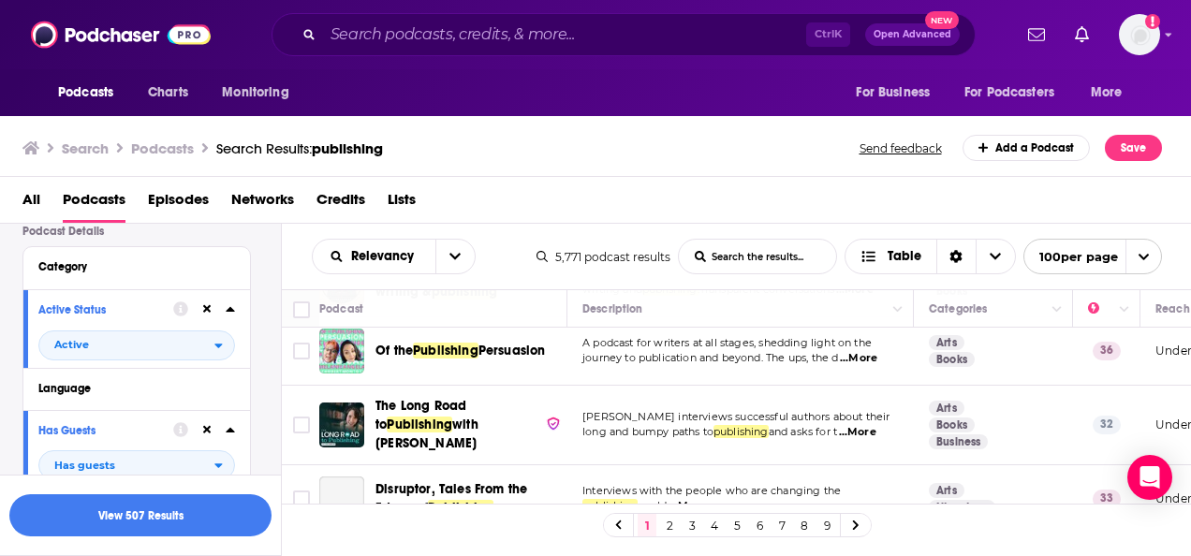
scroll to position [2803, 0]
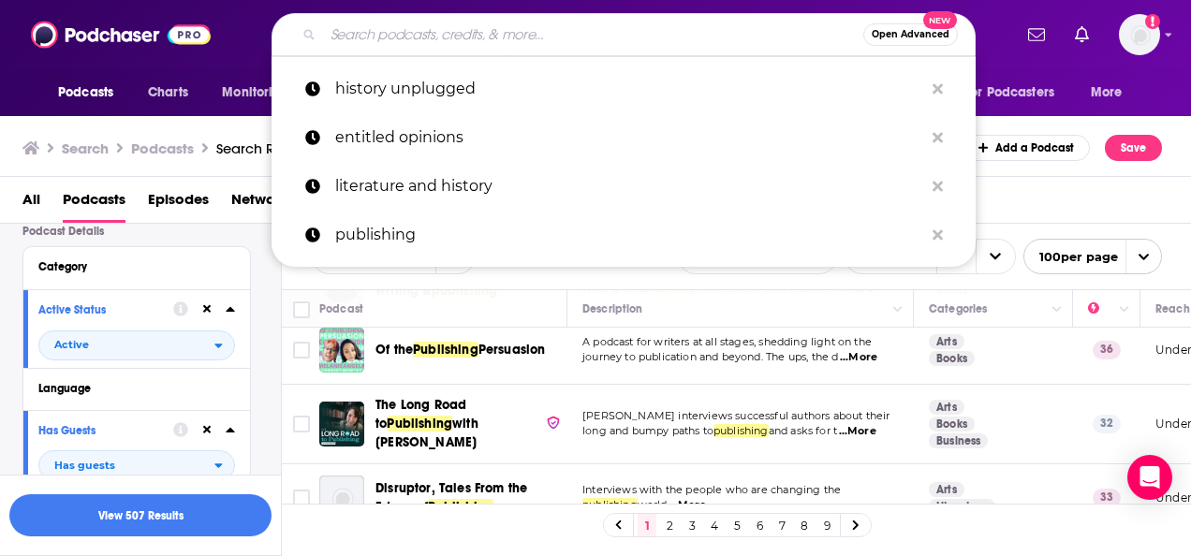
click at [496, 41] on input "Search podcasts, credits, & more..." at bounding box center [593, 35] width 540 height 30
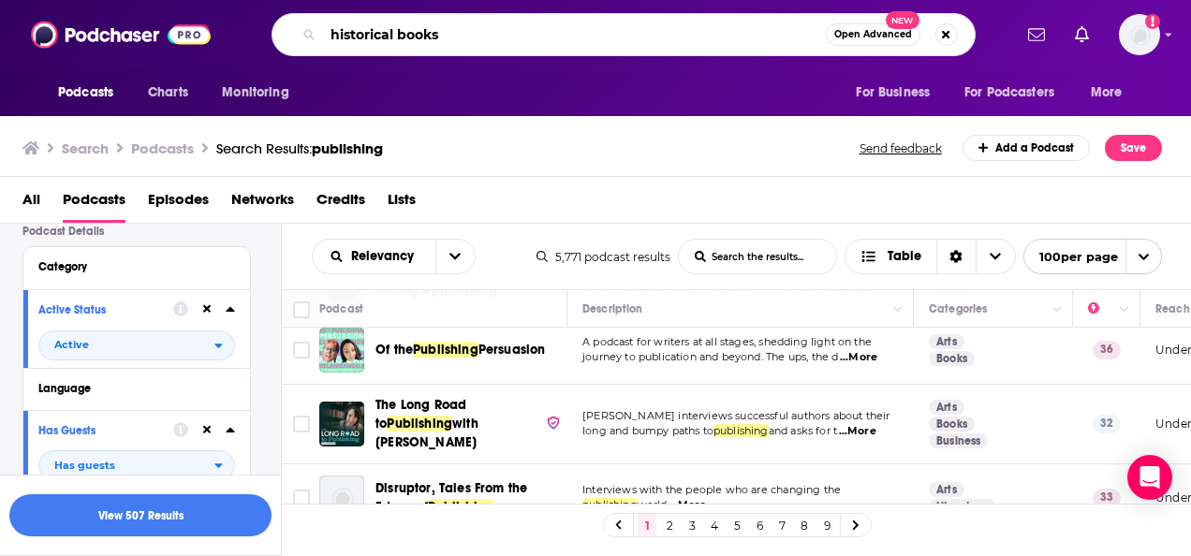
type input "historical books"
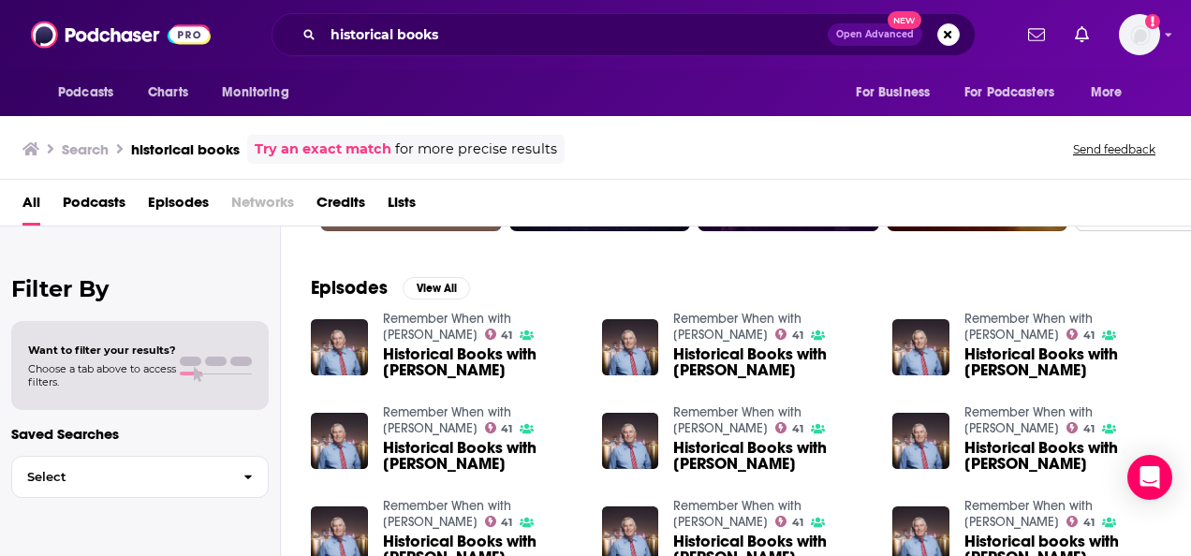
scroll to position [235, 0]
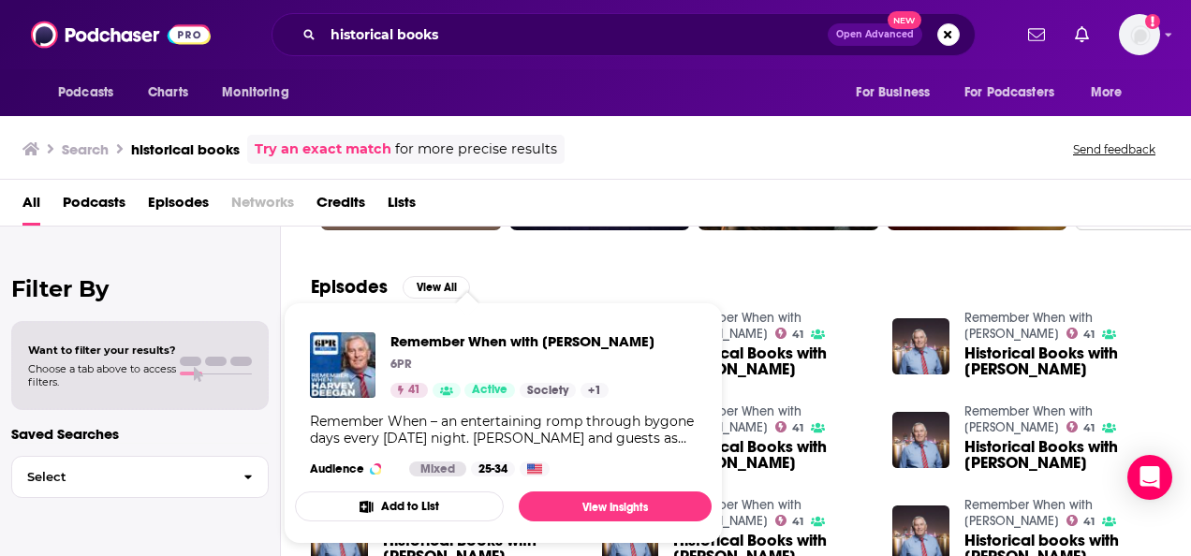
click at [678, 432] on div "Remember When – an entertaining romp through bygone days every Sunday night. Jo…" at bounding box center [503, 430] width 387 height 34
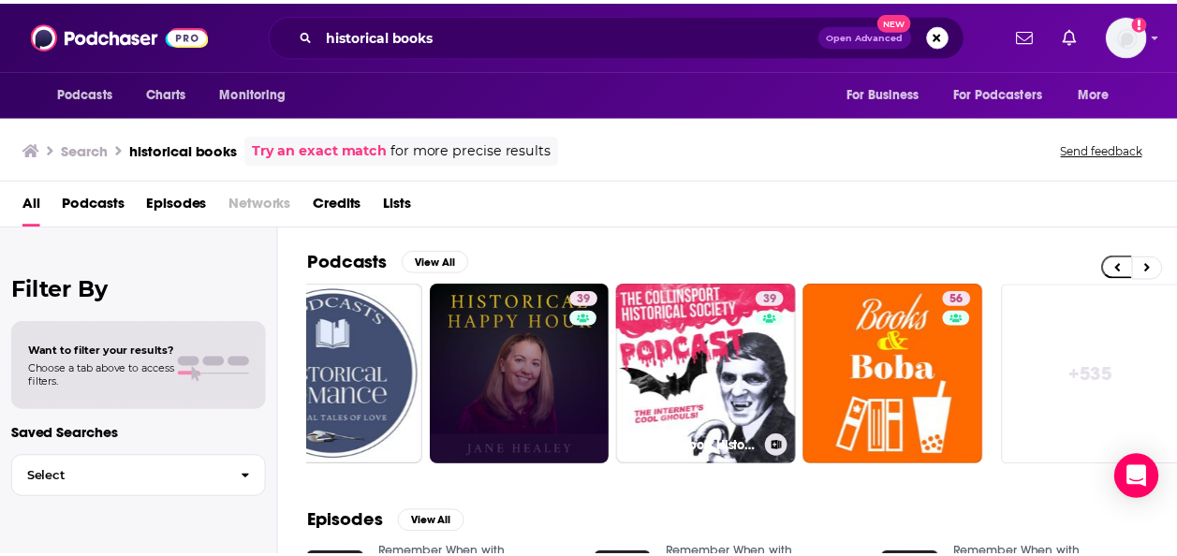
scroll to position [0, 839]
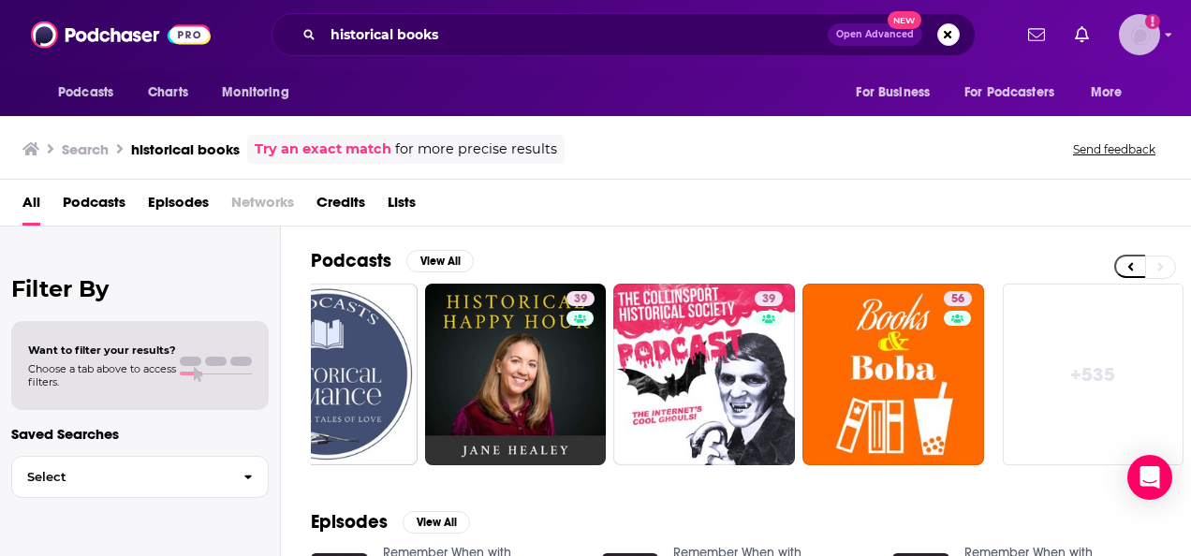
click at [1167, 29] on icon "Show profile menu" at bounding box center [1168, 34] width 7 height 11
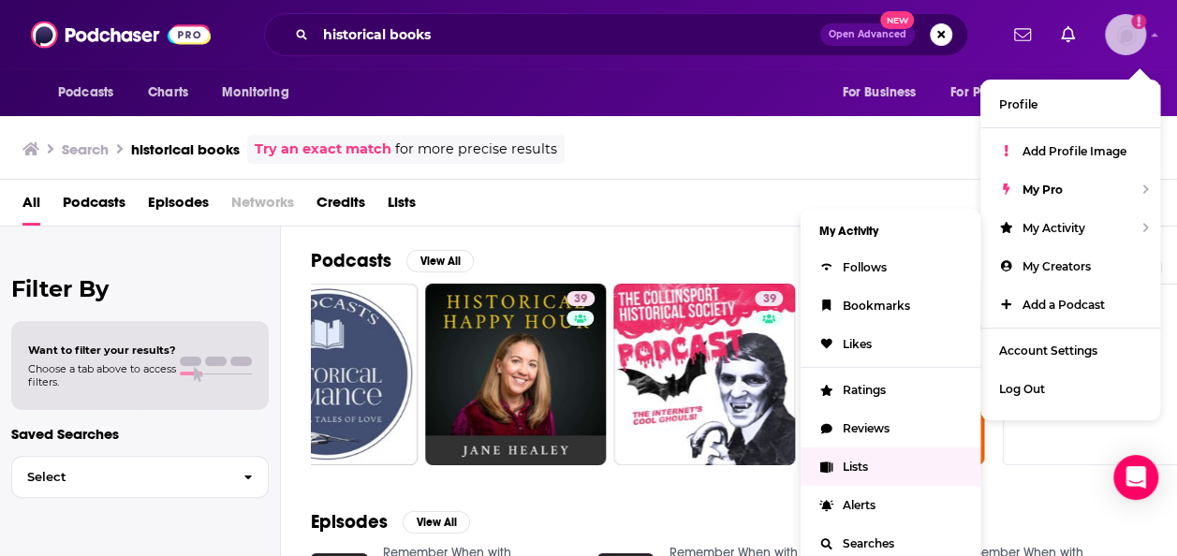
click at [856, 461] on span "Lists" at bounding box center [855, 467] width 25 height 14
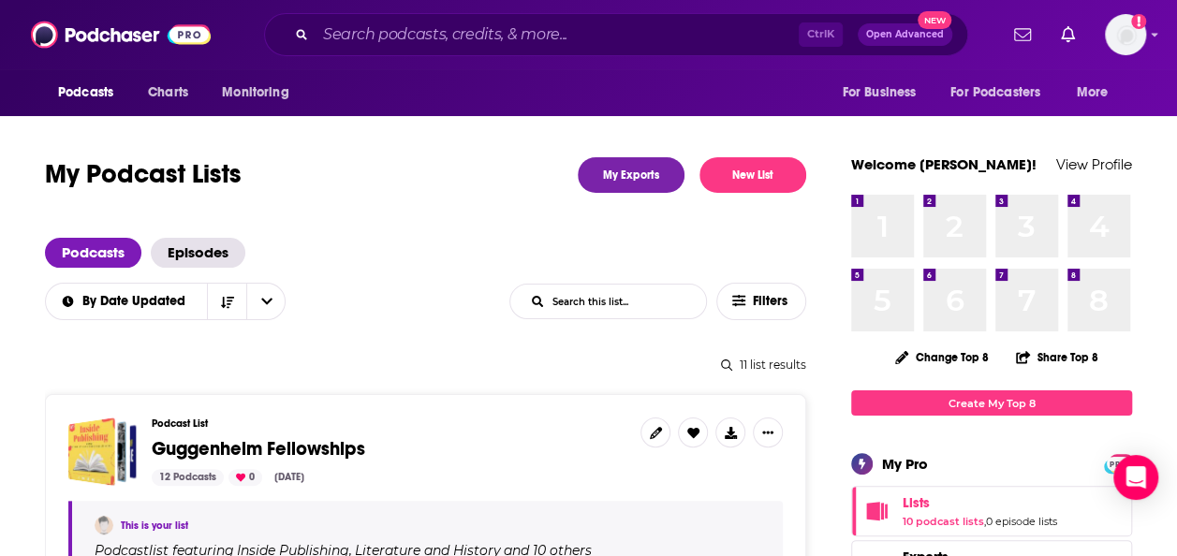
scroll to position [71, 0]
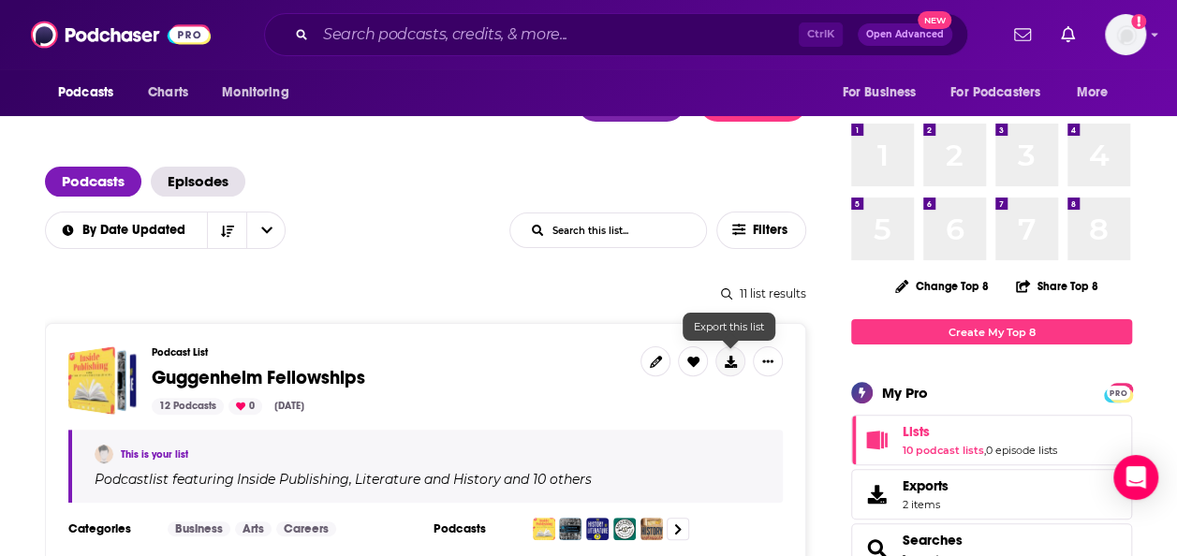
click at [736, 361] on icon at bounding box center [731, 362] width 12 height 12
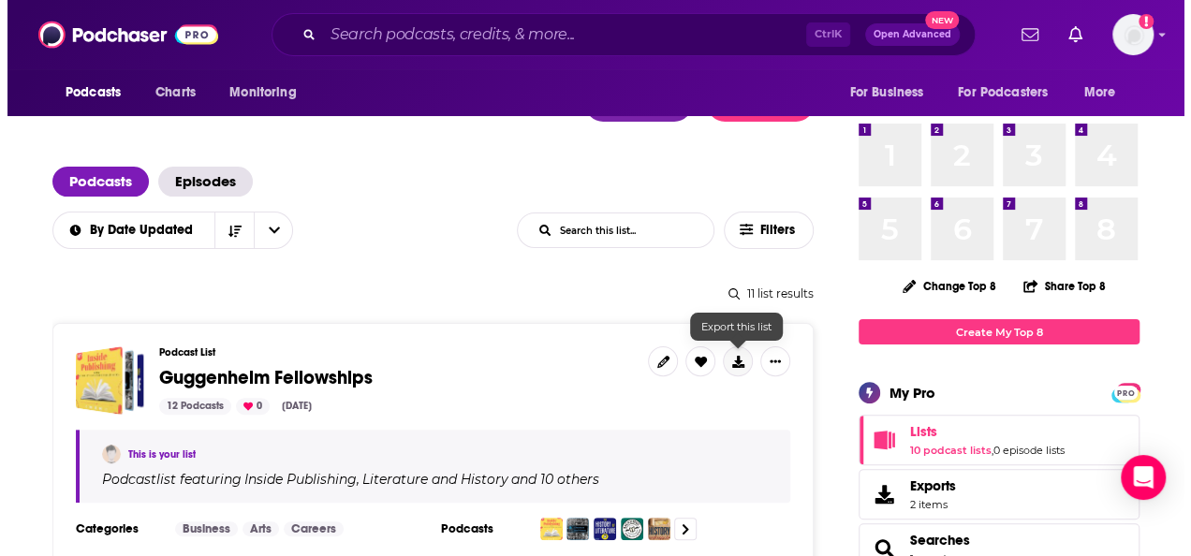
scroll to position [0, 0]
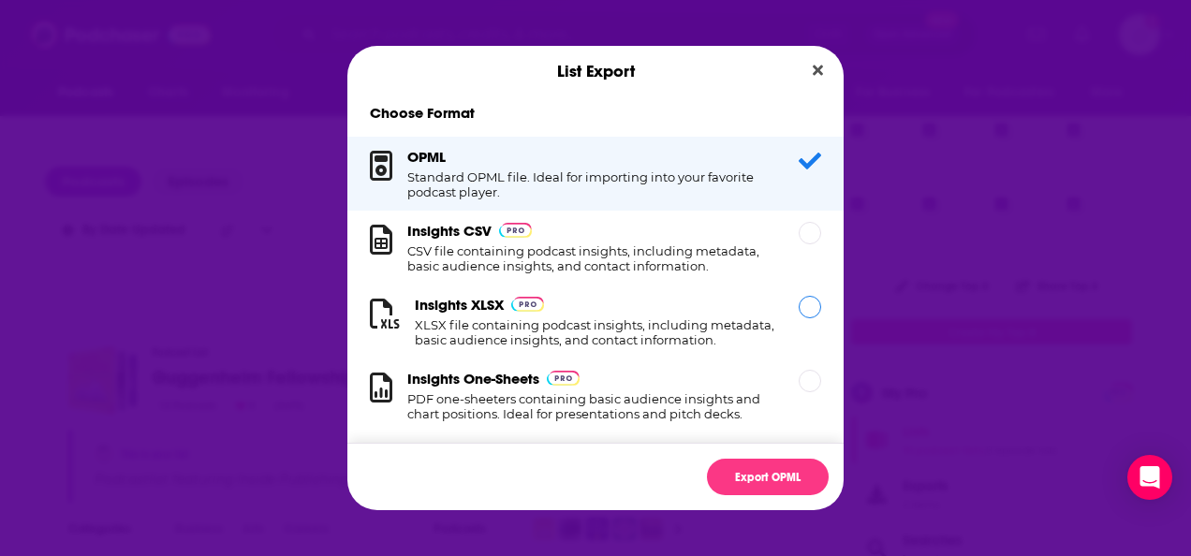
click at [799, 309] on div "Dialog" at bounding box center [810, 307] width 22 height 22
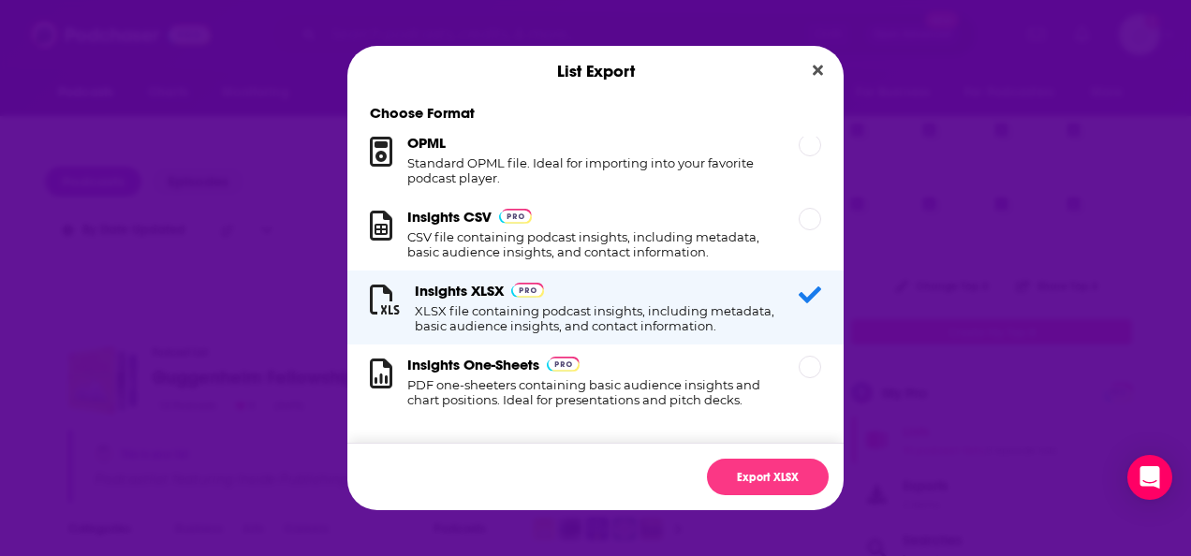
scroll to position [35, 0]
click at [764, 480] on button "Export XLSX" at bounding box center [768, 477] width 122 height 37
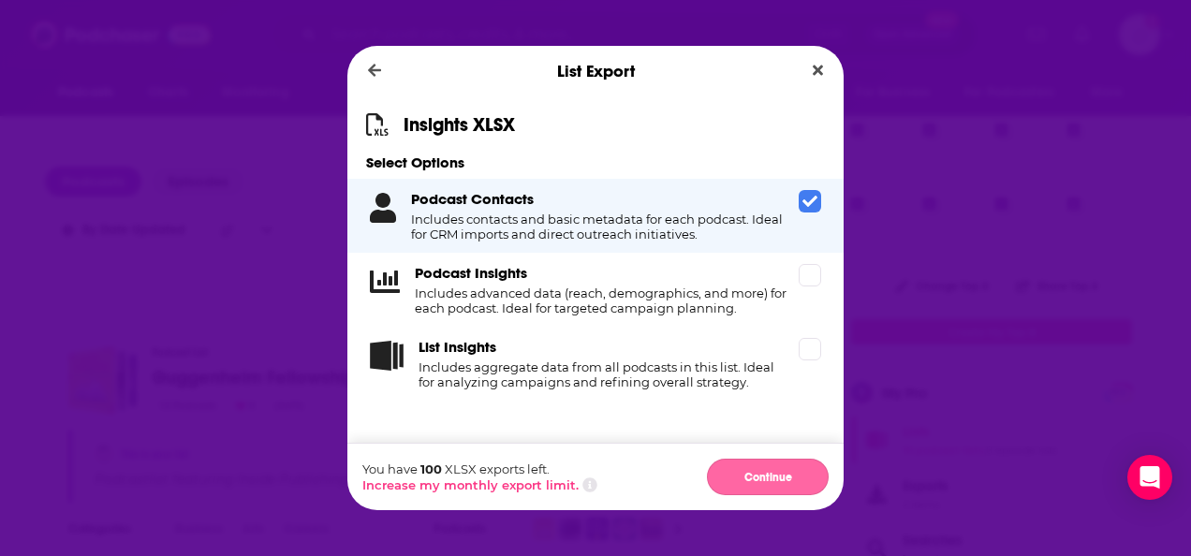
click at [770, 476] on button "Continue" at bounding box center [768, 477] width 122 height 37
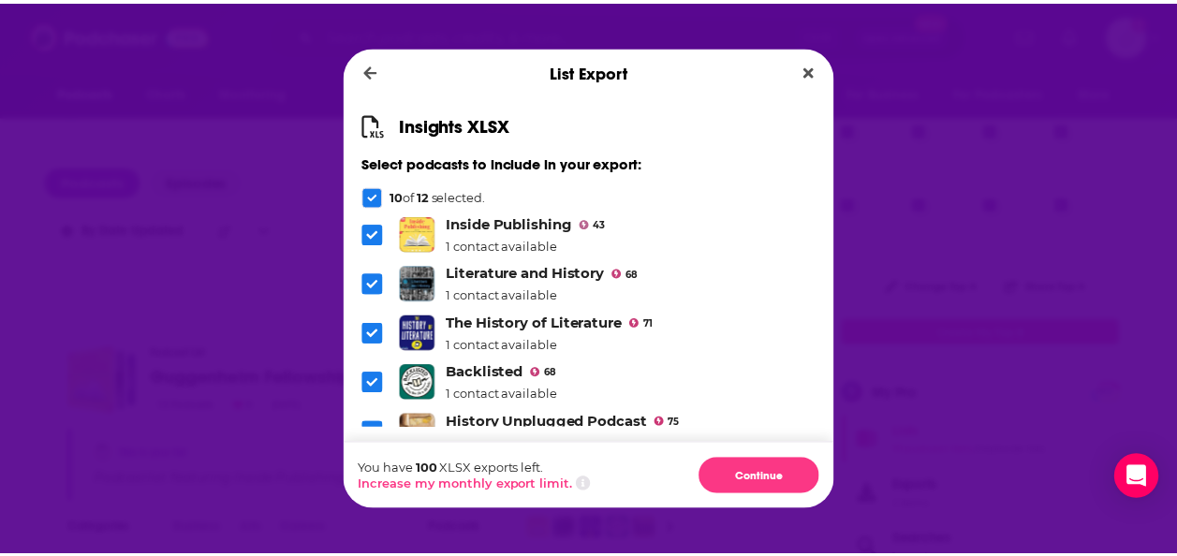
scroll to position [305, 0]
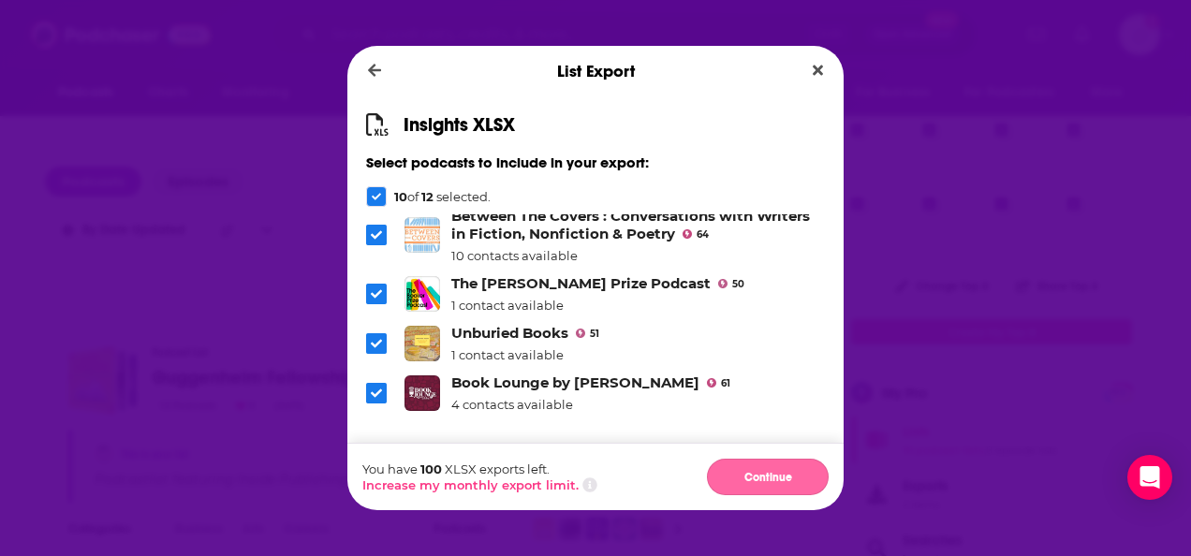
click at [751, 466] on button "Continue" at bounding box center [768, 477] width 122 height 37
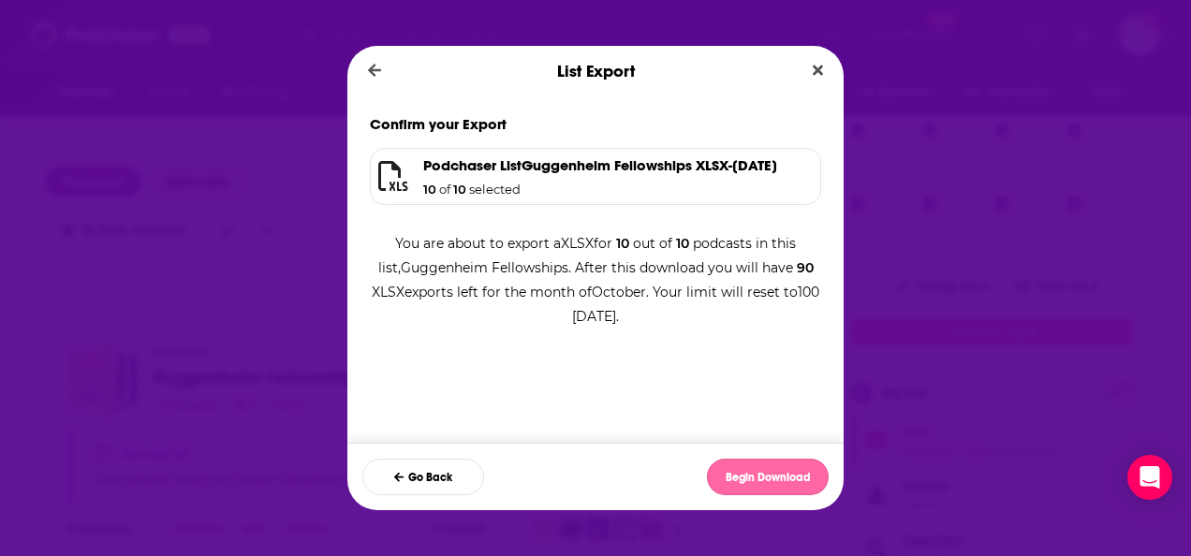
click at [764, 475] on button "Begin Download" at bounding box center [768, 477] width 122 height 37
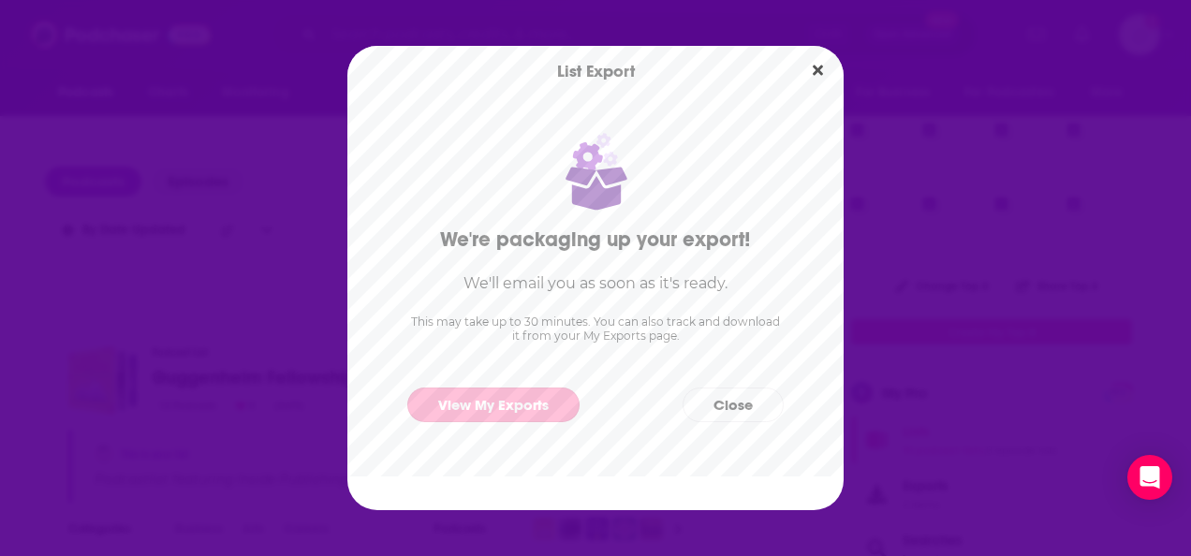
click at [486, 397] on link "View My Exports" at bounding box center [493, 405] width 172 height 35
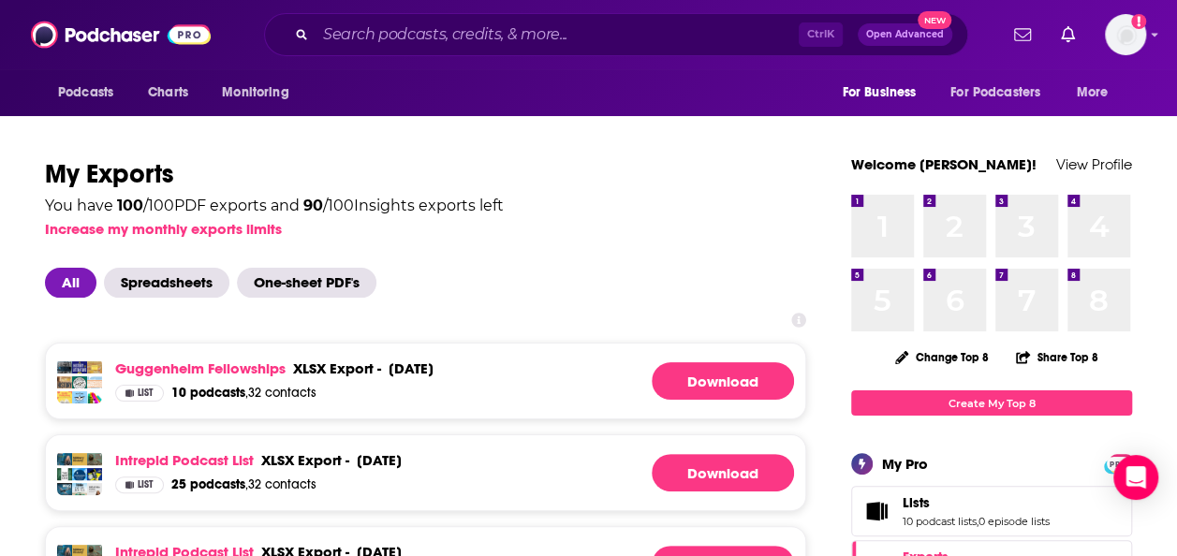
scroll to position [96, 0]
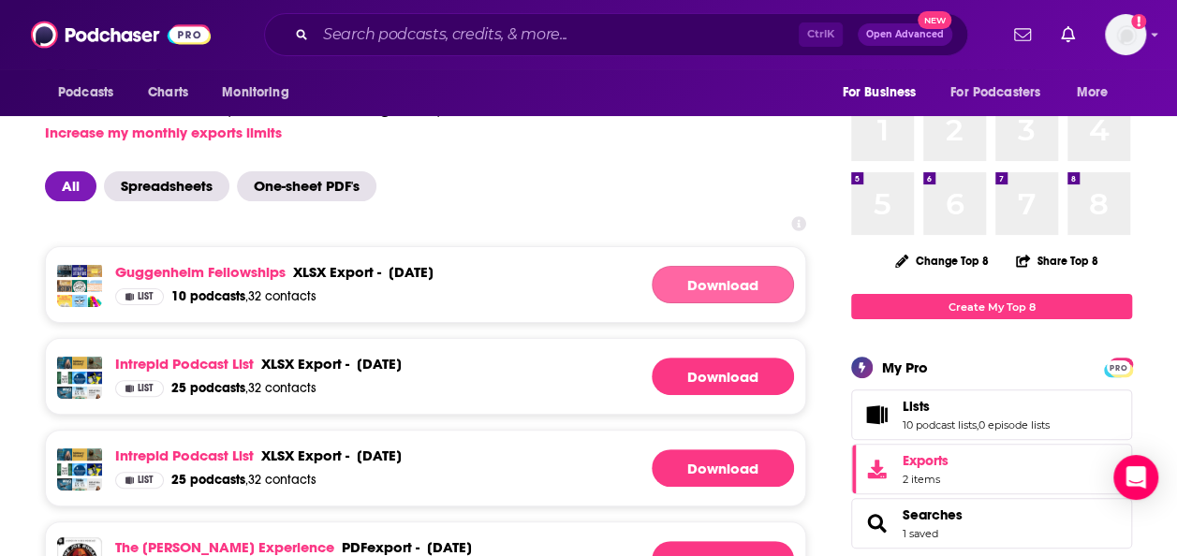
click at [700, 279] on link "Download" at bounding box center [723, 284] width 142 height 37
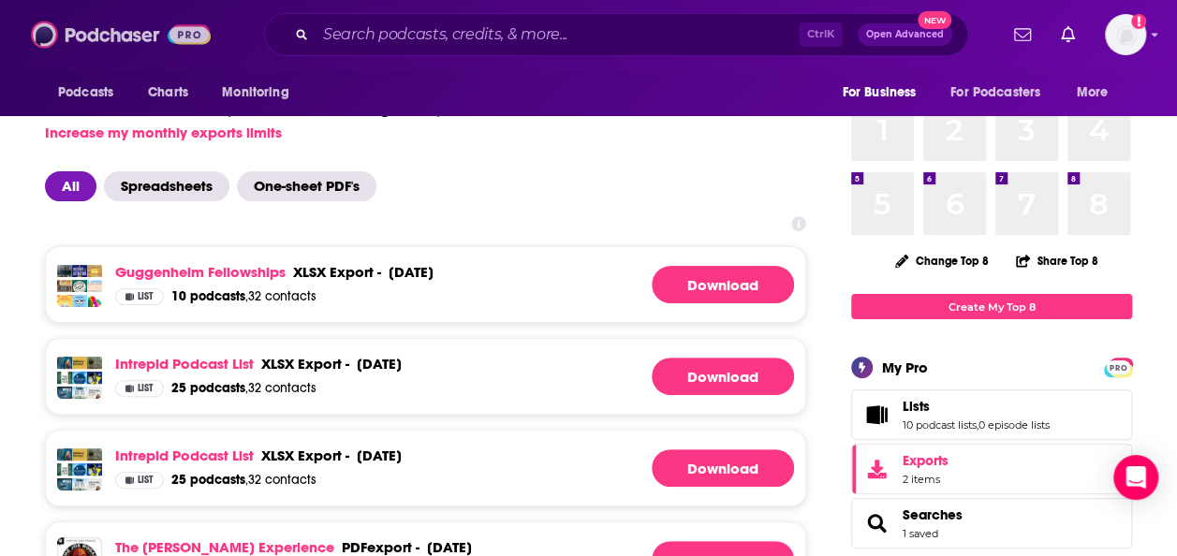
click at [87, 39] on img at bounding box center [121, 35] width 180 height 36
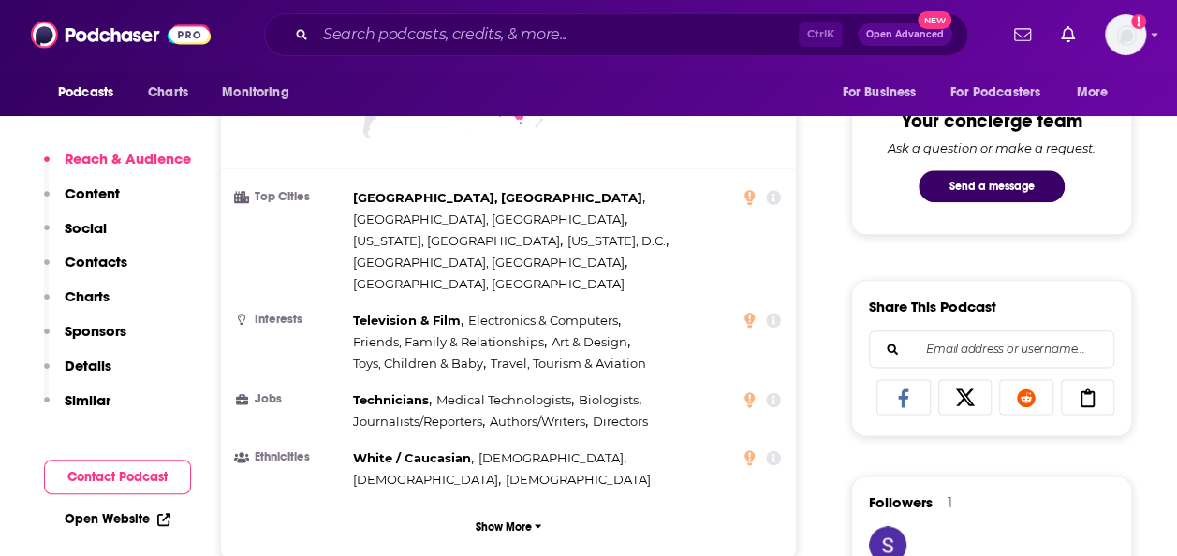
scroll to position [965, 0]
click at [159, 516] on icon at bounding box center [163, 519] width 13 height 13
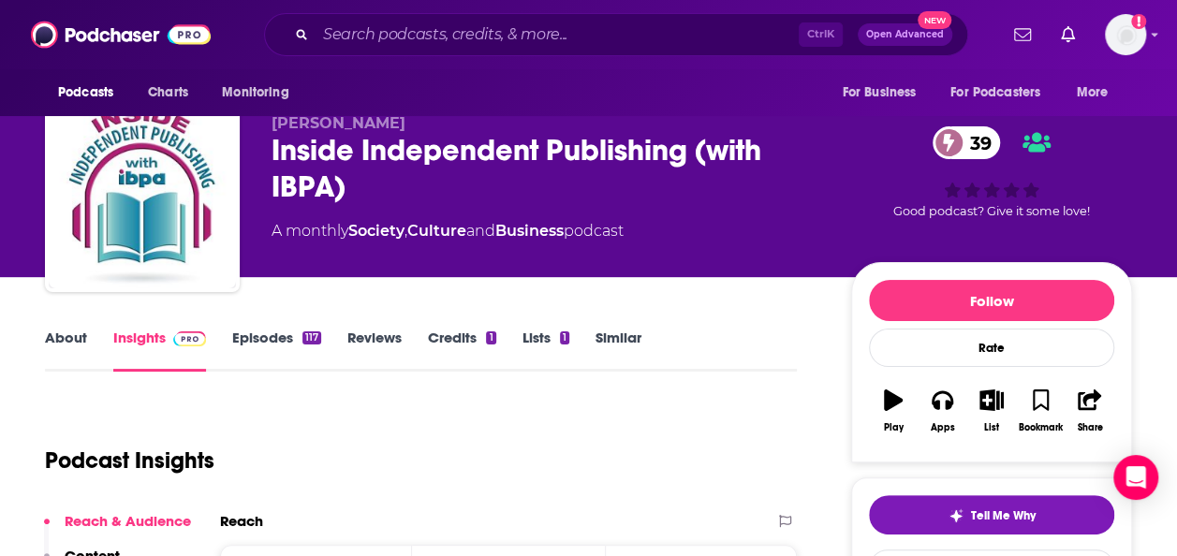
scroll to position [18, 0]
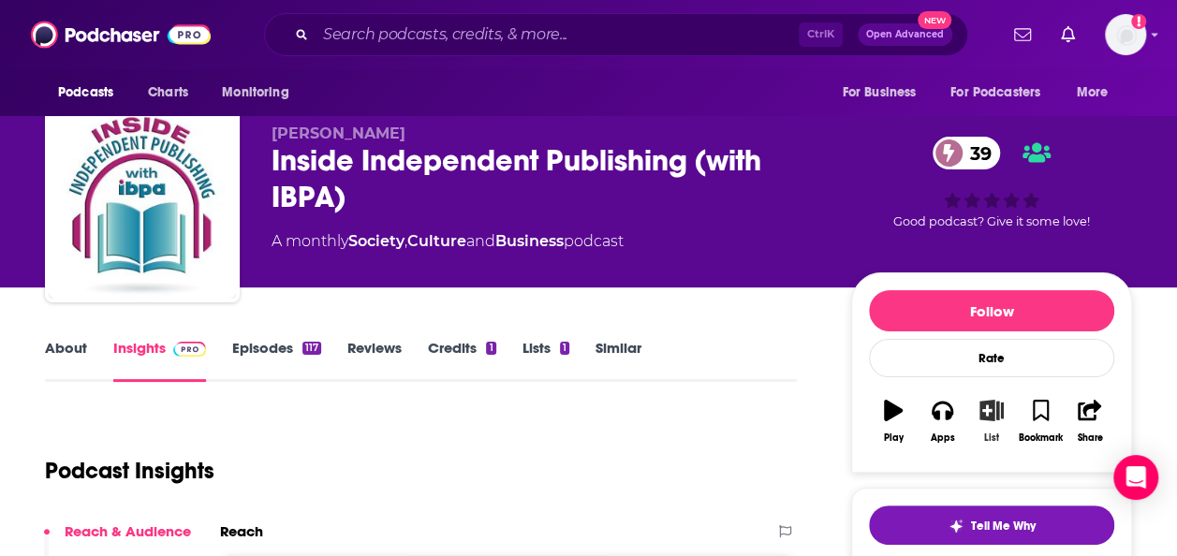
click at [988, 427] on button "List" at bounding box center [991, 421] width 49 height 67
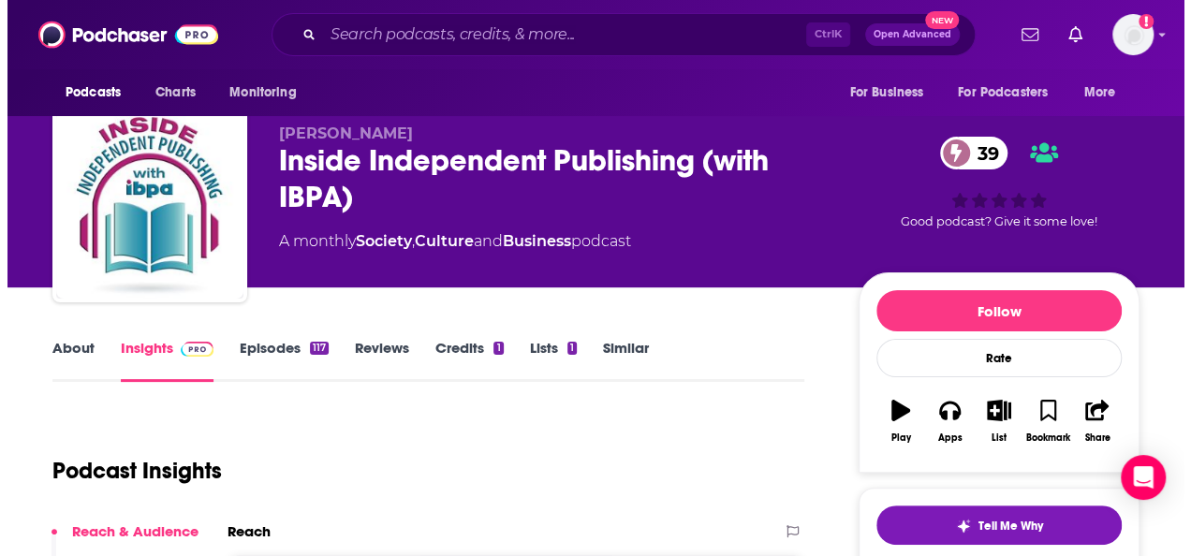
scroll to position [0, 0]
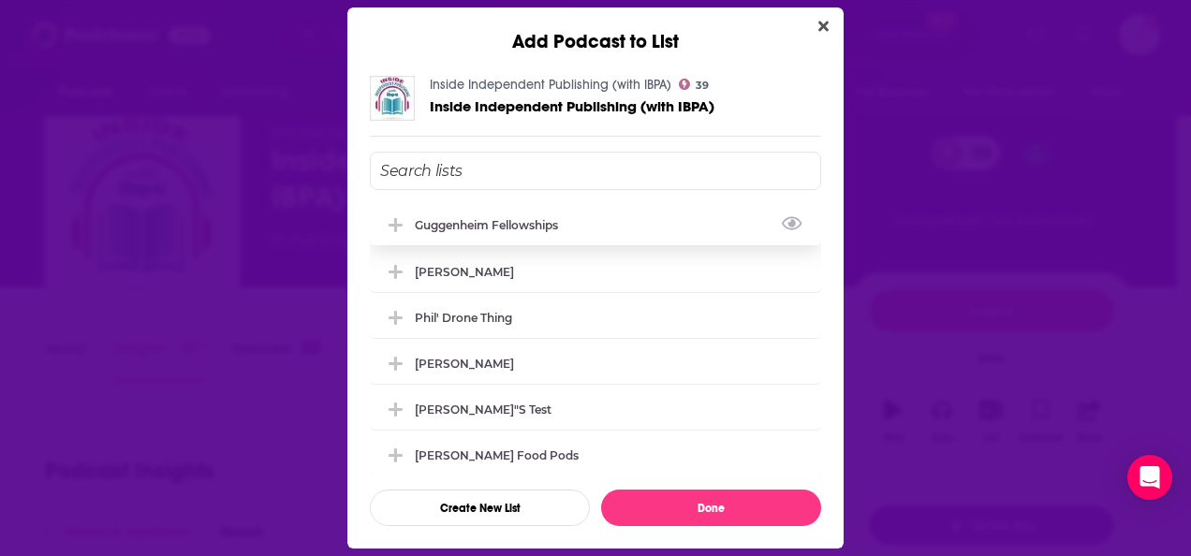
click at [612, 234] on div "Guggenheim Fellowships" at bounding box center [595, 224] width 451 height 41
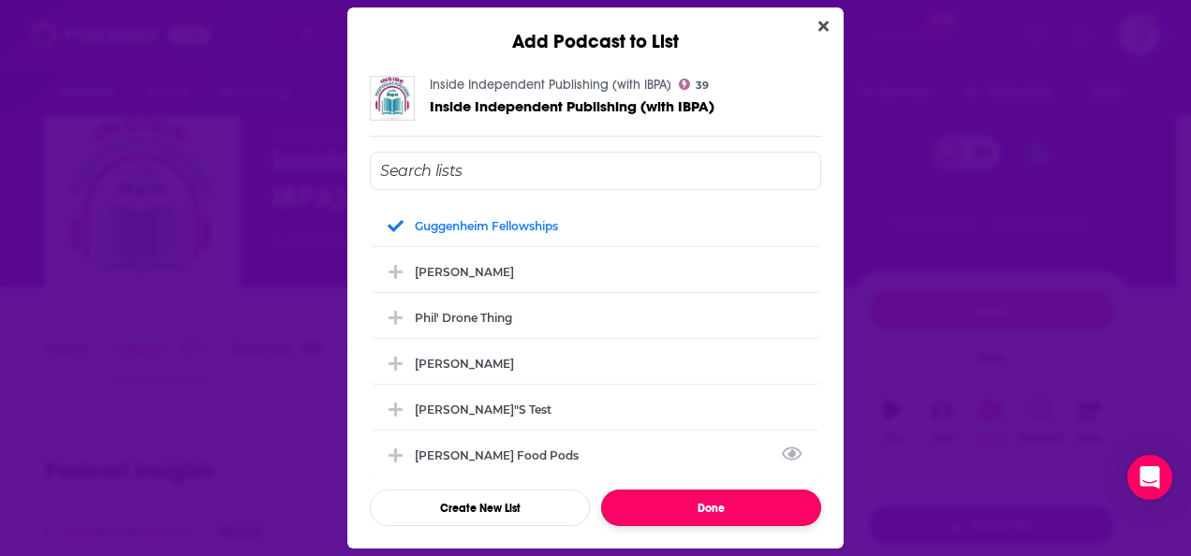
click at [689, 496] on button "Done" at bounding box center [711, 508] width 220 height 37
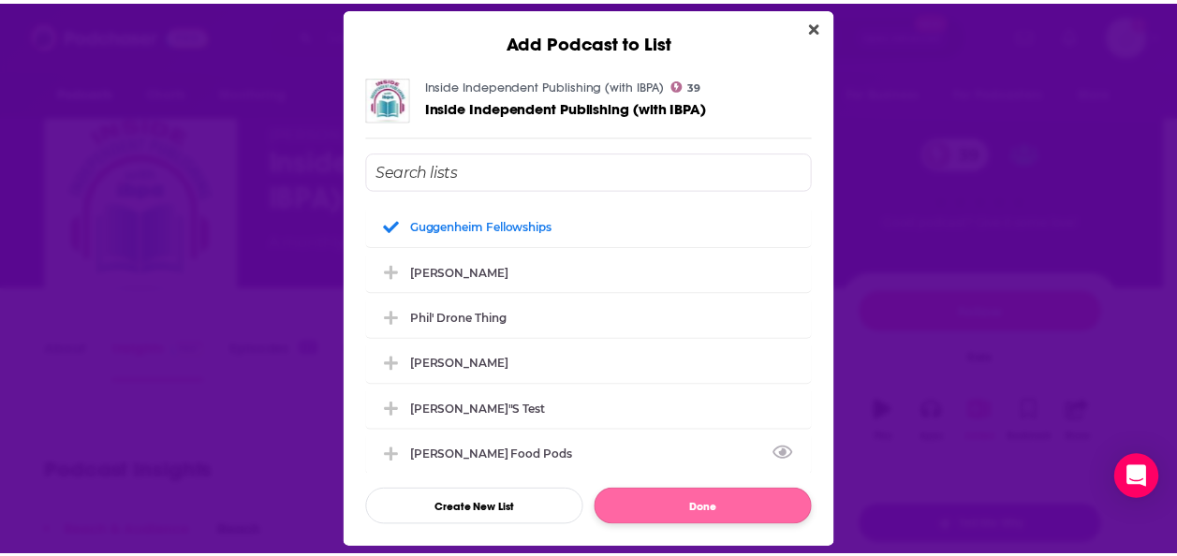
scroll to position [18, 0]
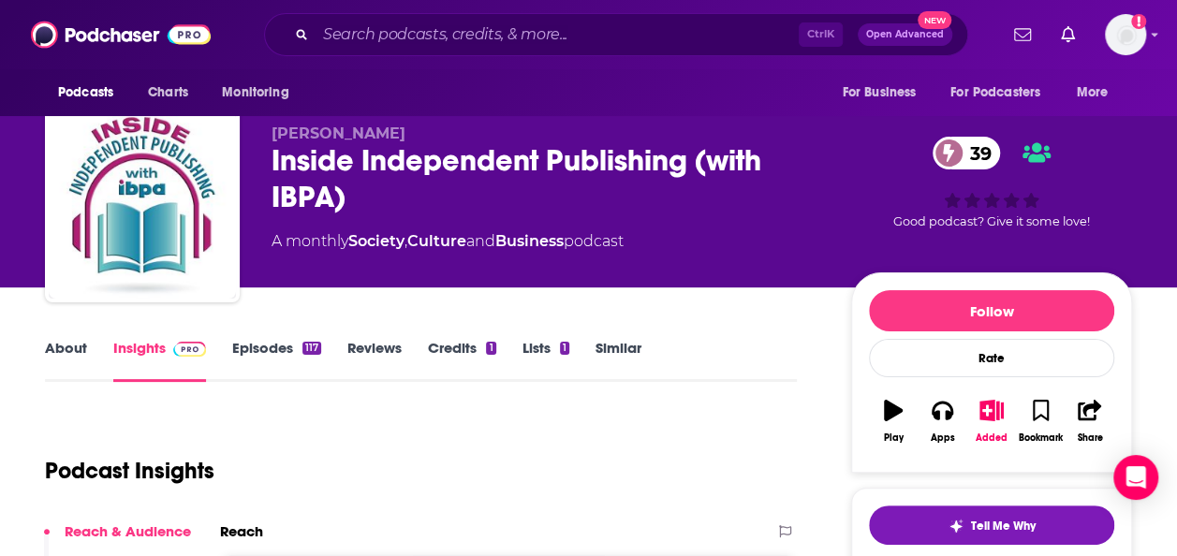
click at [609, 357] on link "Similar" at bounding box center [619, 360] width 46 height 43
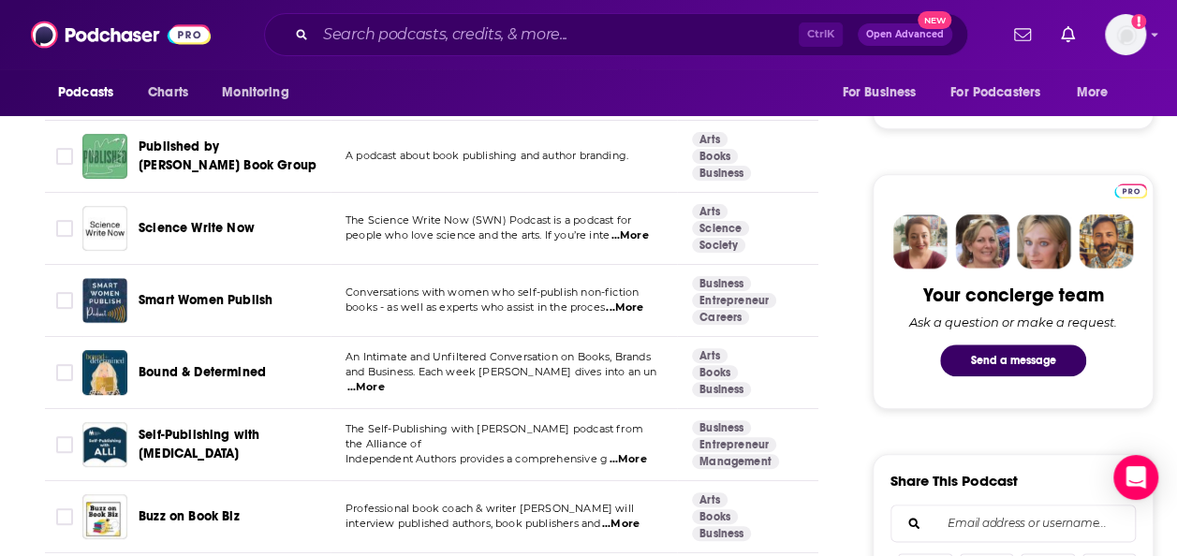
scroll to position [790, 0]
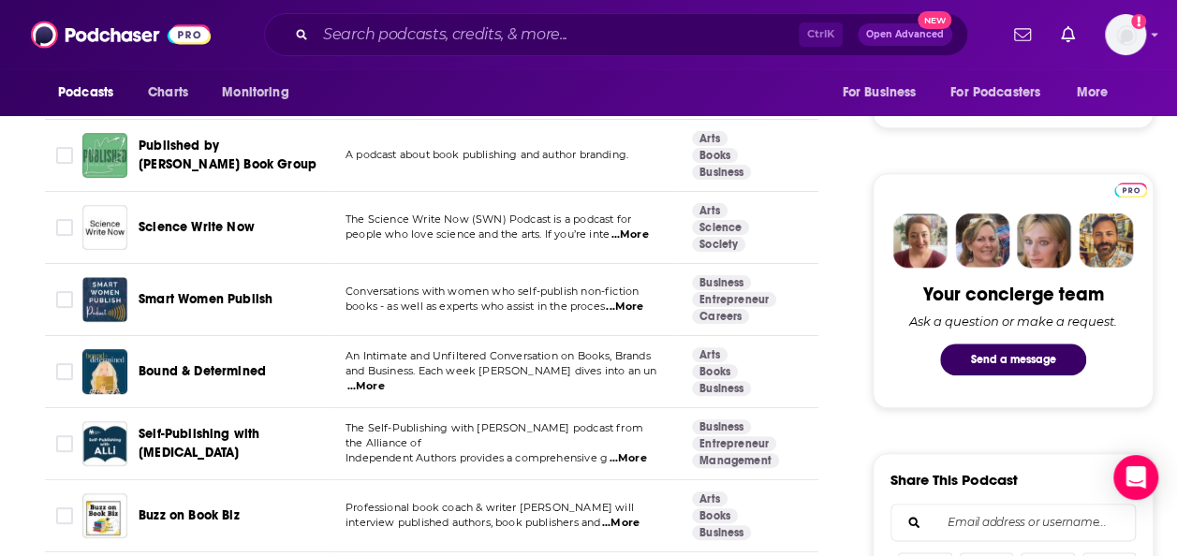
click at [632, 232] on span "...More" at bounding box center [629, 235] width 37 height 15
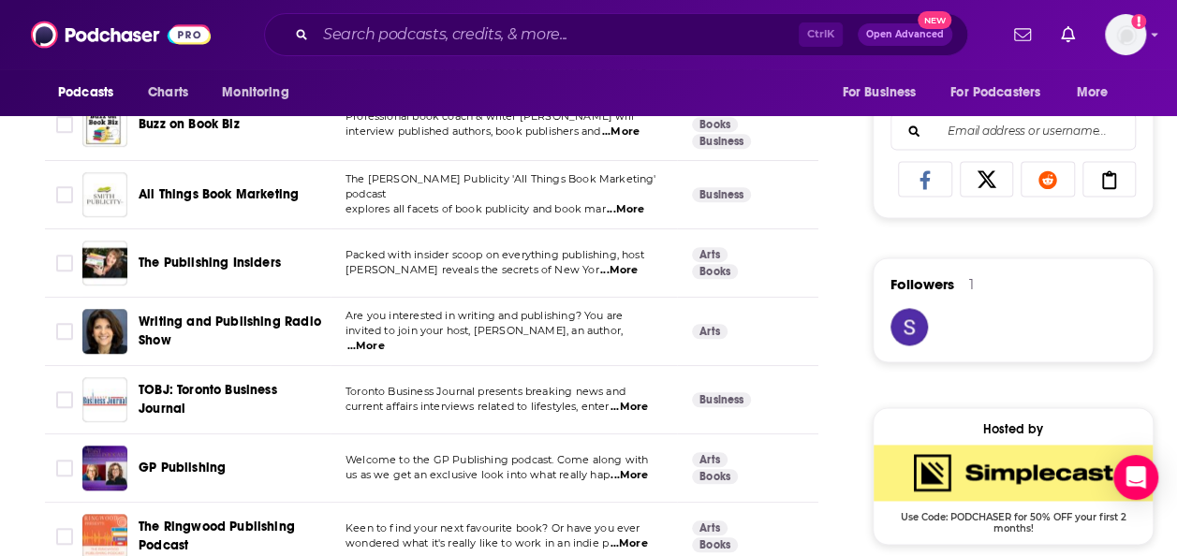
scroll to position [1184, 0]
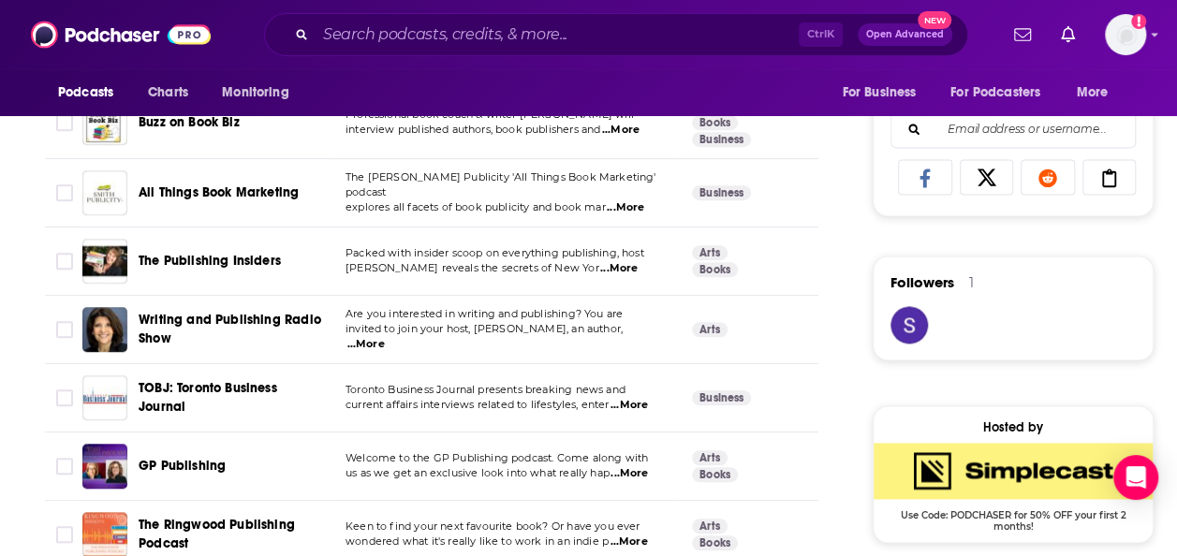
click at [626, 261] on span "...More" at bounding box center [618, 268] width 37 height 15
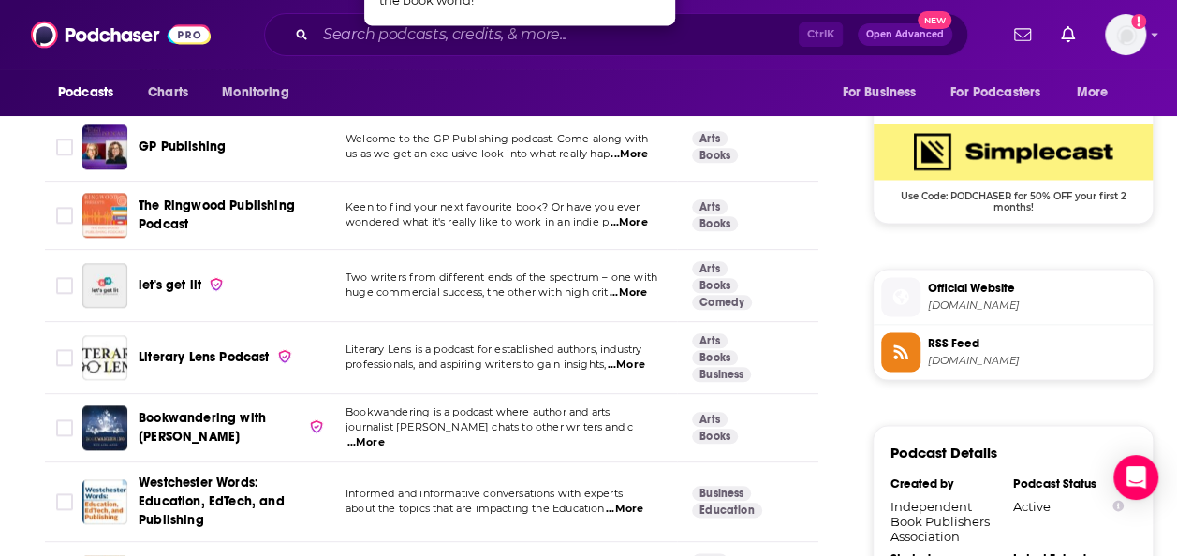
scroll to position [1505, 0]
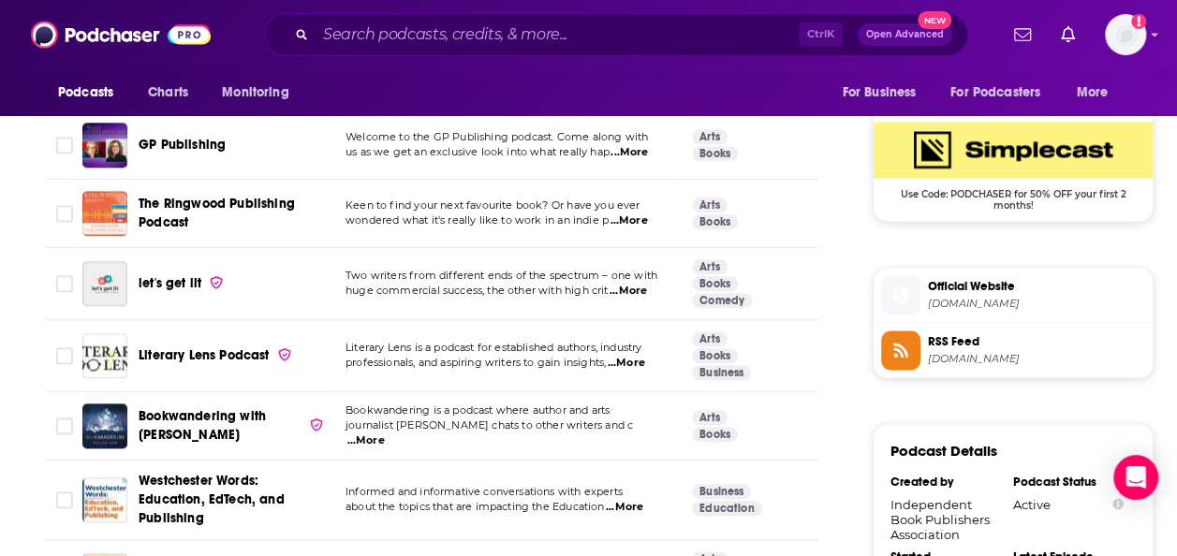
click at [629, 358] on span "...More" at bounding box center [626, 363] width 37 height 15
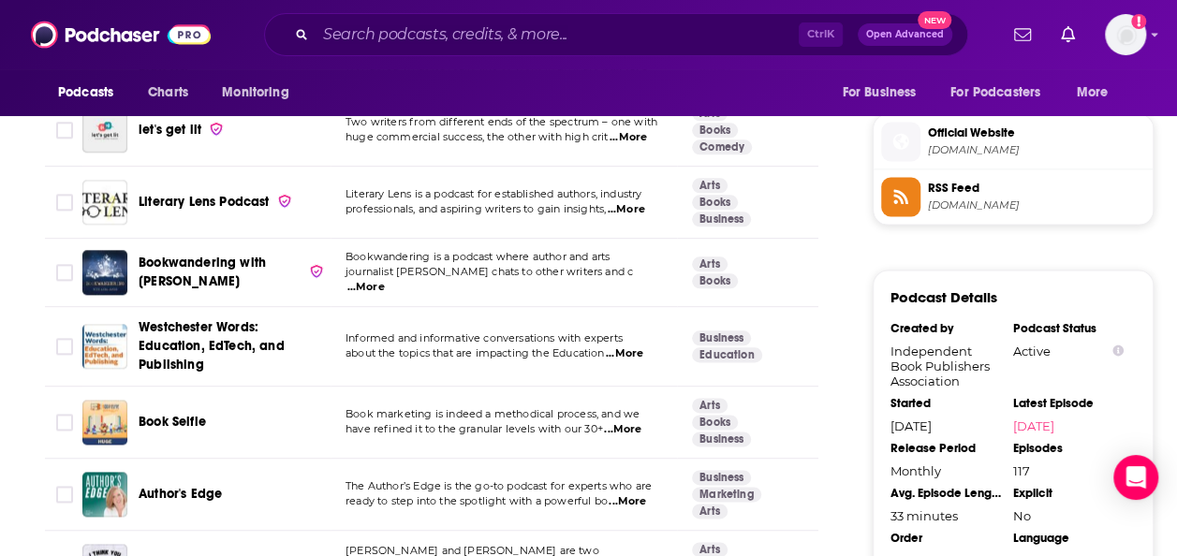
click at [385, 280] on span "...More" at bounding box center [365, 287] width 37 height 15
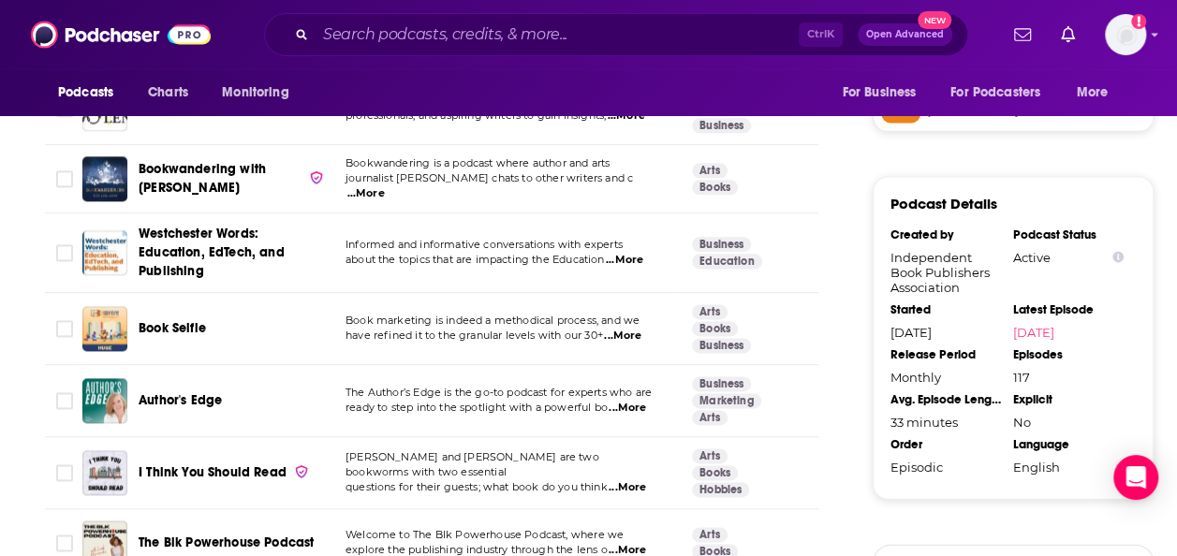
scroll to position [1859, 0]
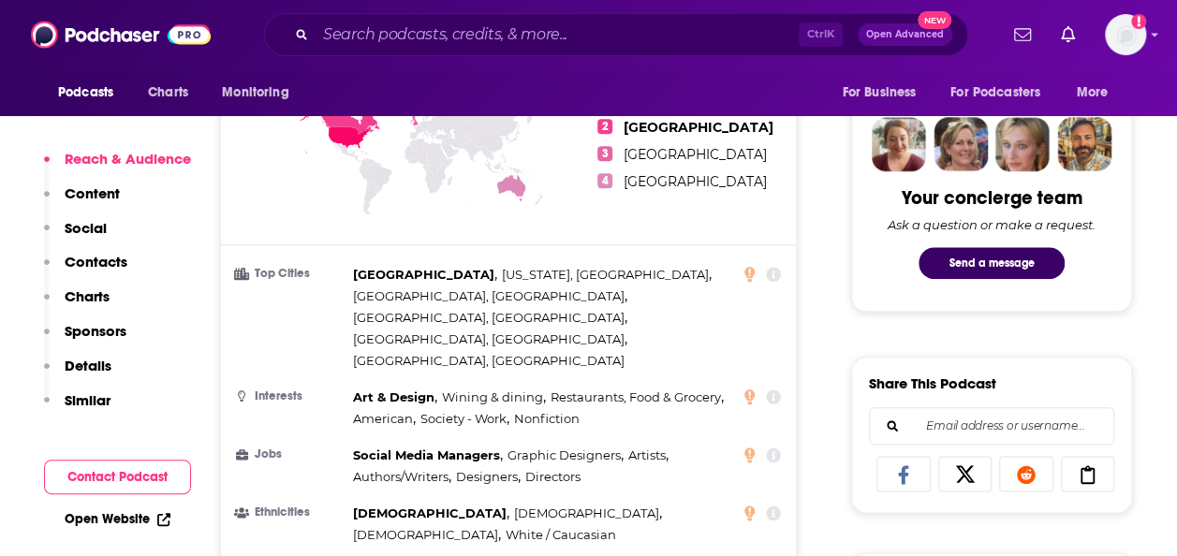
scroll to position [1161, 0]
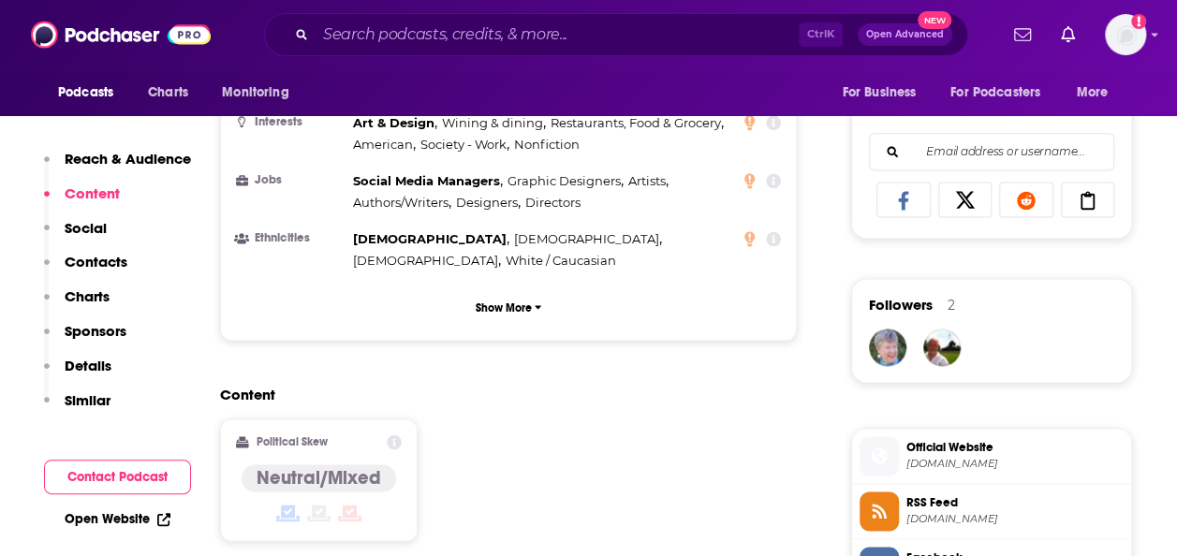
click at [145, 521] on link "Open Website" at bounding box center [118, 519] width 106 height 16
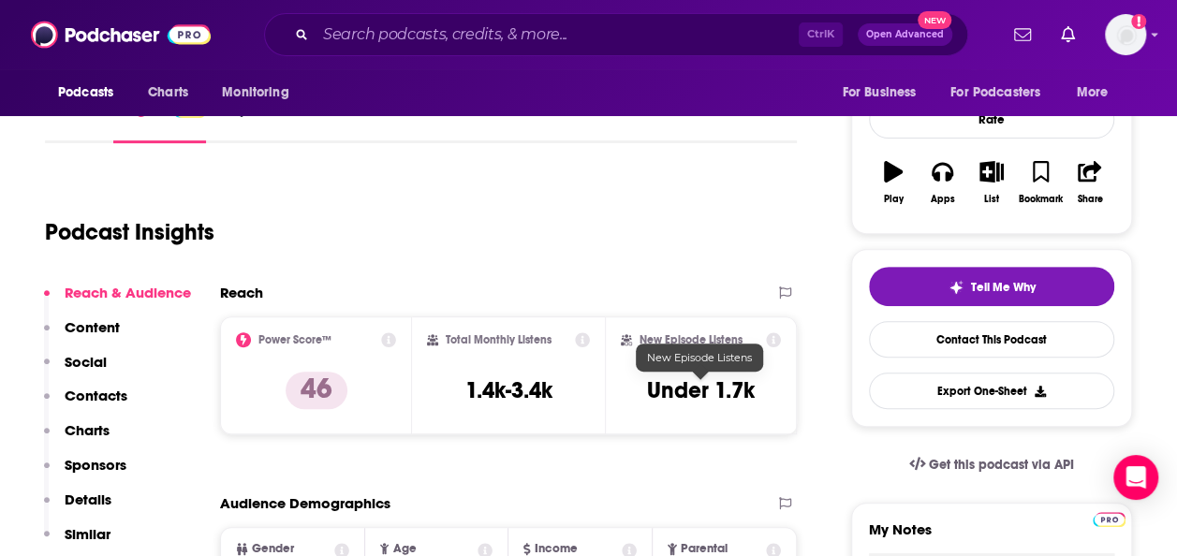
scroll to position [155, 0]
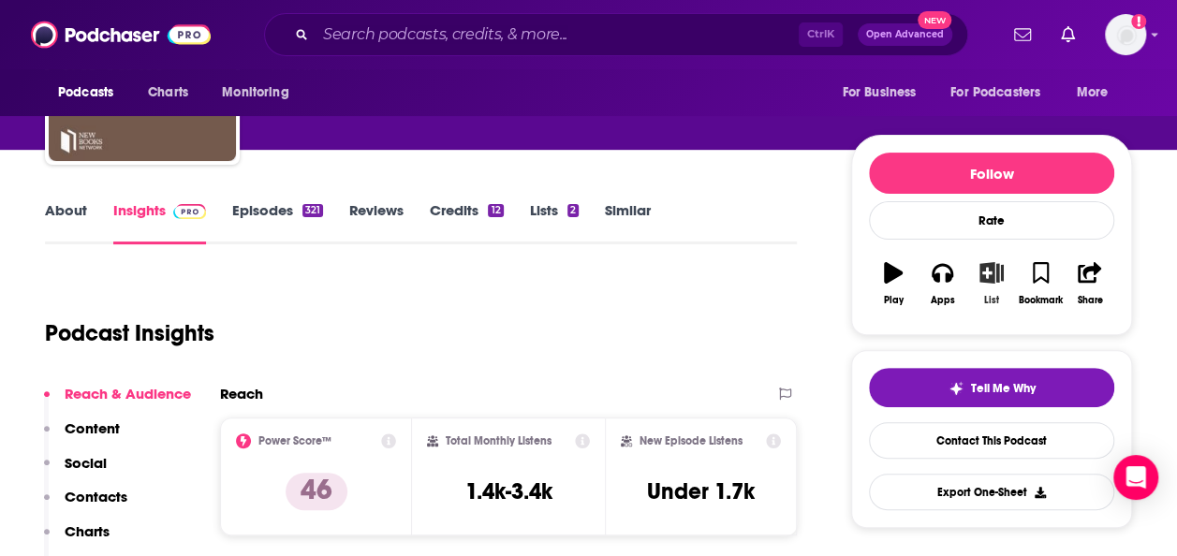
click at [988, 289] on button "List" at bounding box center [991, 283] width 49 height 67
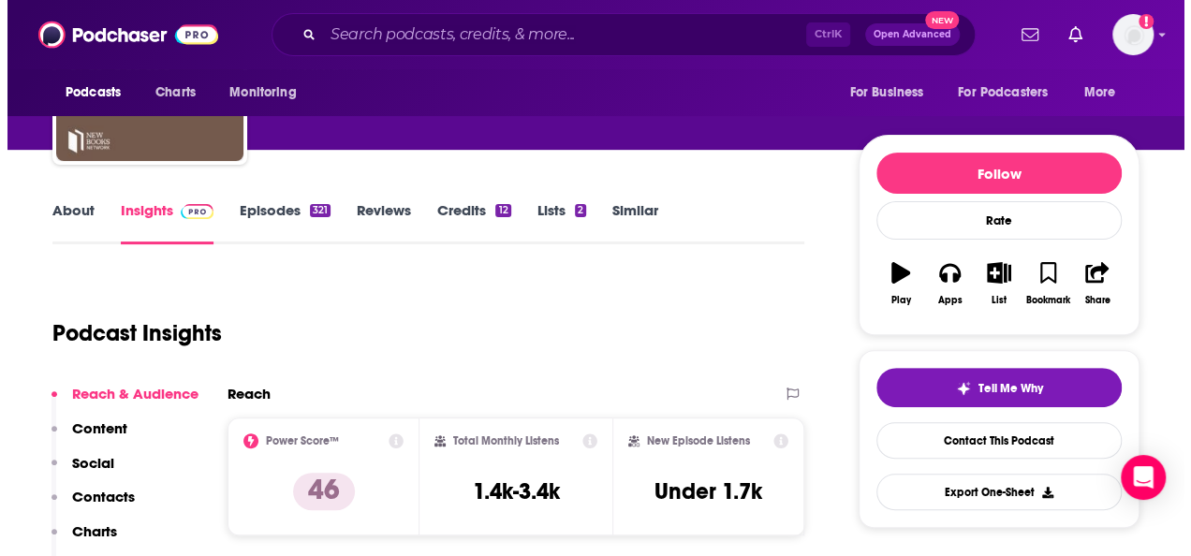
scroll to position [0, 0]
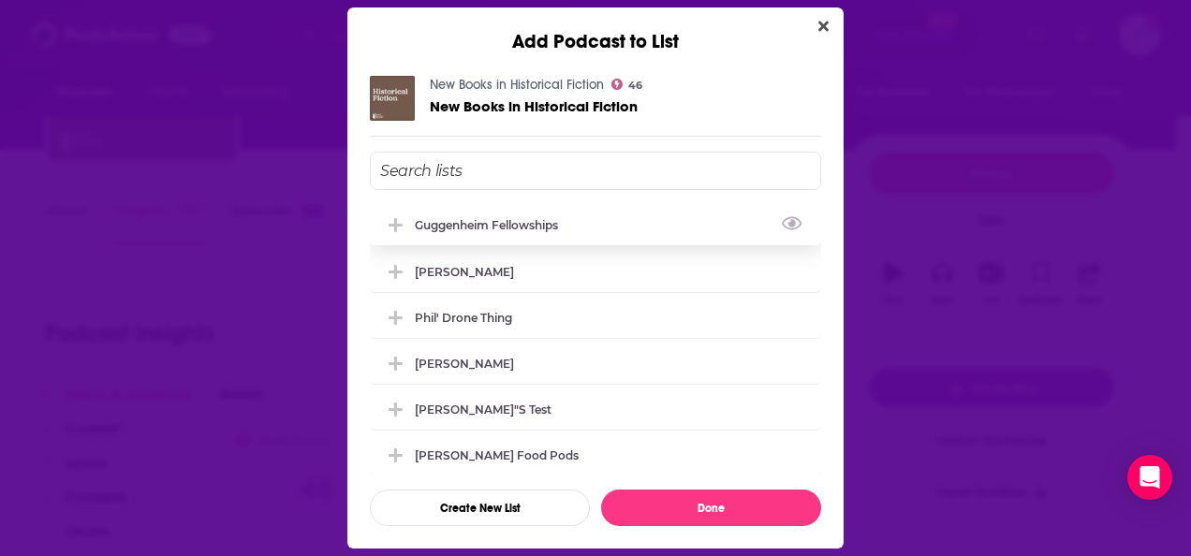
click at [644, 229] on div "Guggenheim Fellowships" at bounding box center [595, 224] width 451 height 41
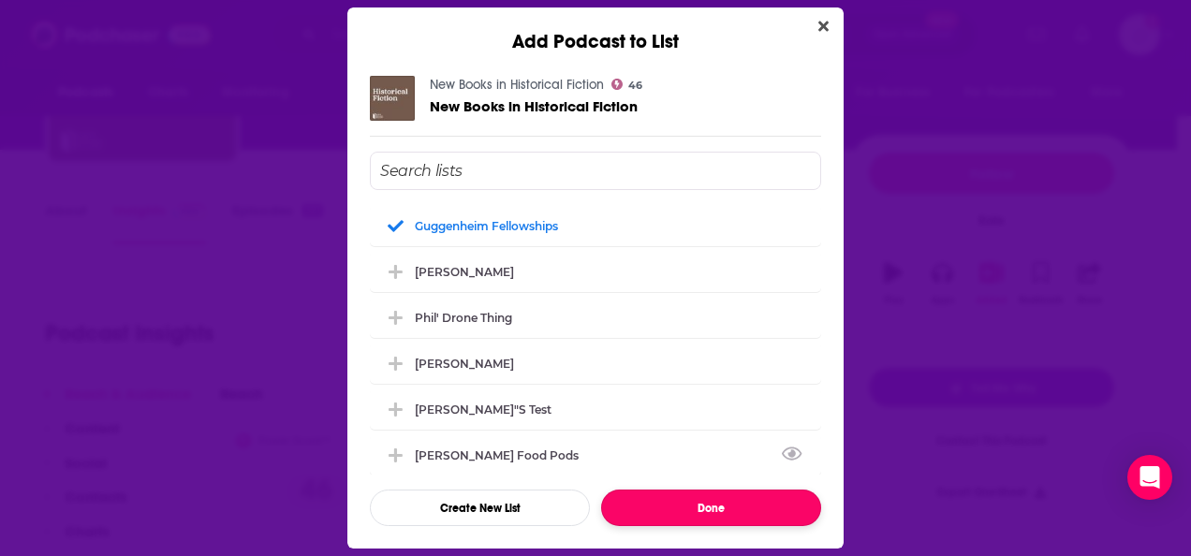
click at [695, 494] on button "Done" at bounding box center [711, 508] width 220 height 37
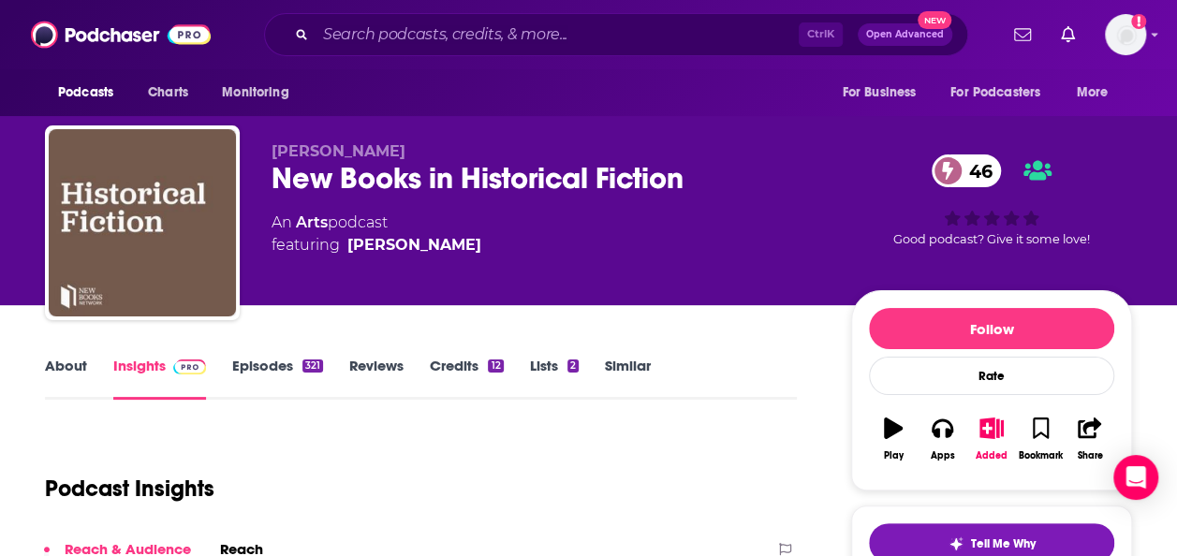
click at [618, 354] on div "About Insights Episodes 321 Reviews Credits 12 Lists 2 Similar" at bounding box center [421, 377] width 752 height 46
click at [627, 359] on link "Similar" at bounding box center [628, 378] width 46 height 43
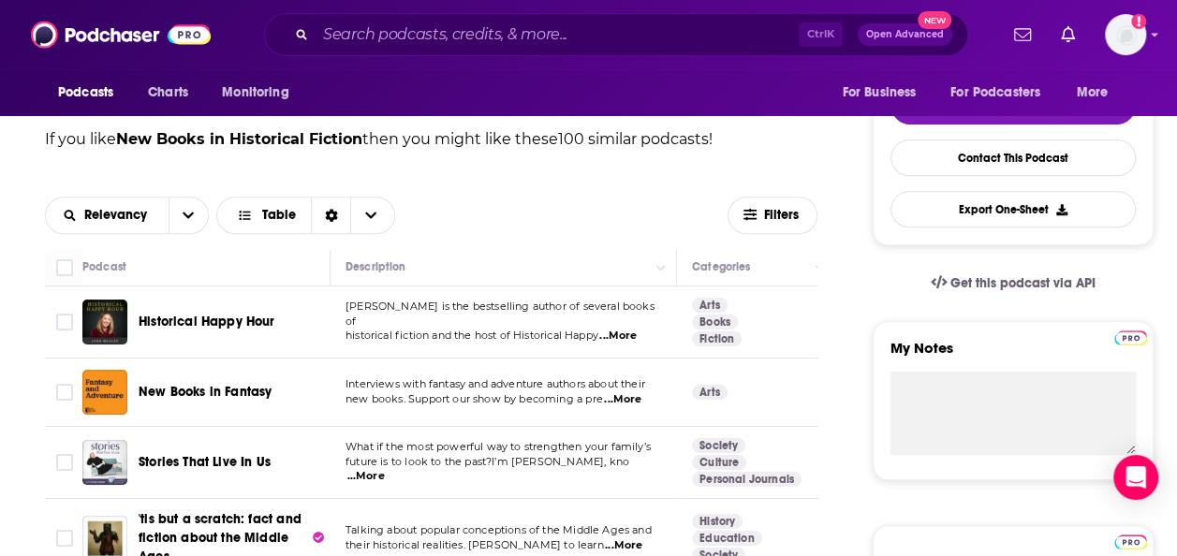
scroll to position [439, 0]
click at [620, 333] on span "...More" at bounding box center [617, 335] width 37 height 15
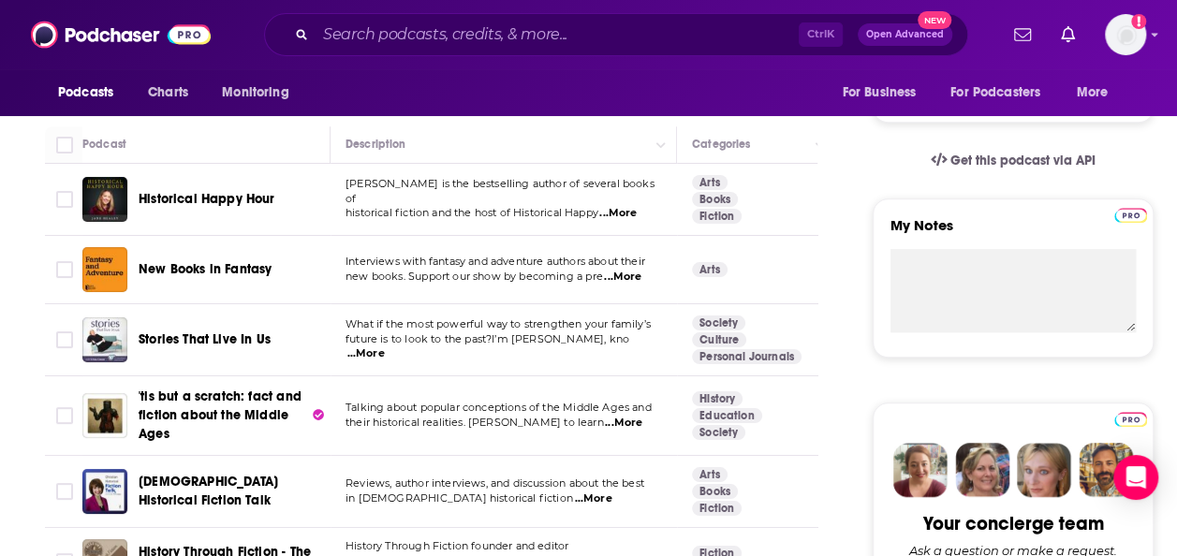
scroll to position [562, 0]
click at [385, 346] on span "...More" at bounding box center [365, 353] width 37 height 15
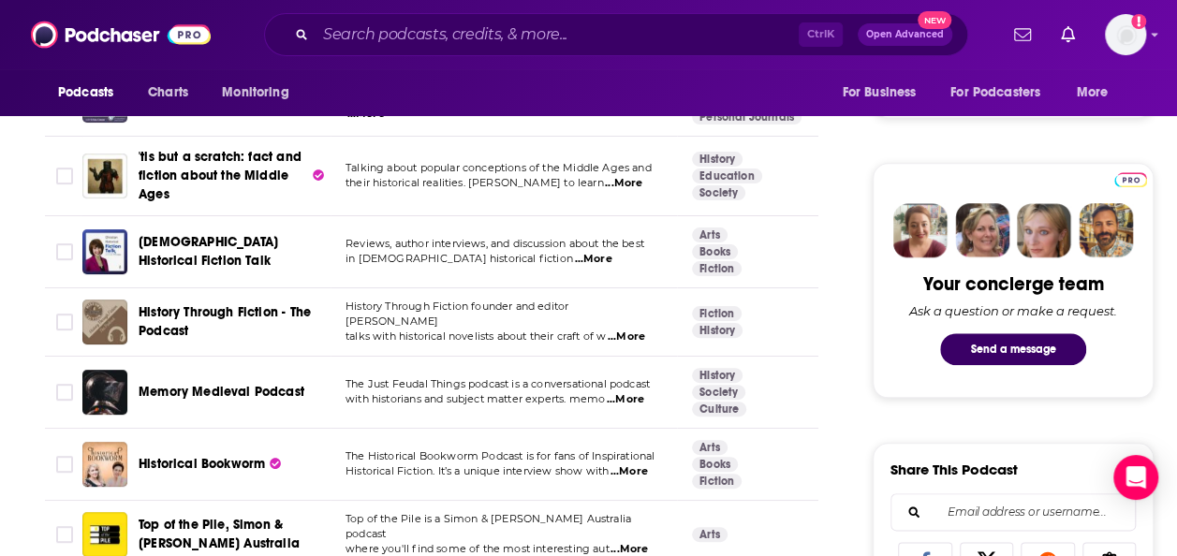
scroll to position [804, 0]
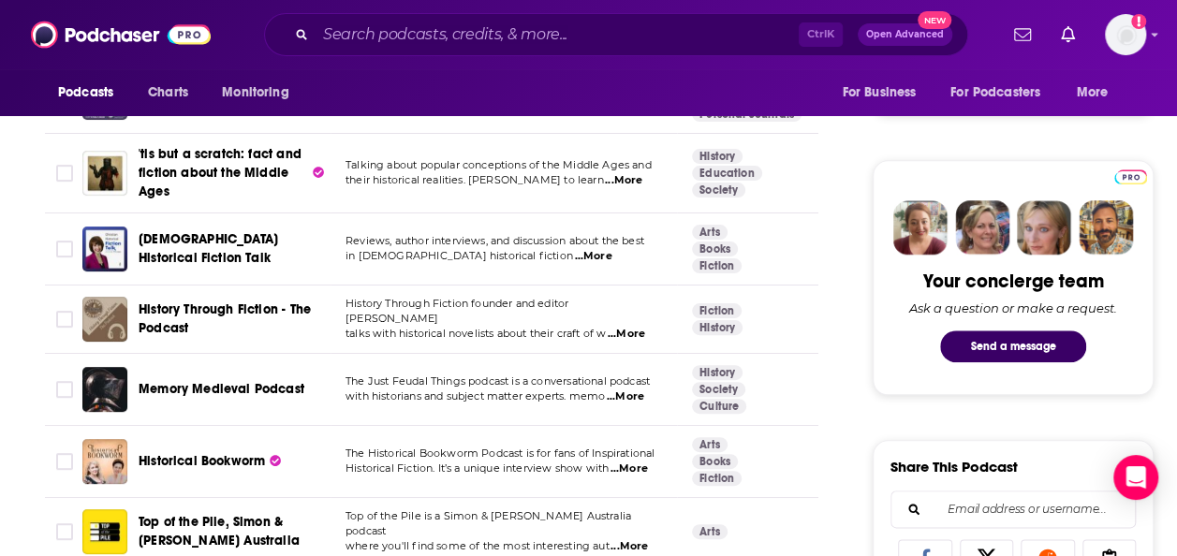
click at [634, 328] on span "...More" at bounding box center [626, 334] width 37 height 15
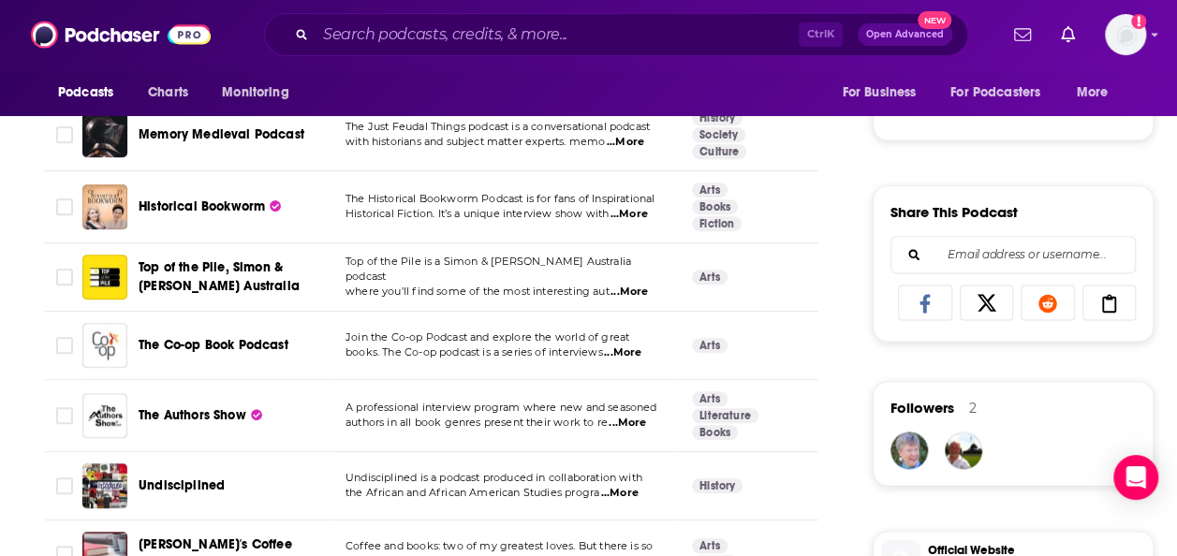
scroll to position [1060, 0]
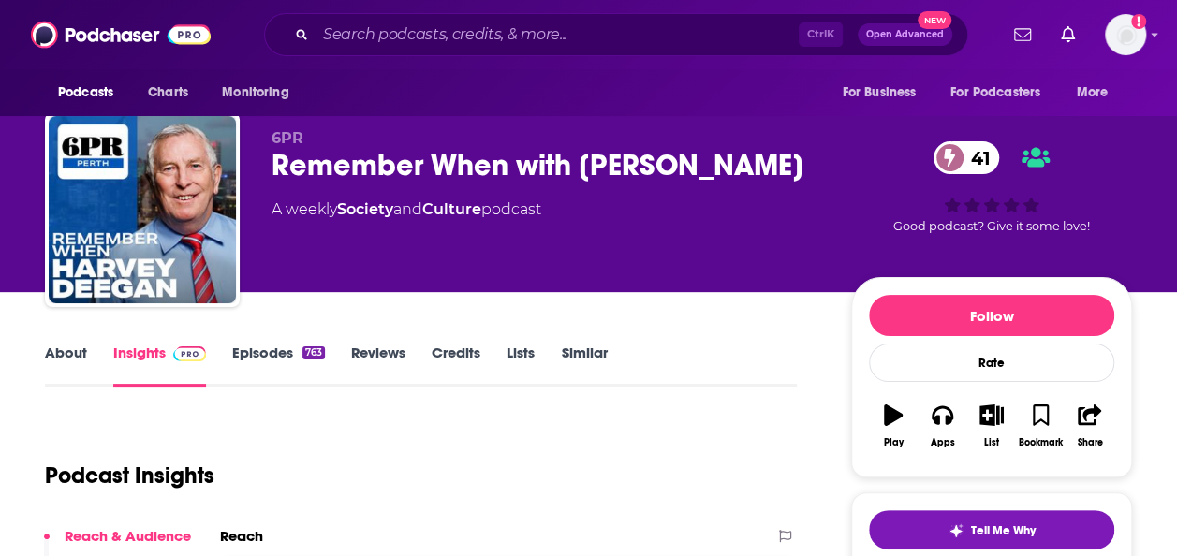
scroll to position [12, 0]
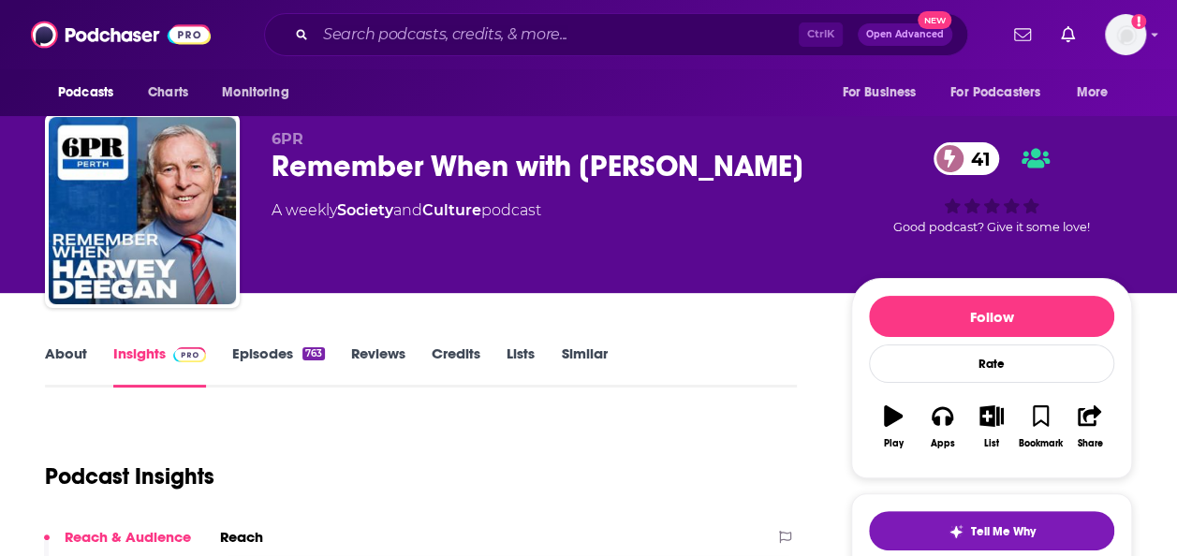
click at [83, 356] on link "About" at bounding box center [66, 366] width 42 height 43
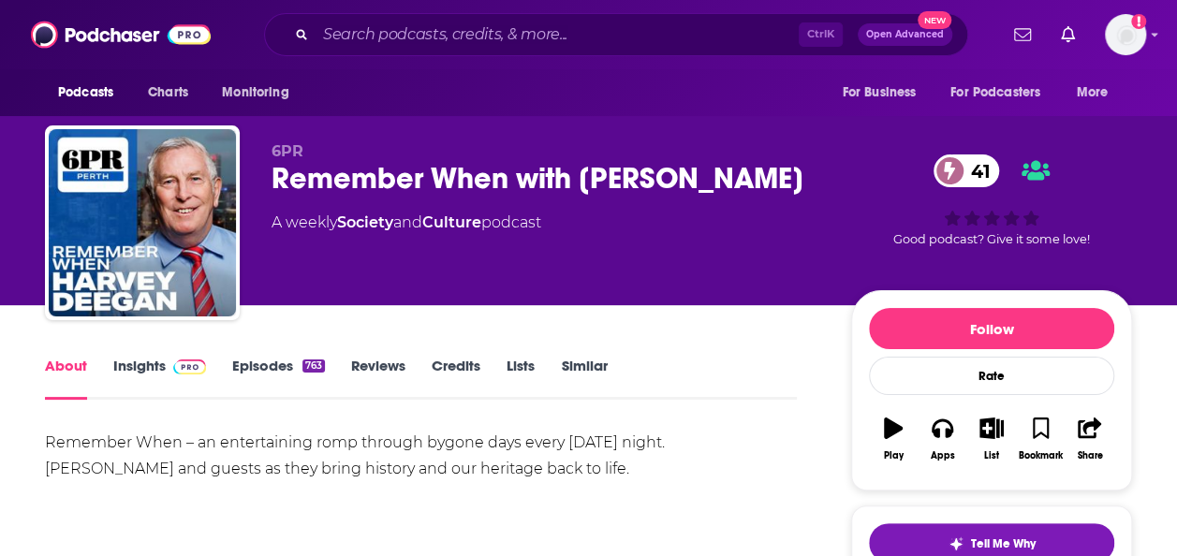
click at [266, 371] on link "Episodes 763" at bounding box center [278, 378] width 93 height 43
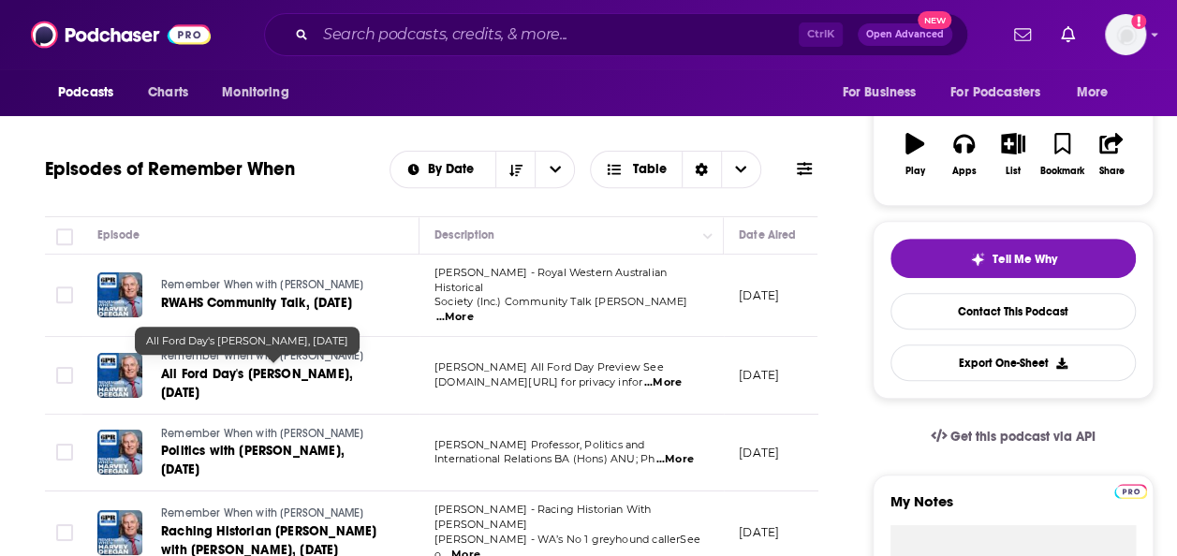
scroll to position [286, 0]
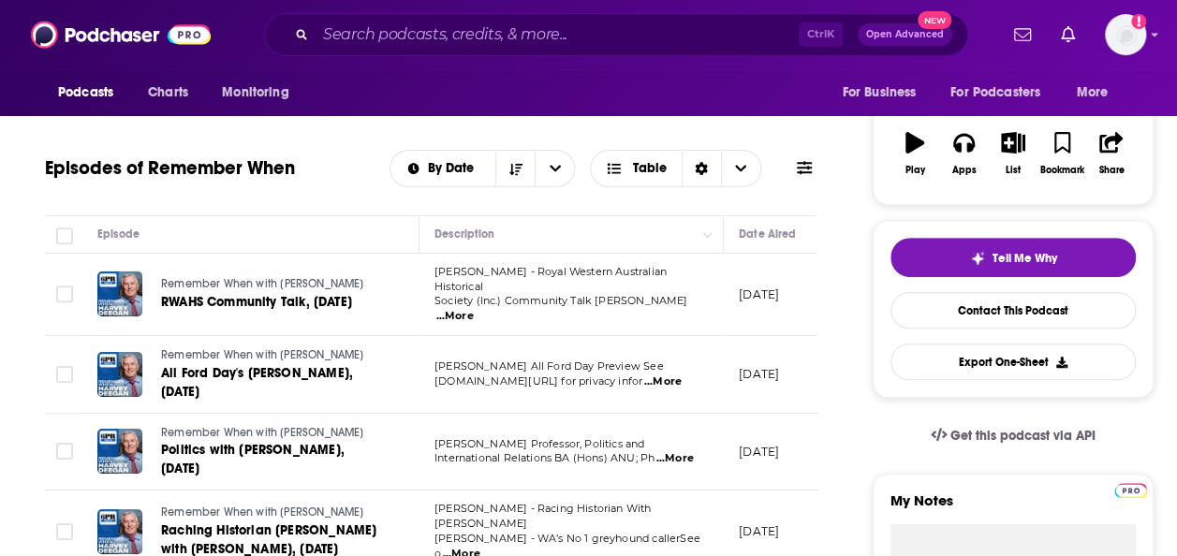
click at [667, 285] on span "Richard Offen - Royal Western Australian Historical" at bounding box center [551, 279] width 232 height 28
click at [474, 309] on span "...More" at bounding box center [454, 316] width 37 height 15
